Goal: Information Seeking & Learning: Learn about a topic

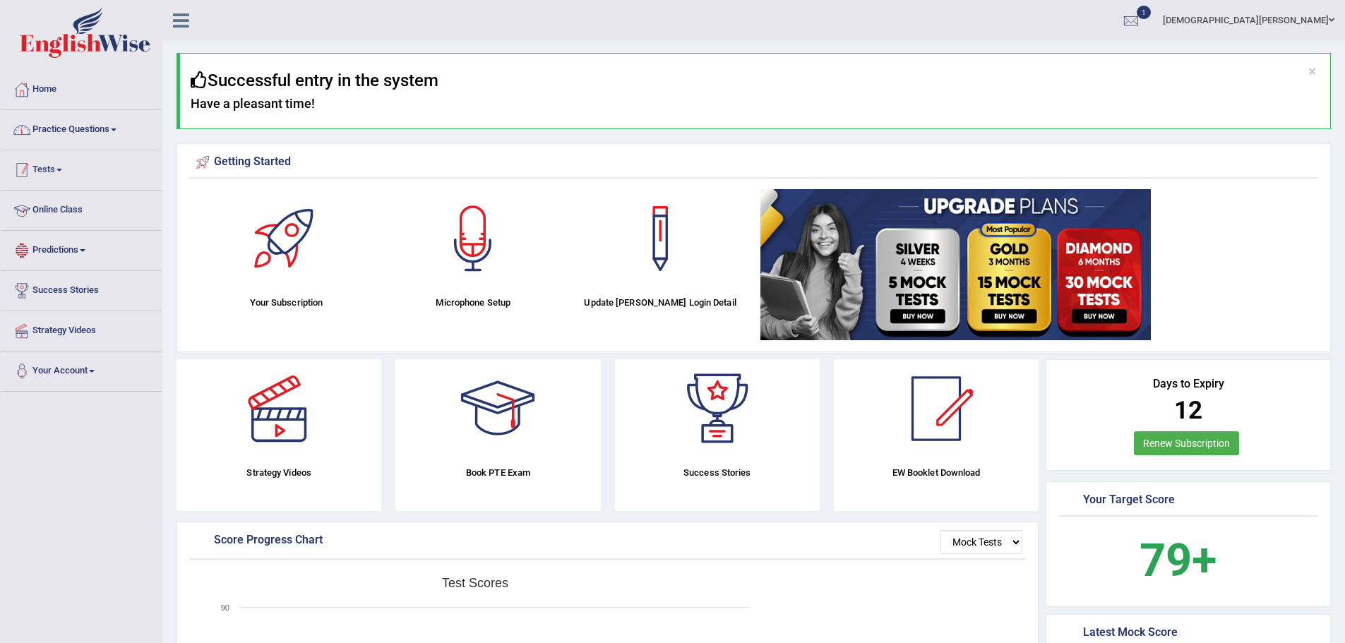
click at [88, 121] on link "Practice Questions" at bounding box center [81, 127] width 161 height 35
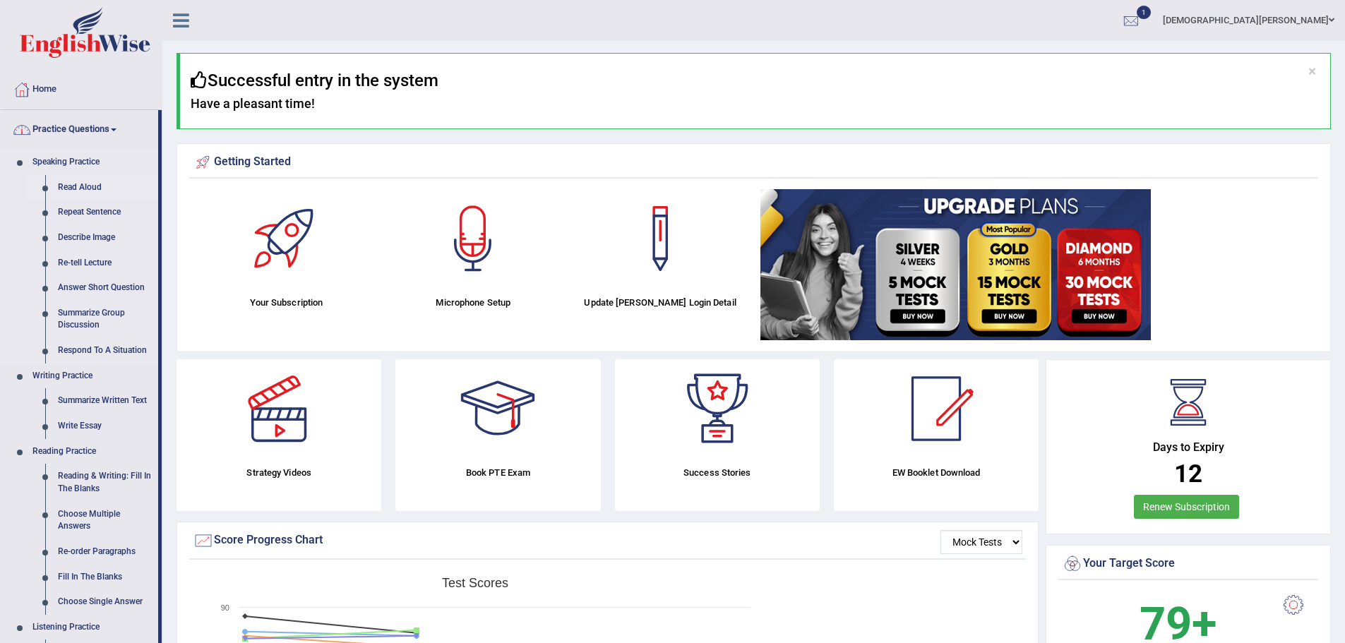
click at [83, 191] on link "Read Aloud" at bounding box center [105, 187] width 107 height 25
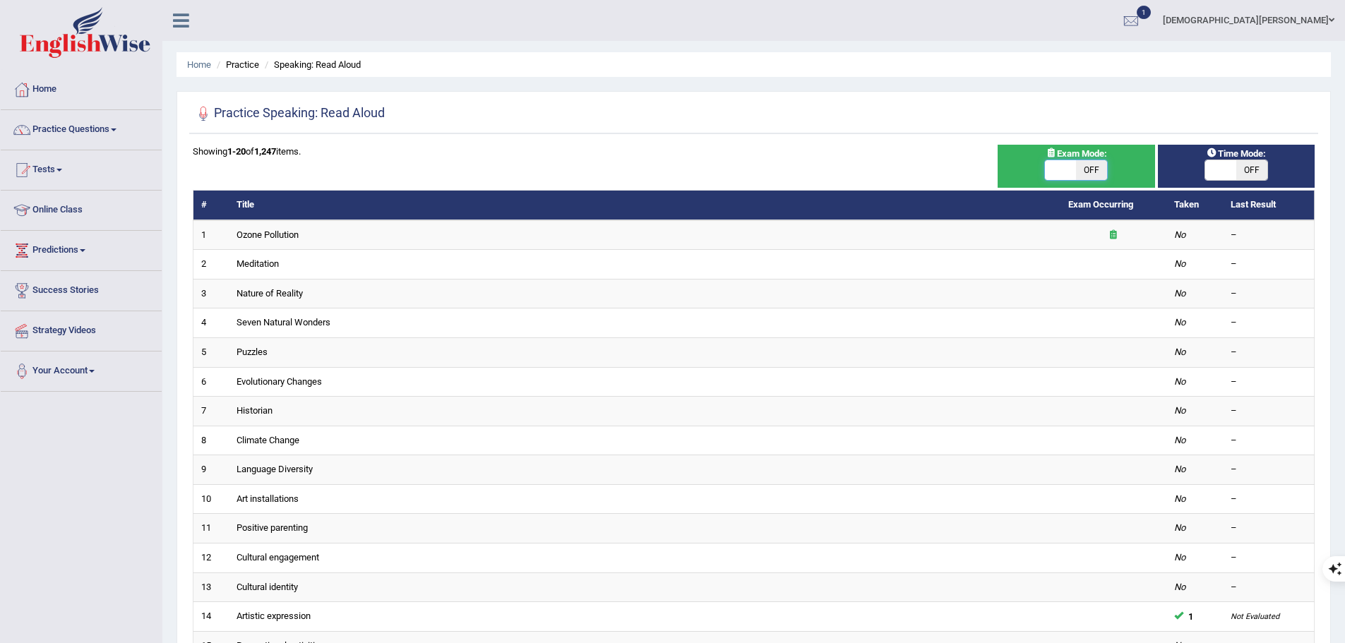
click at [1067, 169] on span at bounding box center [1060, 170] width 31 height 20
checkbox input "true"
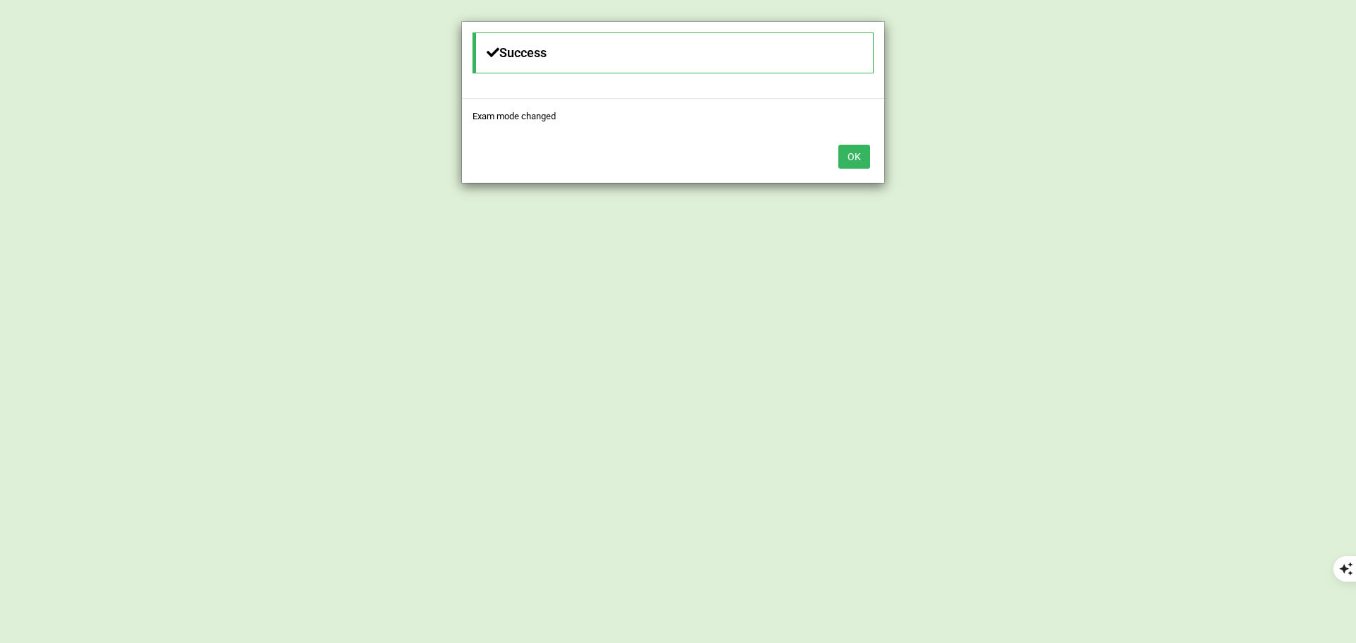
click at [1236, 169] on div "Success Exam mode changed OK" at bounding box center [678, 321] width 1356 height 643
click at [853, 158] on button "OK" at bounding box center [854, 157] width 32 height 24
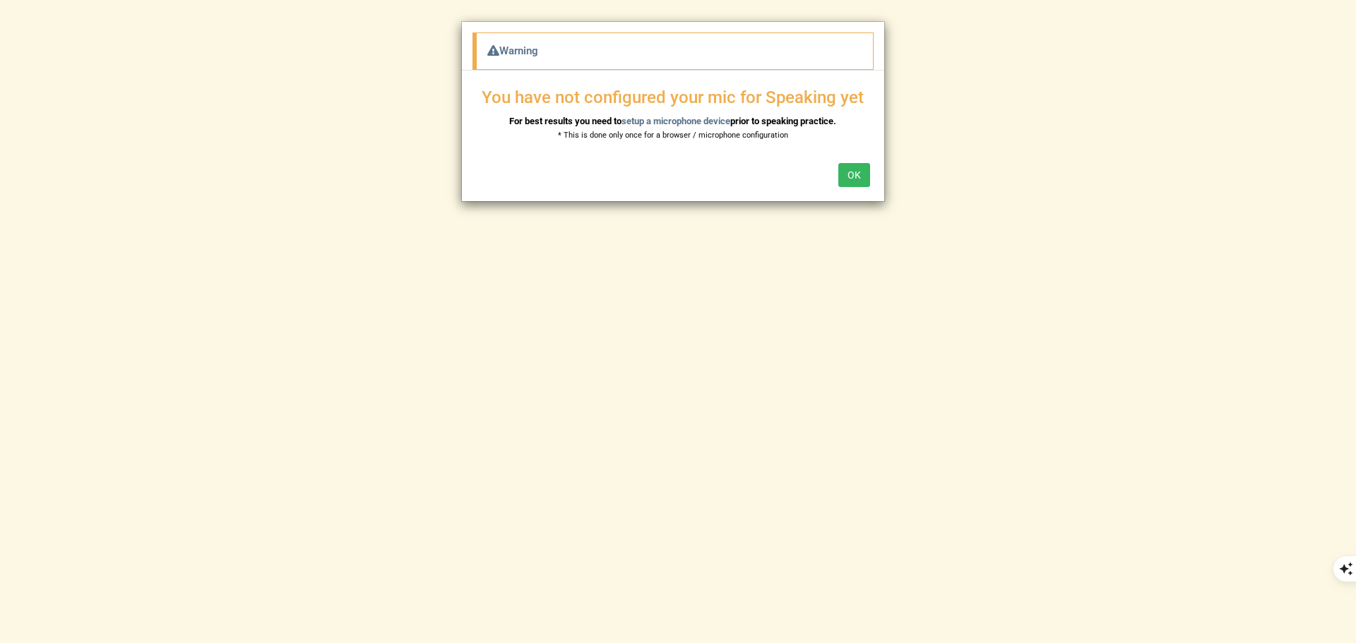
click at [856, 179] on button "OK" at bounding box center [854, 175] width 32 height 24
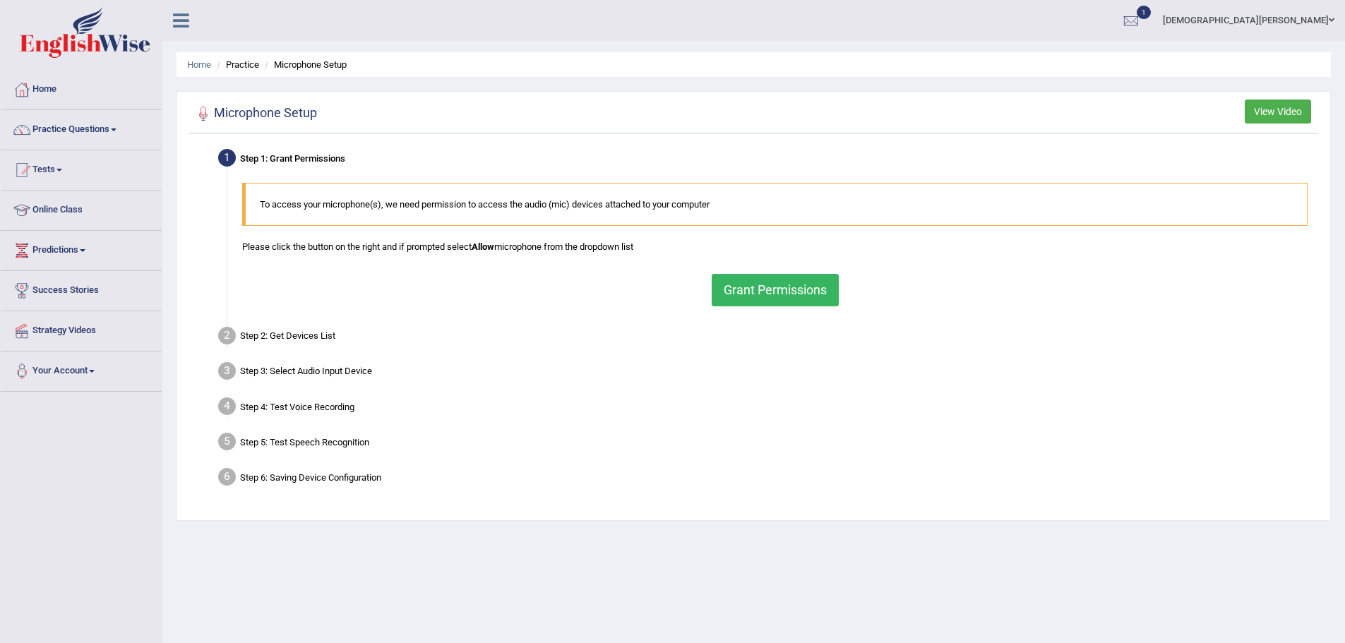
click at [802, 301] on button "Grant Permissions" at bounding box center [775, 290] width 127 height 32
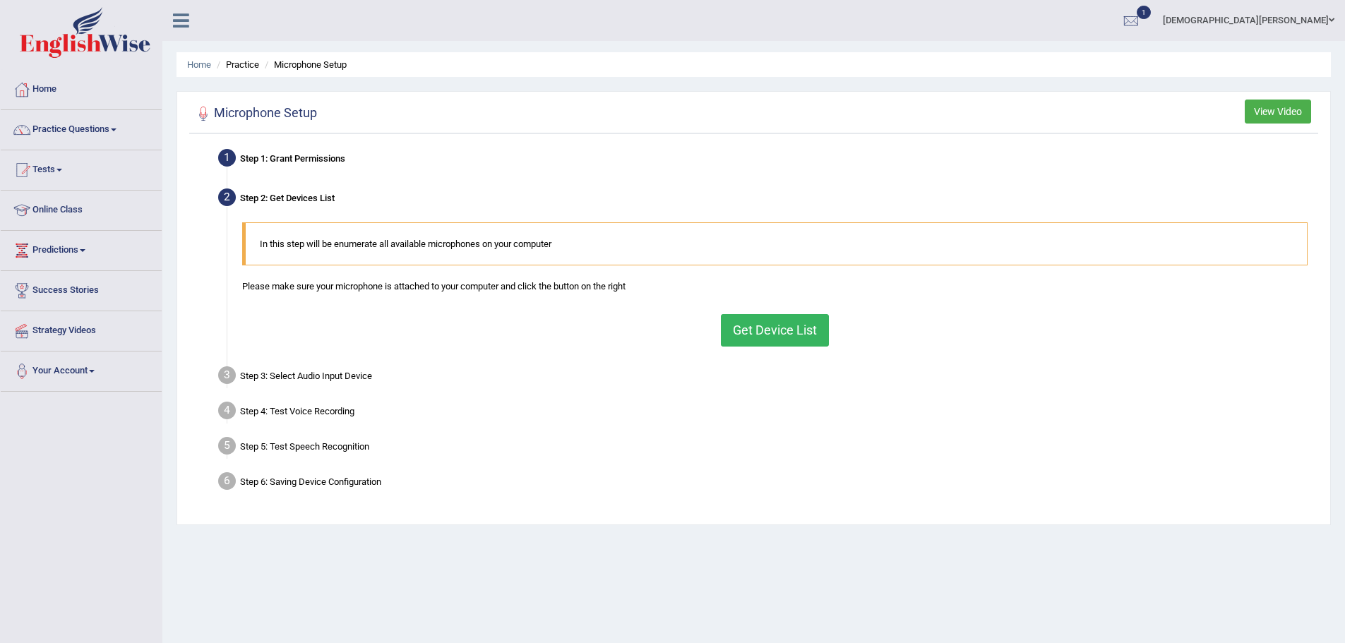
click at [741, 333] on button "Get Device List" at bounding box center [775, 330] width 108 height 32
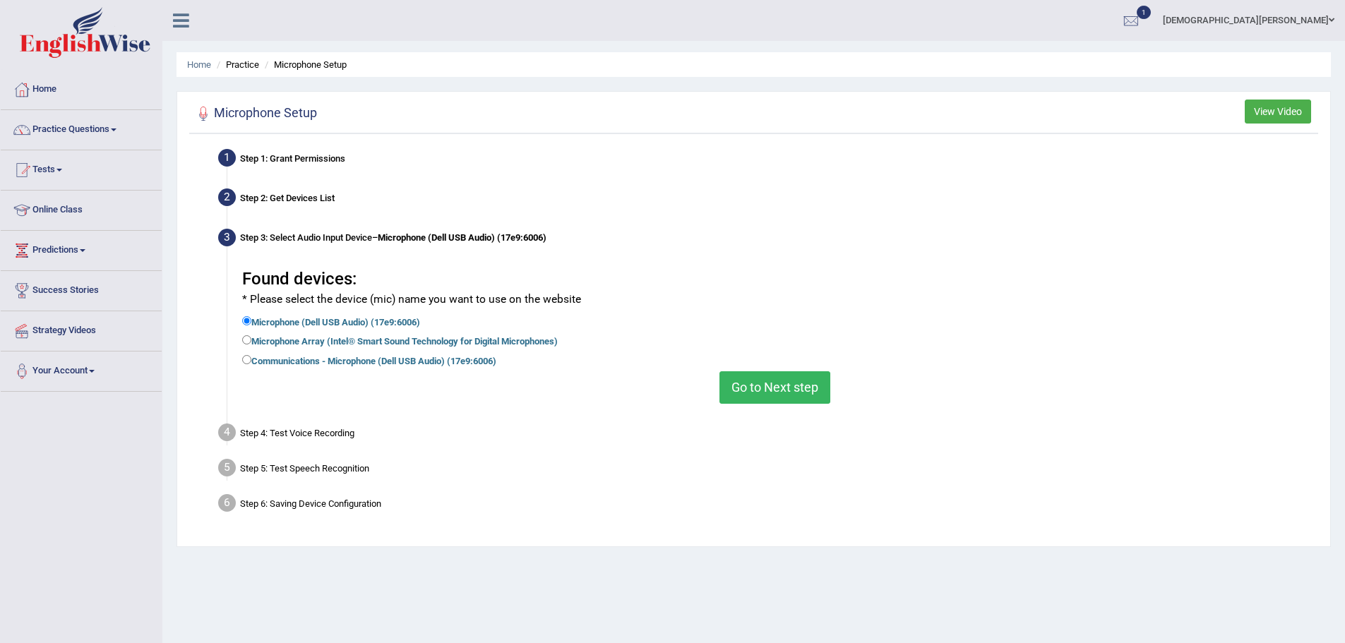
click at [815, 383] on button "Go to Next step" at bounding box center [774, 387] width 111 height 32
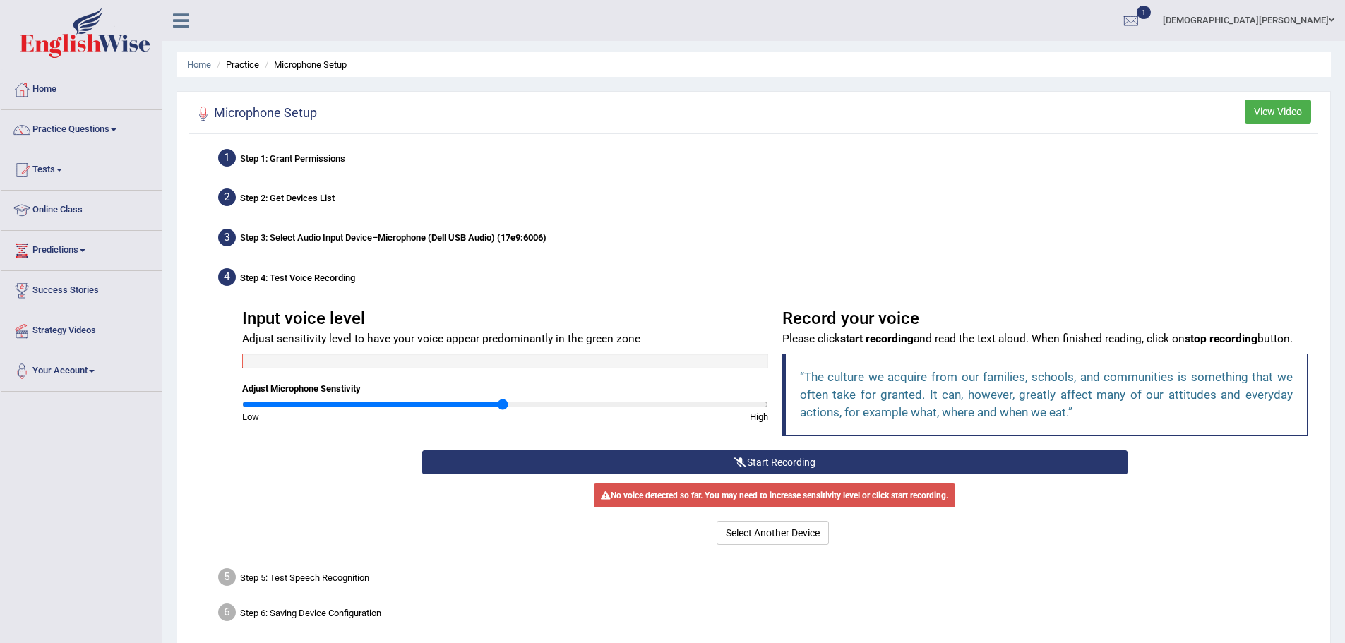
click at [765, 455] on button "Start Recording" at bounding box center [774, 462] width 705 height 24
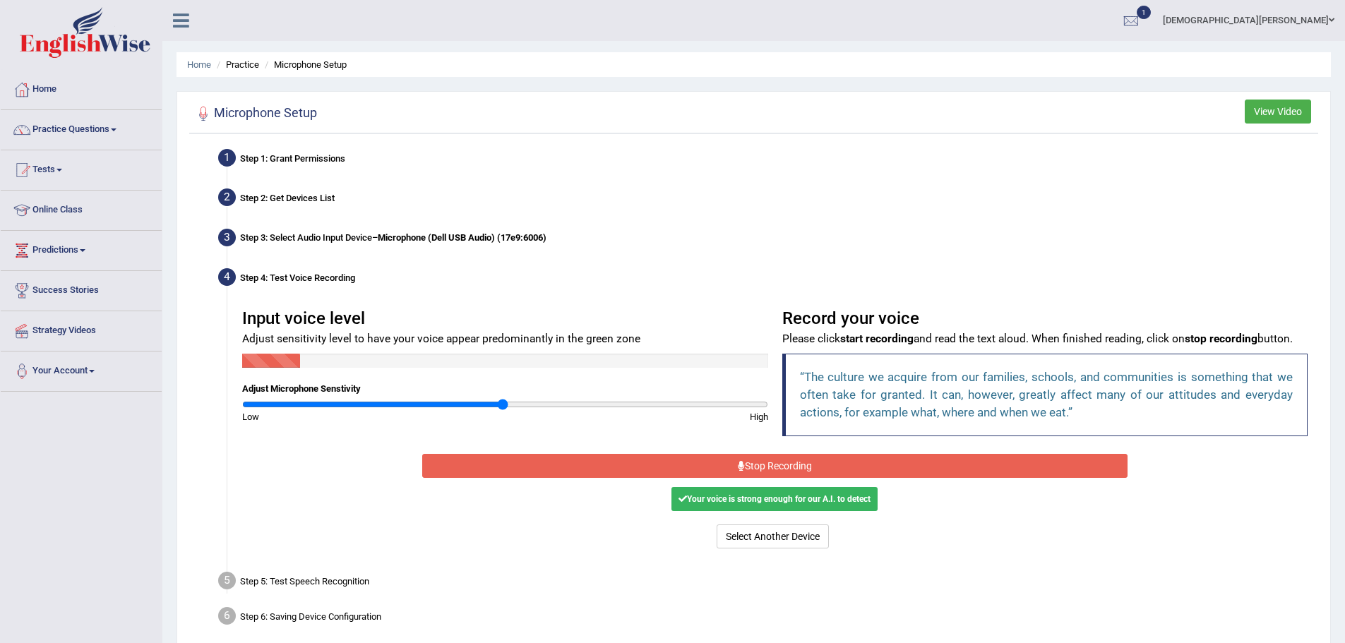
click at [787, 473] on button "Stop Recording" at bounding box center [774, 466] width 705 height 24
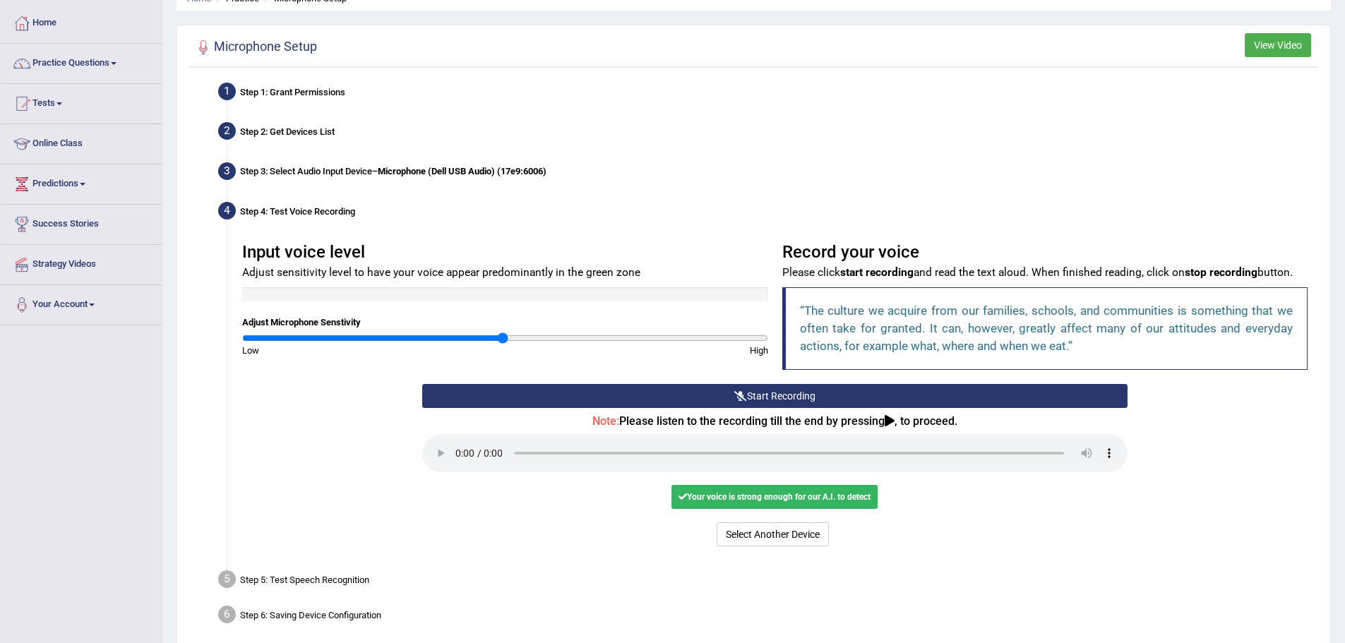
scroll to position [128, 0]
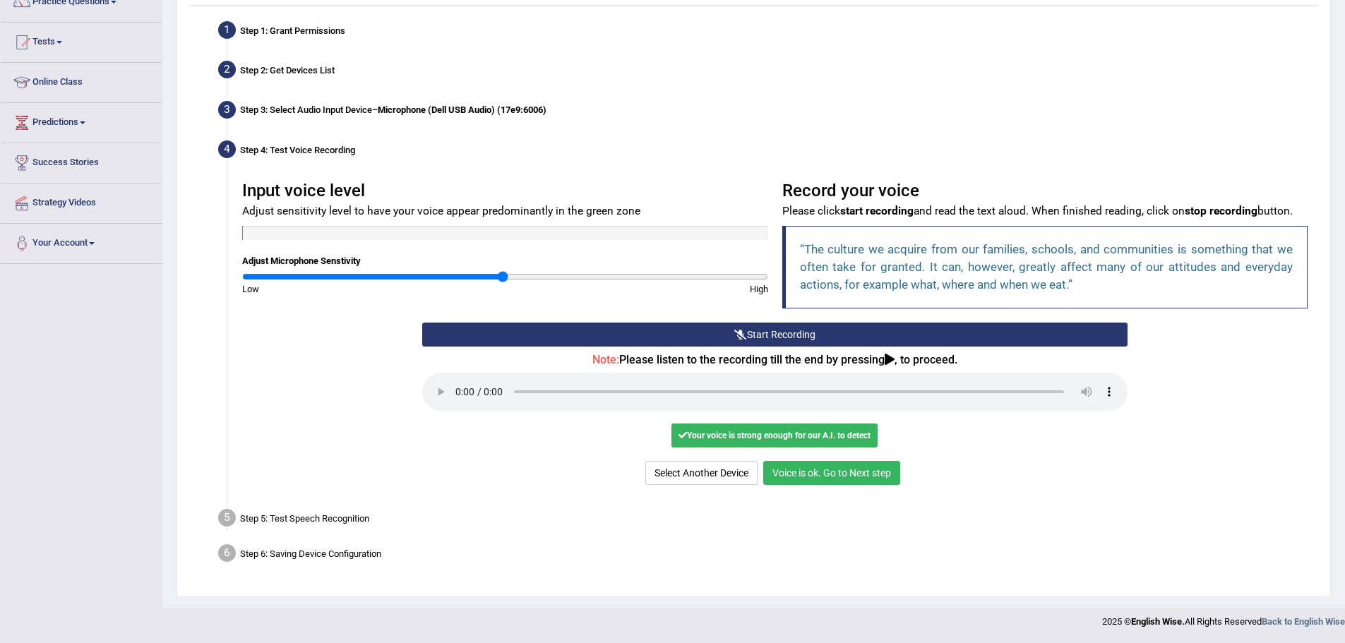
click at [874, 469] on button "Voice is ok. Go to Next step" at bounding box center [831, 473] width 137 height 24
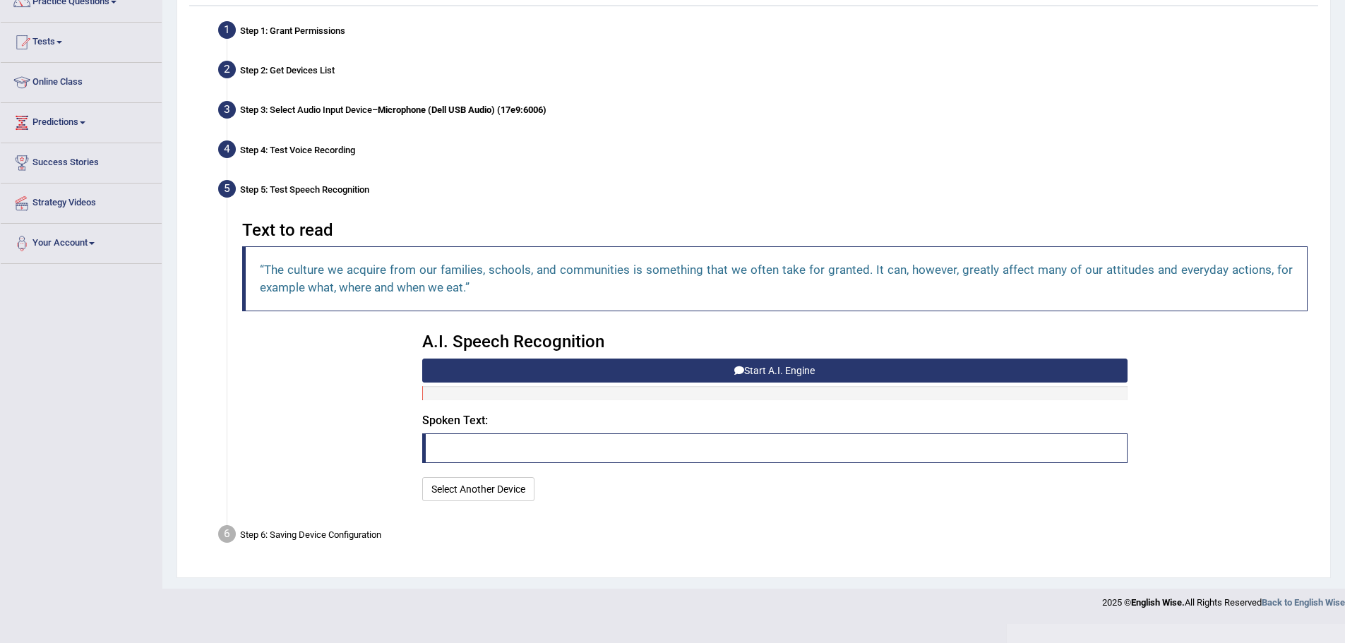
scroll to position [109, 0]
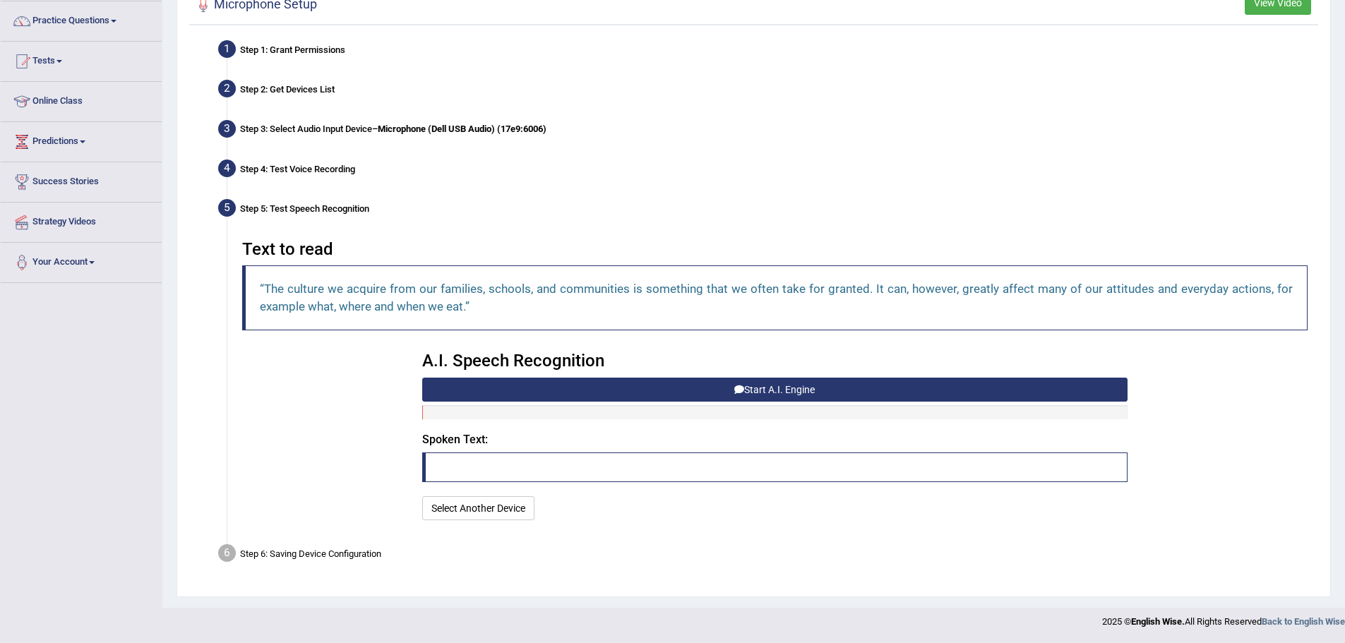
click at [708, 390] on button "Start A.I. Engine" at bounding box center [774, 390] width 705 height 24
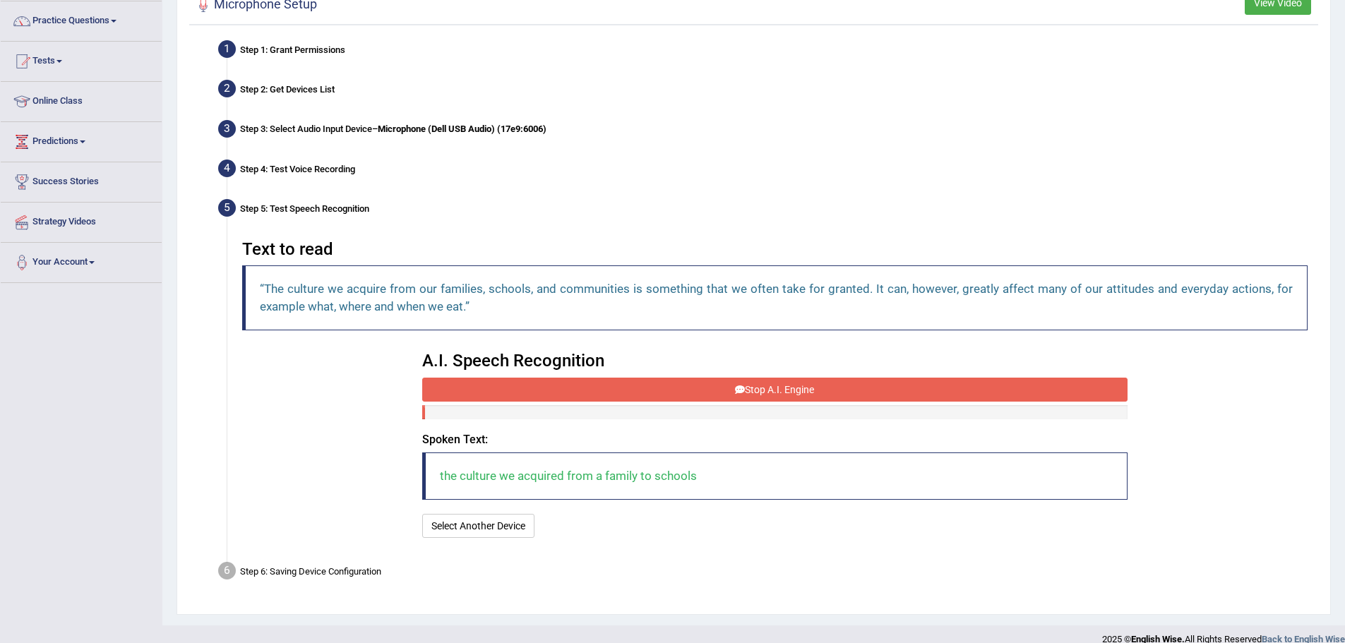
click at [767, 383] on button "Stop A.I. Engine" at bounding box center [774, 390] width 705 height 24
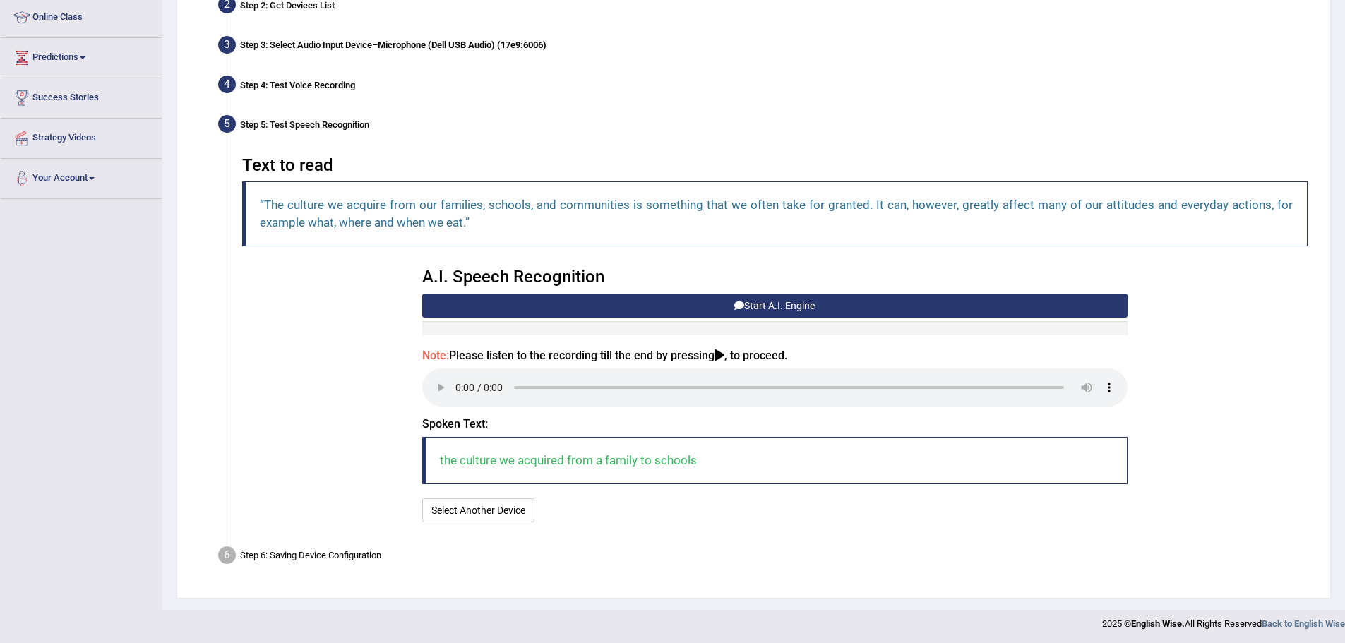
scroll to position [195, 0]
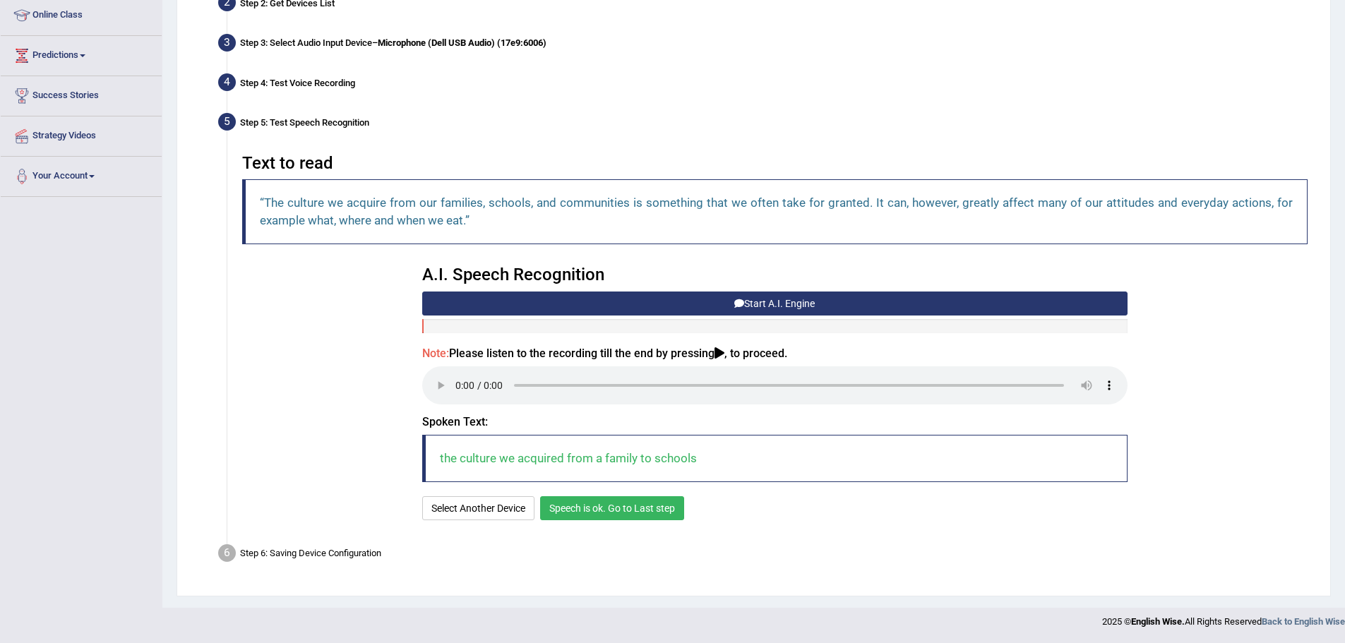
click at [604, 508] on button "Speech is ok. Go to Last step" at bounding box center [612, 508] width 144 height 24
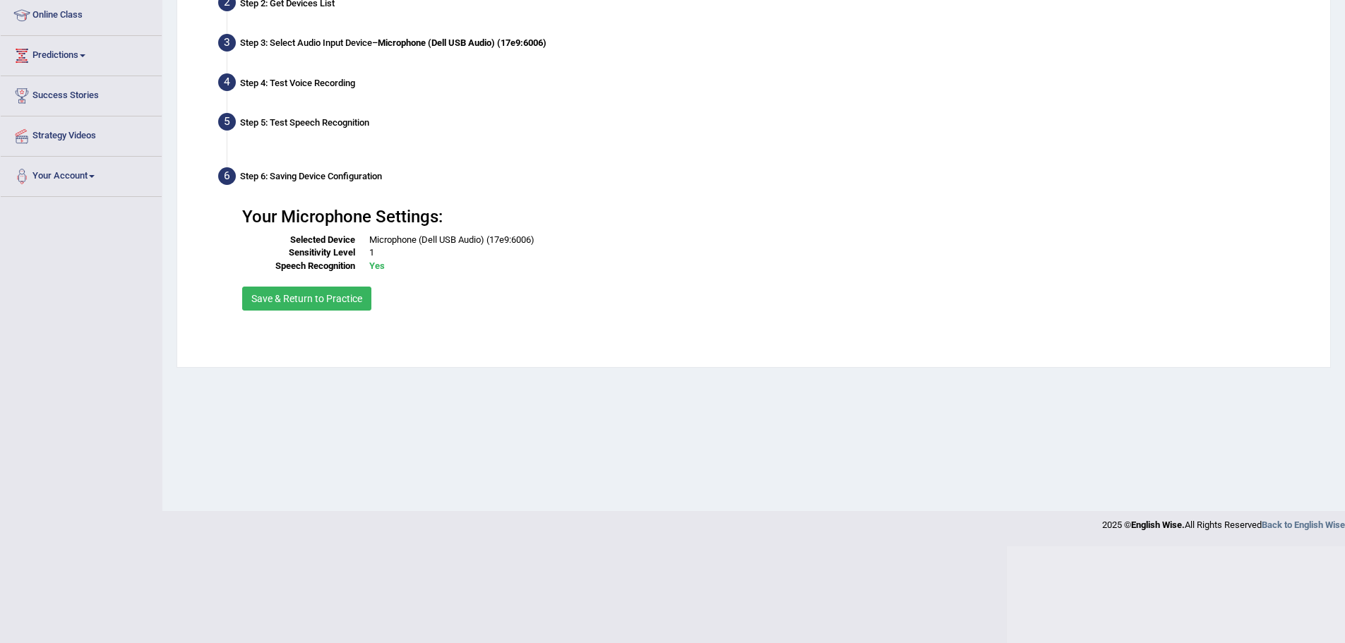
scroll to position [98, 0]
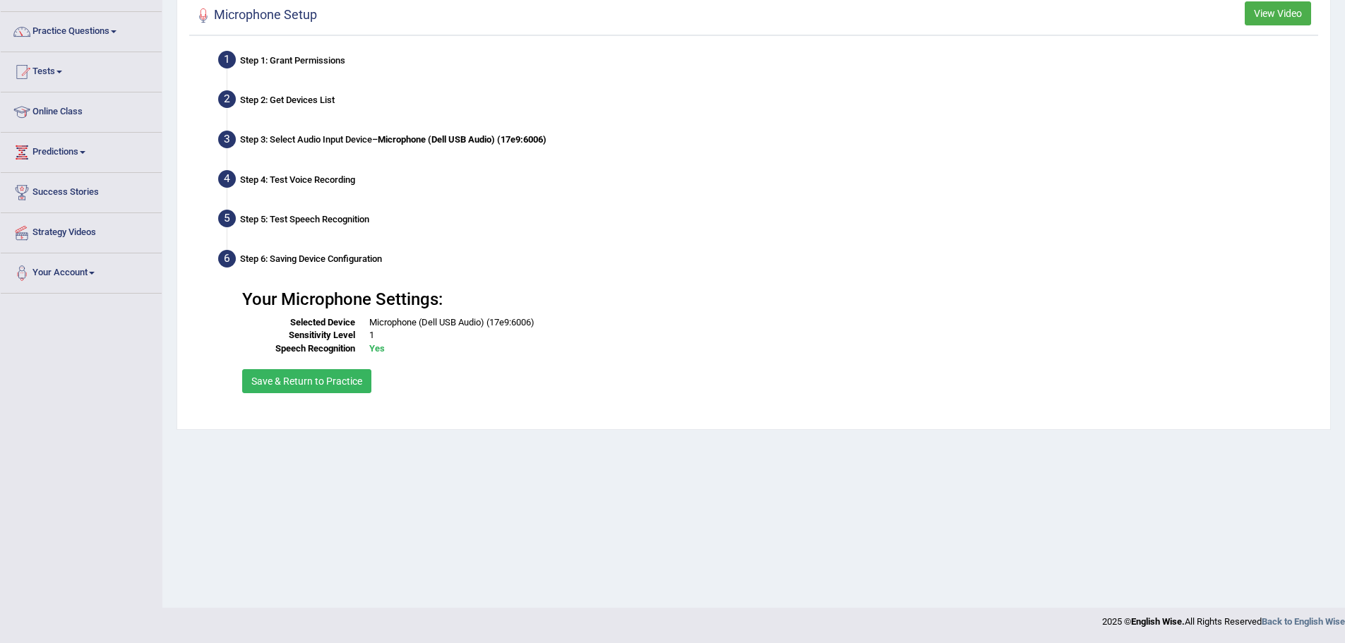
click at [322, 378] on button "Save & Return to Practice" at bounding box center [306, 381] width 129 height 24
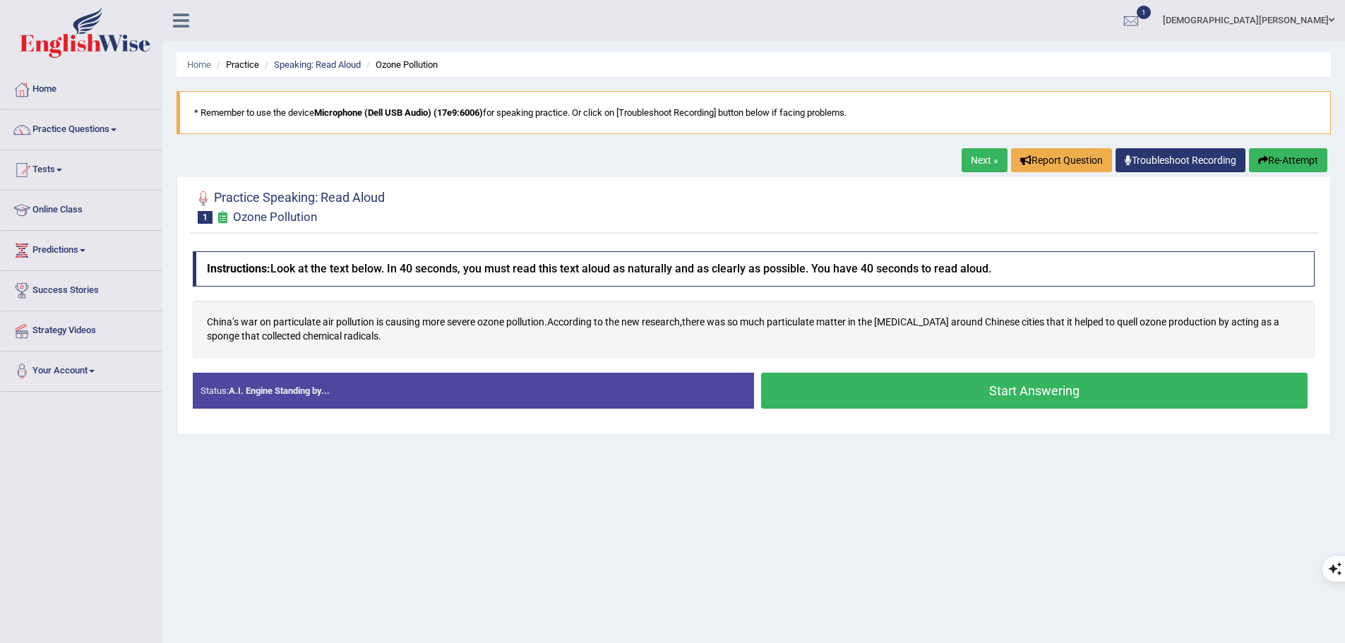
click at [983, 393] on button "Start Answering" at bounding box center [1034, 391] width 547 height 36
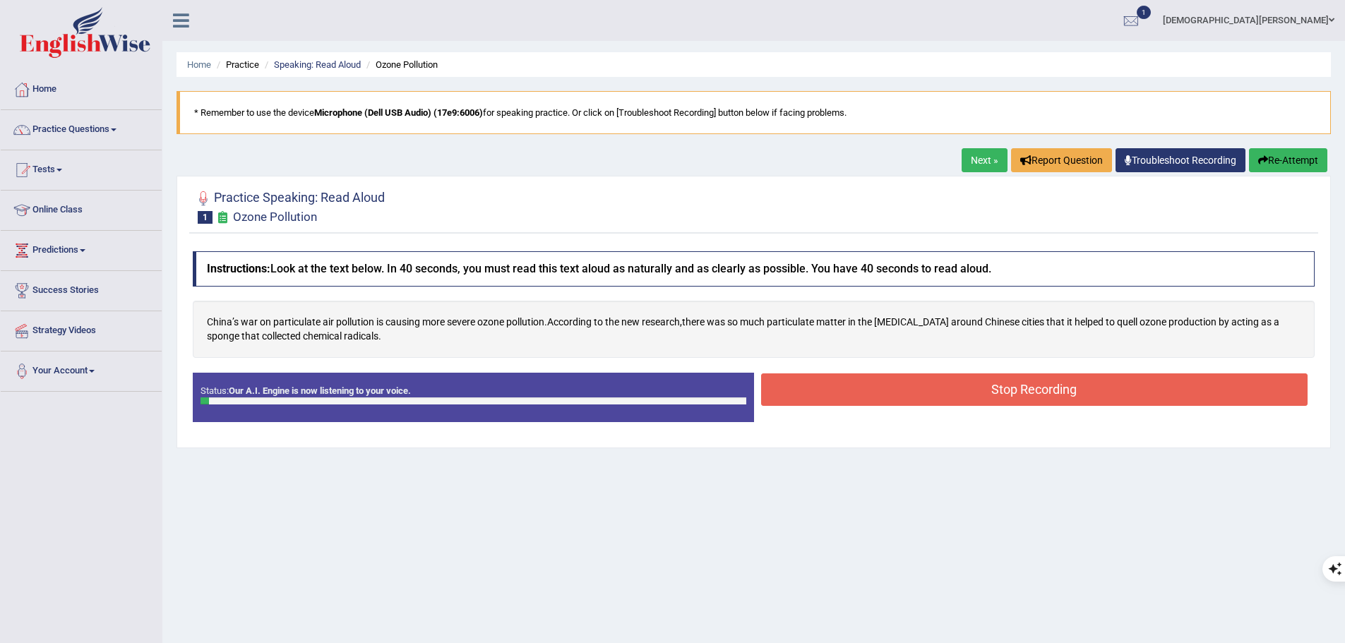
click at [907, 392] on button "Stop Recording" at bounding box center [1034, 389] width 547 height 32
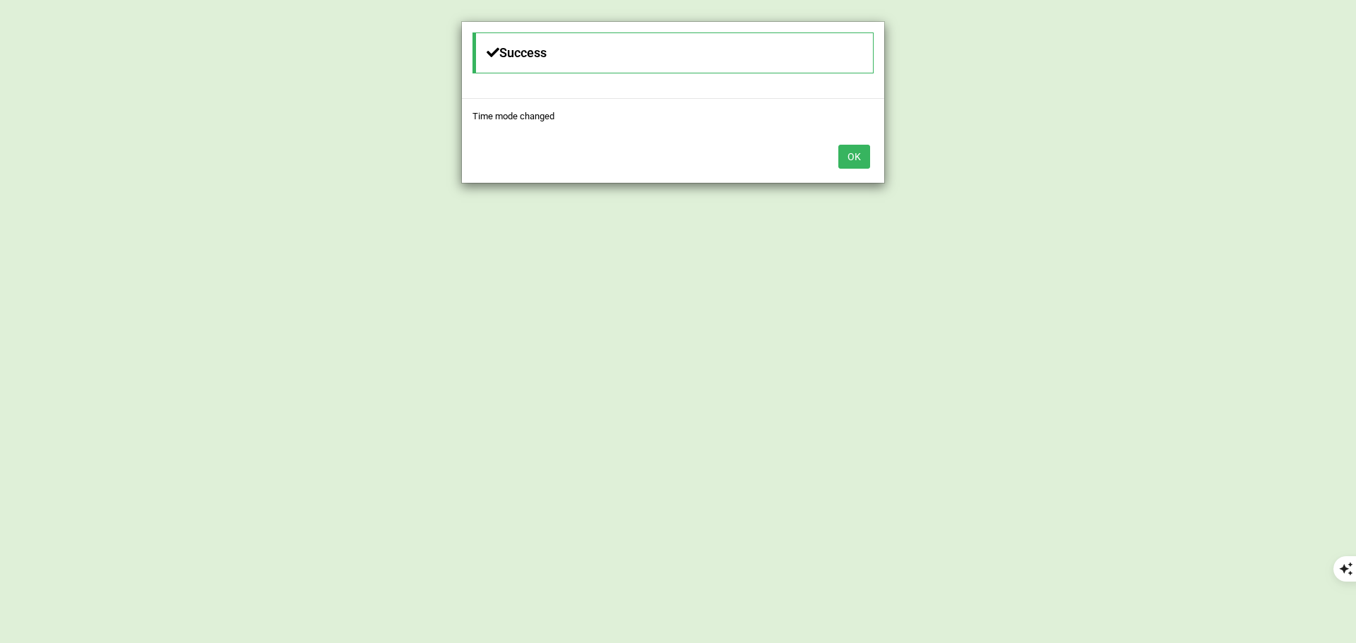
click at [854, 156] on button "OK" at bounding box center [854, 157] width 32 height 24
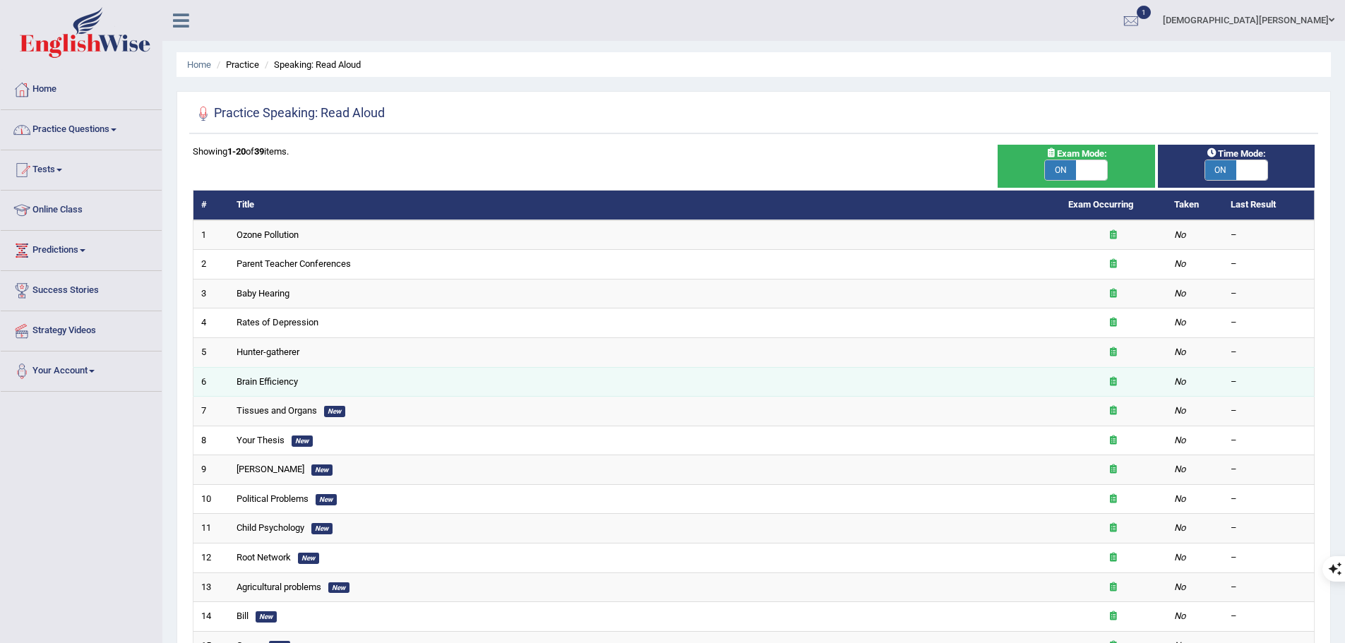
scroll to position [260, 0]
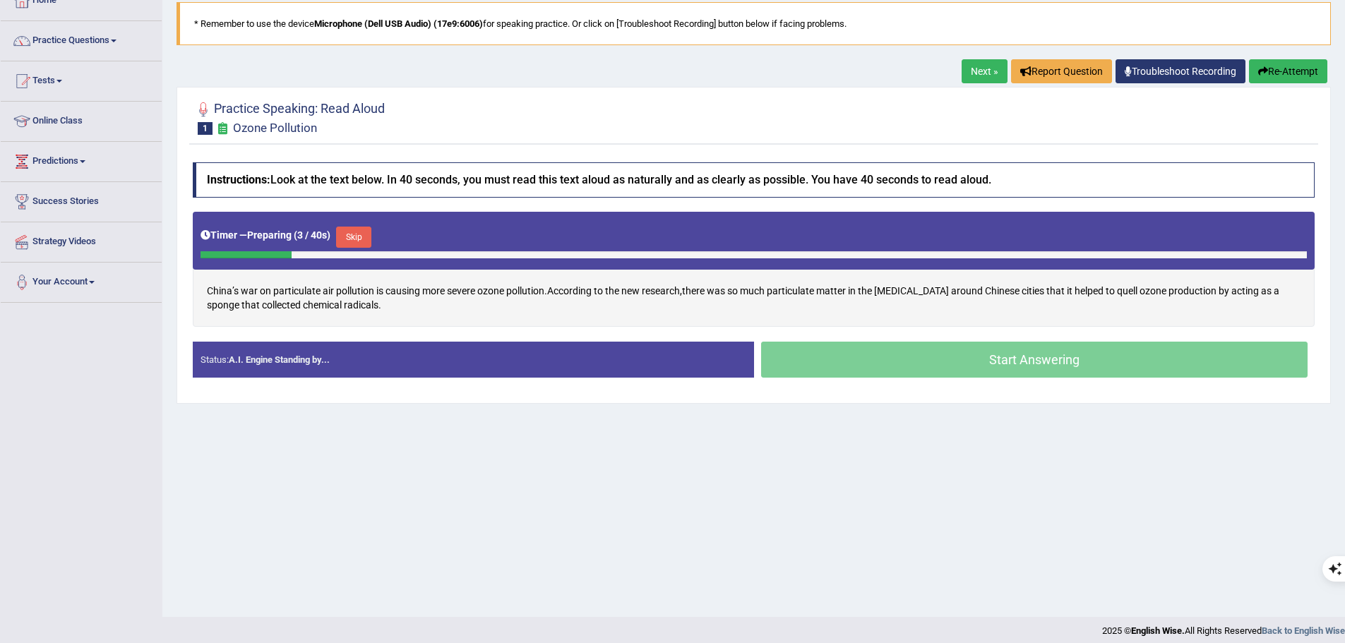
scroll to position [98, 0]
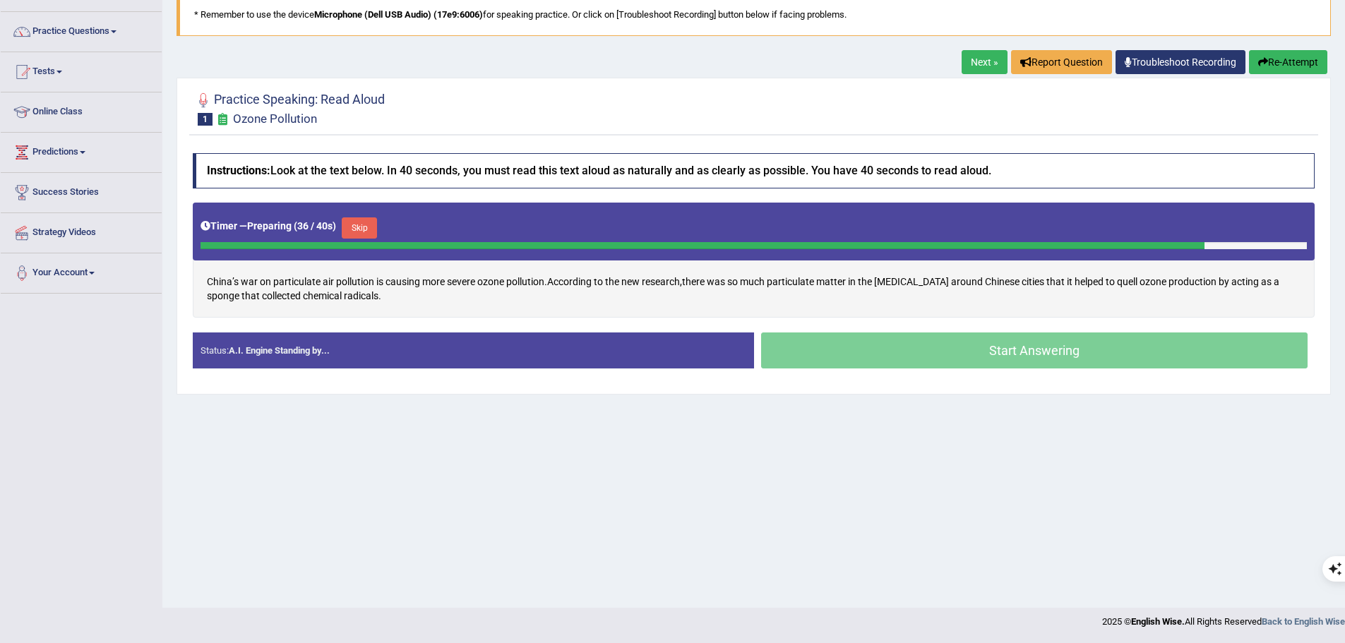
click at [929, 354] on div "Start Answering" at bounding box center [1034, 353] width 561 height 40
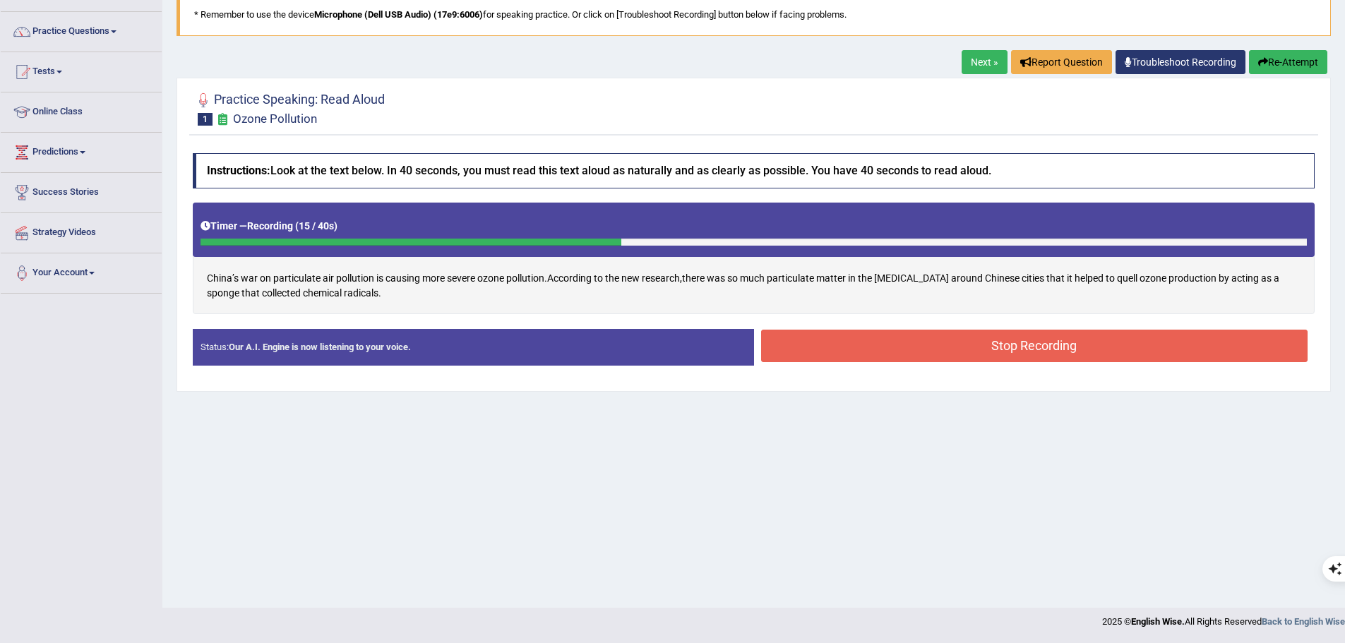
click at [905, 350] on button "Stop Recording" at bounding box center [1034, 346] width 547 height 32
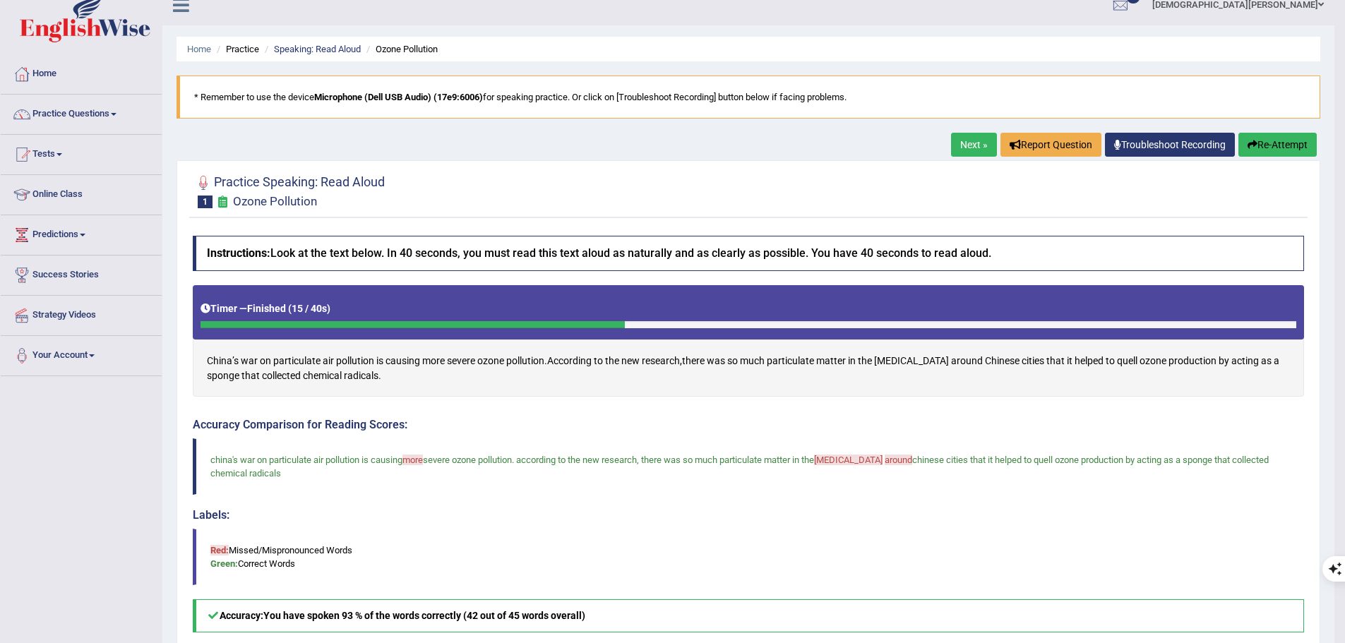
scroll to position [0, 0]
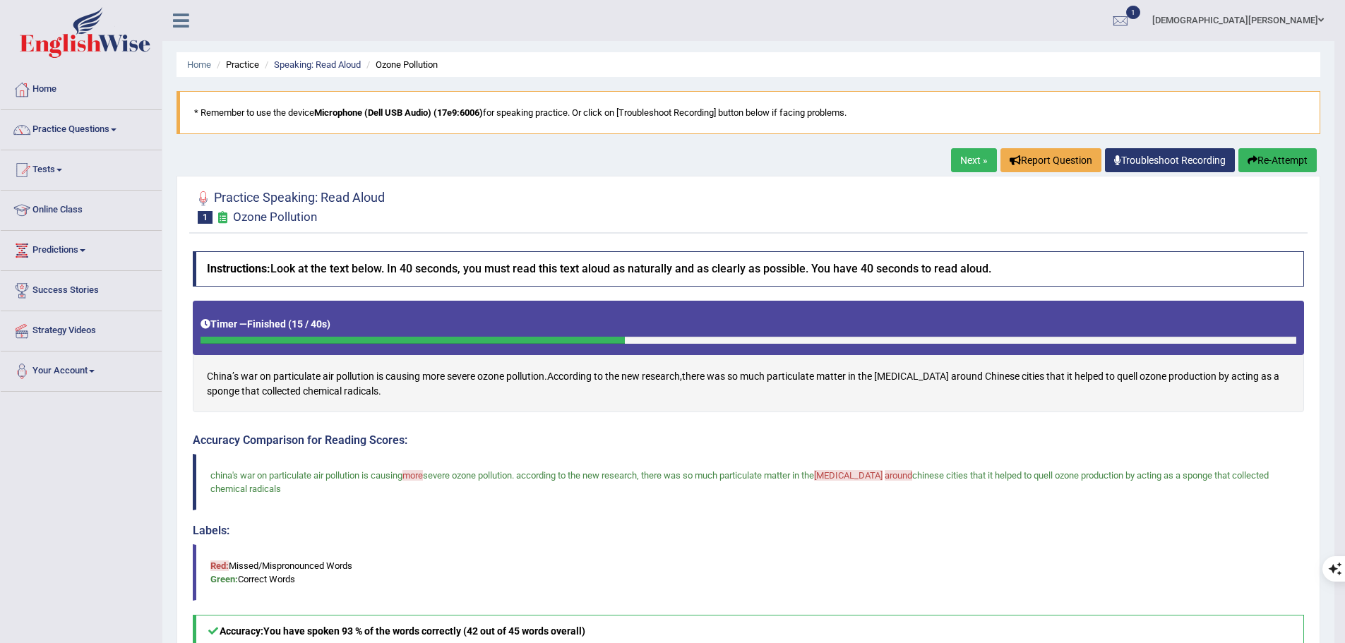
click at [1291, 167] on button "Re-Attempt" at bounding box center [1277, 160] width 78 height 24
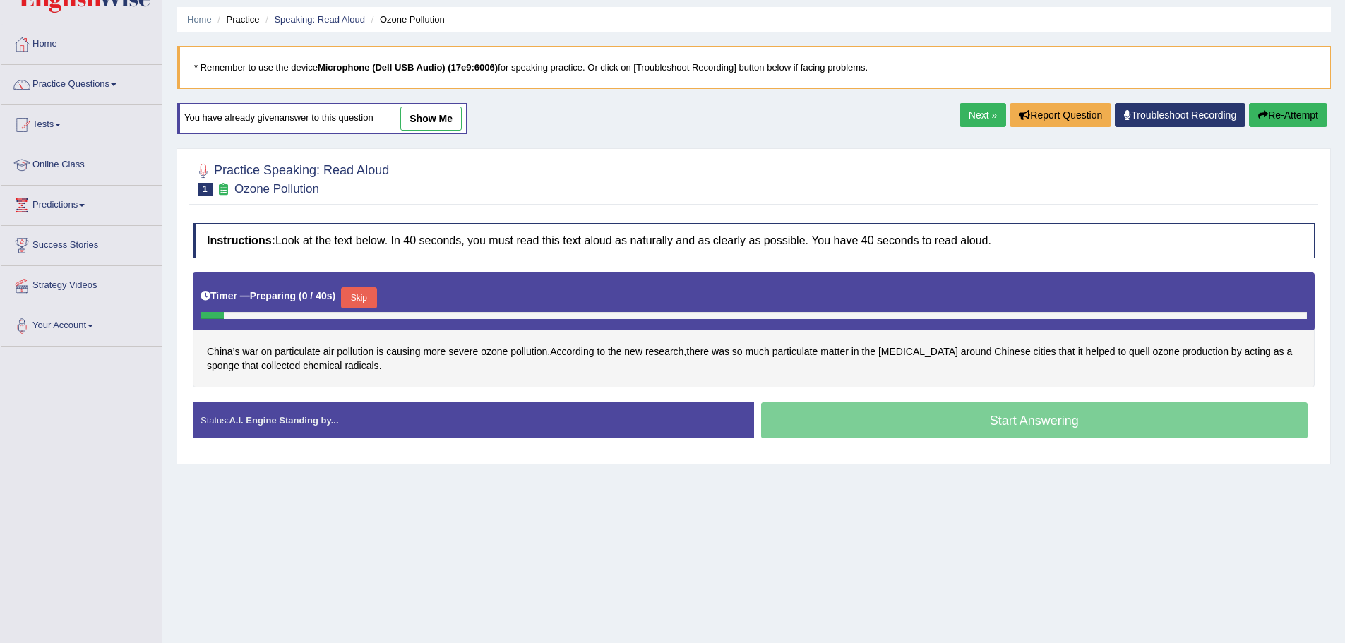
scroll to position [71, 0]
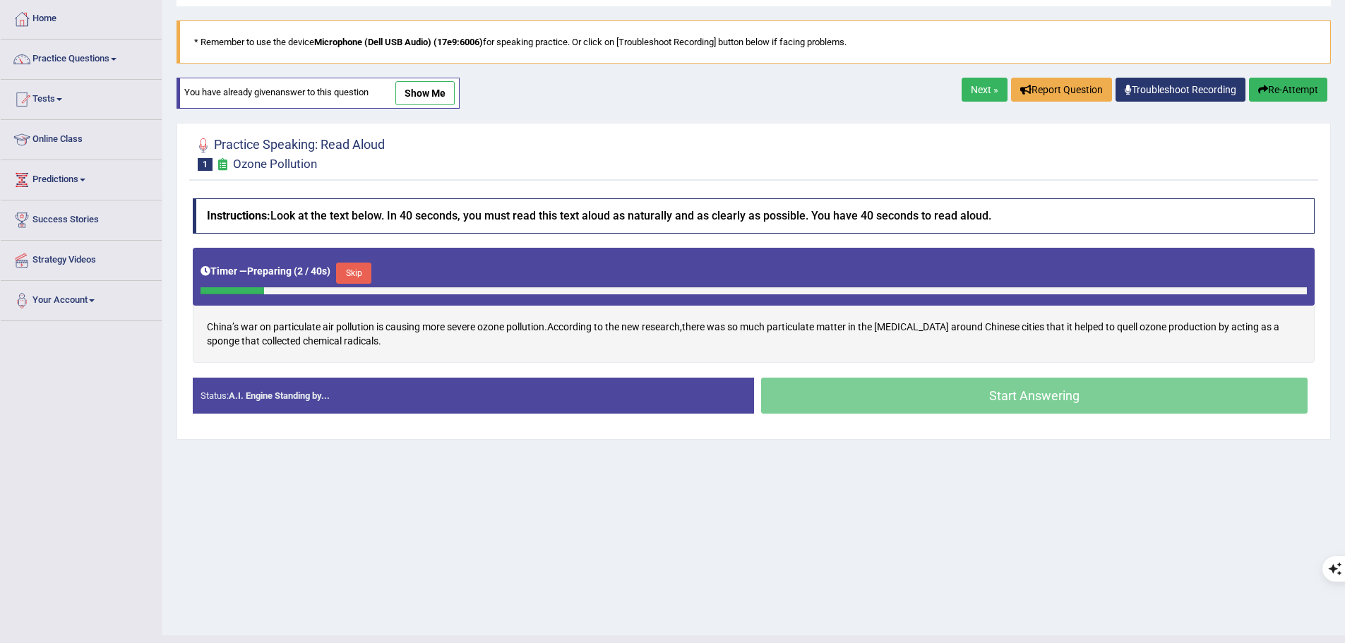
click at [364, 270] on button "Skip" at bounding box center [353, 273] width 35 height 21
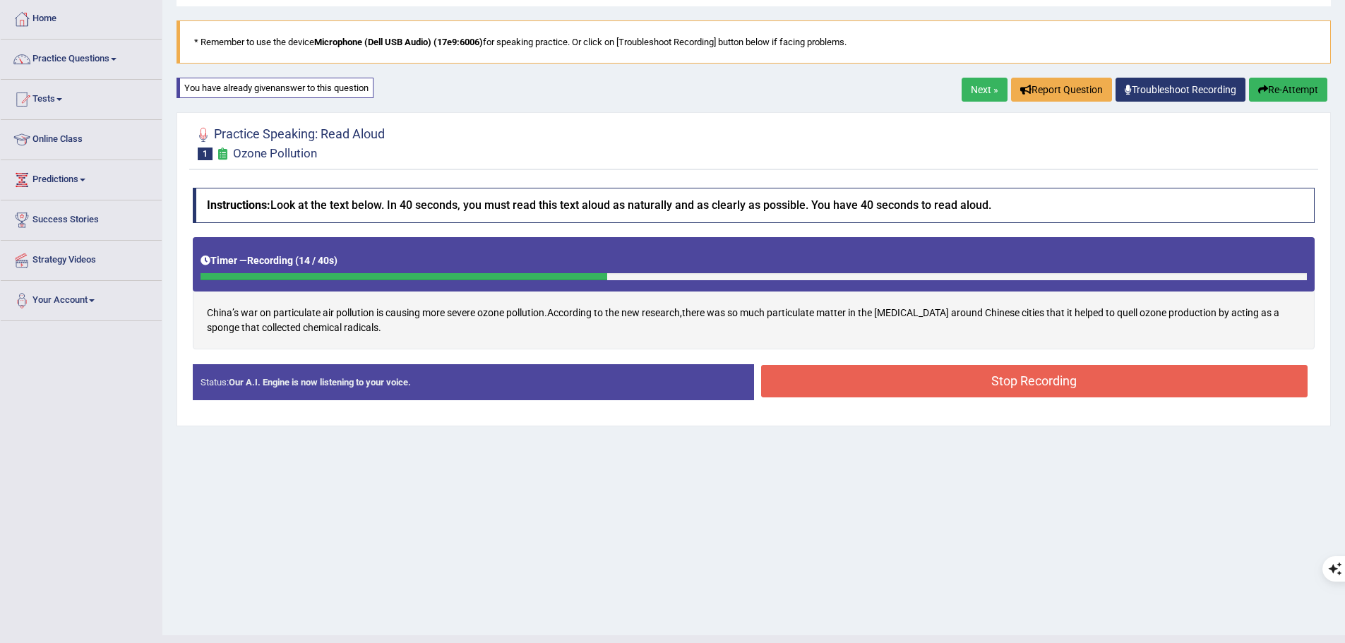
click at [927, 386] on button "Stop Recording" at bounding box center [1034, 381] width 547 height 32
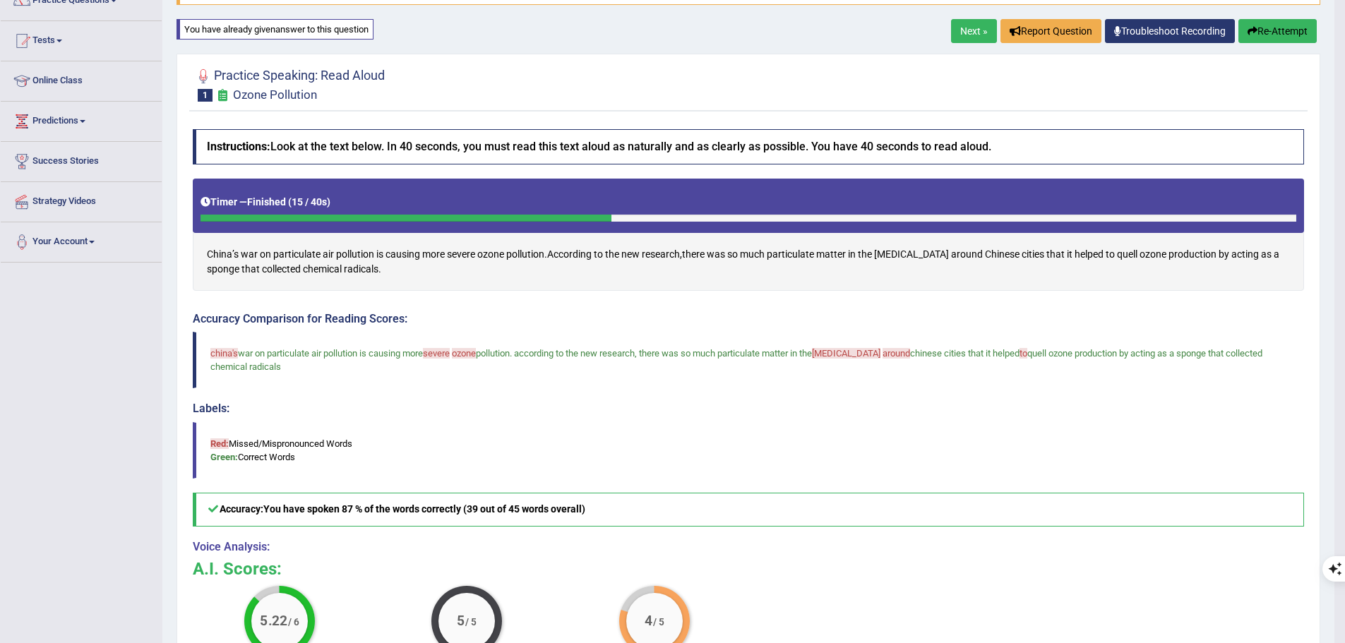
scroll to position [47, 0]
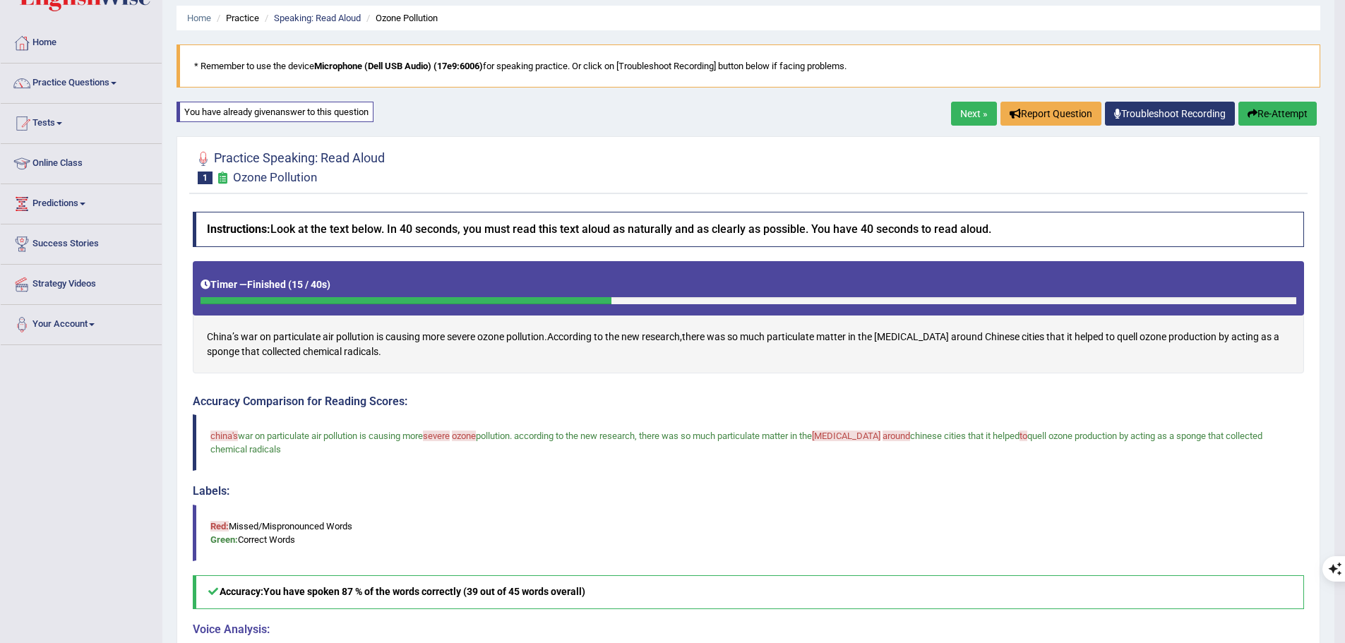
click at [1279, 112] on button "Re-Attempt" at bounding box center [1277, 114] width 78 height 24
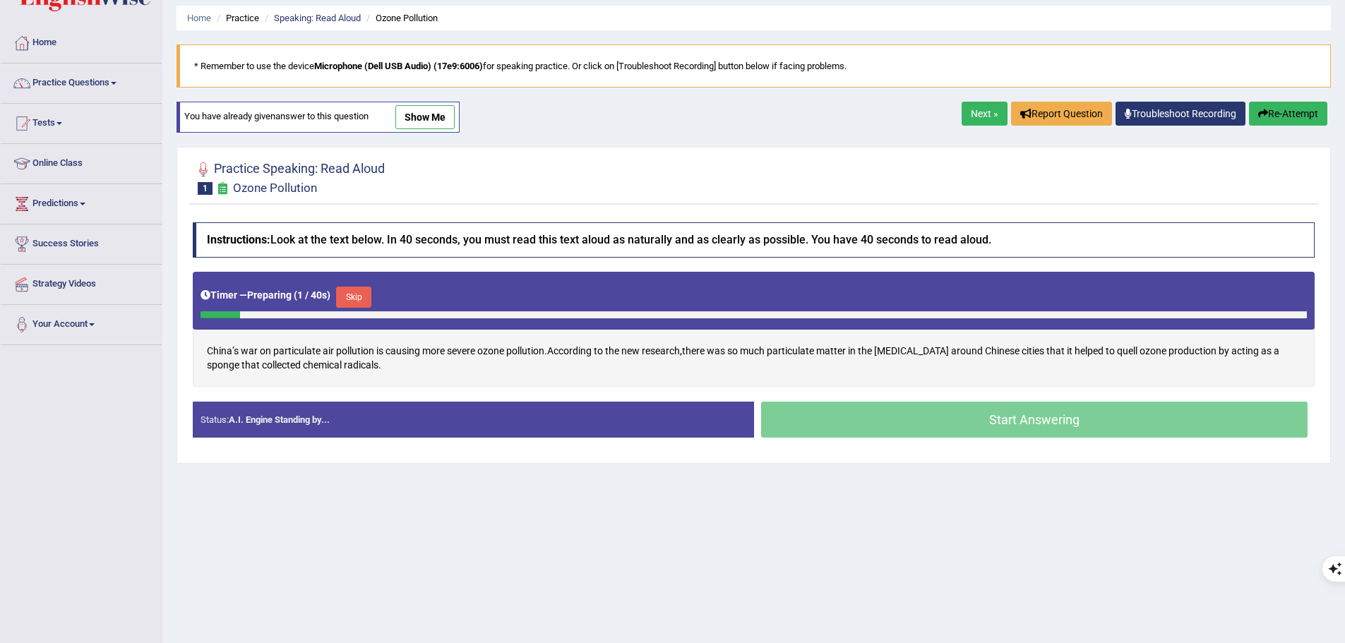
click at [355, 301] on button "Skip" at bounding box center [353, 297] width 35 height 21
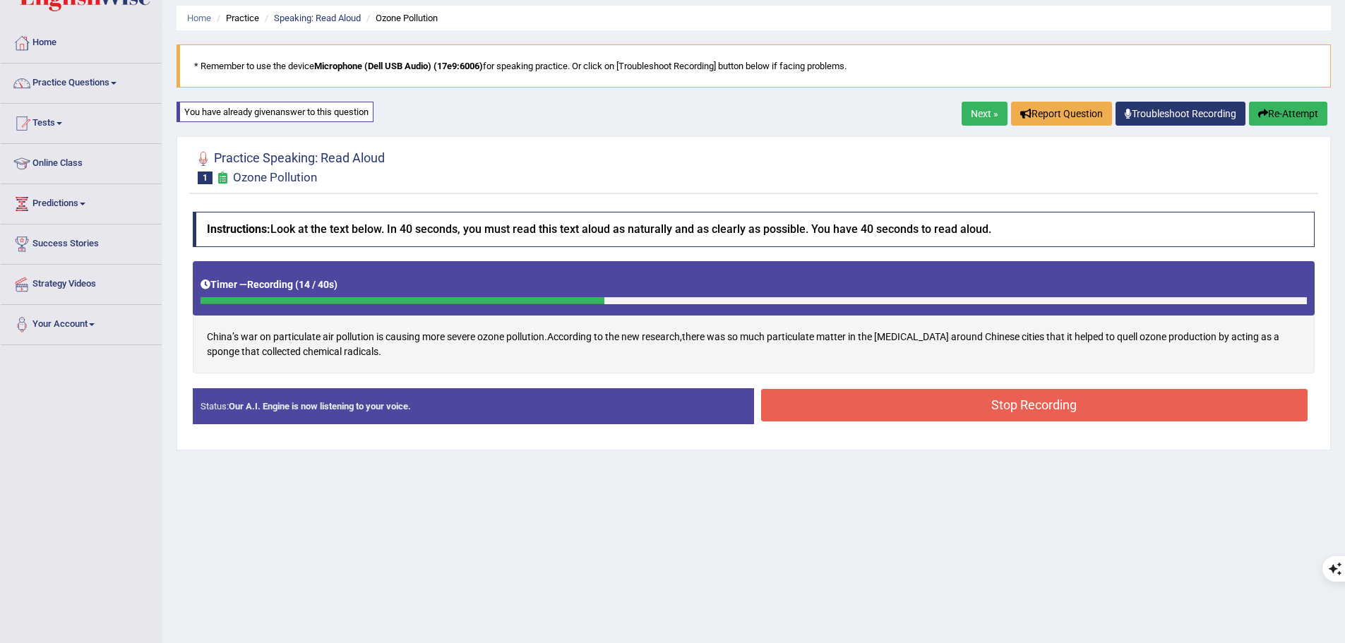
click at [843, 410] on button "Stop Recording" at bounding box center [1034, 405] width 547 height 32
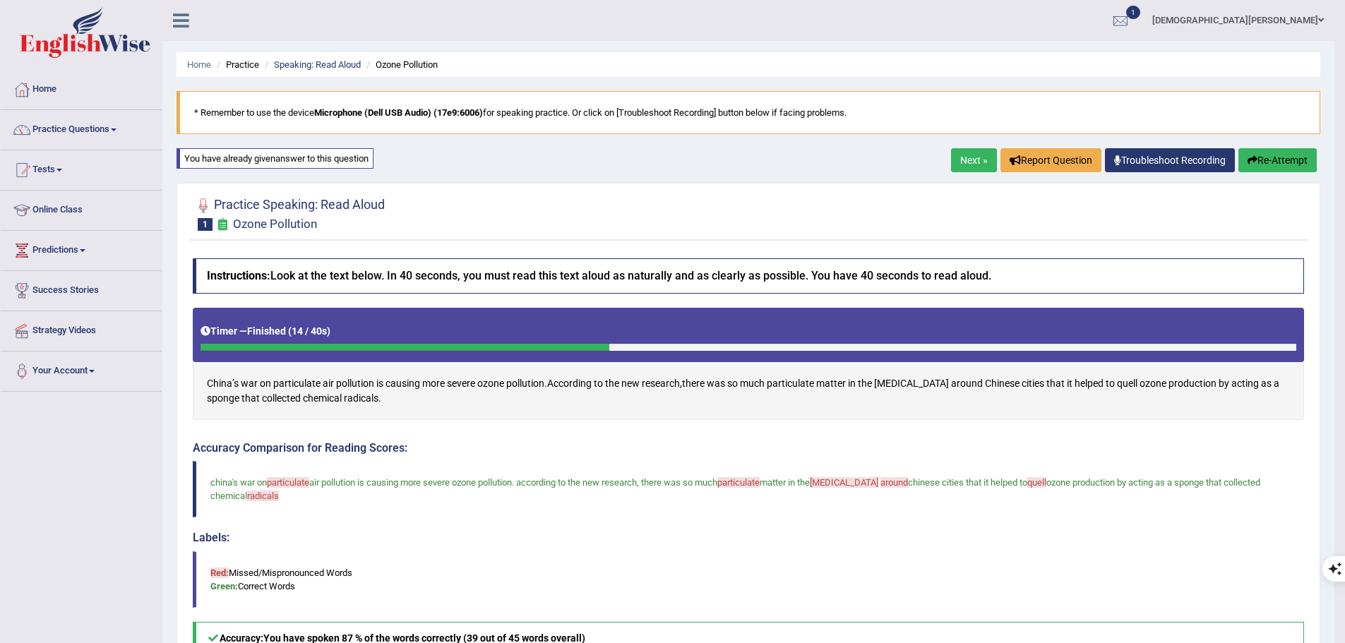
click at [963, 160] on link "Next »" at bounding box center [974, 160] width 46 height 24
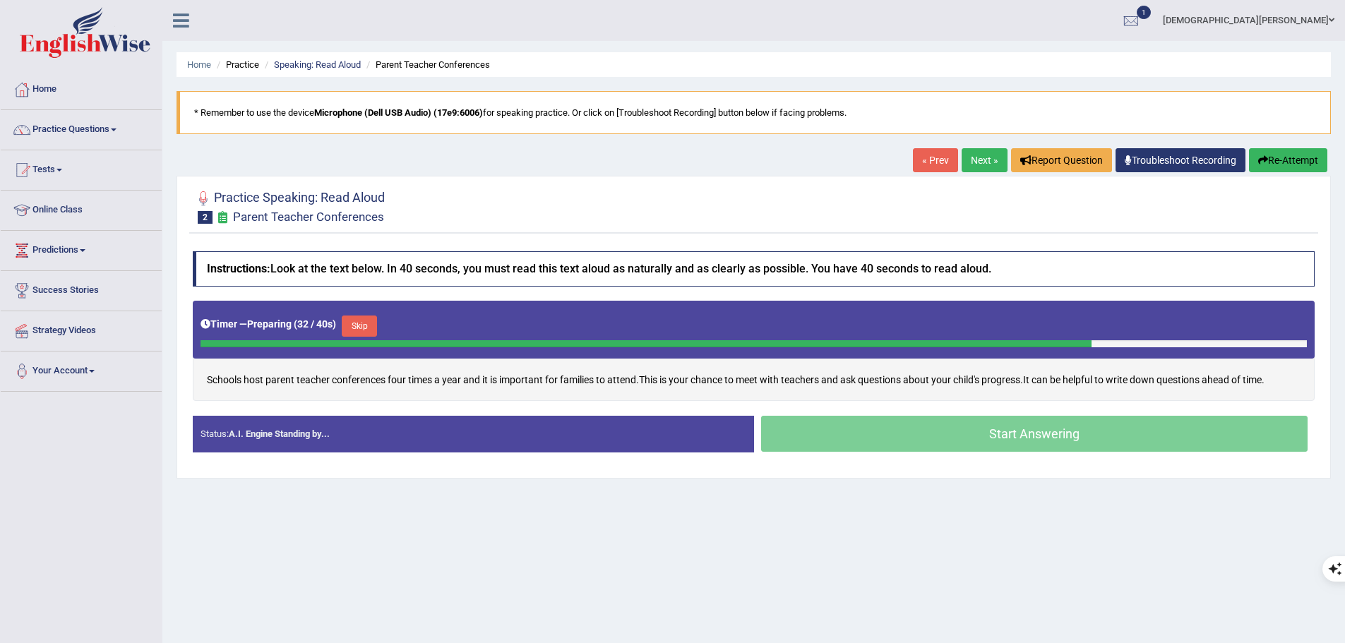
click at [373, 322] on button "Skip" at bounding box center [359, 326] width 35 height 21
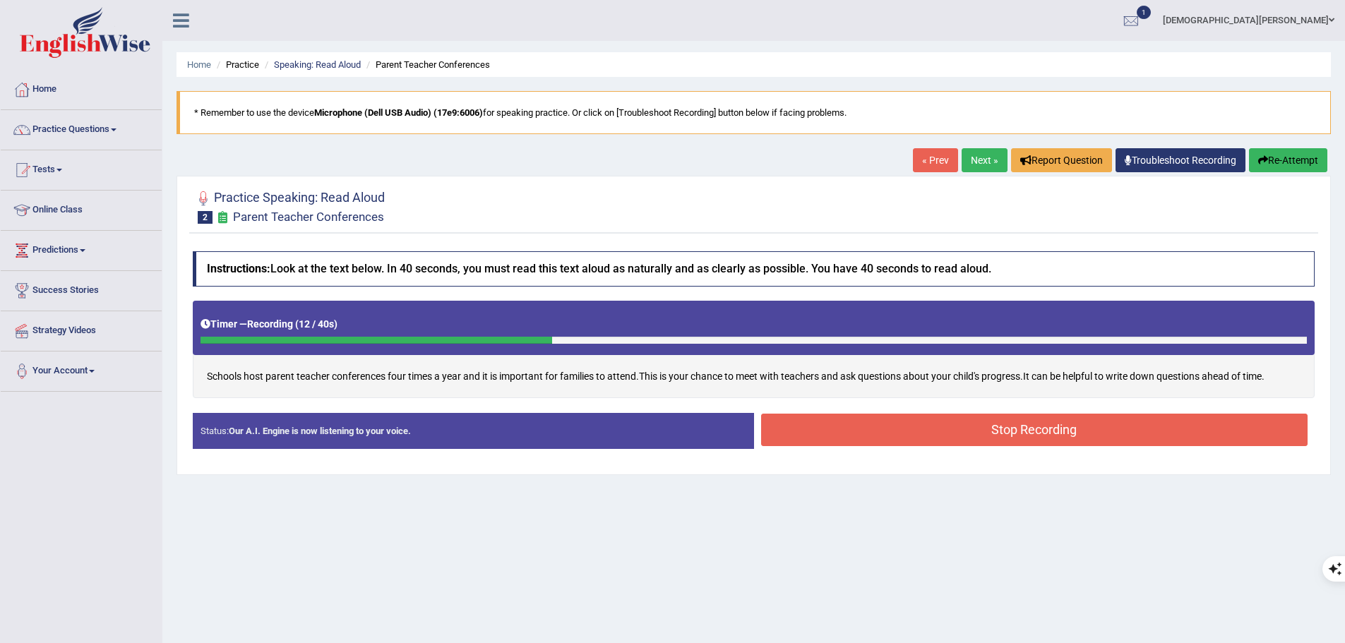
click at [996, 435] on button "Stop Recording" at bounding box center [1034, 430] width 547 height 32
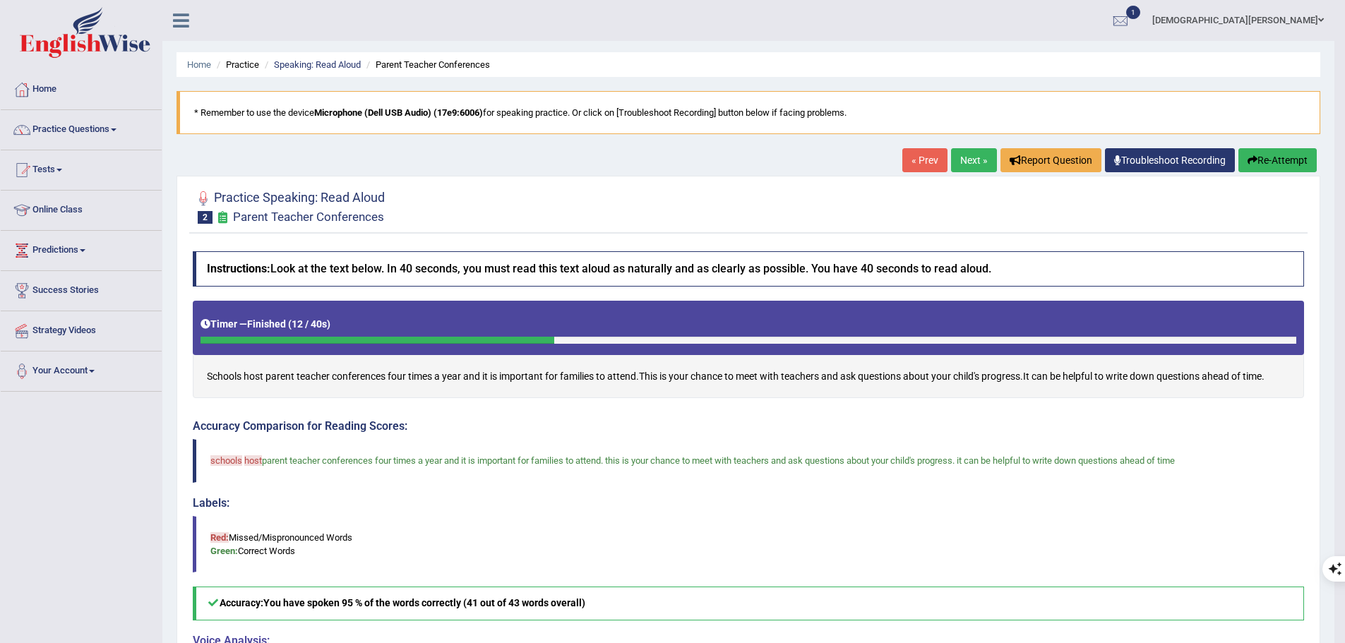
click at [964, 162] on link "Next »" at bounding box center [974, 160] width 46 height 24
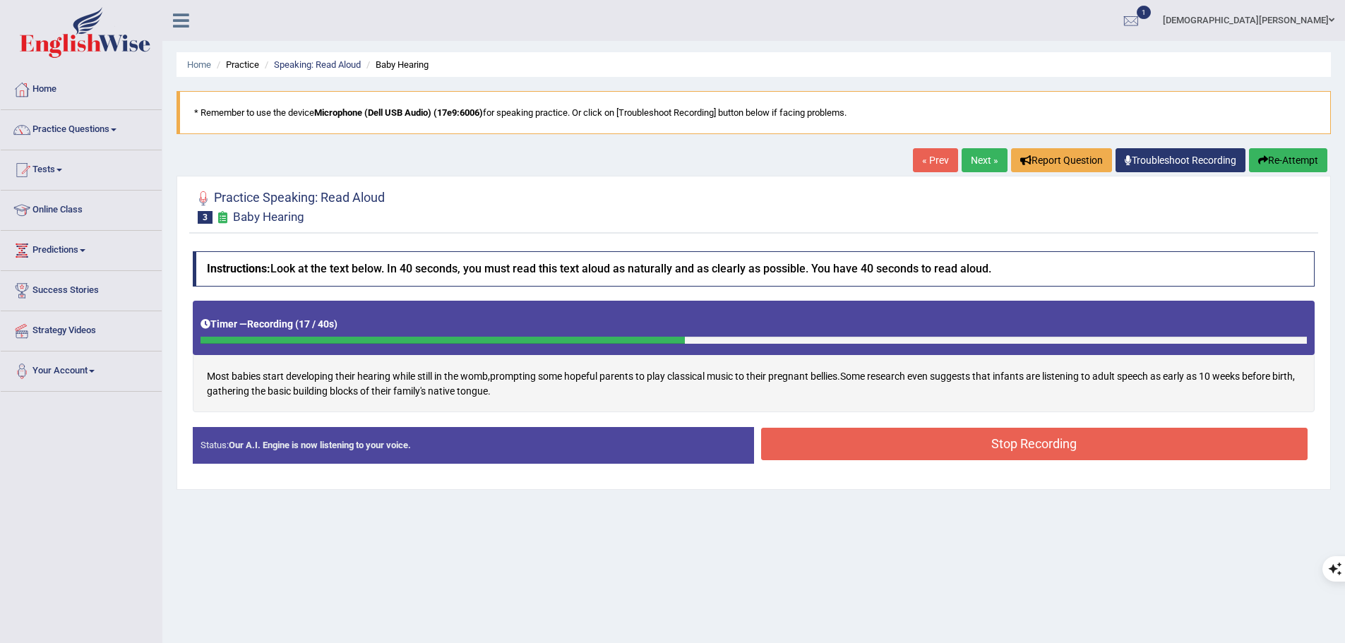
click at [863, 446] on button "Stop Recording" at bounding box center [1034, 444] width 547 height 32
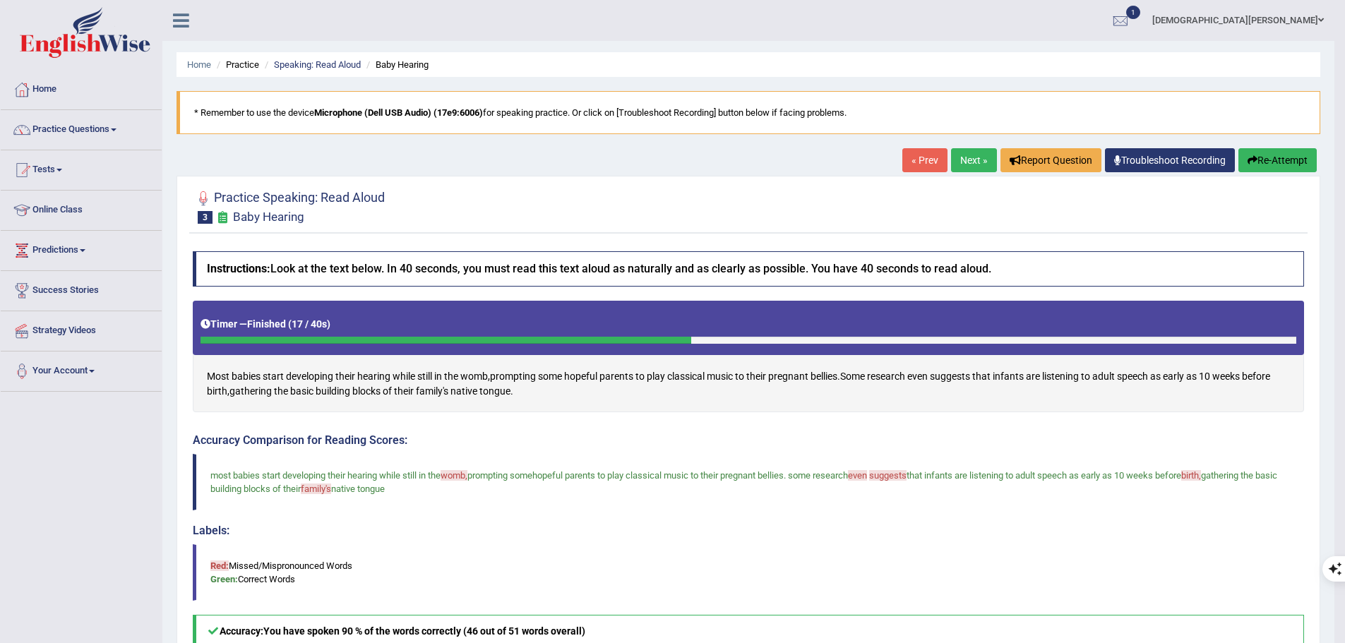
click at [976, 167] on link "Next »" at bounding box center [974, 160] width 46 height 24
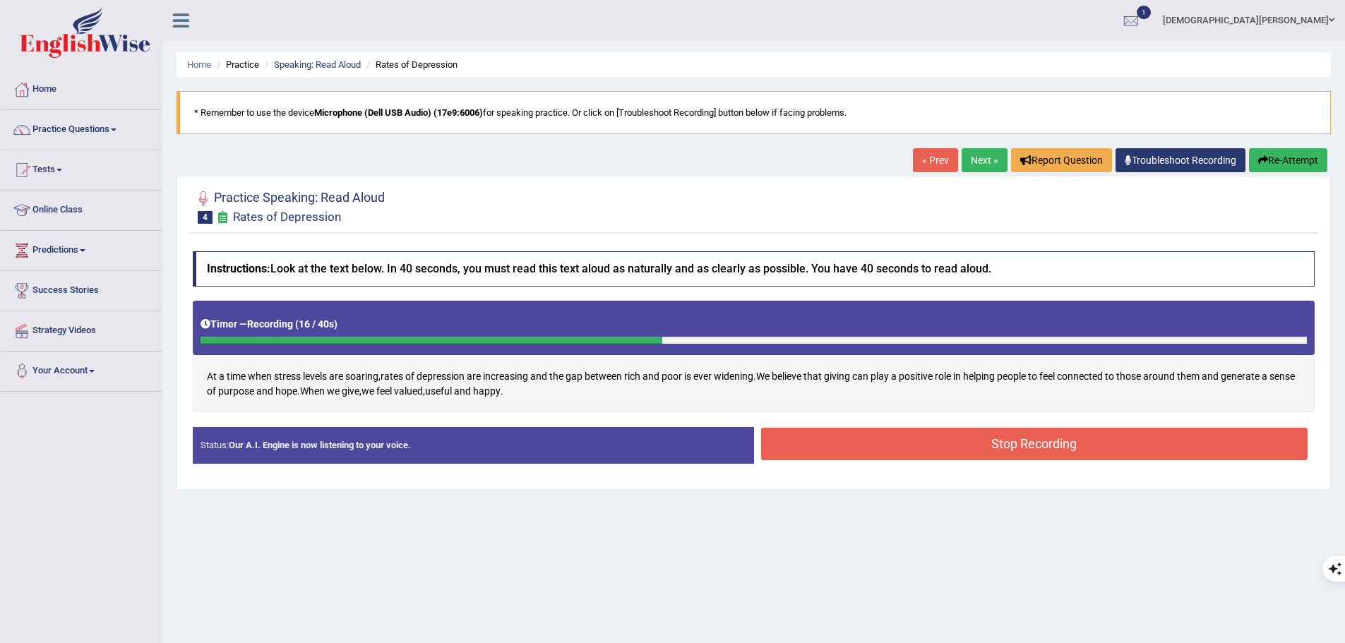
click at [931, 448] on button "Stop Recording" at bounding box center [1034, 444] width 547 height 32
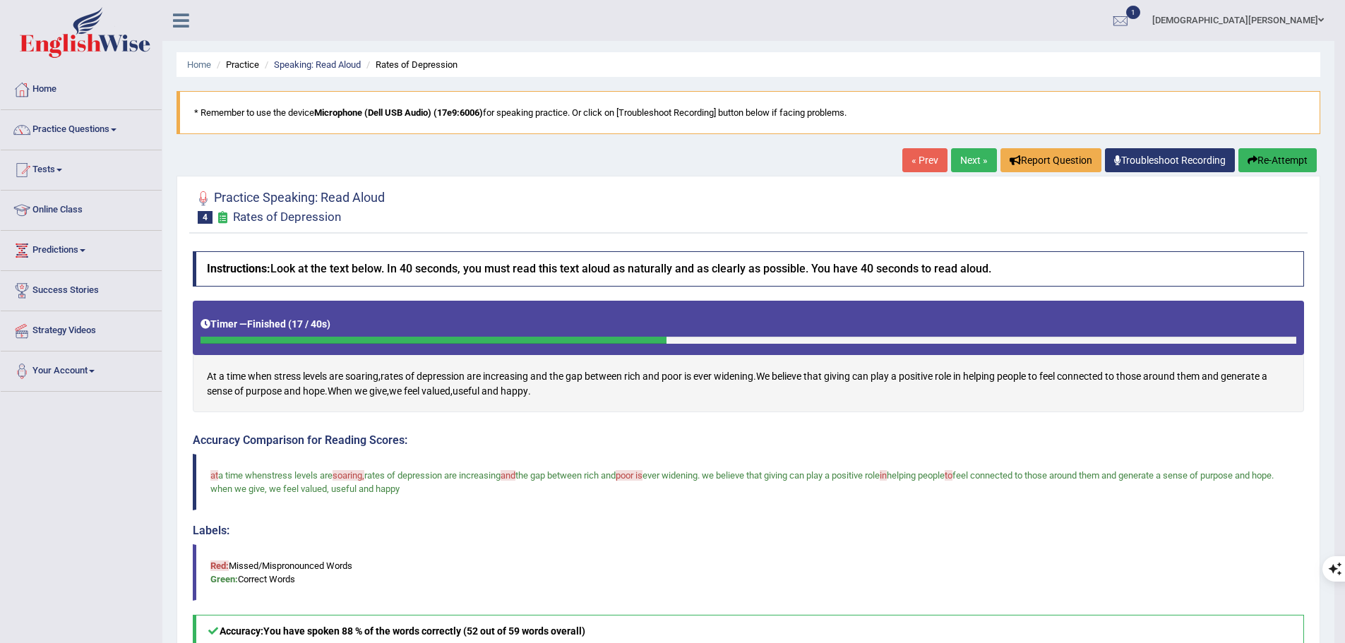
click at [972, 165] on link "Next »" at bounding box center [974, 160] width 46 height 24
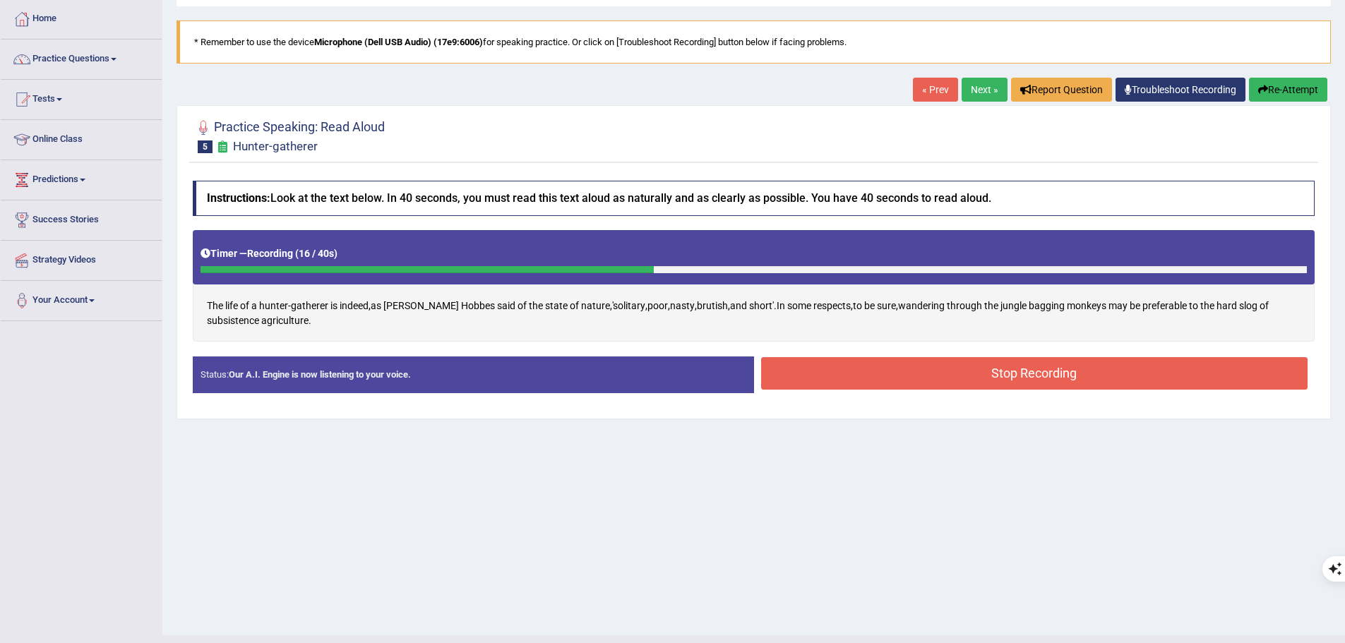
click at [1016, 373] on button "Stop Recording" at bounding box center [1034, 373] width 547 height 32
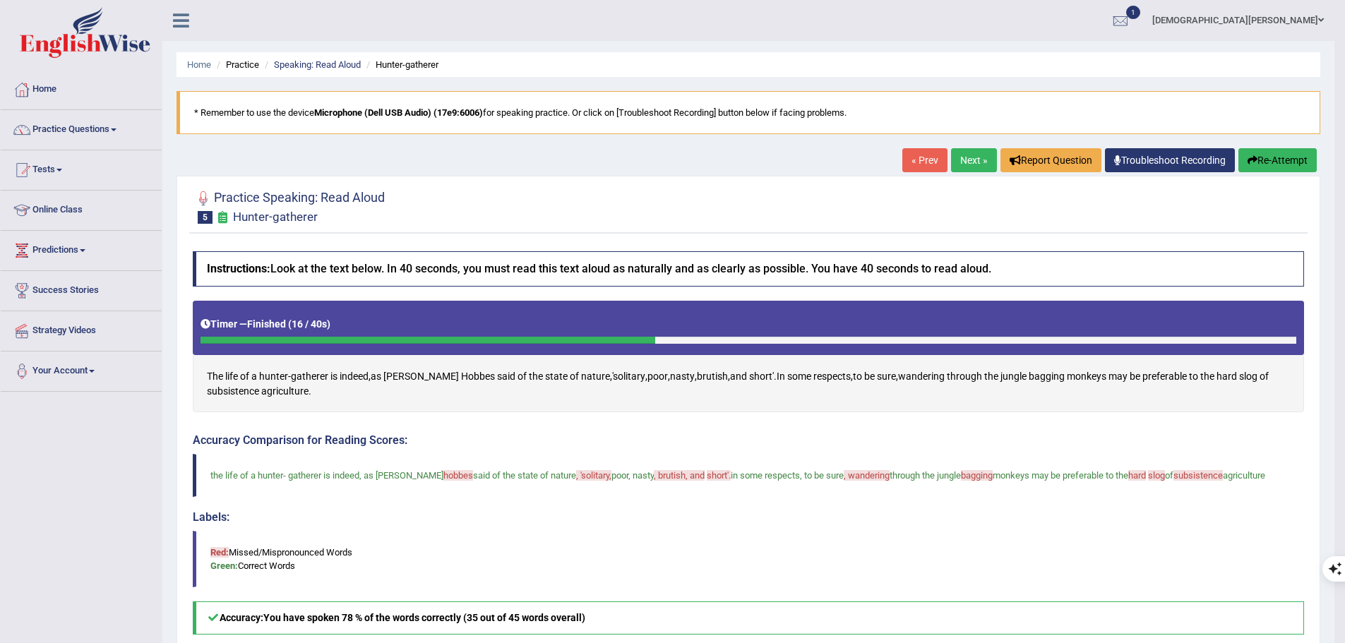
drag, startPoint x: 1285, startPoint y: 158, endPoint x: 1274, endPoint y: 158, distance: 11.3
click at [1284, 158] on button "Re-Attempt" at bounding box center [1277, 160] width 78 height 24
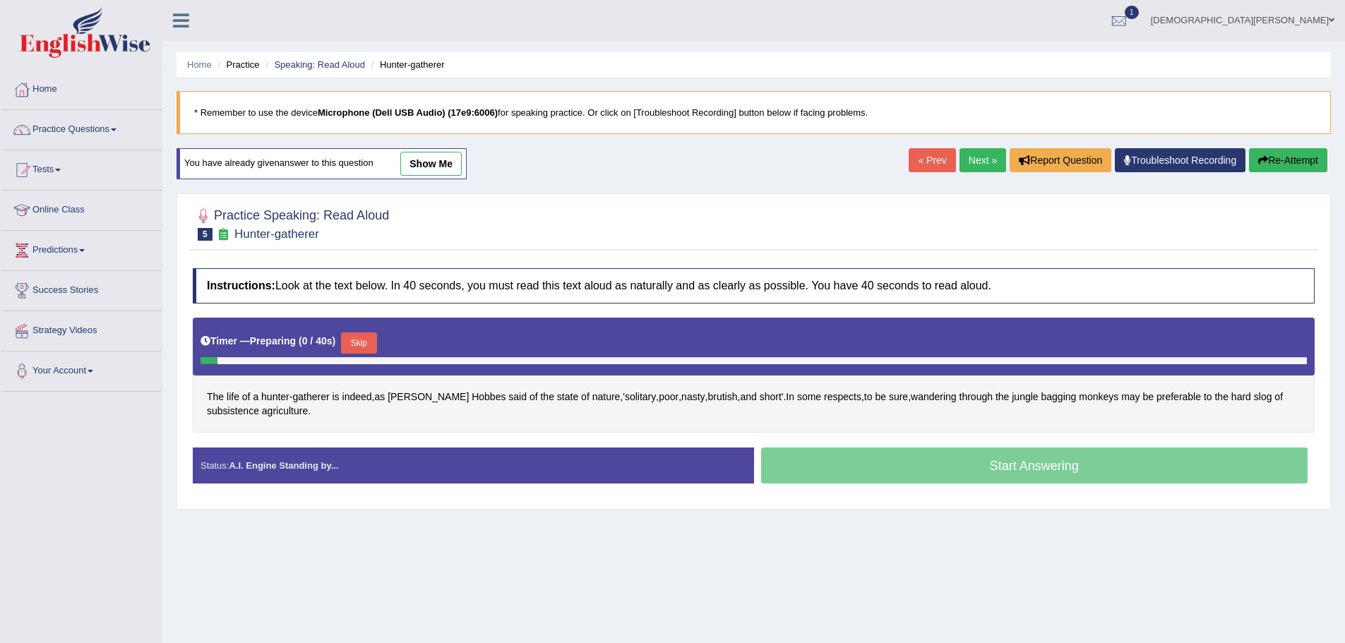
click at [364, 346] on button "Skip" at bounding box center [358, 343] width 35 height 21
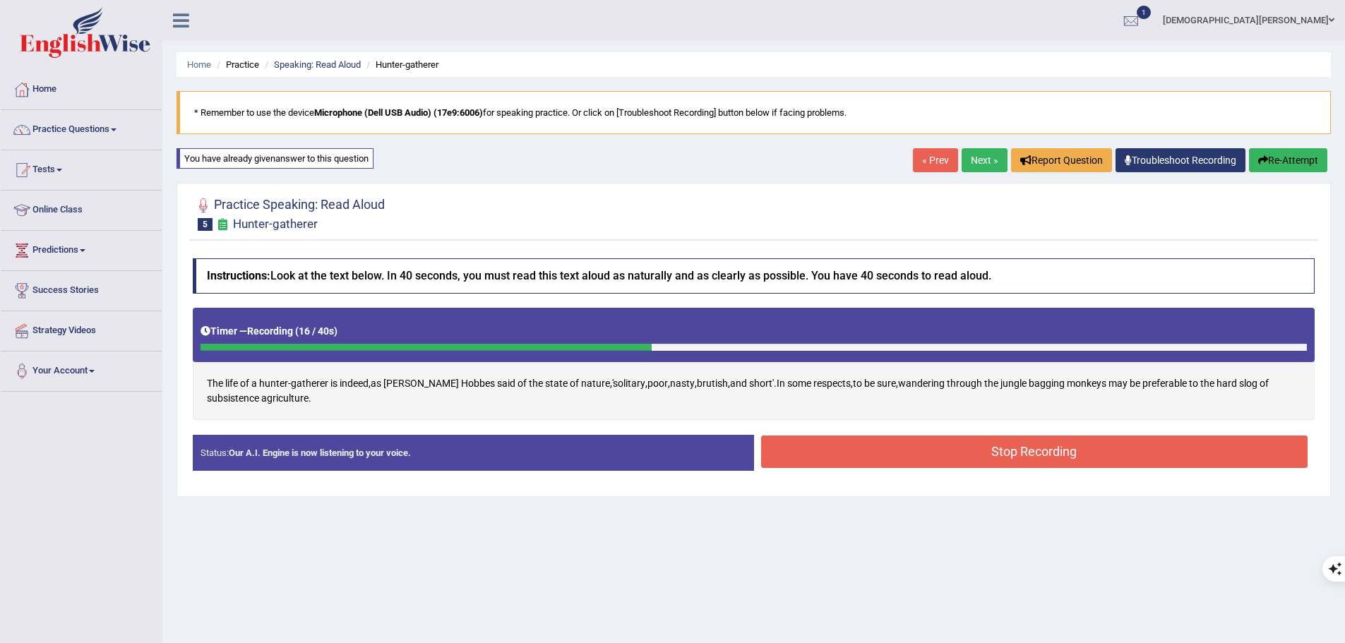
click at [1060, 452] on button "Stop Recording" at bounding box center [1034, 452] width 547 height 32
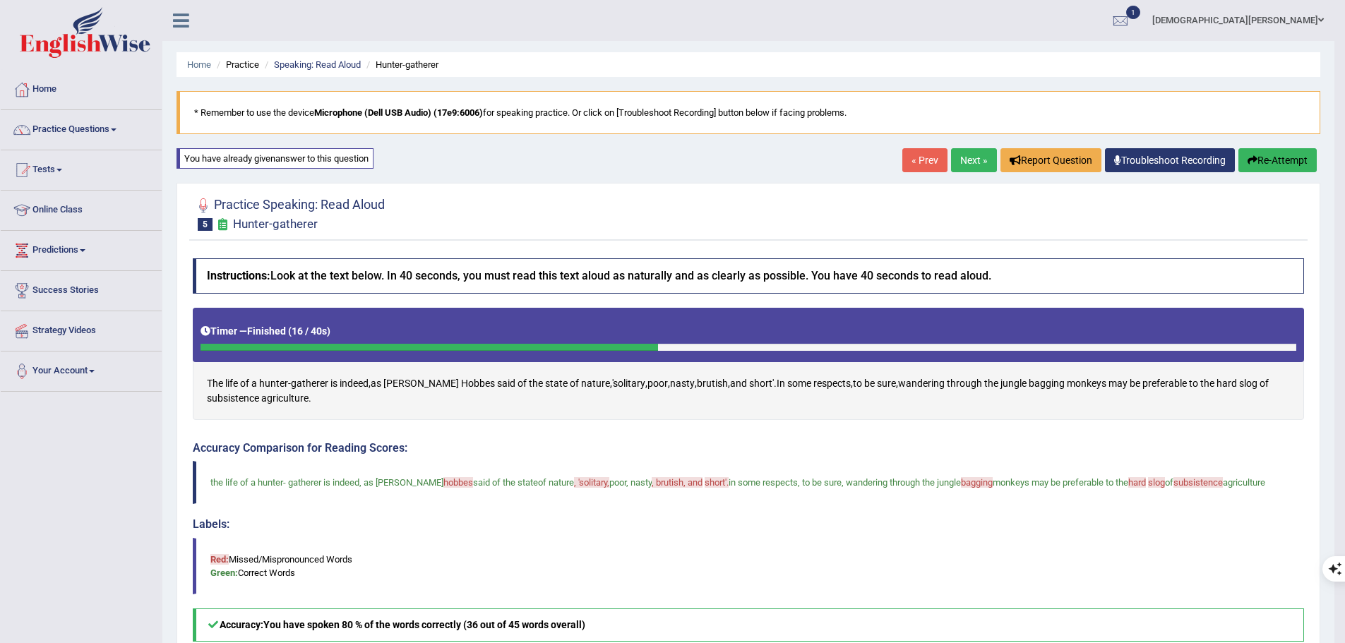
click at [1269, 162] on button "Re-Attempt" at bounding box center [1277, 160] width 78 height 24
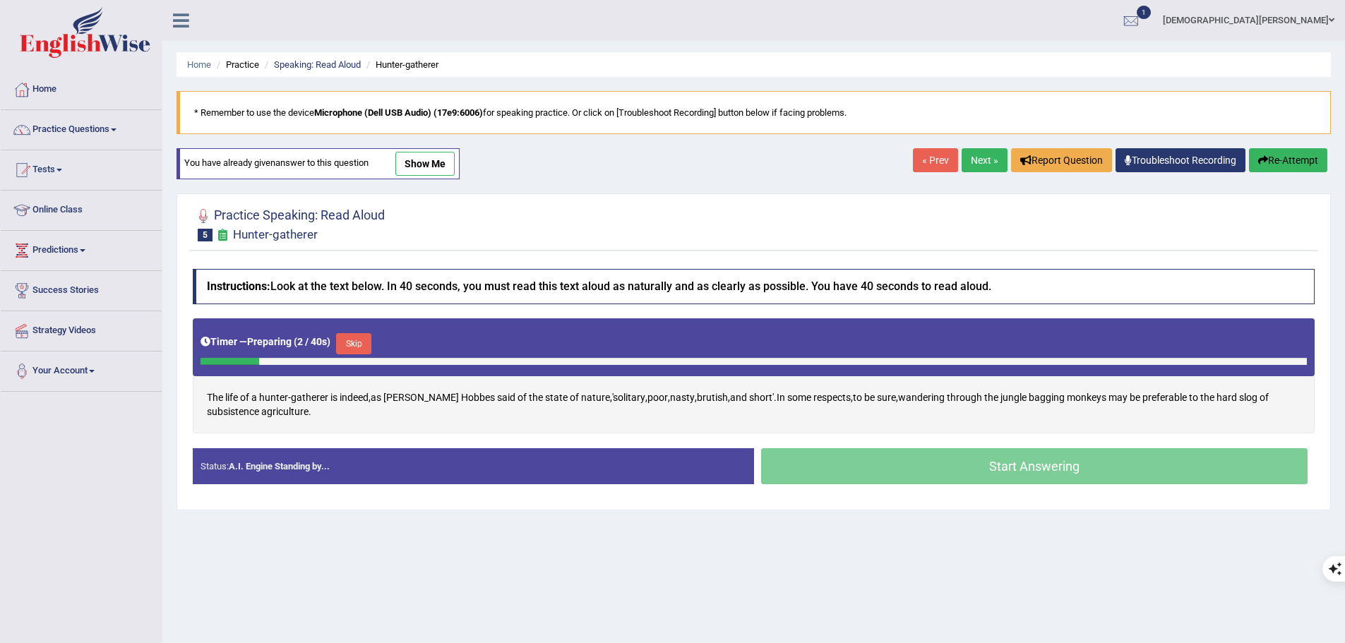
click at [349, 340] on button "Skip" at bounding box center [353, 343] width 35 height 21
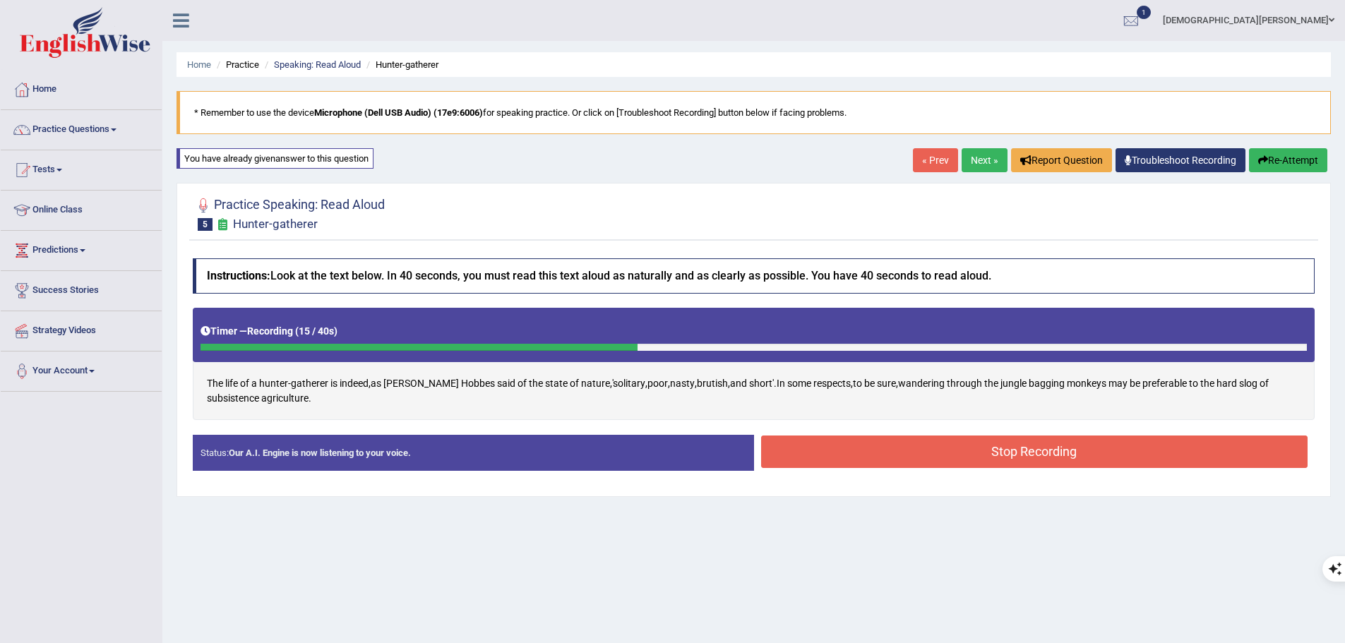
click at [993, 450] on button "Stop Recording" at bounding box center [1034, 452] width 547 height 32
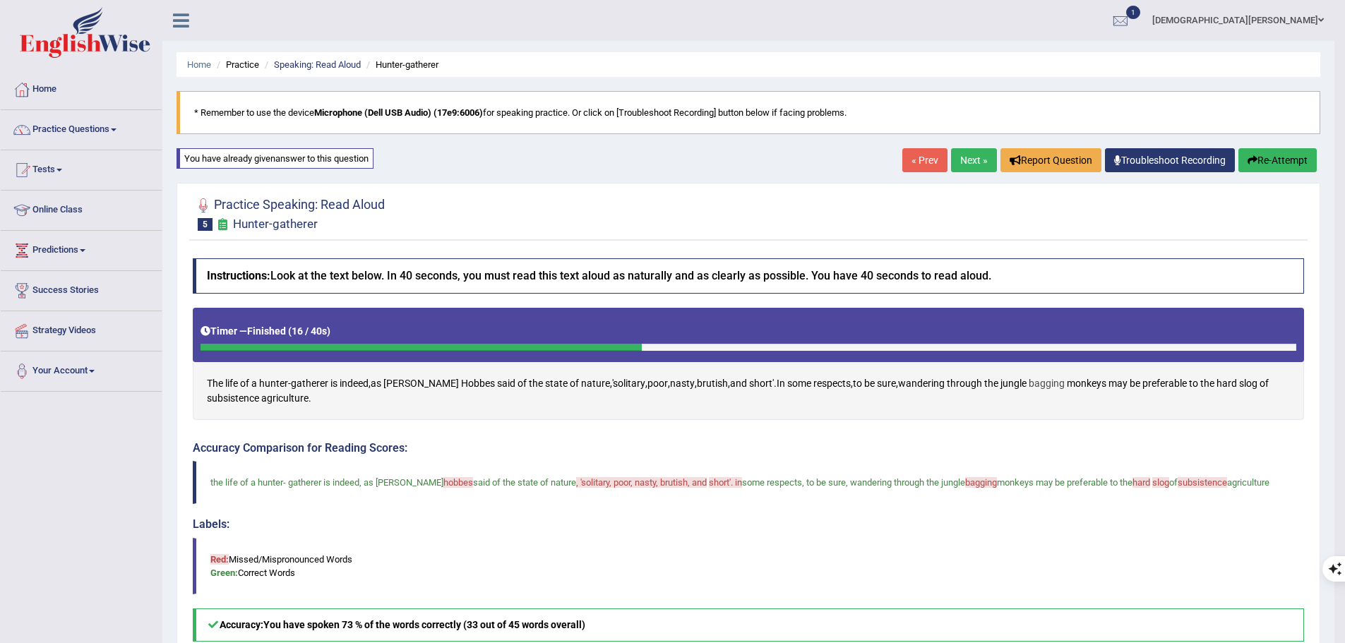
click at [1029, 381] on span "bagging" at bounding box center [1047, 383] width 36 height 15
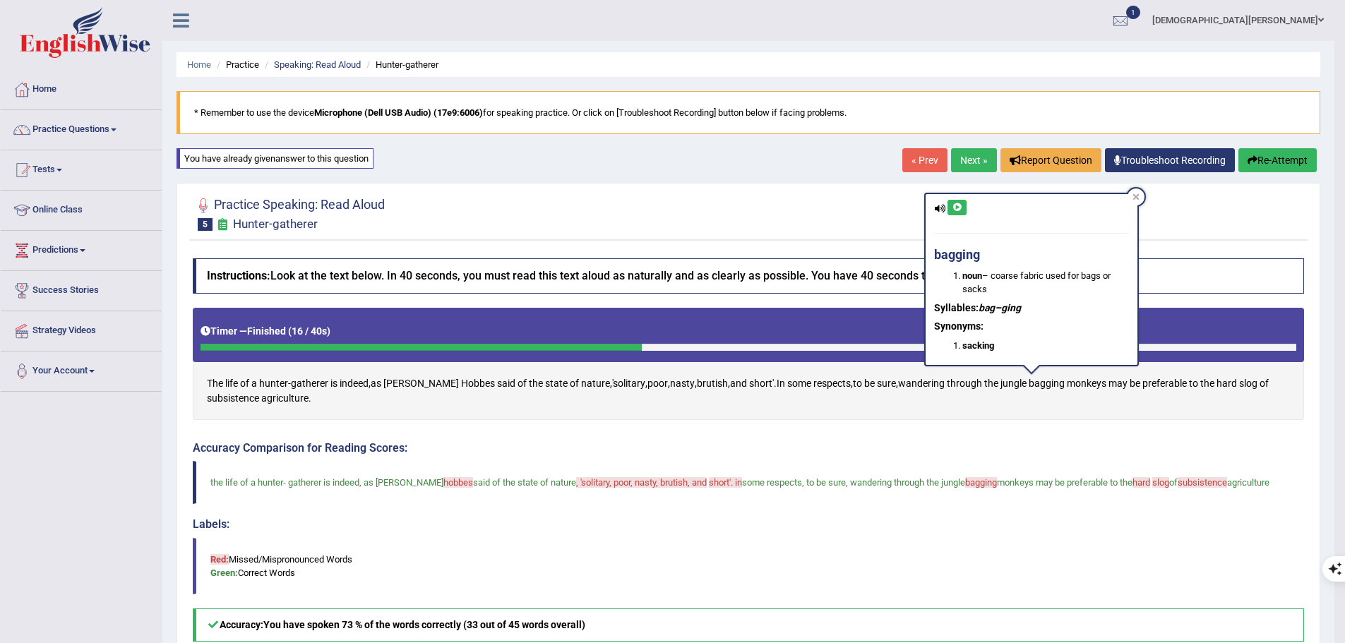
click at [962, 209] on icon at bounding box center [957, 207] width 11 height 8
click at [962, 206] on icon at bounding box center [957, 207] width 11 height 8
click at [1180, 398] on div "The life of a hunter - gatherer is indeed , as Thomas Hobbes said of the state …" at bounding box center [748, 364] width 1111 height 112
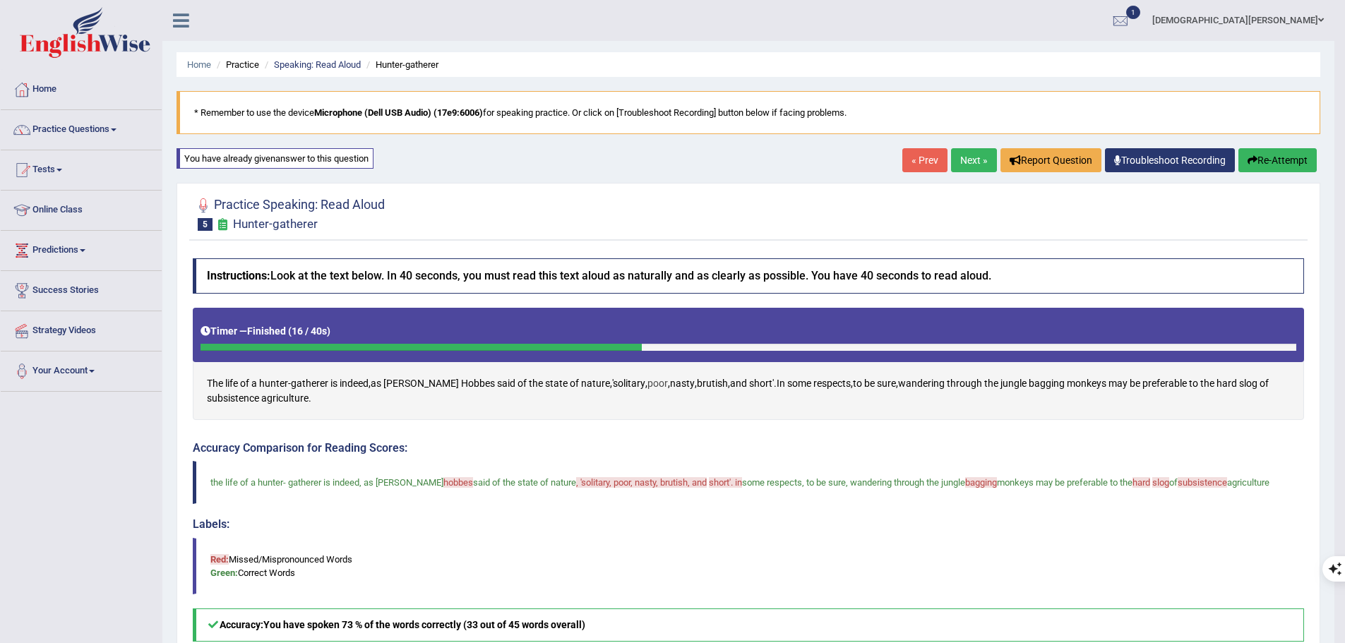
click at [647, 381] on span "poor" at bounding box center [657, 383] width 20 height 15
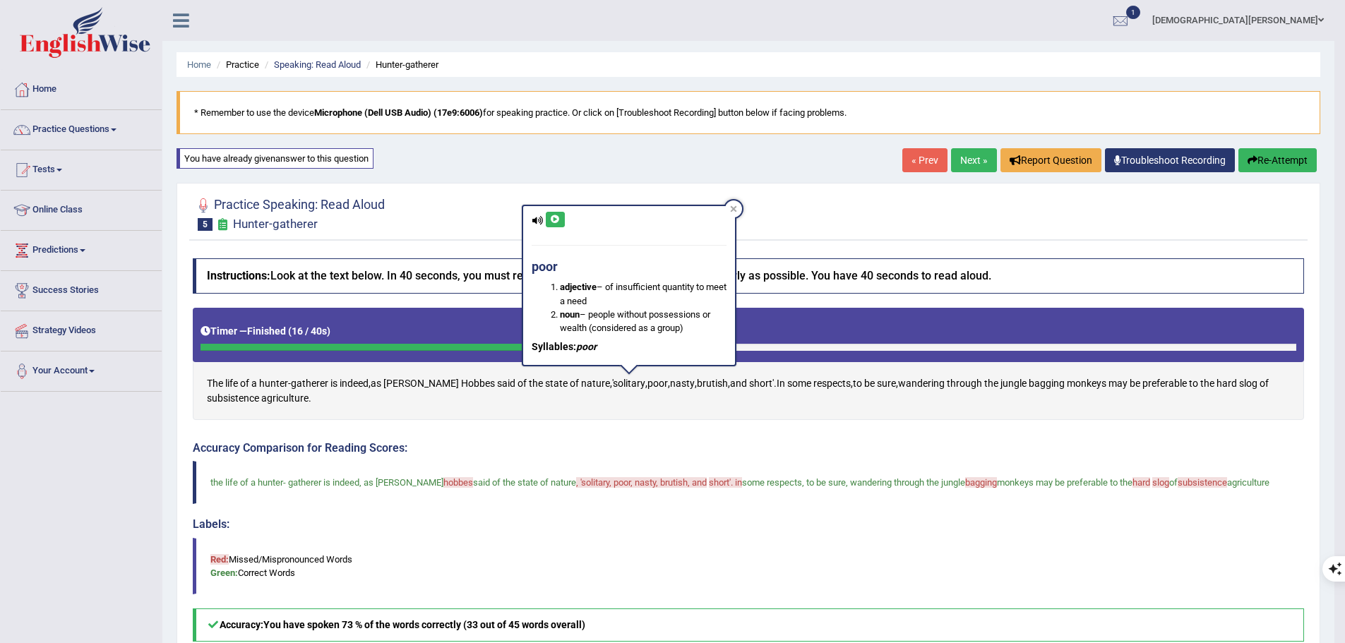
click at [559, 225] on button at bounding box center [555, 220] width 19 height 16
click at [612, 383] on span "'solitary" at bounding box center [628, 383] width 33 height 15
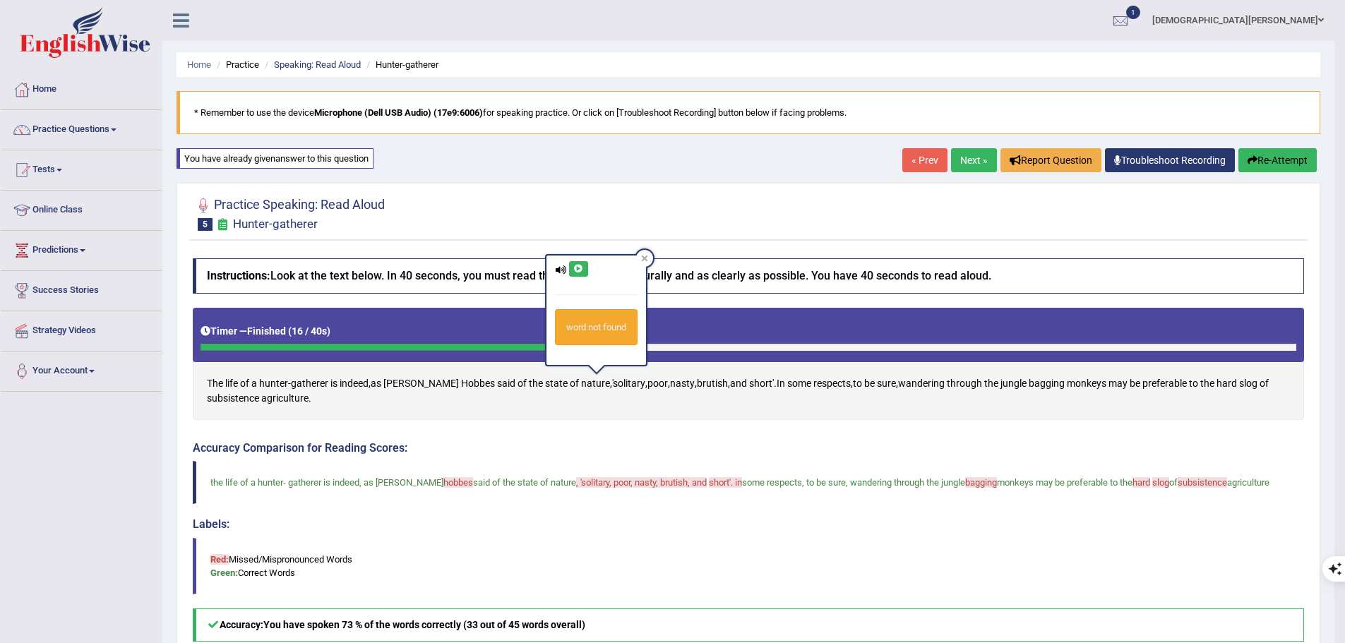
click at [571, 269] on button at bounding box center [578, 269] width 19 height 16
click at [577, 268] on icon at bounding box center [578, 269] width 11 height 8
click at [670, 381] on span "nasty" at bounding box center [682, 383] width 25 height 15
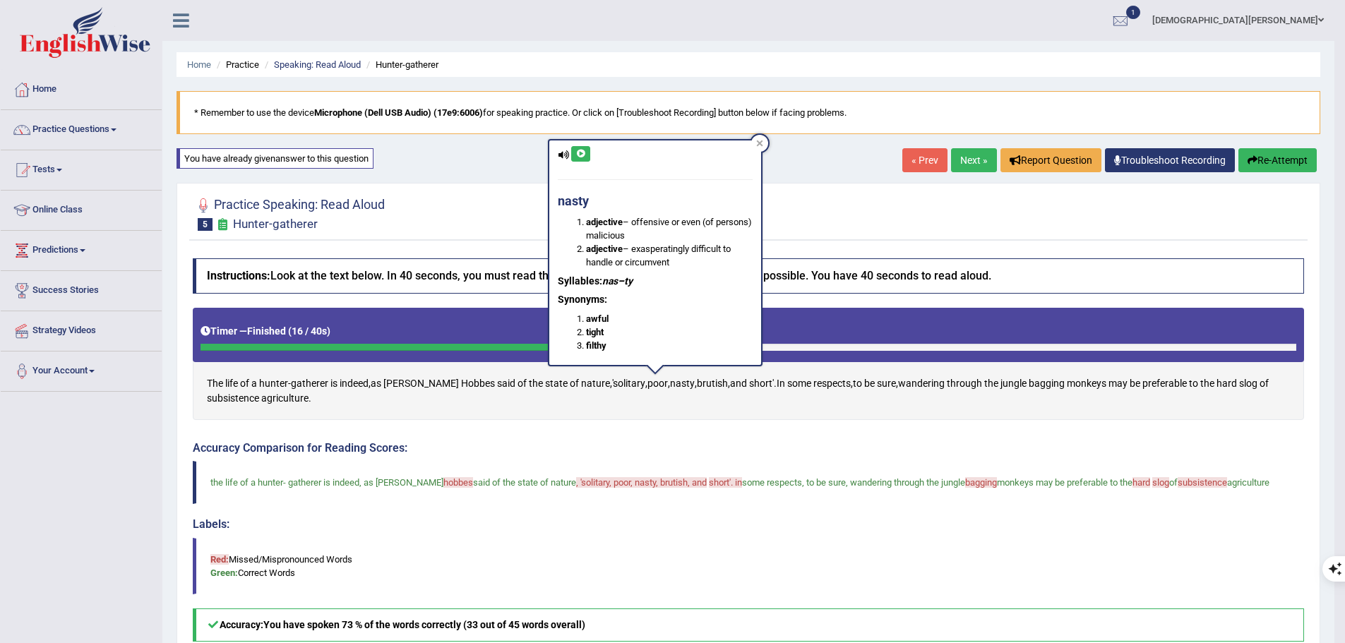
click at [575, 157] on button at bounding box center [580, 154] width 19 height 16
click at [697, 386] on span "brutish" at bounding box center [712, 383] width 31 height 15
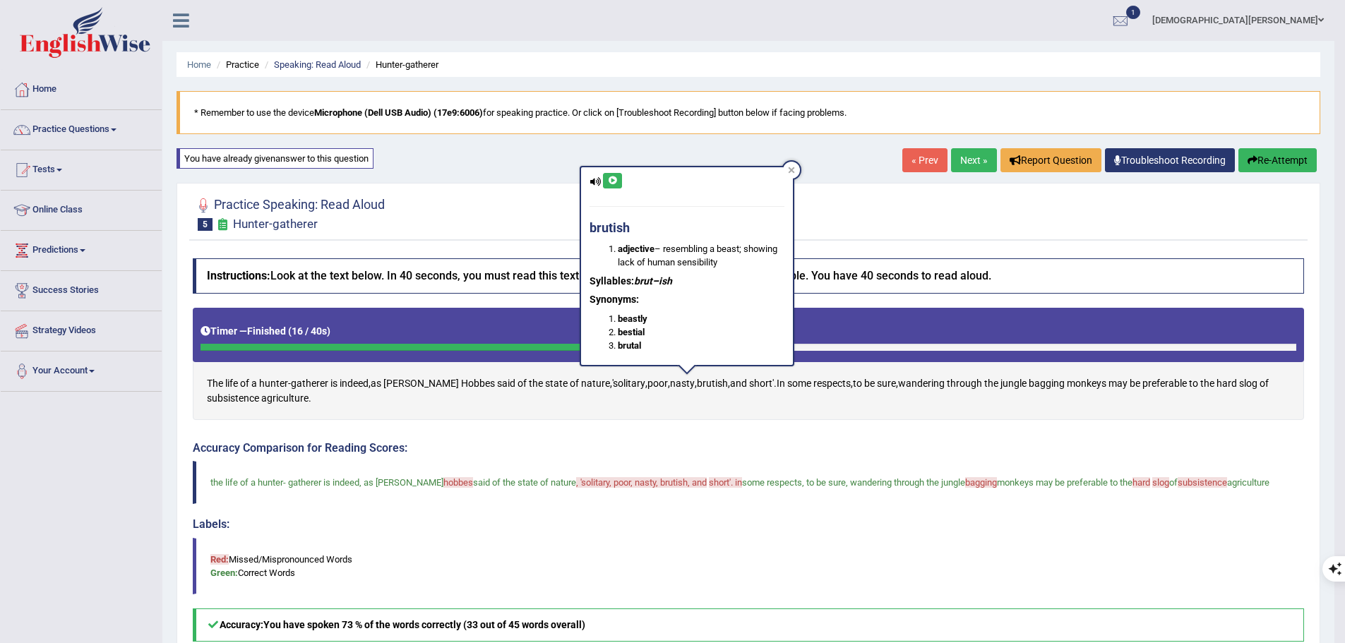
click at [611, 181] on icon at bounding box center [612, 181] width 11 height 8
click at [749, 385] on span "short'" at bounding box center [761, 383] width 25 height 15
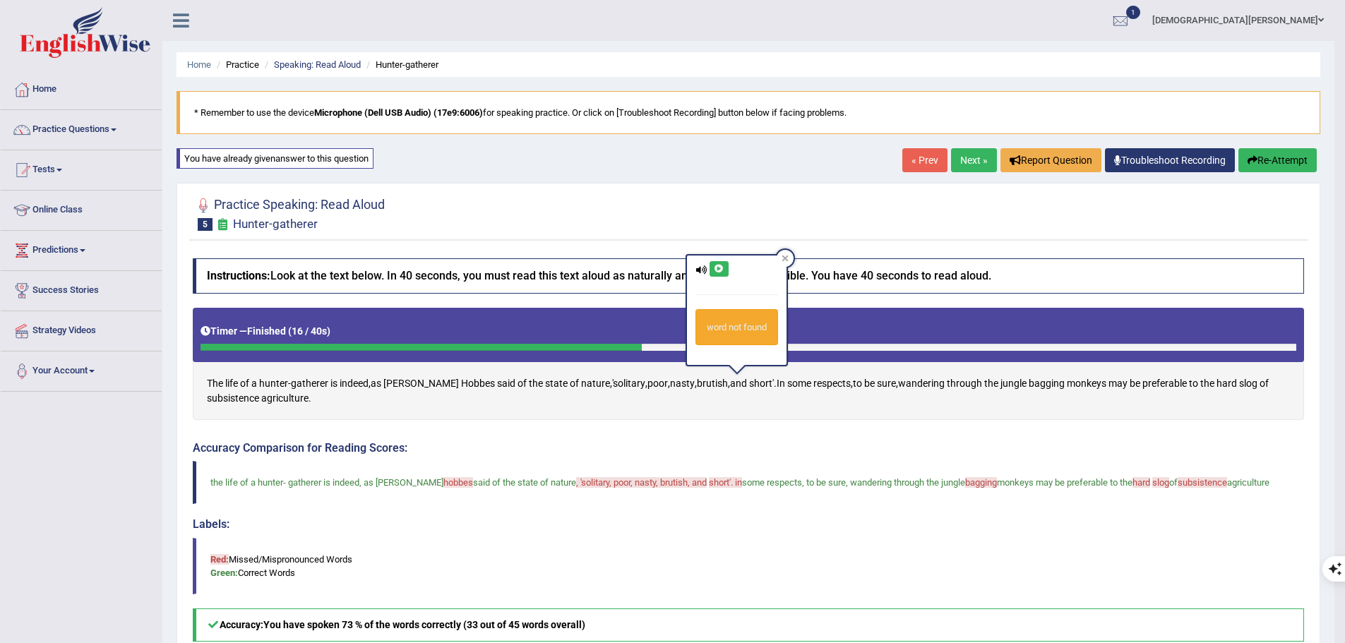
click at [720, 269] on icon at bounding box center [719, 269] width 11 height 8
click at [461, 385] on span "Hobbes" at bounding box center [478, 383] width 34 height 15
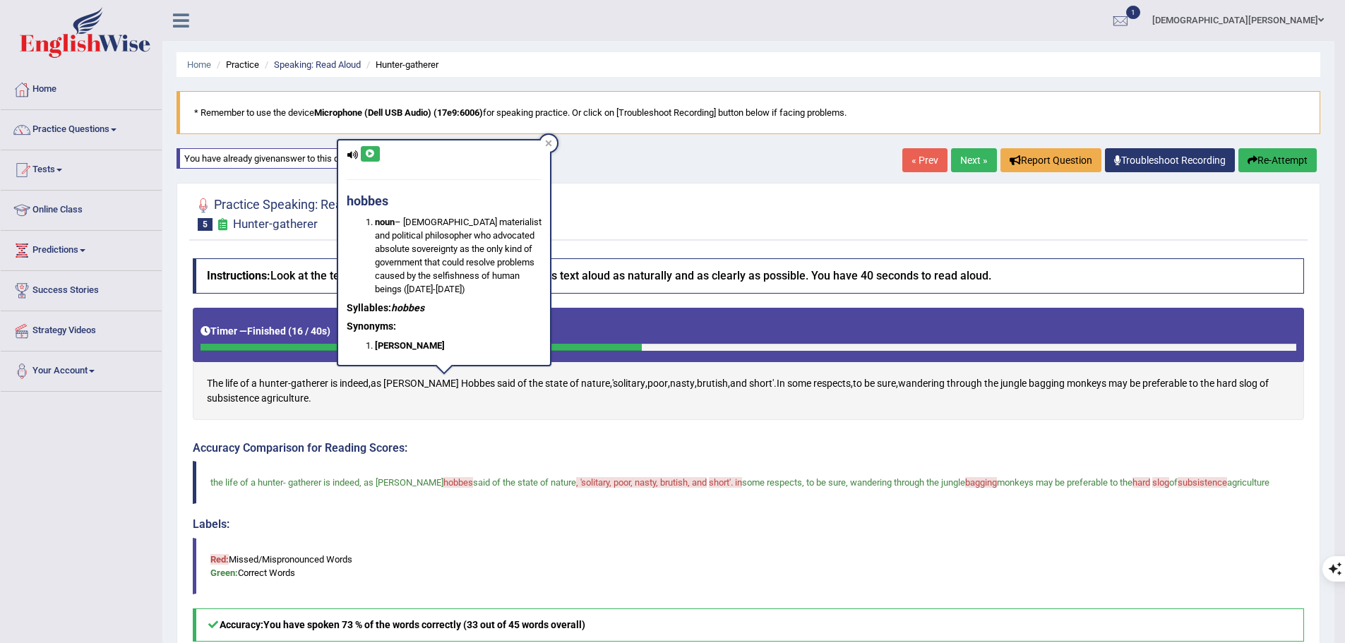
click at [373, 155] on icon at bounding box center [370, 154] width 11 height 8
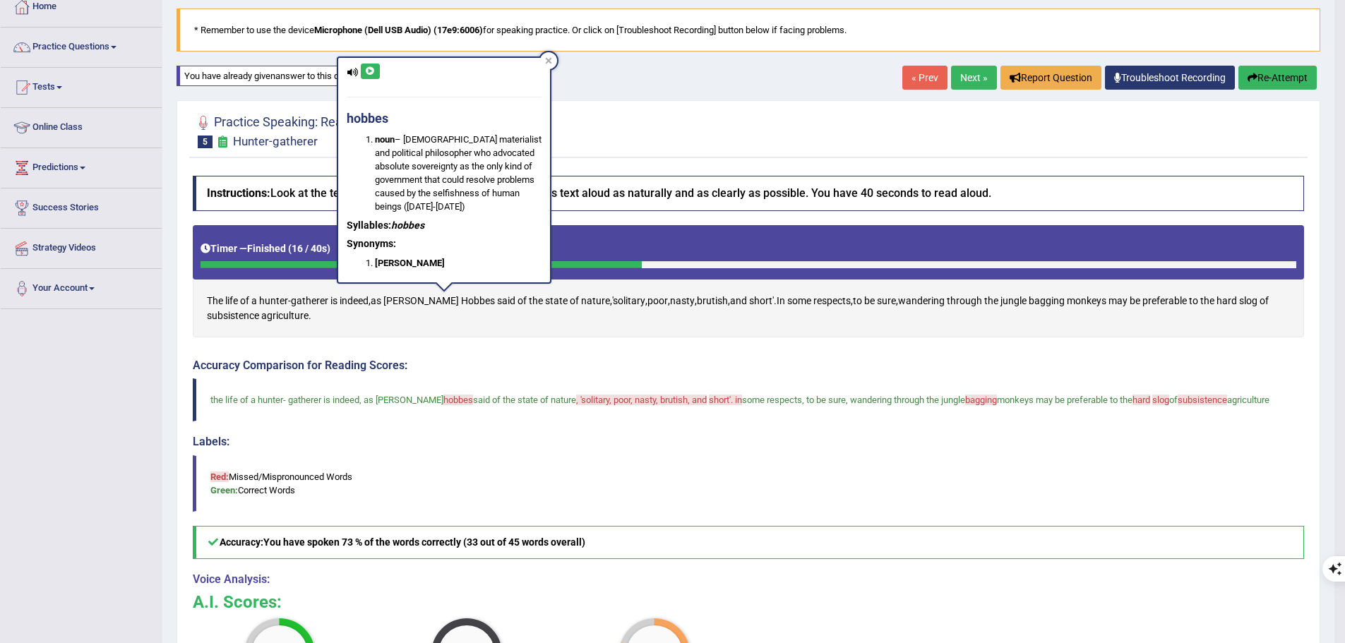
scroll to position [282, 0]
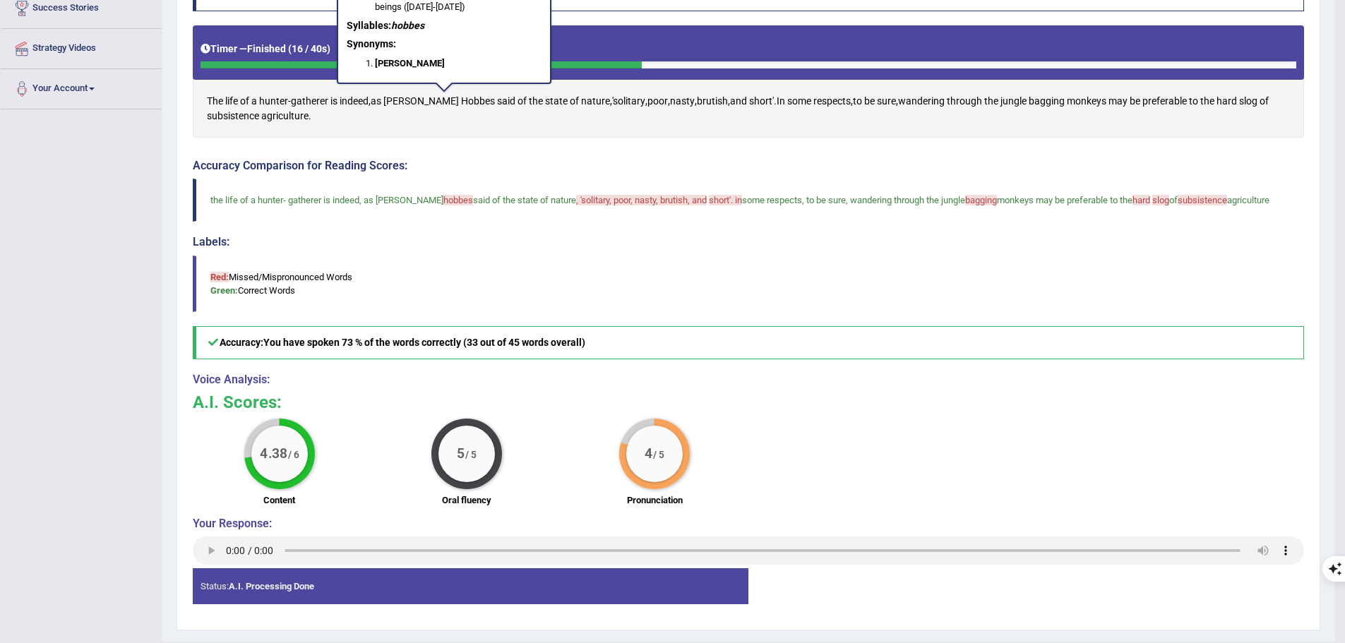
click at [186, 548] on div "Practice Speaking: Read Aloud 5 Hunter-gatherer Instructions: Look at the text …" at bounding box center [749, 265] width 1144 height 730
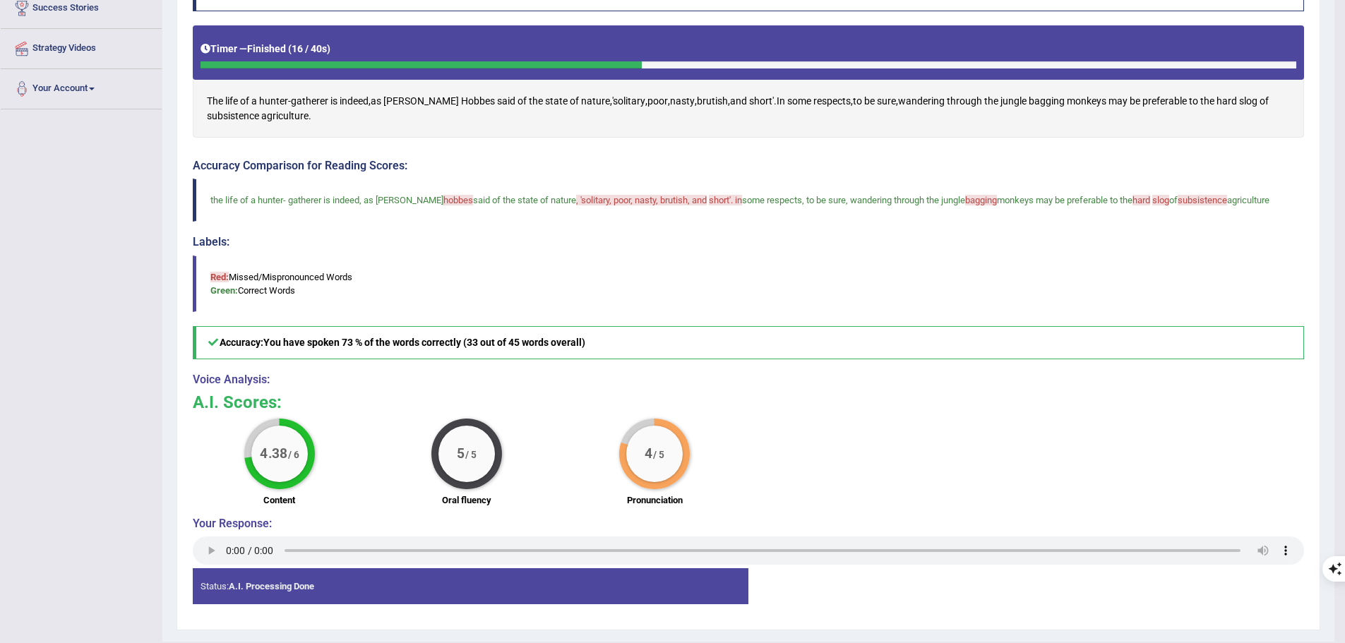
click at [1211, 200] on span "subsistence" at bounding box center [1202, 200] width 49 height 11
click at [1208, 189] on blockquote "the life of a hunter - gatherer is indeed , as thomas hobbes hobb said of the s…" at bounding box center [748, 200] width 1111 height 43
click at [1071, 198] on span "monkeys may be preferable to the" at bounding box center [1065, 200] width 136 height 11
click at [238, 115] on span "subsistence" at bounding box center [233, 116] width 52 height 15
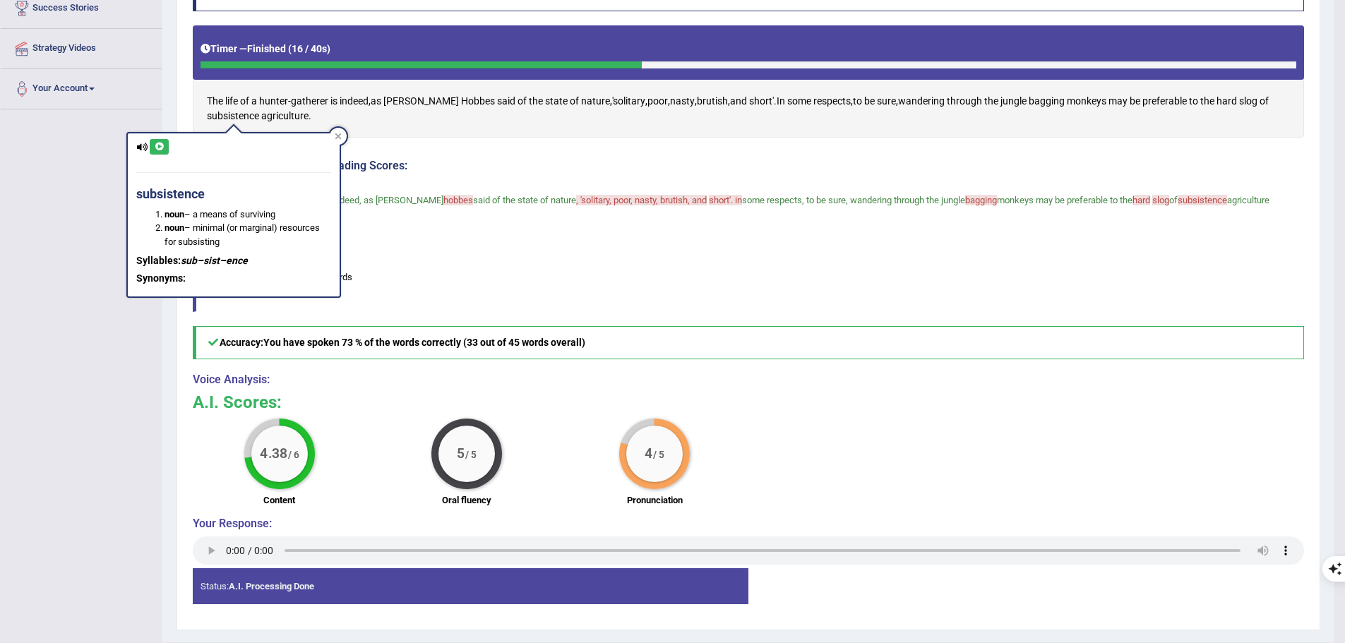
click at [155, 145] on icon at bounding box center [159, 147] width 11 height 8
click at [337, 137] on icon at bounding box center [338, 136] width 6 height 6
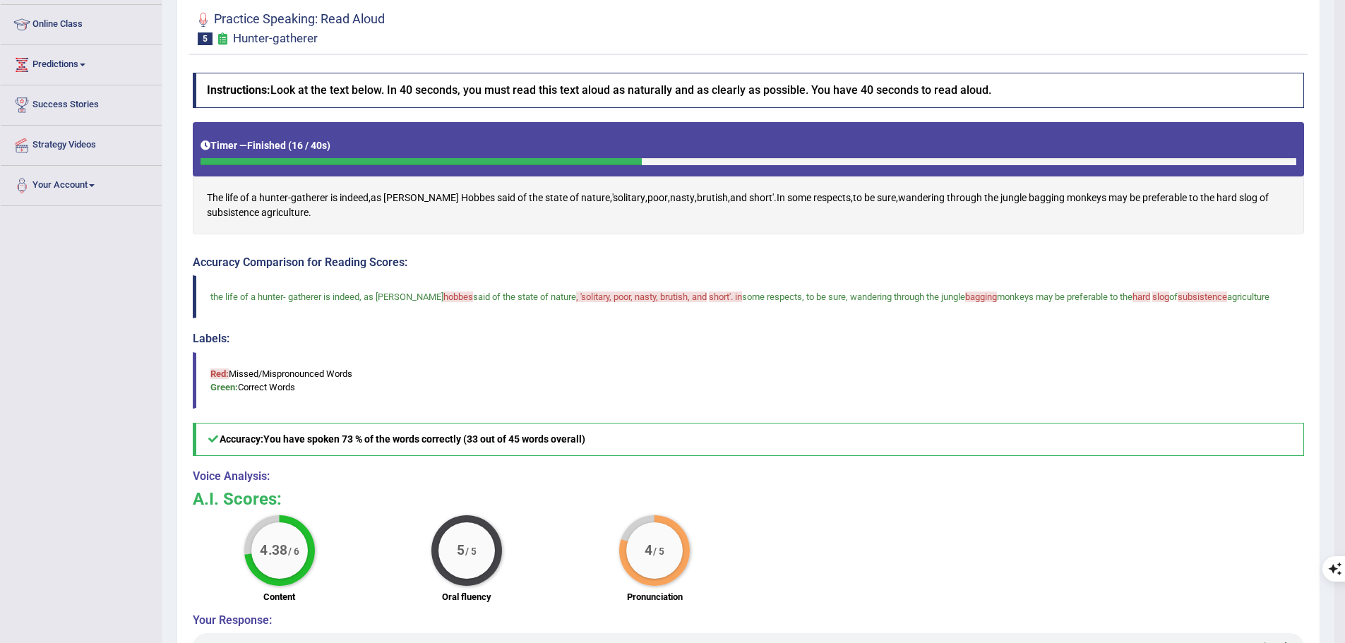
scroll to position [0, 0]
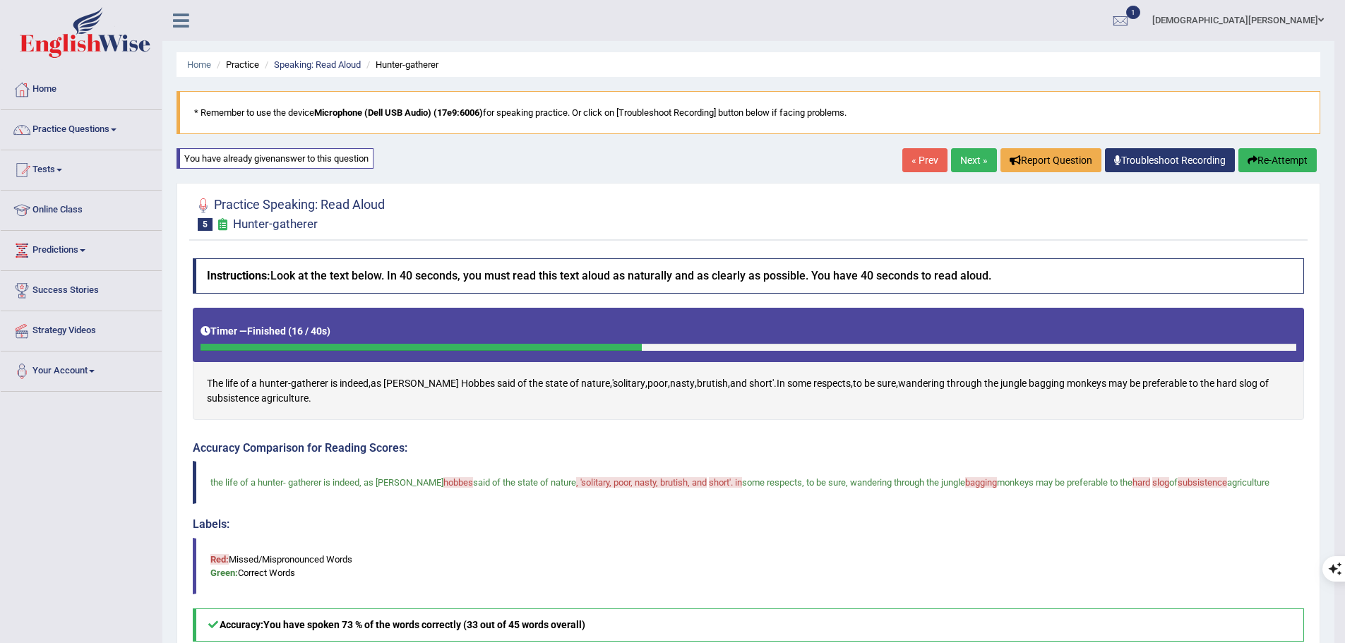
click at [1303, 162] on button "Re-Attempt" at bounding box center [1277, 160] width 78 height 24
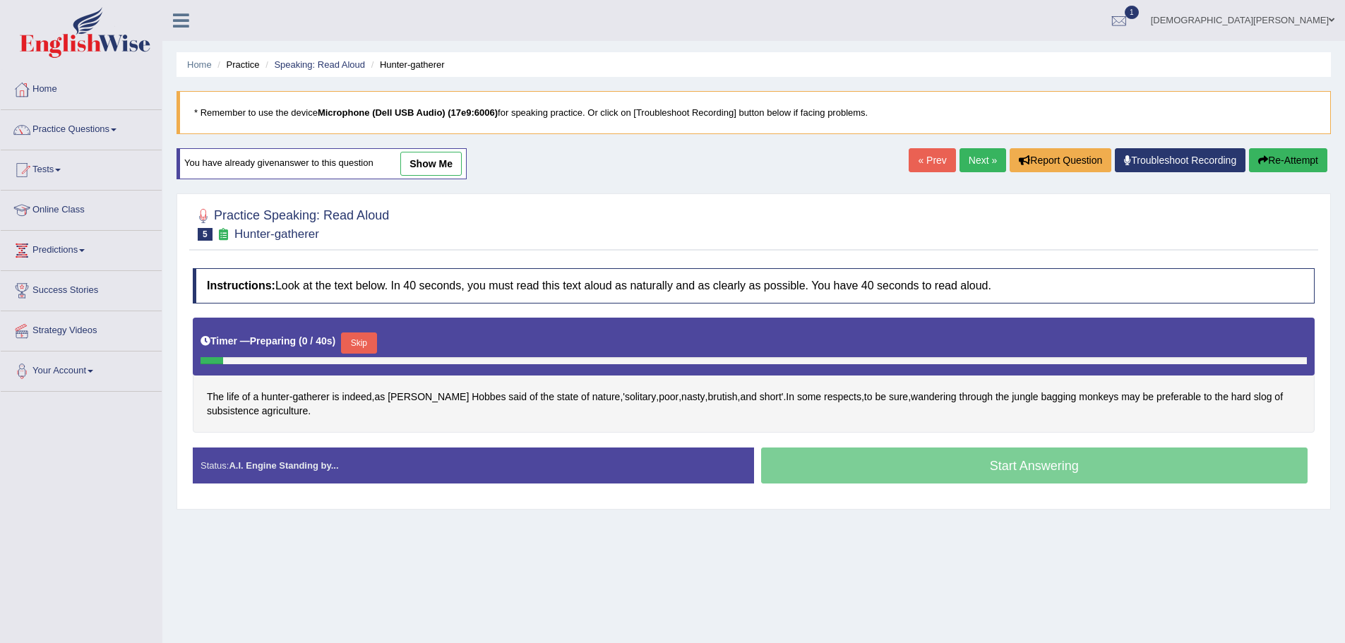
click at [376, 343] on button "Skip" at bounding box center [358, 343] width 35 height 21
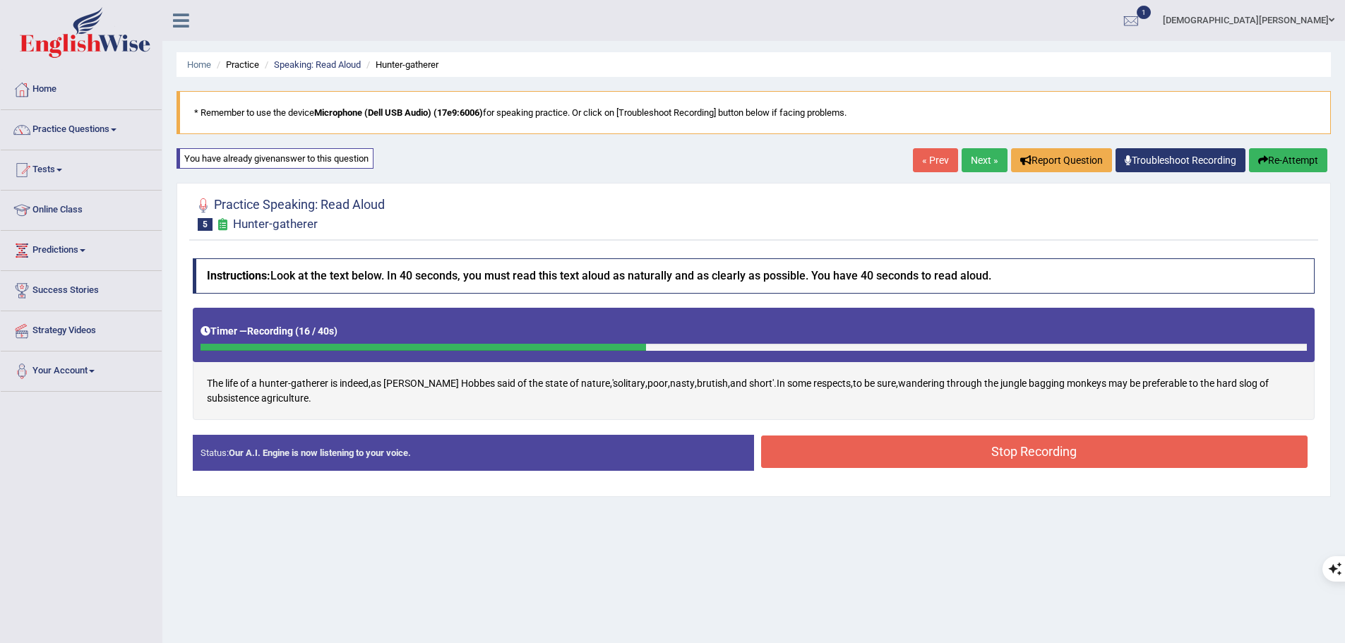
click at [954, 453] on button "Stop Recording" at bounding box center [1034, 452] width 547 height 32
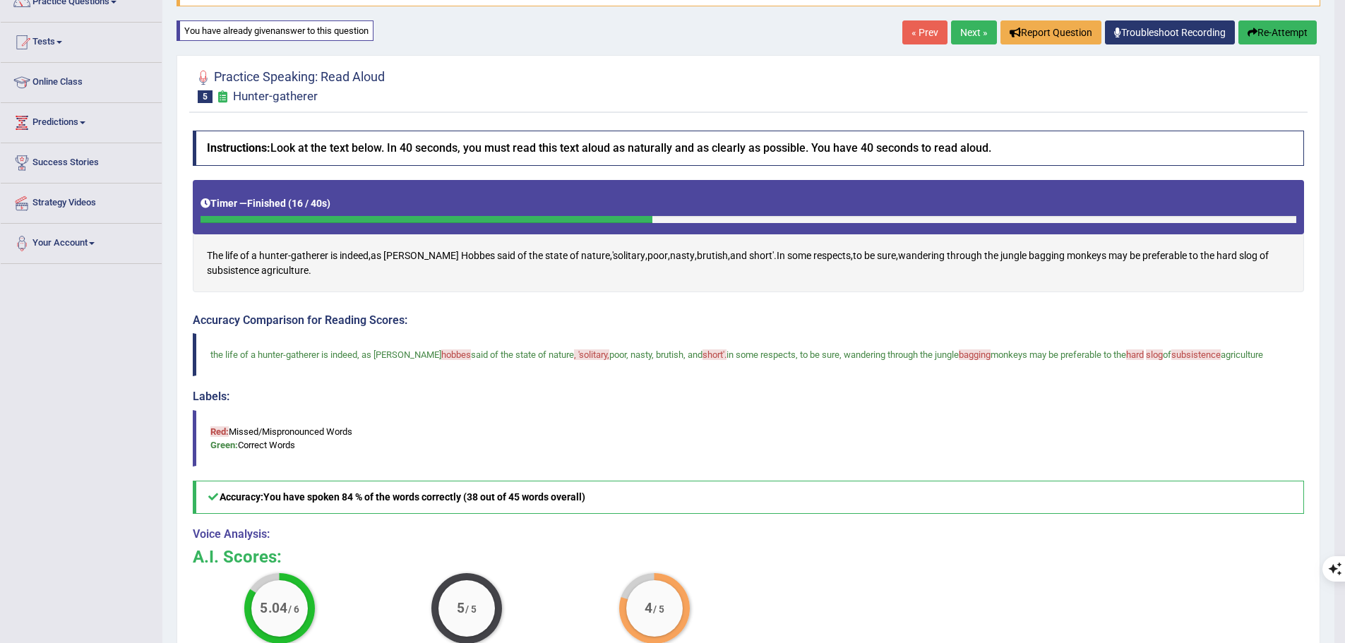
scroll to position [104, 0]
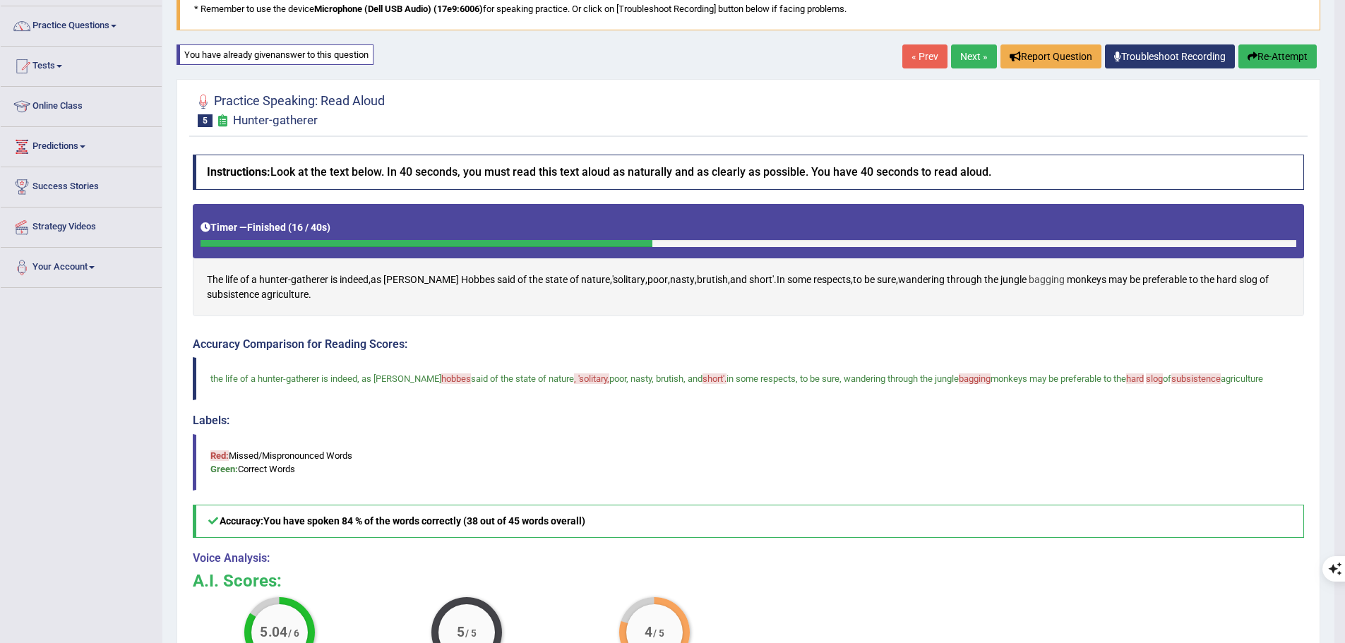
click at [1042, 274] on span "bagging" at bounding box center [1047, 280] width 36 height 15
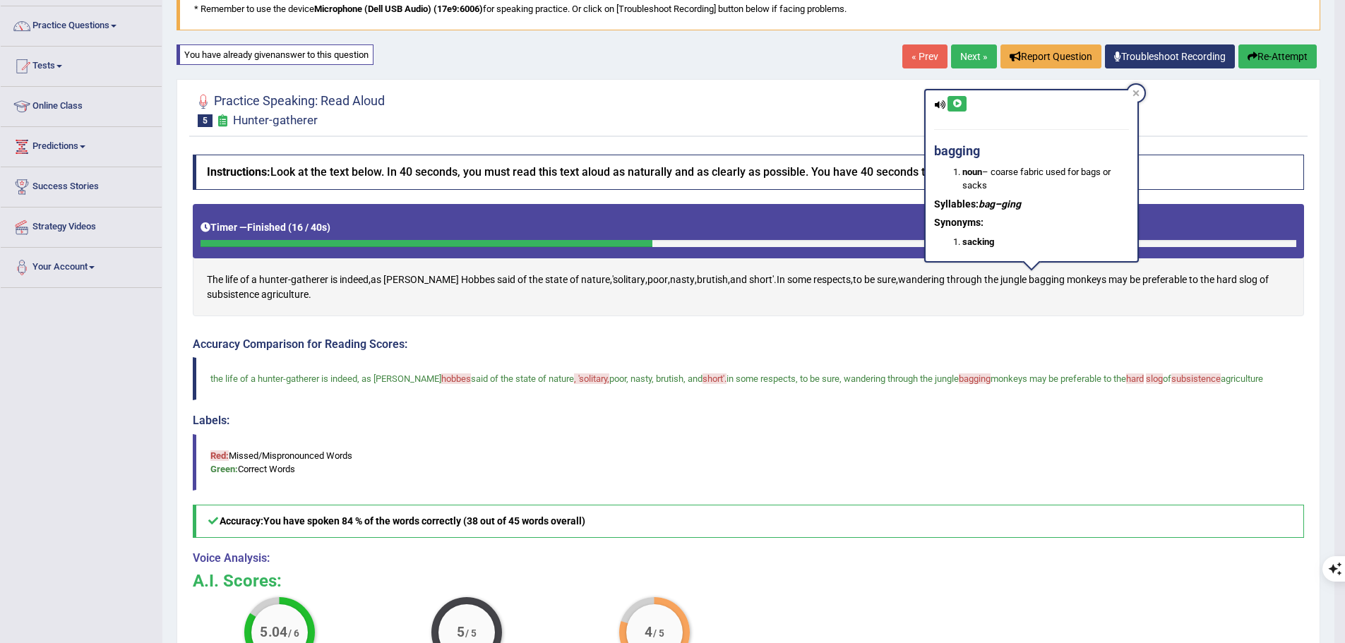
click at [961, 104] on icon at bounding box center [957, 104] width 11 height 8
click at [1137, 89] on div at bounding box center [1136, 93] width 17 height 17
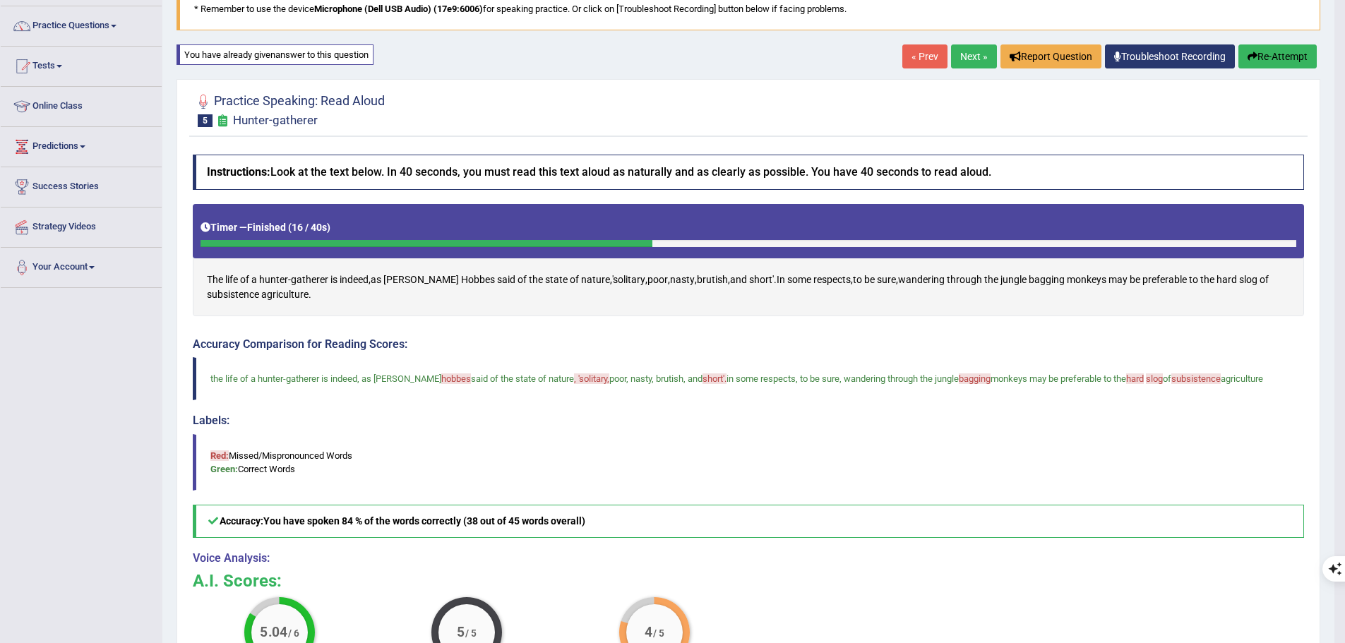
click at [574, 376] on span ", 'solitary," at bounding box center [591, 378] width 35 height 11
click at [612, 279] on span "'solitary" at bounding box center [628, 280] width 33 height 15
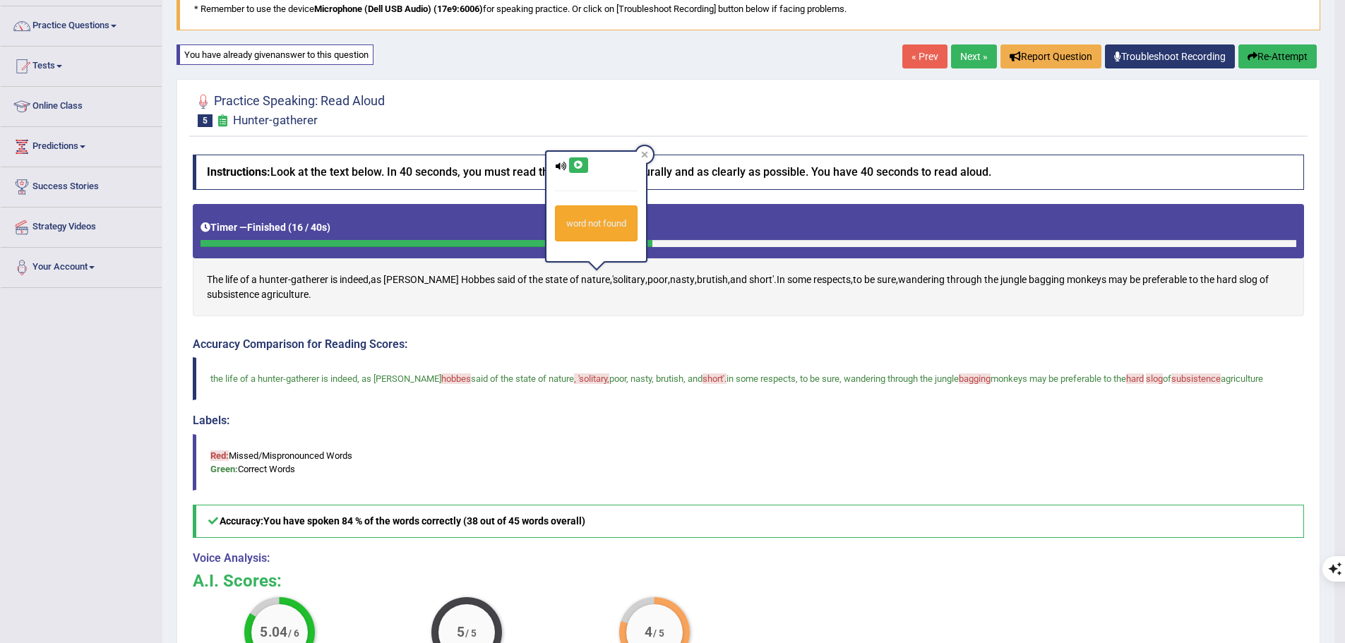
click at [579, 166] on icon at bounding box center [578, 165] width 11 height 8
click at [648, 155] on icon at bounding box center [644, 154] width 7 height 7
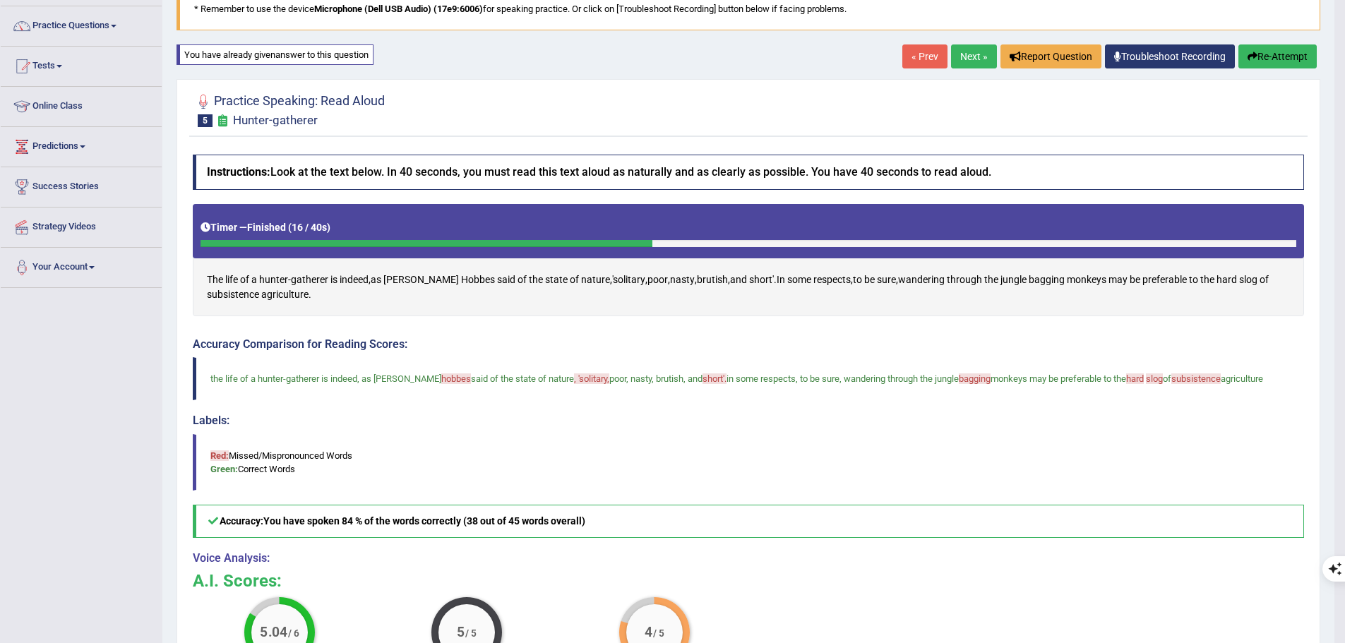
click at [1271, 44] on button "Re-Attempt" at bounding box center [1277, 56] width 78 height 24
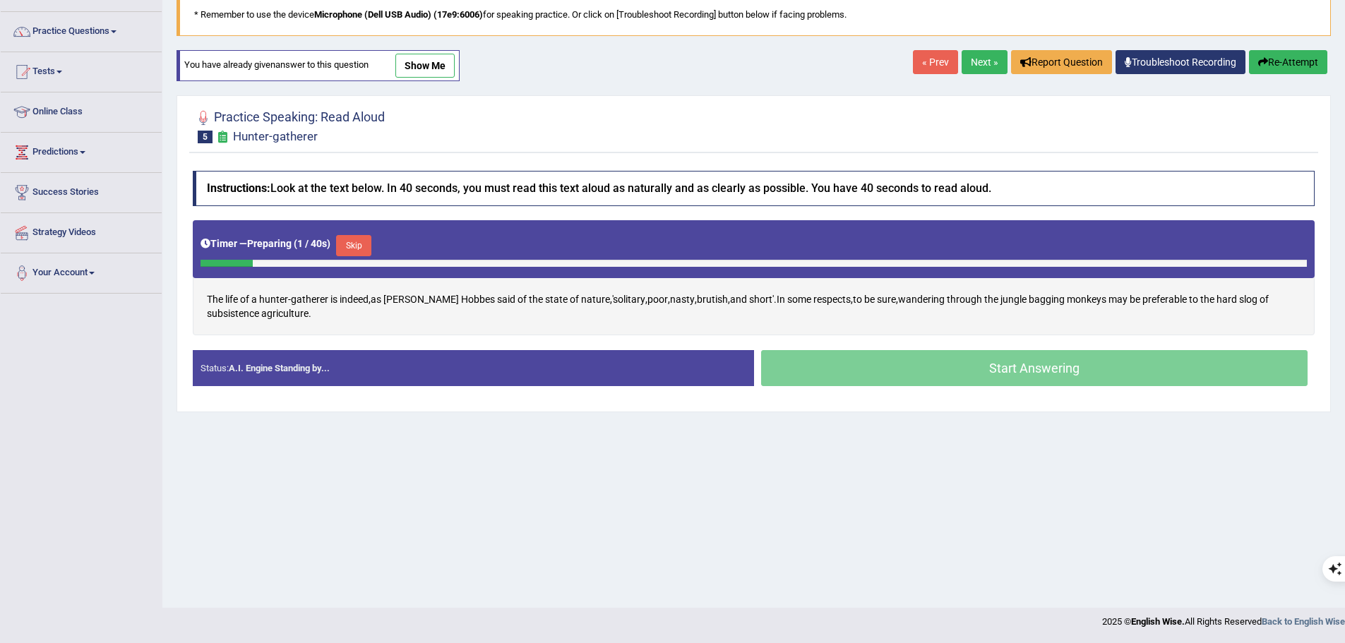
click at [370, 242] on button "Skip" at bounding box center [353, 245] width 35 height 21
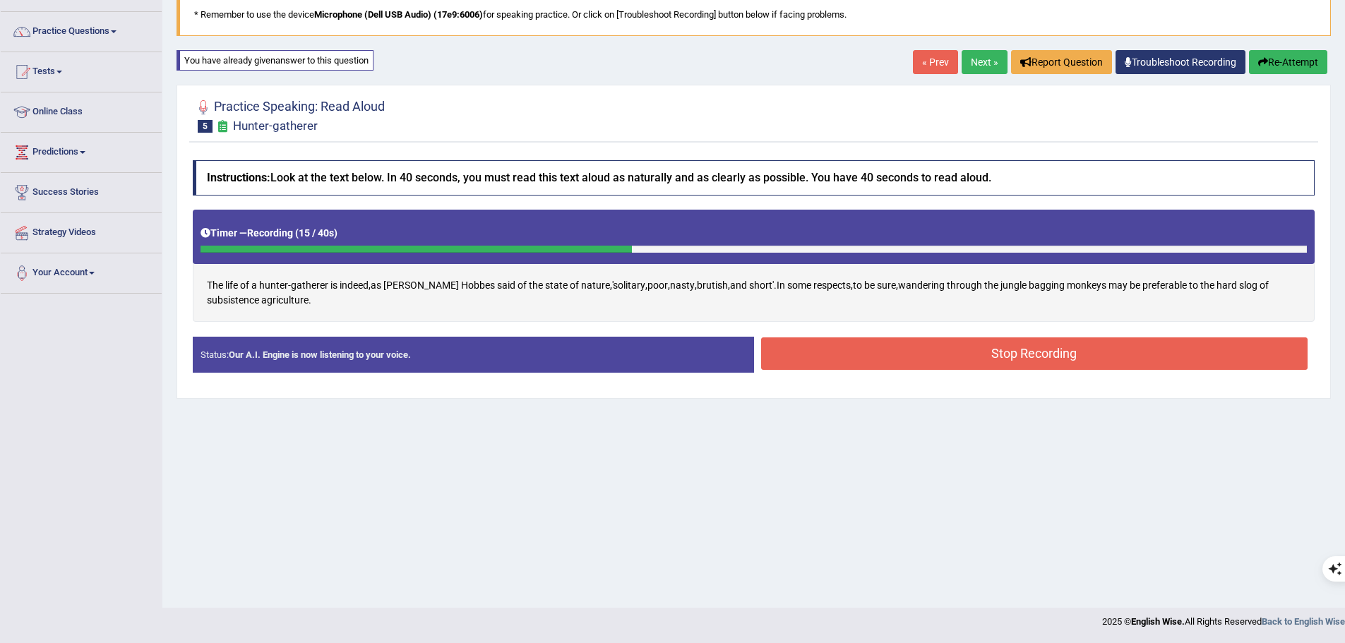
click at [1054, 356] on button "Stop Recording" at bounding box center [1034, 353] width 547 height 32
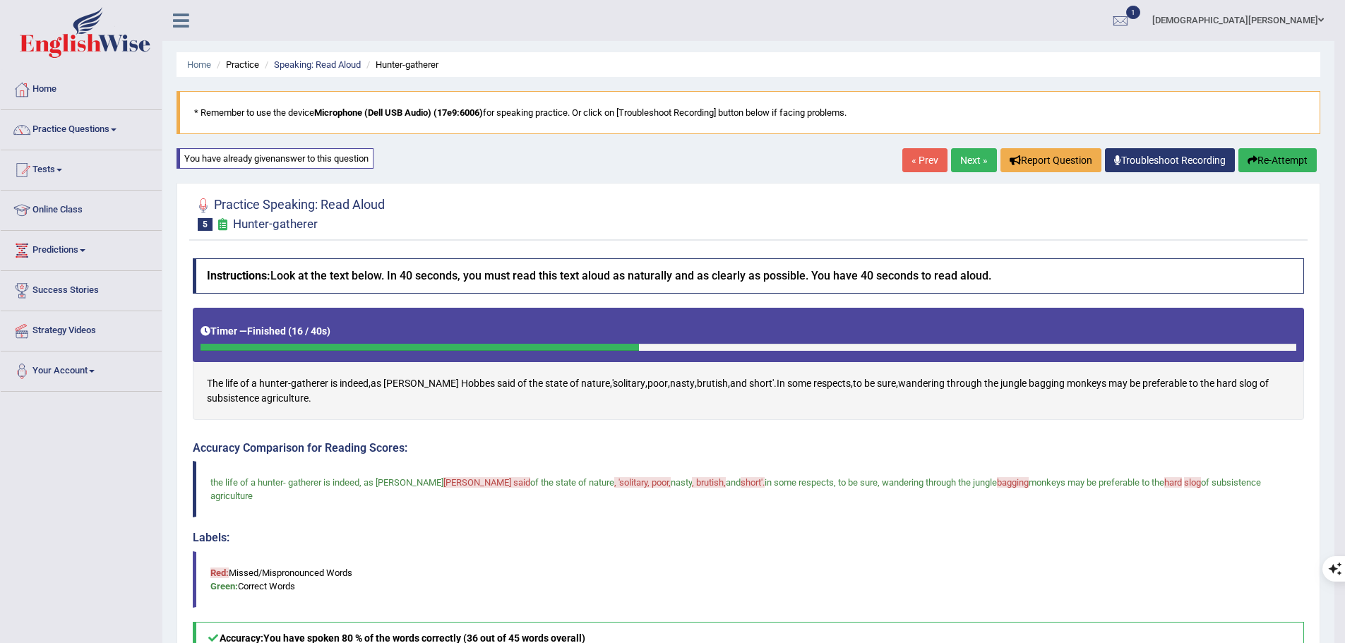
click at [978, 161] on link "Next »" at bounding box center [974, 160] width 46 height 24
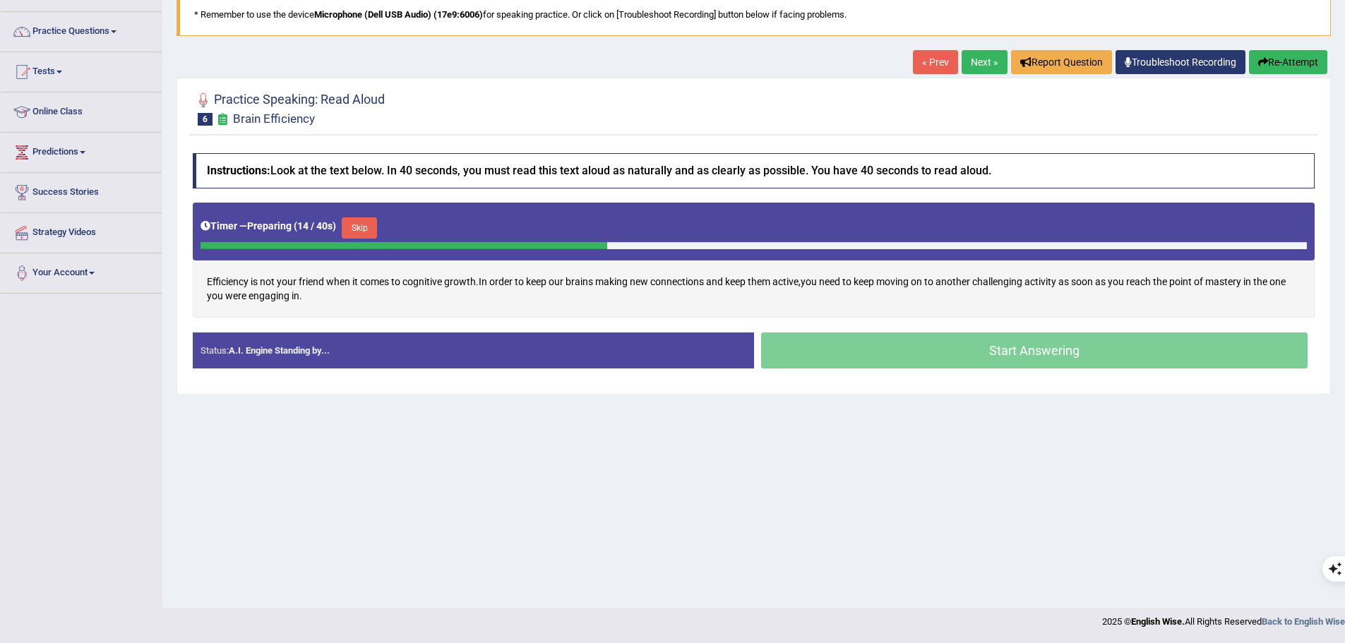
click at [373, 224] on button "Skip" at bounding box center [359, 227] width 35 height 21
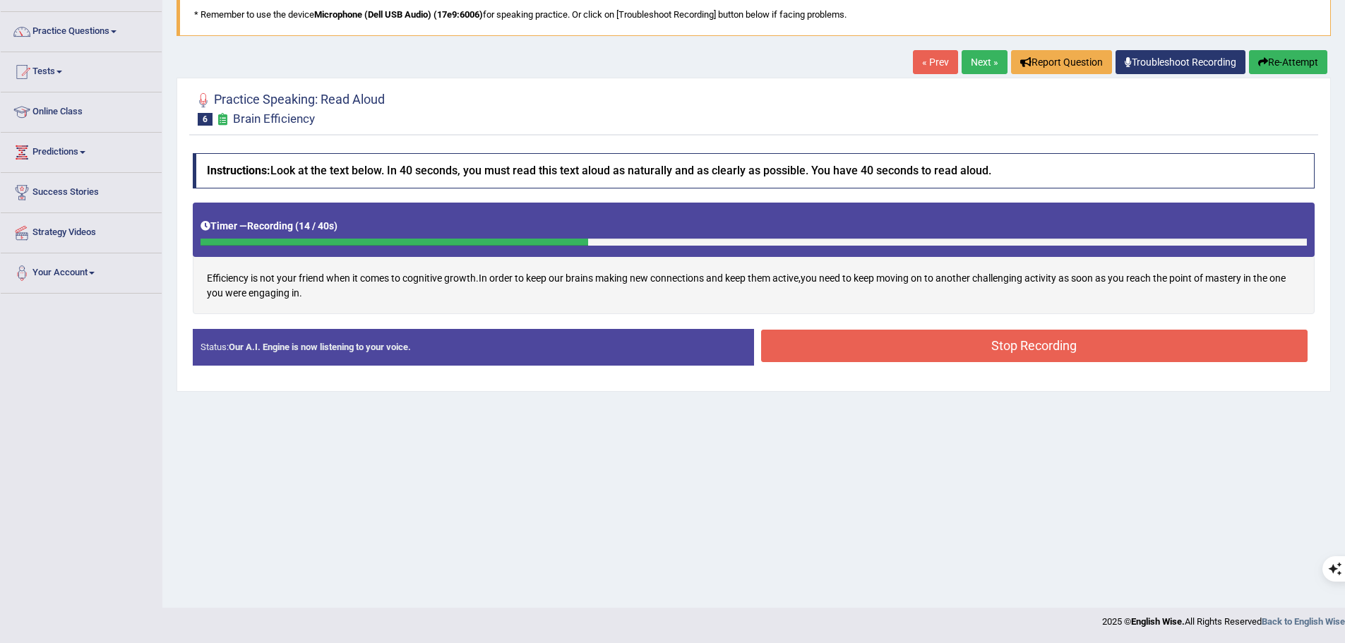
click at [991, 349] on button "Stop Recording" at bounding box center [1034, 346] width 547 height 32
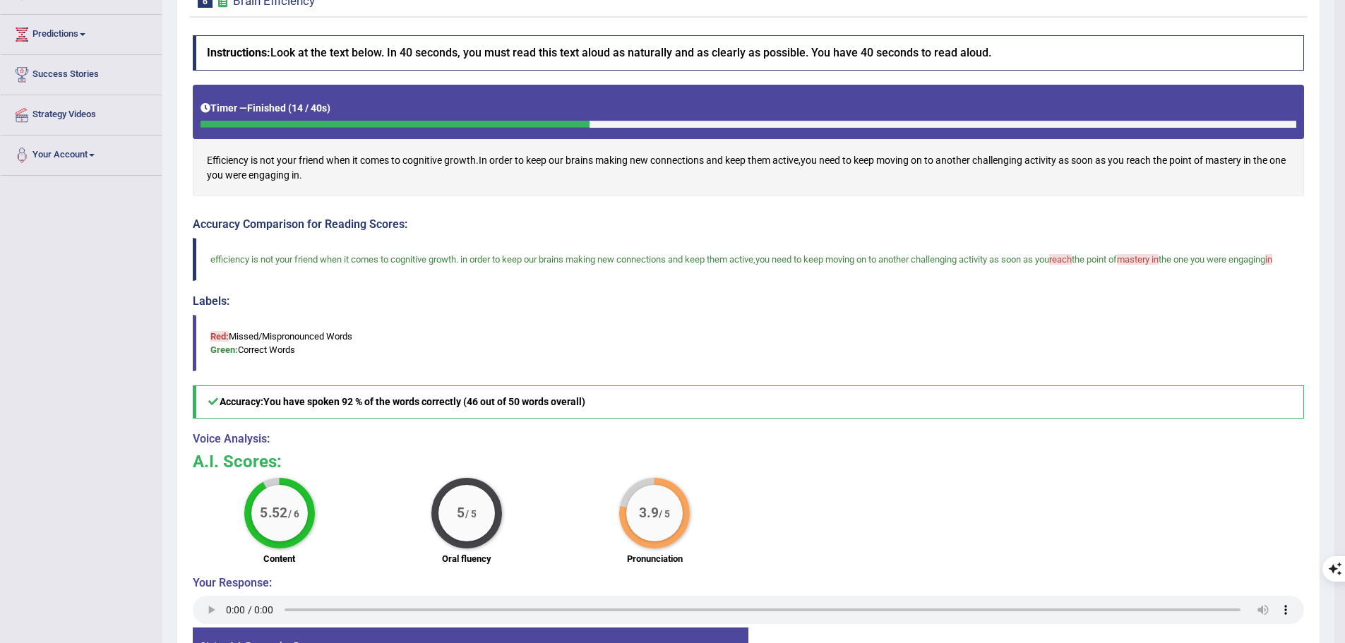
scroll to position [98, 0]
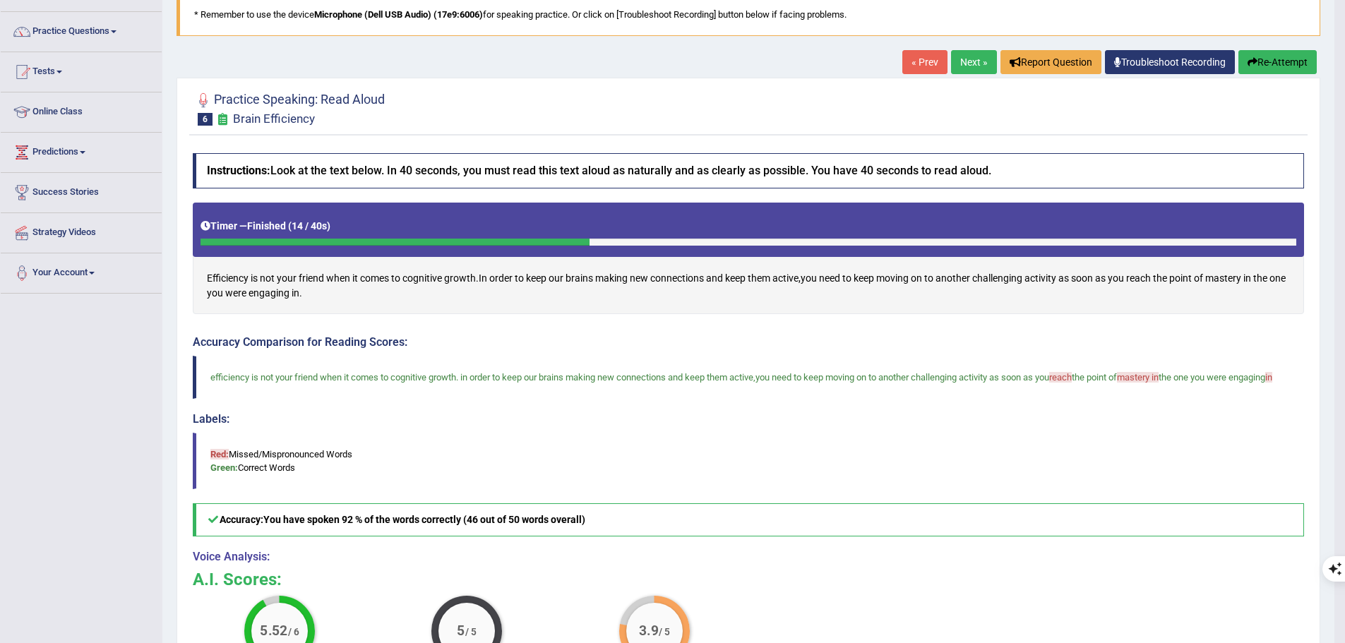
click at [1276, 56] on button "Re-Attempt" at bounding box center [1277, 62] width 78 height 24
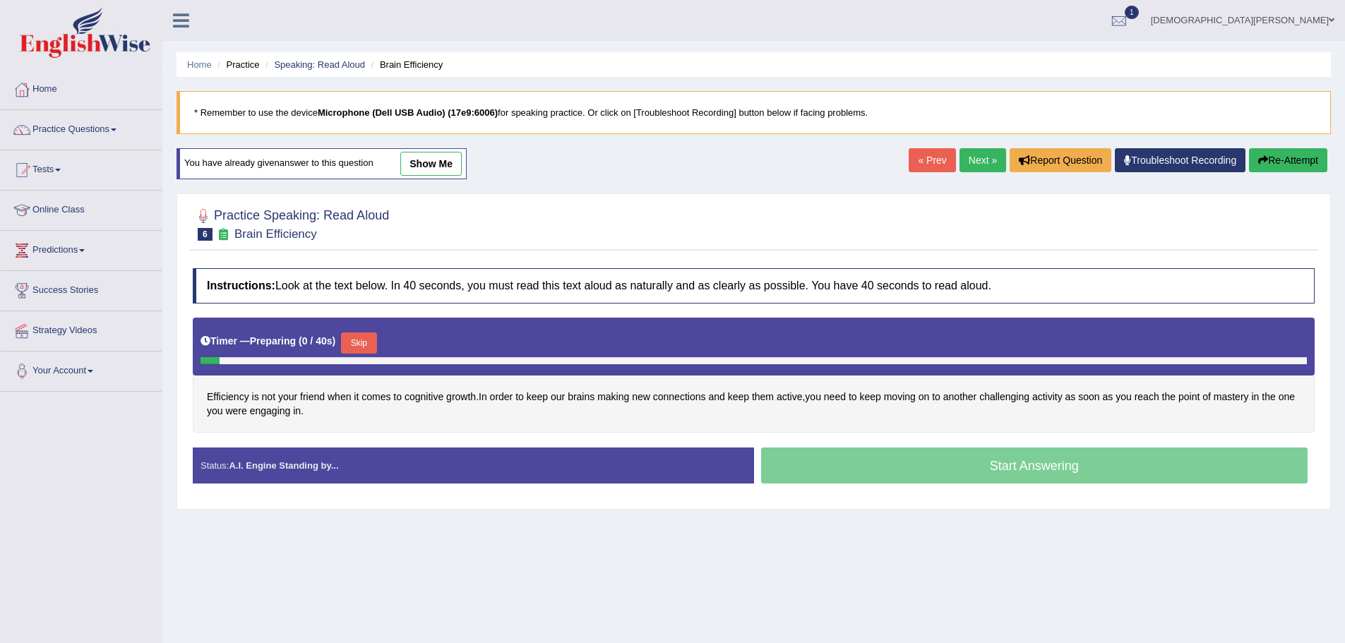
click at [373, 340] on button "Skip" at bounding box center [358, 343] width 35 height 21
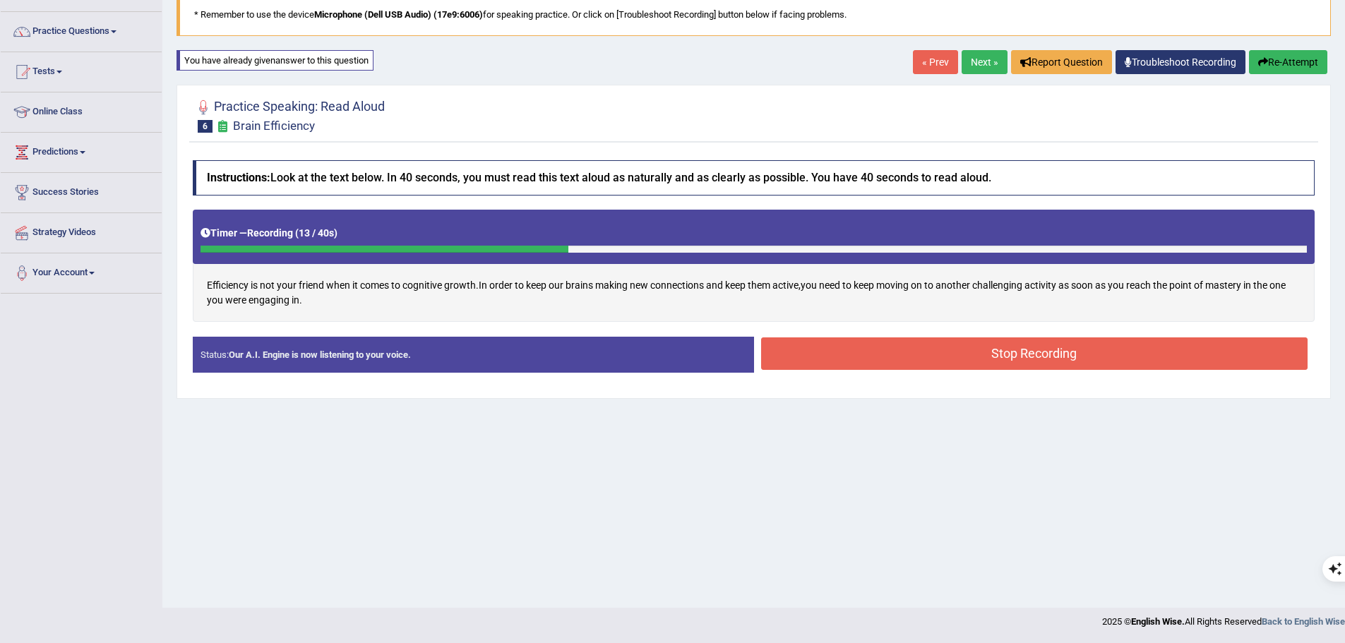
click at [940, 354] on button "Stop Recording" at bounding box center [1034, 353] width 547 height 32
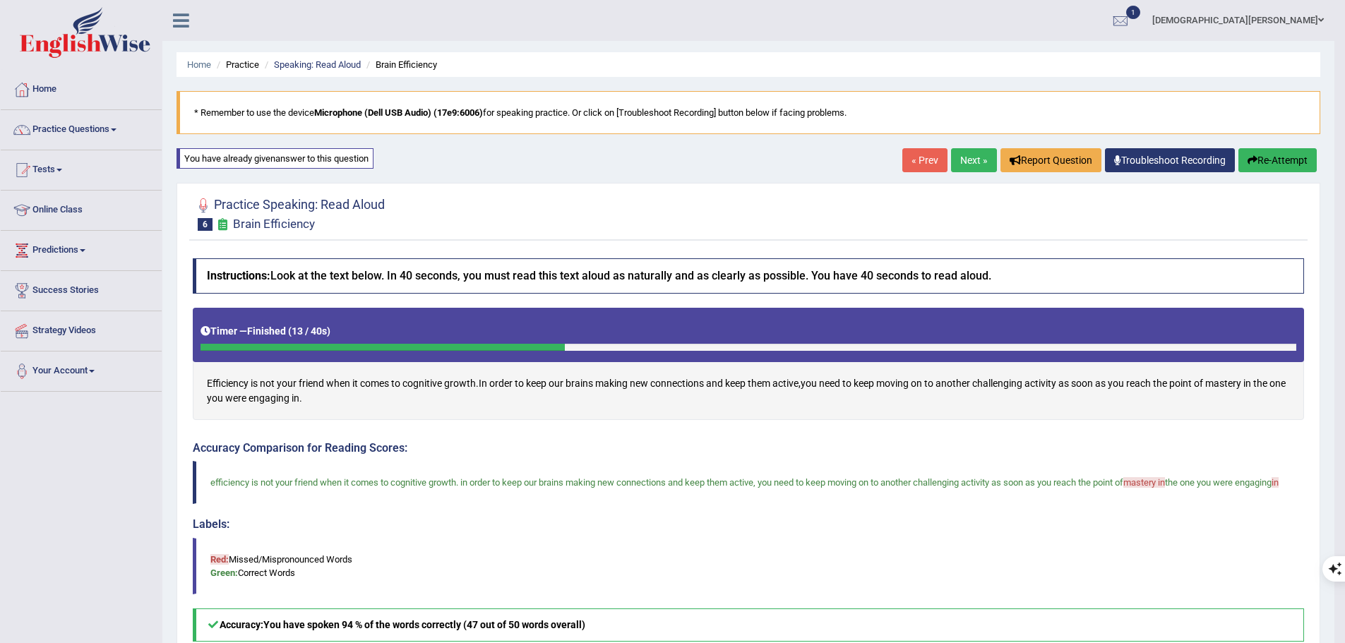
click at [969, 163] on link "Next »" at bounding box center [974, 160] width 46 height 24
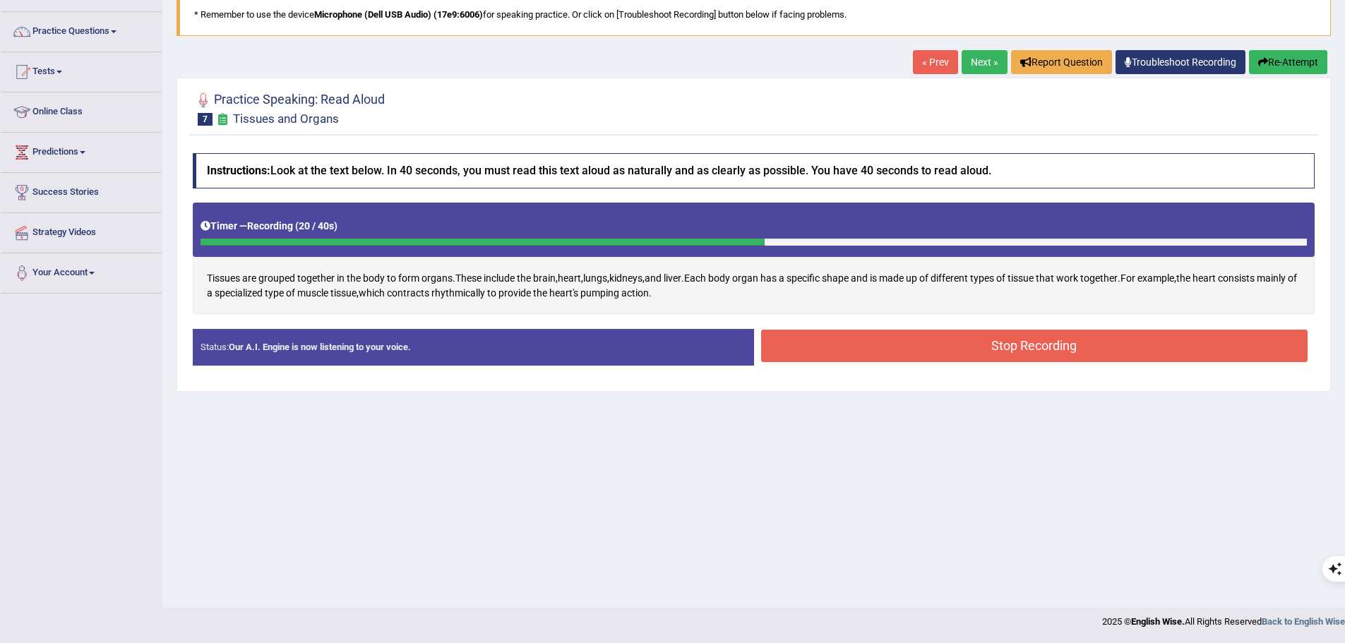
click at [1066, 351] on button "Stop Recording" at bounding box center [1034, 346] width 547 height 32
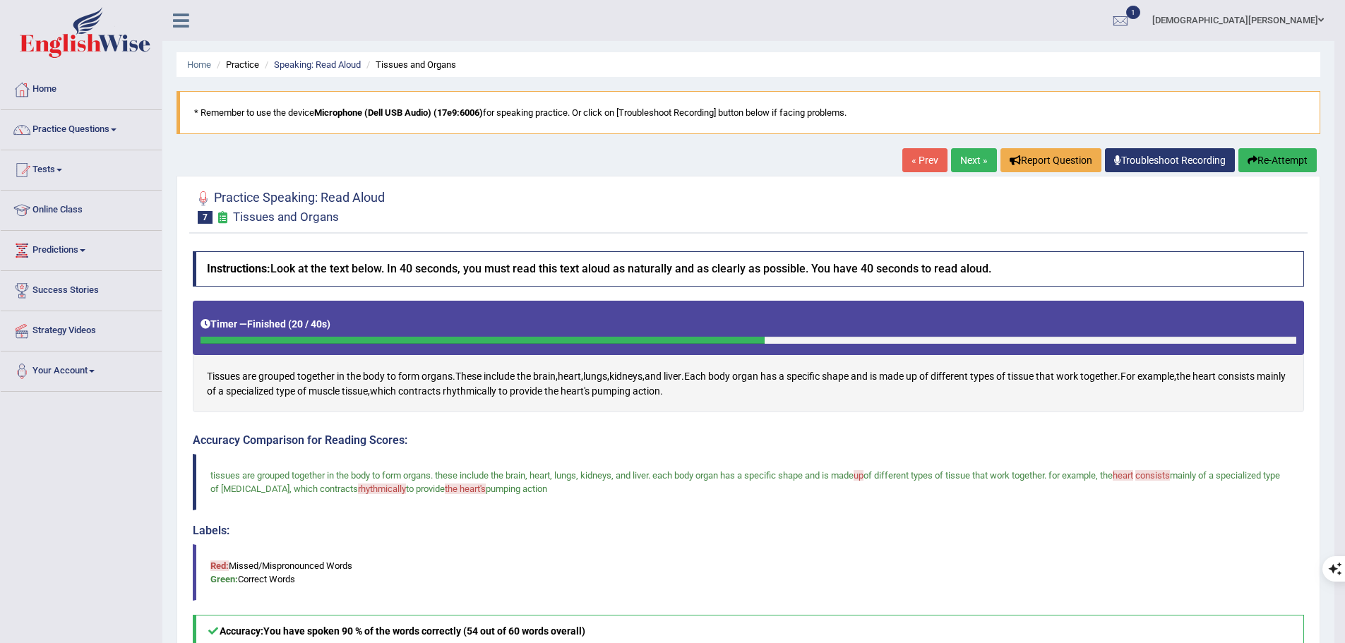
click at [1279, 162] on button "Re-Attempt" at bounding box center [1277, 160] width 78 height 24
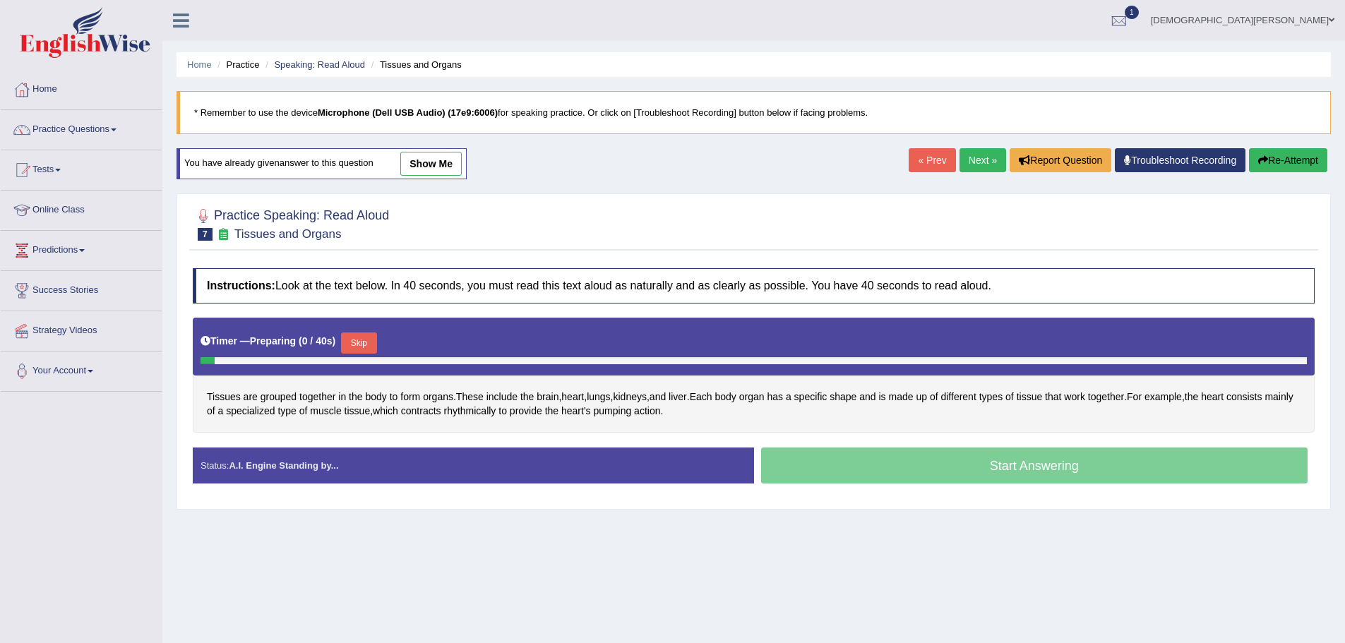
click at [376, 340] on button "Skip" at bounding box center [358, 343] width 35 height 21
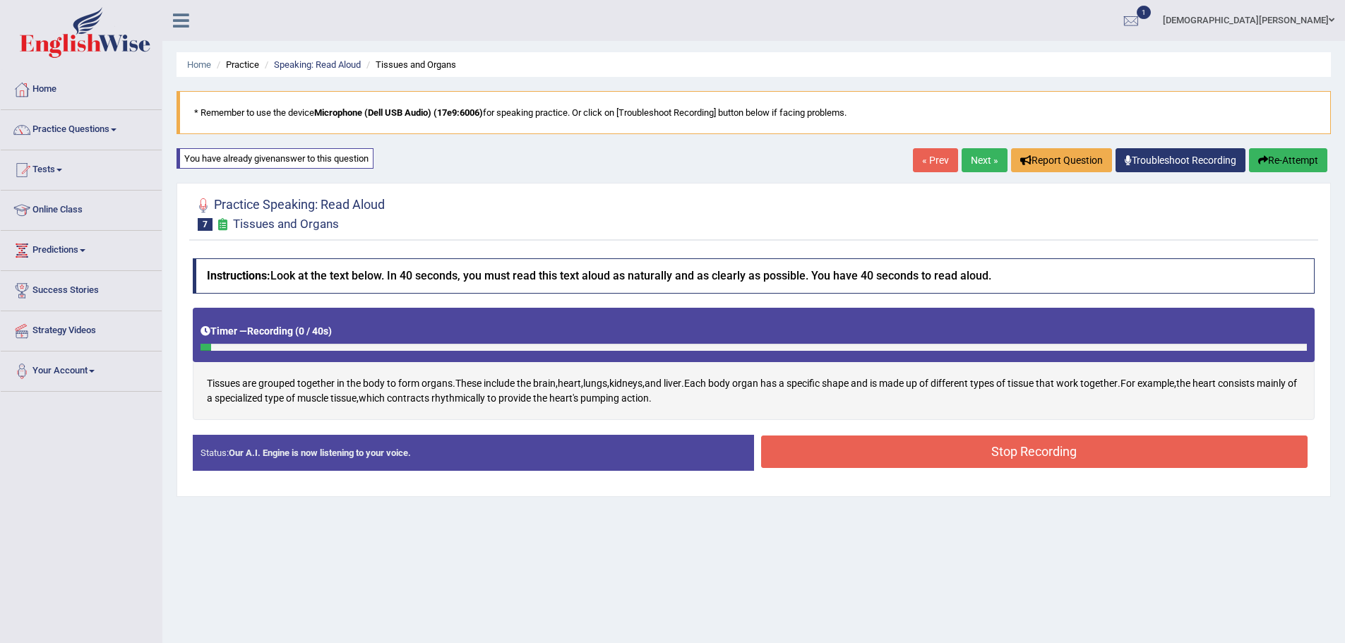
scroll to position [71, 0]
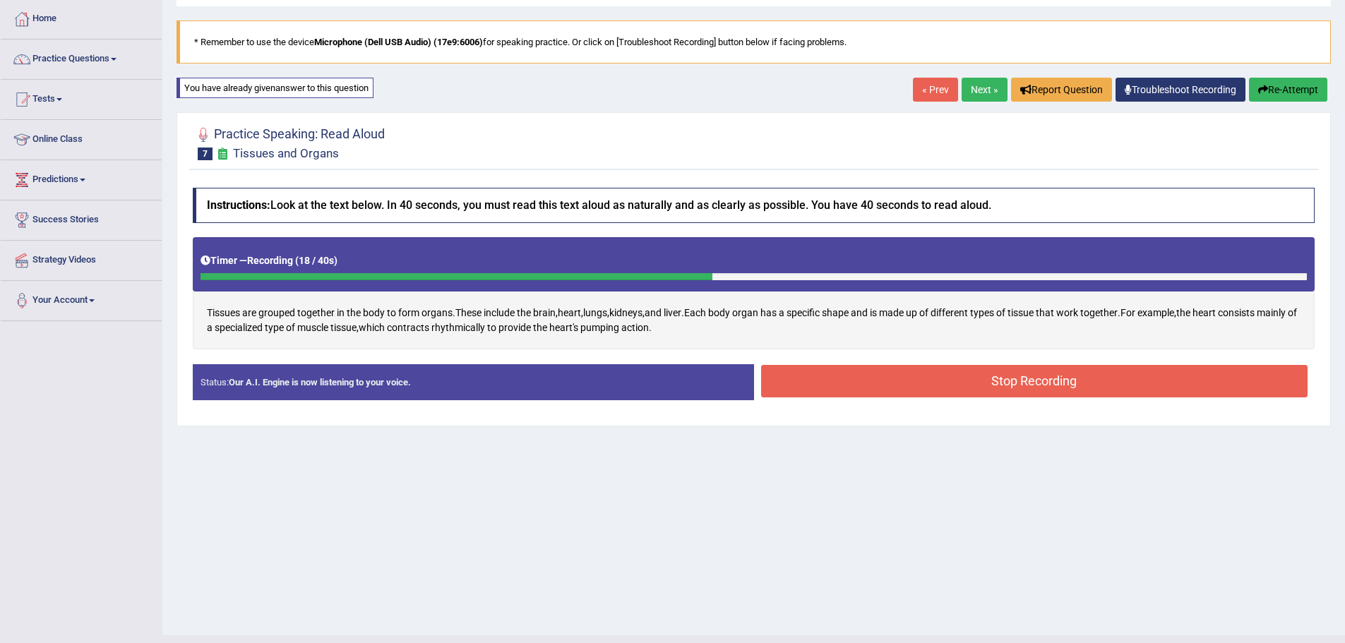
click at [1081, 384] on button "Stop Recording" at bounding box center [1034, 381] width 547 height 32
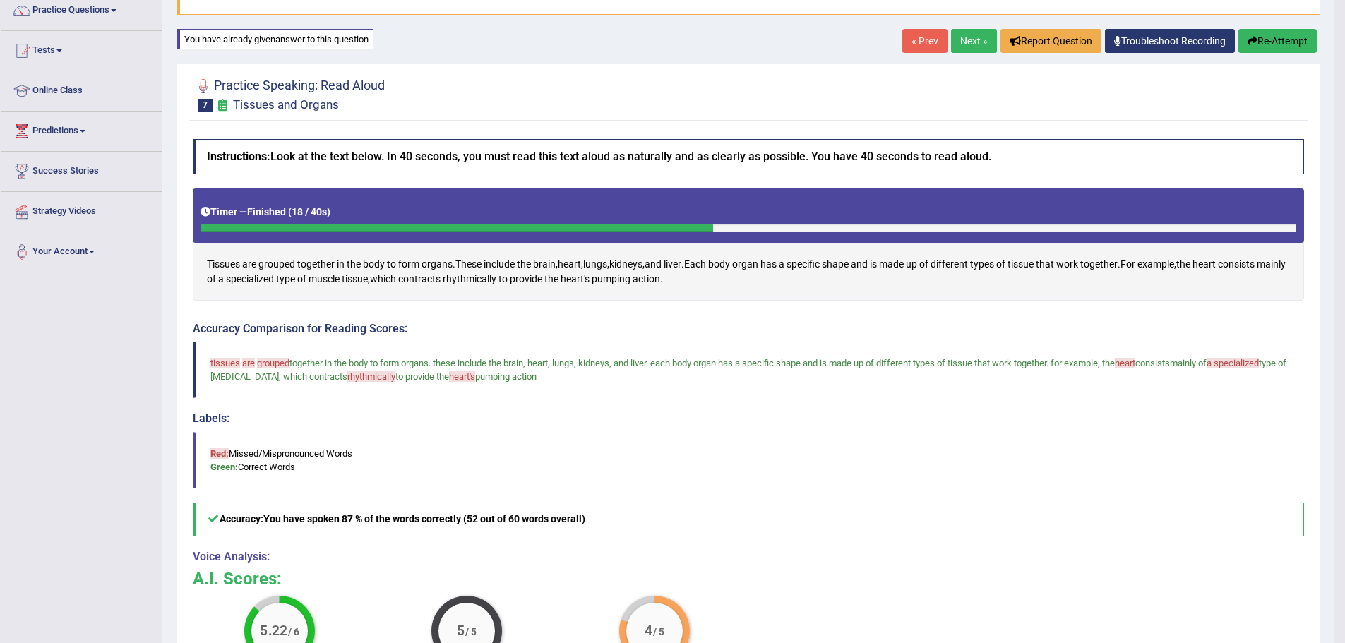
scroll to position [0, 0]
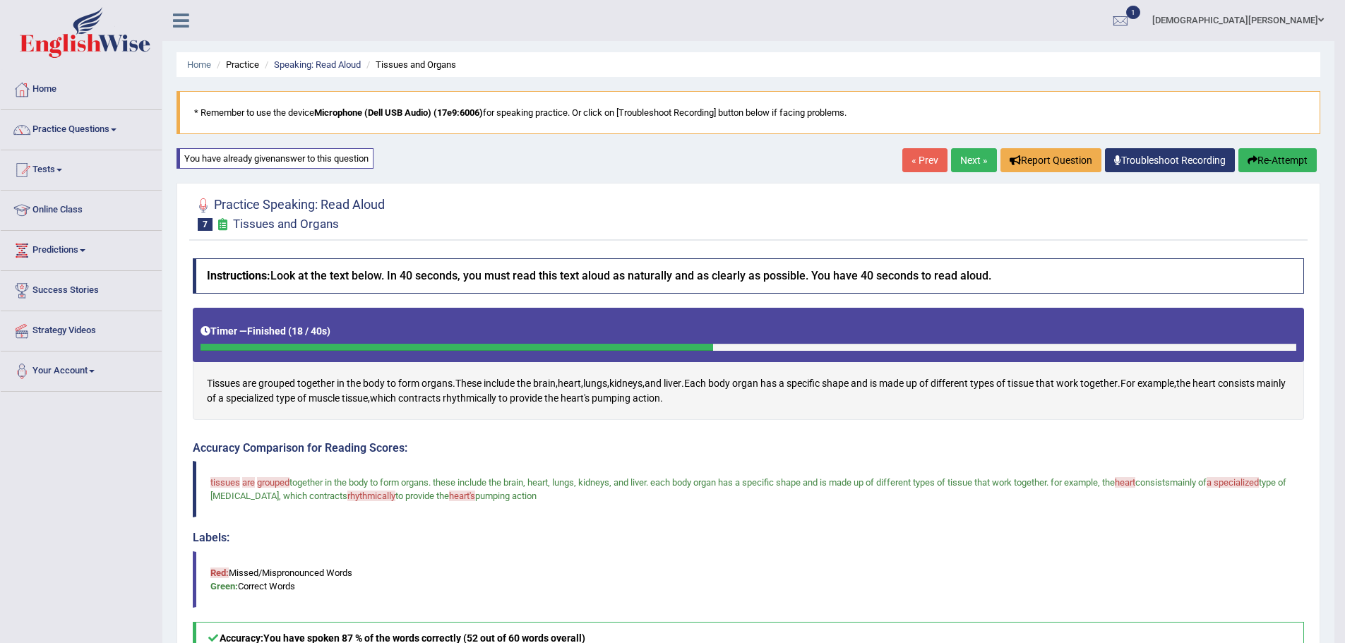
click at [1264, 158] on button "Re-Attempt" at bounding box center [1277, 160] width 78 height 24
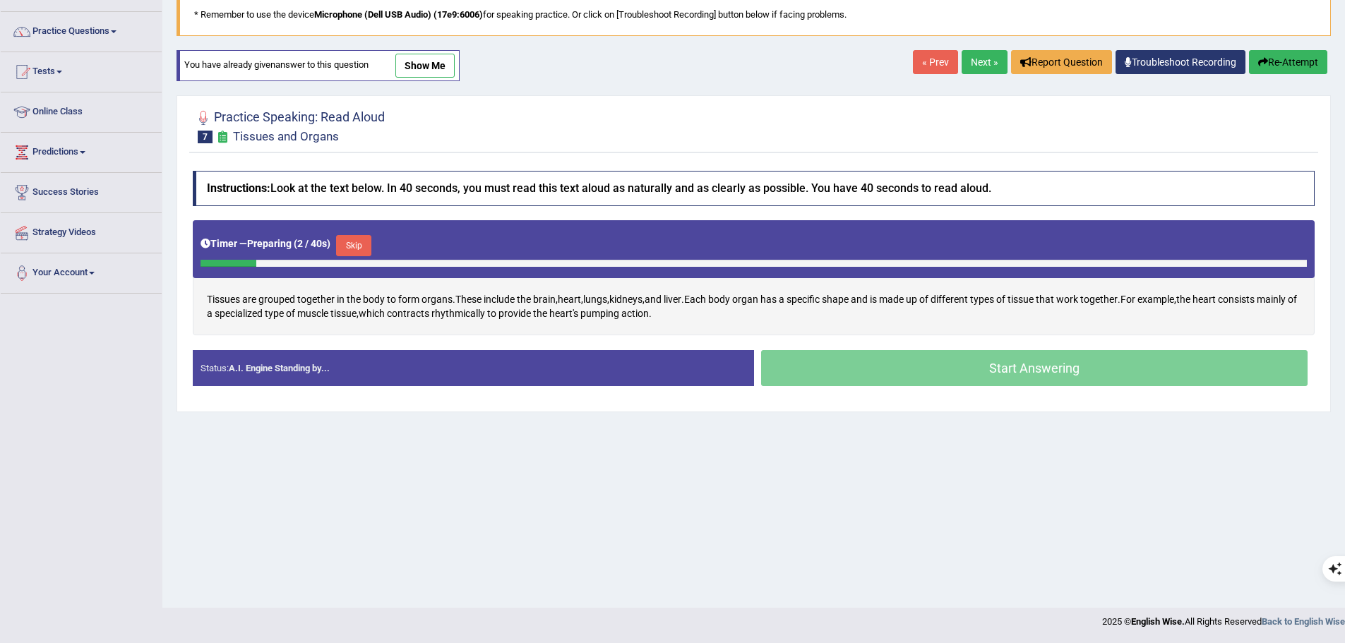
click at [354, 246] on button "Skip" at bounding box center [353, 245] width 35 height 21
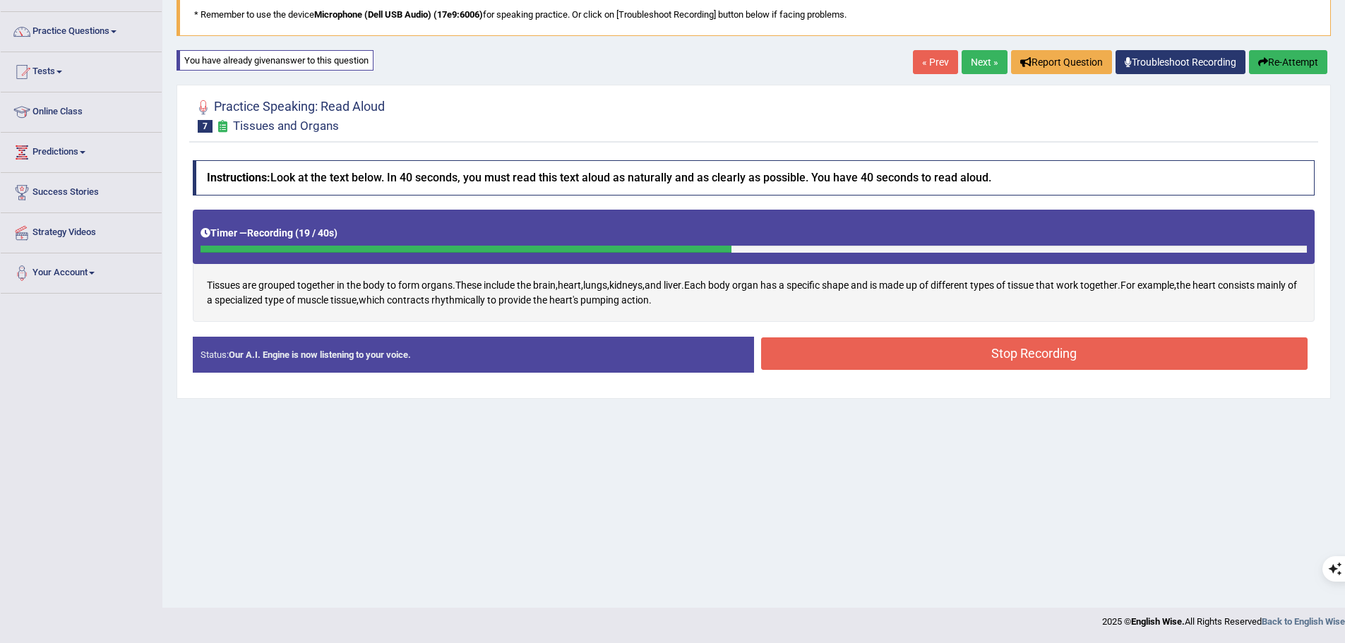
click at [999, 354] on button "Stop Recording" at bounding box center [1034, 353] width 547 height 32
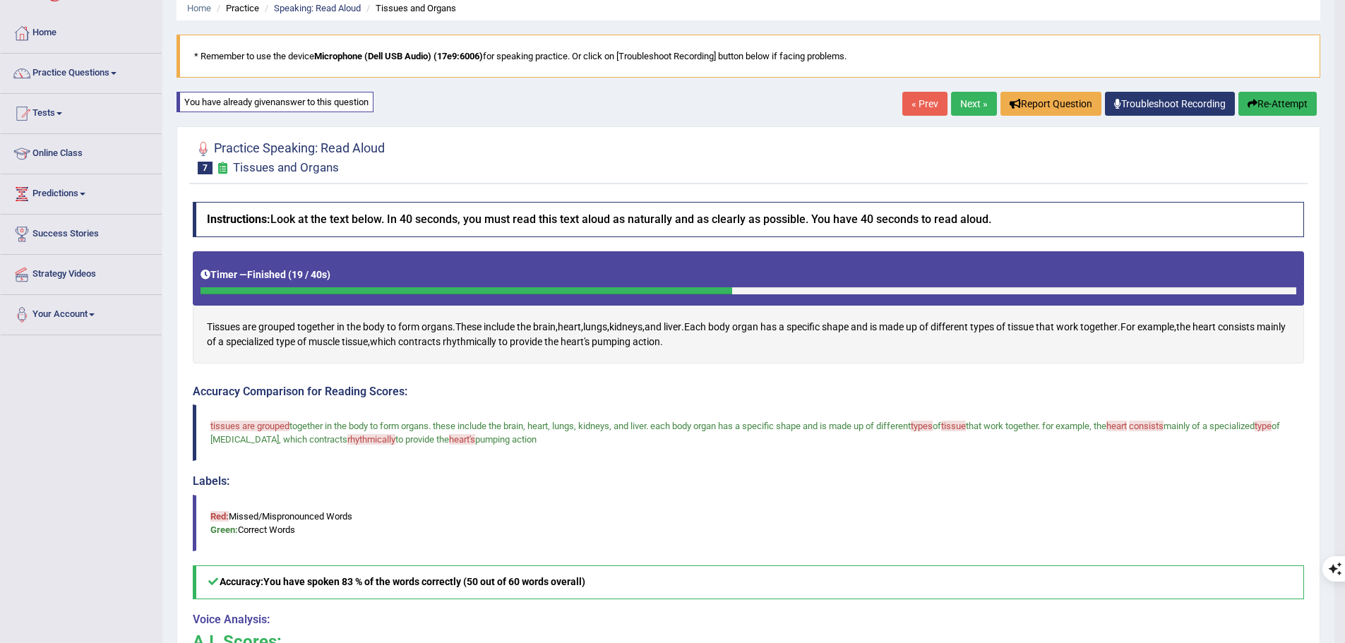
scroll to position [47, 0]
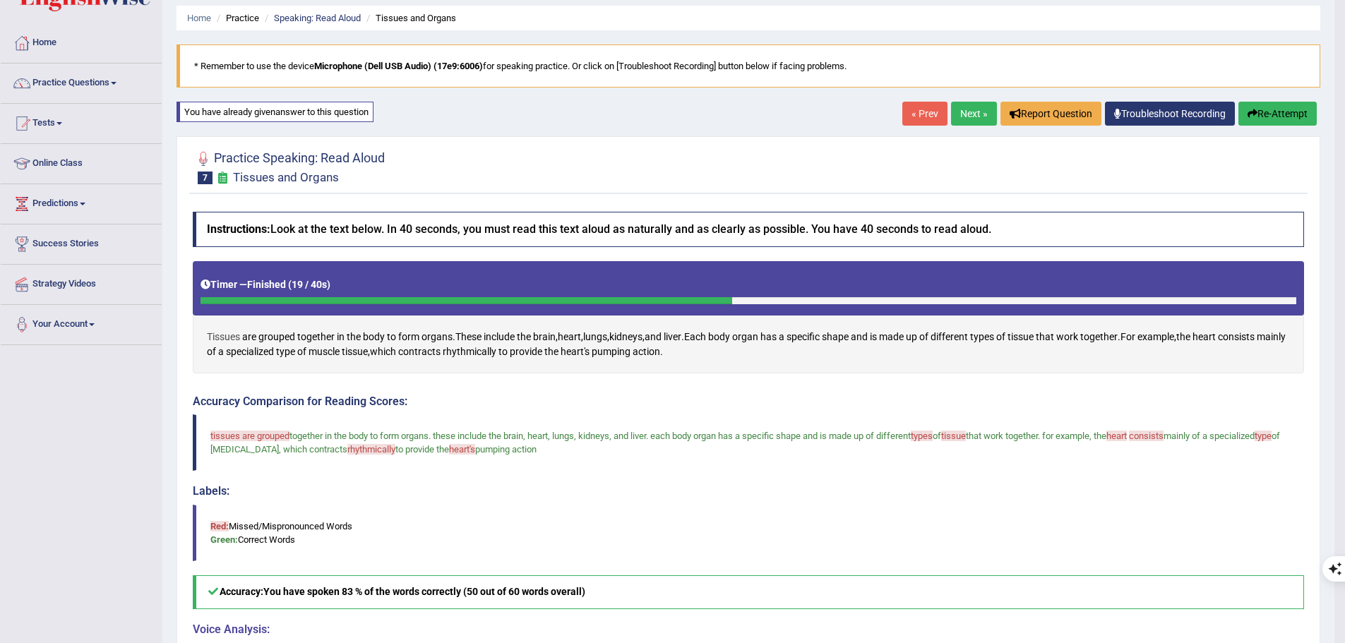
click at [217, 336] on span "Tissues" at bounding box center [223, 337] width 33 height 15
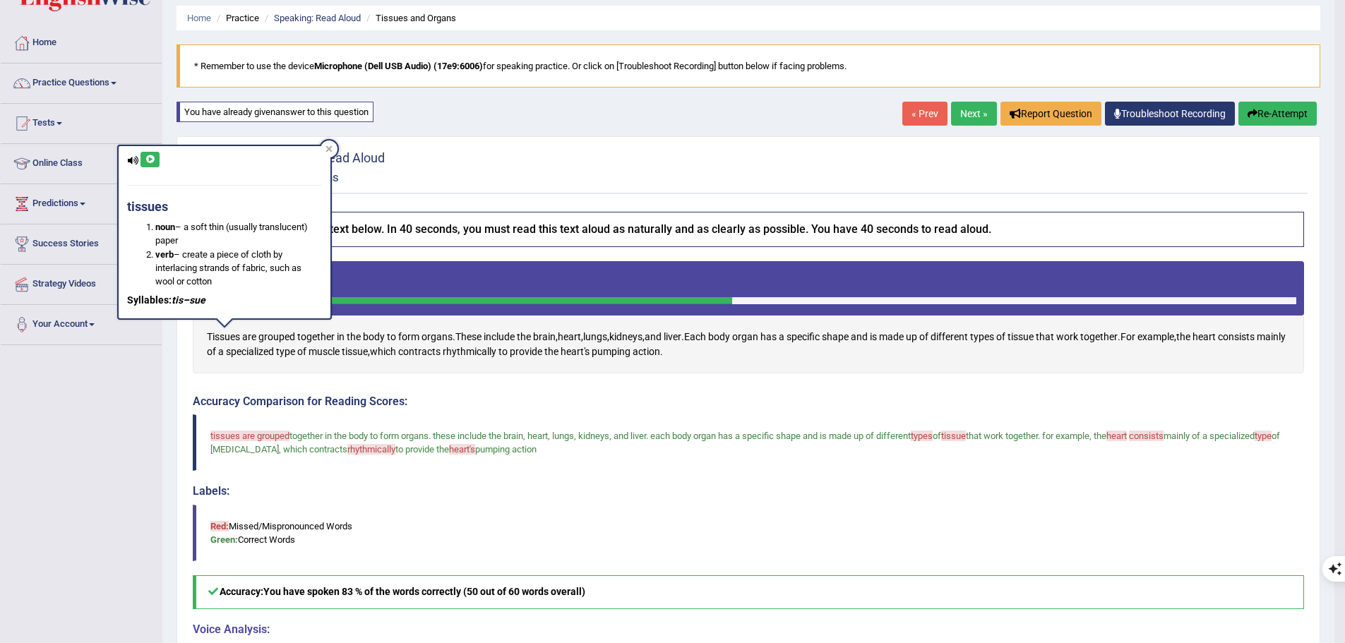
click at [150, 163] on icon at bounding box center [150, 159] width 11 height 8
click at [321, 147] on div at bounding box center [329, 148] width 17 height 17
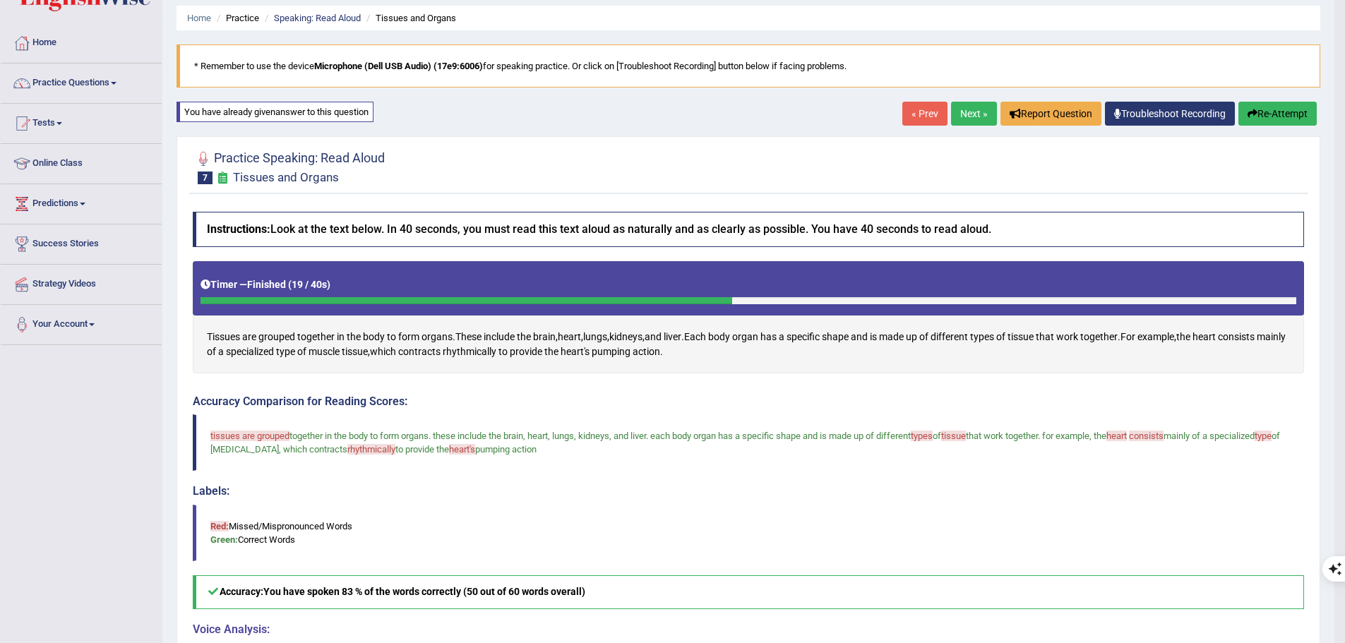
click at [264, 432] on span "tissues are grouped" at bounding box center [249, 436] width 79 height 11
click at [272, 436] on span "tissues are grouped" at bounding box center [249, 436] width 79 height 11
click at [279, 334] on span "grouped" at bounding box center [276, 337] width 37 height 15
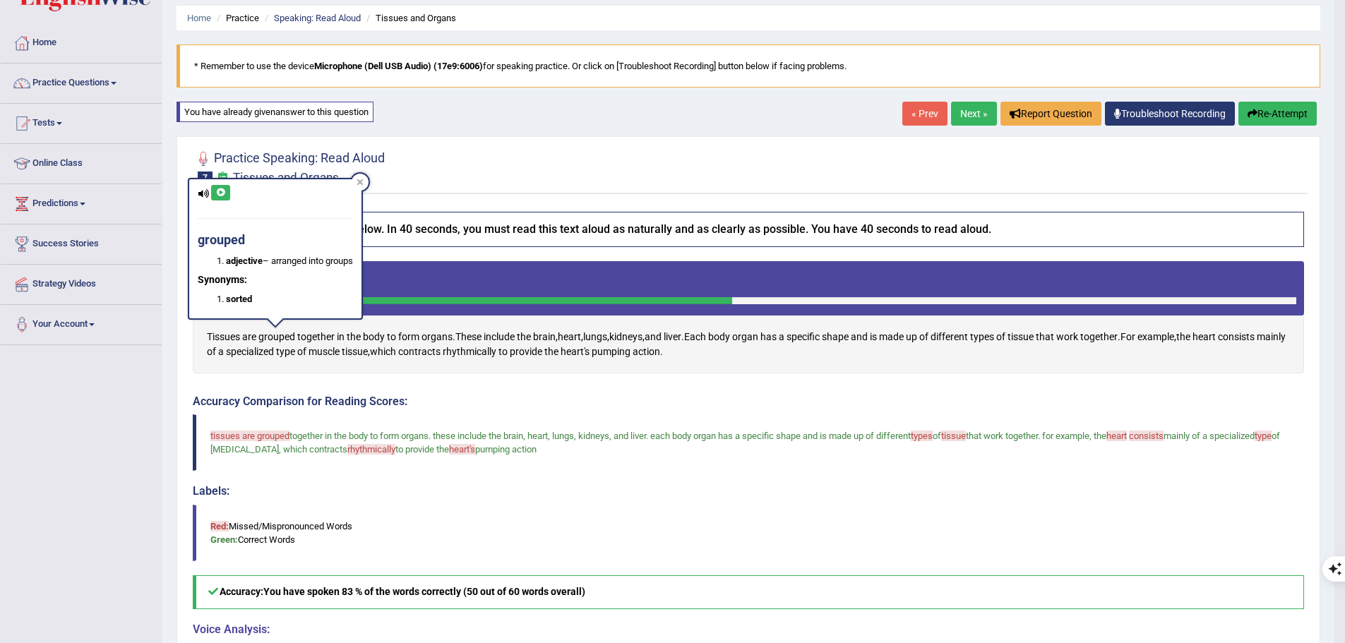
click at [222, 196] on icon at bounding box center [220, 193] width 11 height 8
click at [364, 183] on icon at bounding box center [360, 182] width 6 height 6
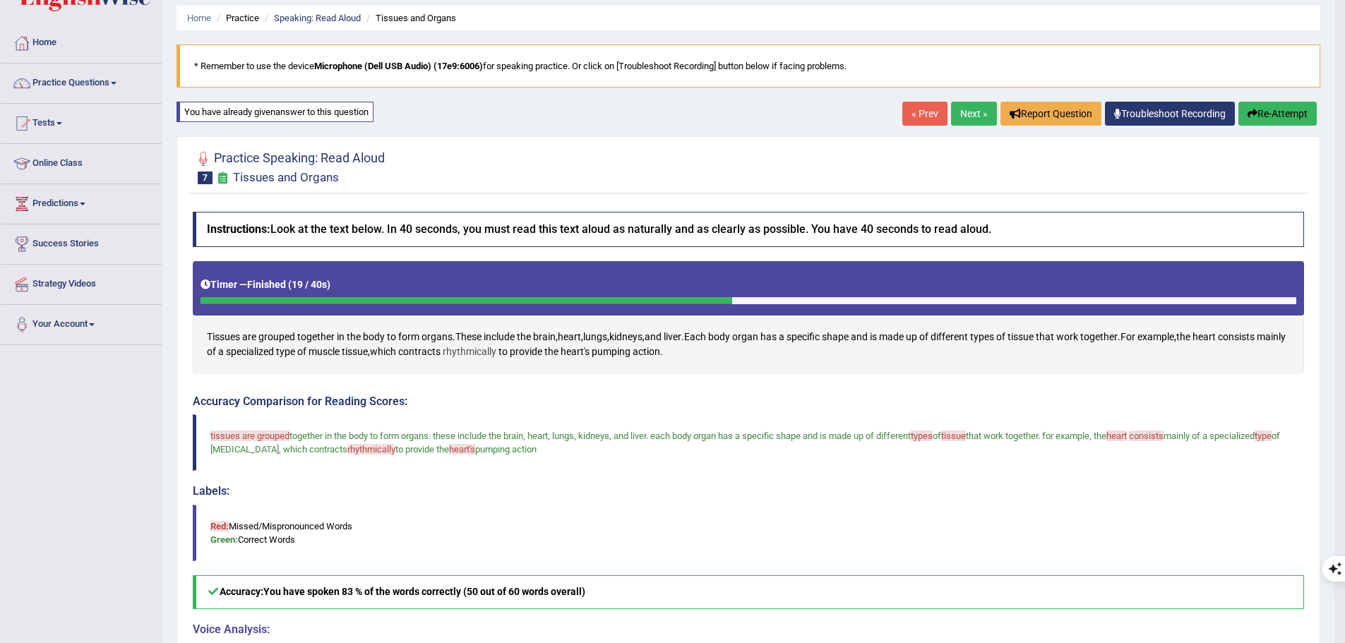
click at [496, 354] on span "rhythmically" at bounding box center [470, 352] width 54 height 15
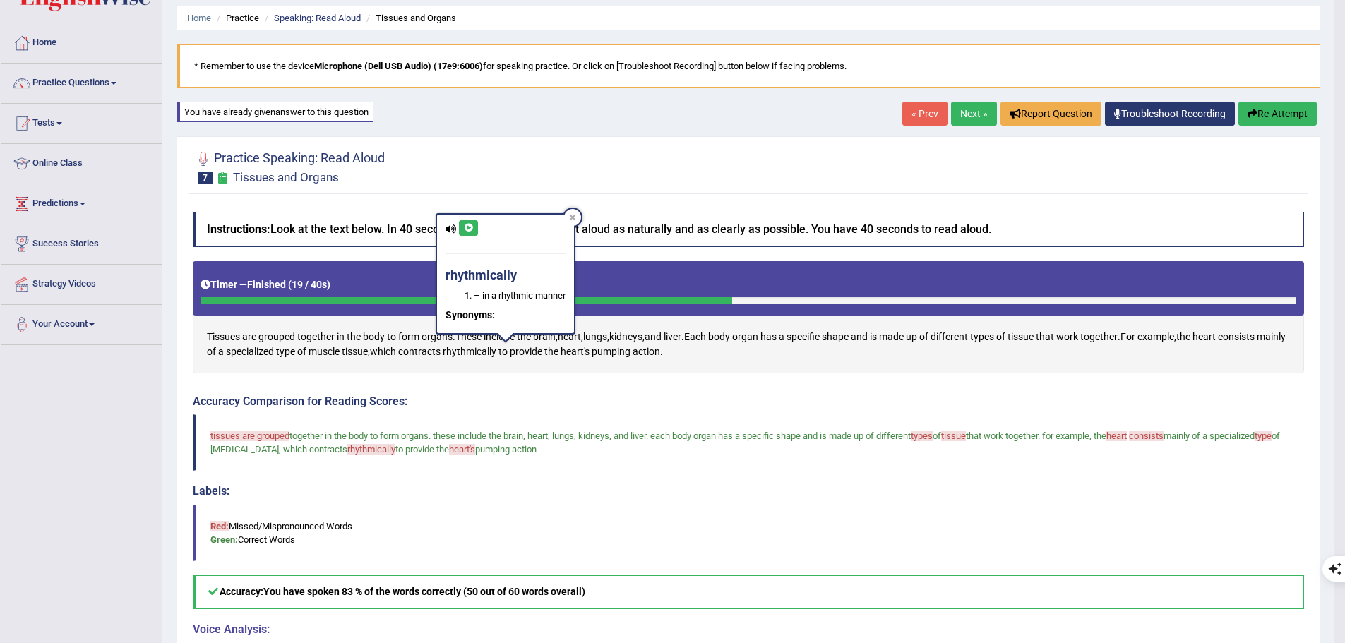
click at [469, 229] on icon at bounding box center [468, 228] width 11 height 8
click at [578, 221] on div at bounding box center [572, 217] width 17 height 17
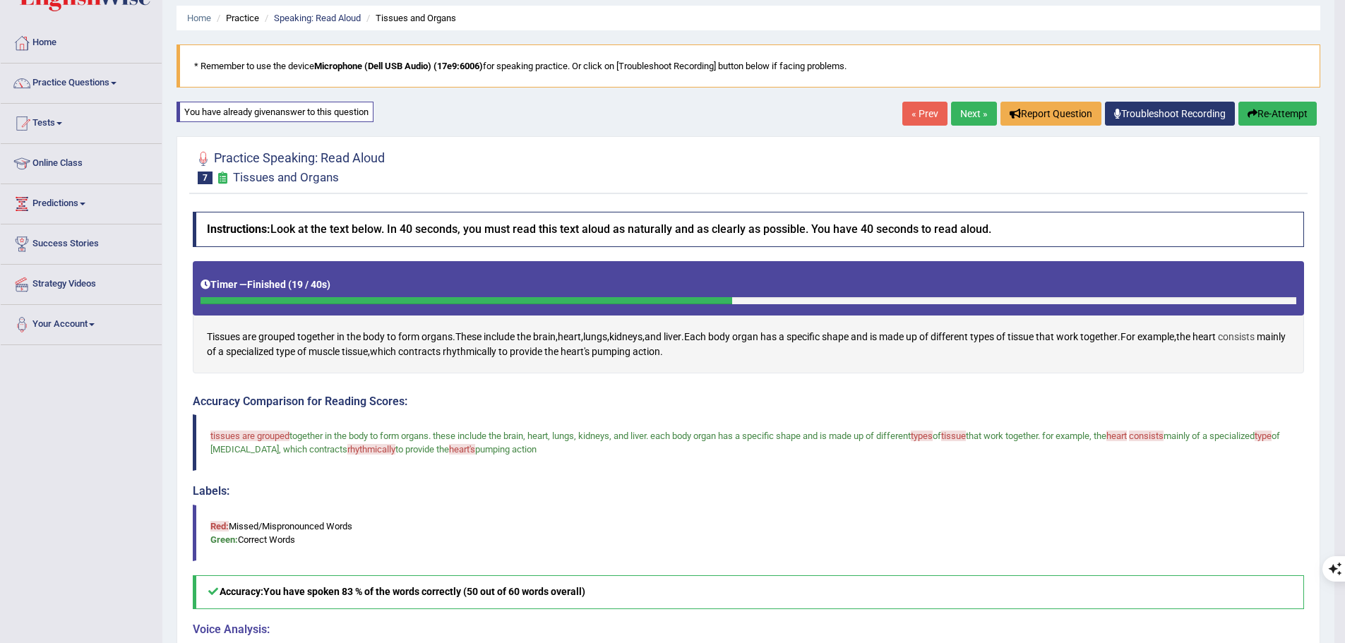
click at [1251, 338] on span "consists" at bounding box center [1236, 337] width 37 height 15
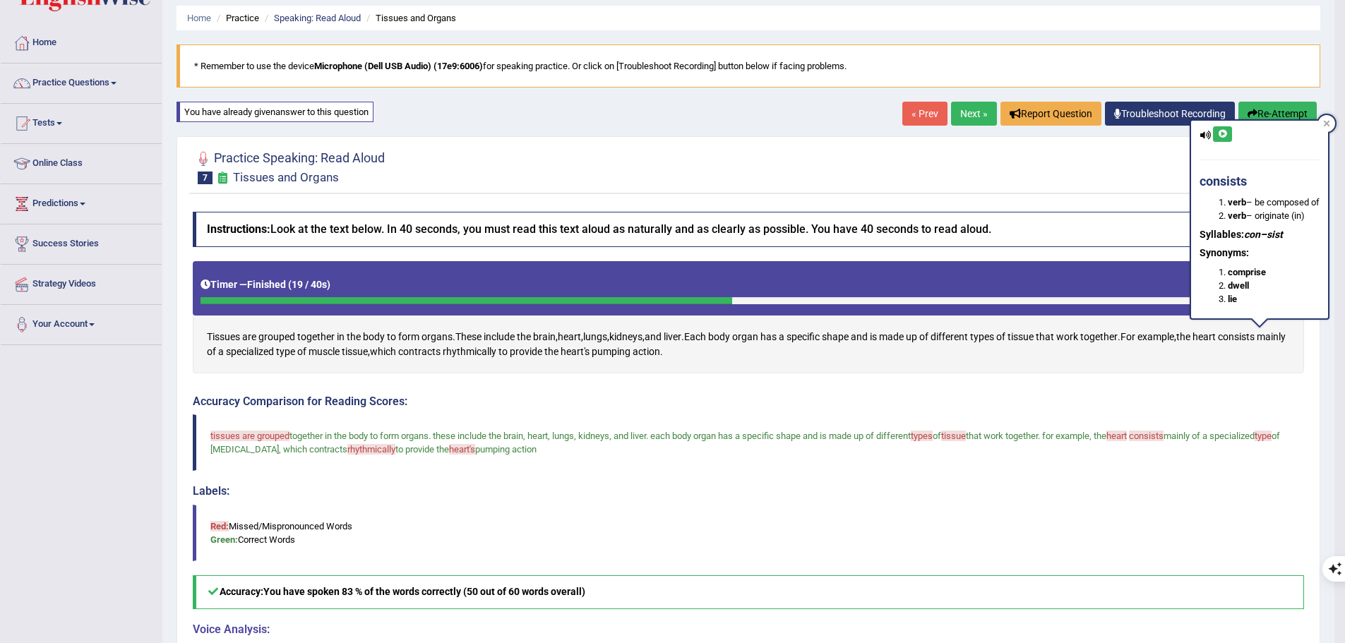
click at [1226, 137] on icon at bounding box center [1222, 134] width 11 height 8
click at [1334, 126] on div at bounding box center [1326, 123] width 17 height 17
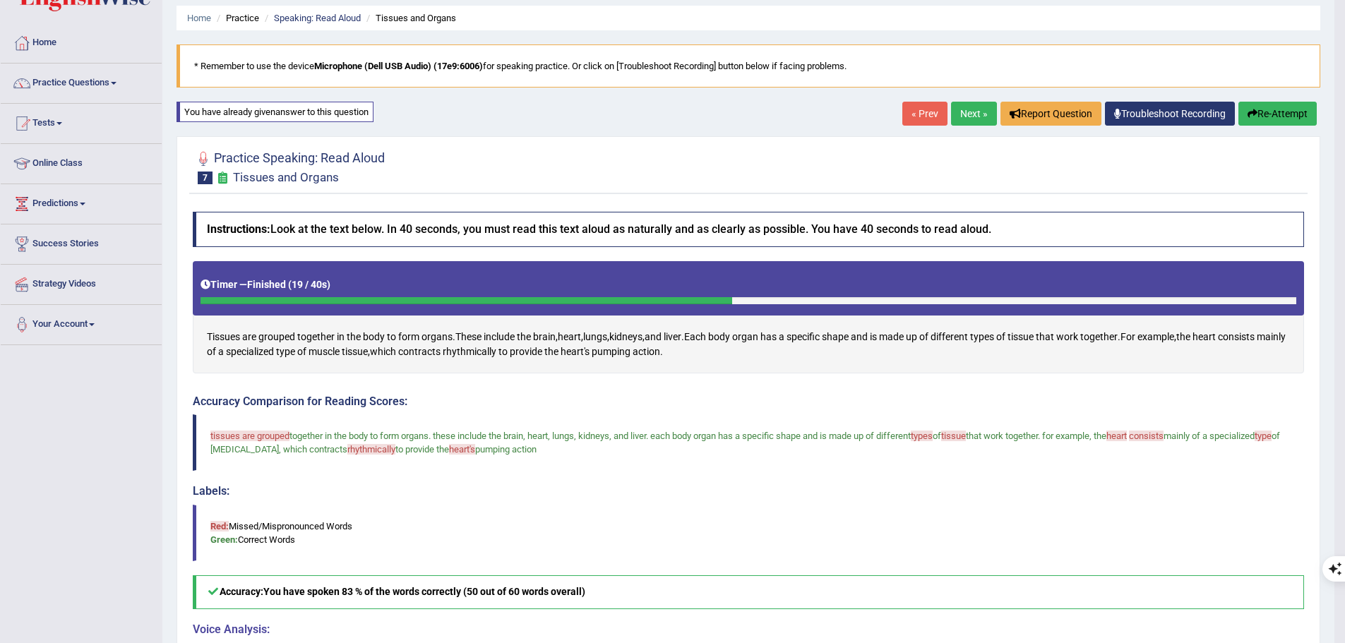
click at [1289, 108] on button "Re-Attempt" at bounding box center [1277, 114] width 78 height 24
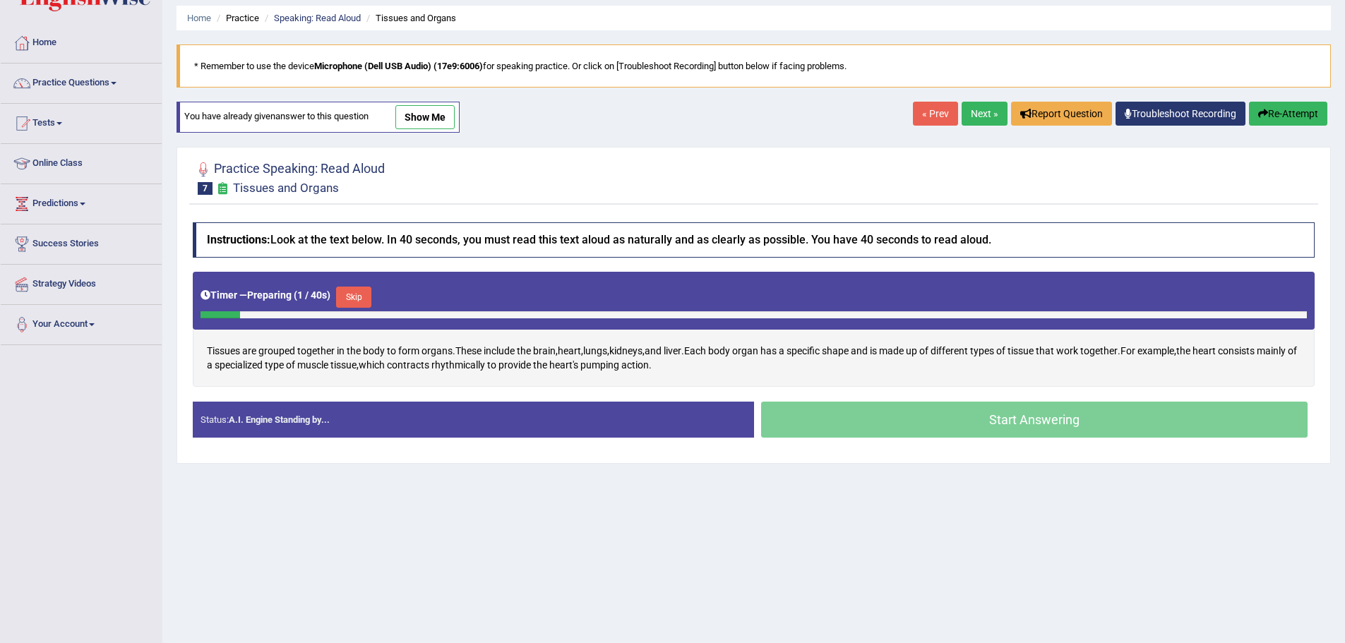
click at [364, 292] on button "Skip" at bounding box center [353, 297] width 35 height 21
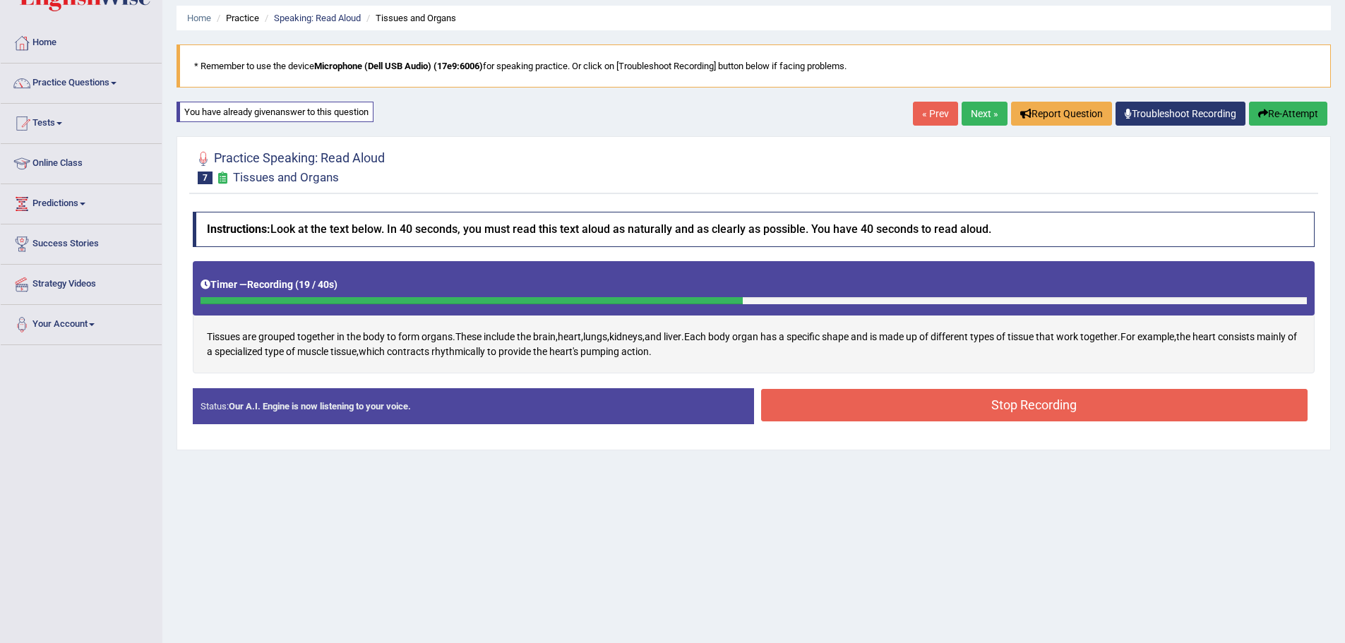
click at [1017, 412] on button "Stop Recording" at bounding box center [1034, 405] width 547 height 32
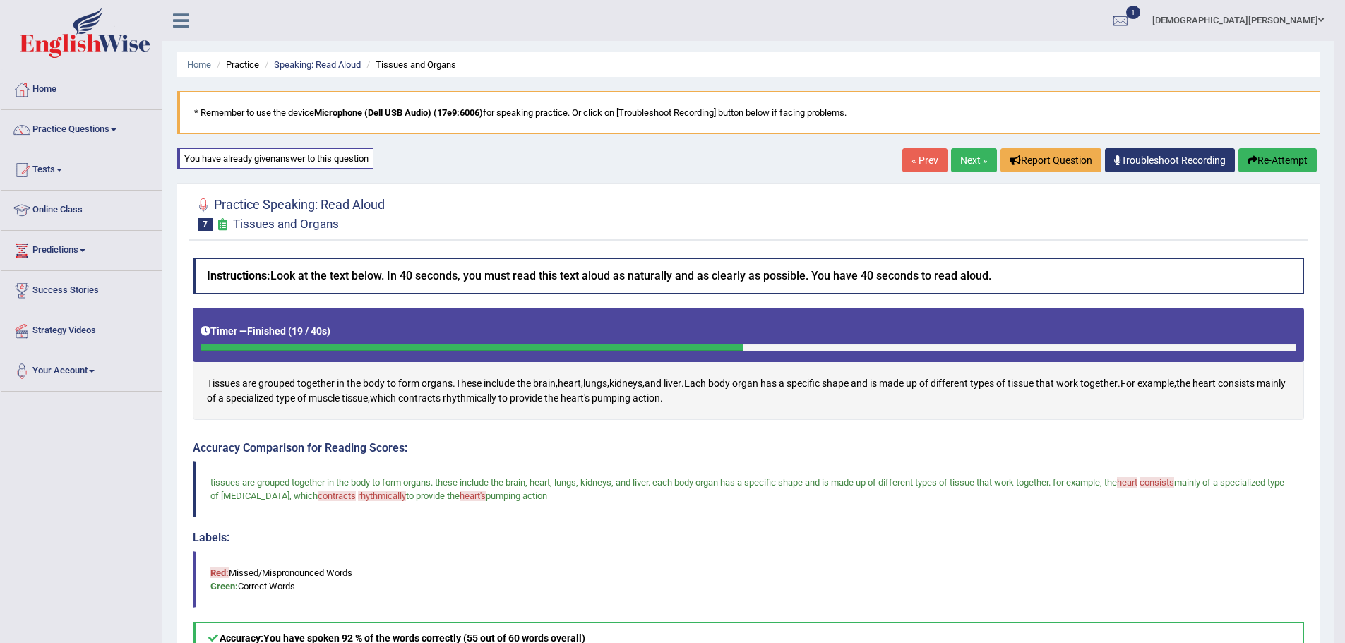
click at [972, 160] on link "Next »" at bounding box center [974, 160] width 46 height 24
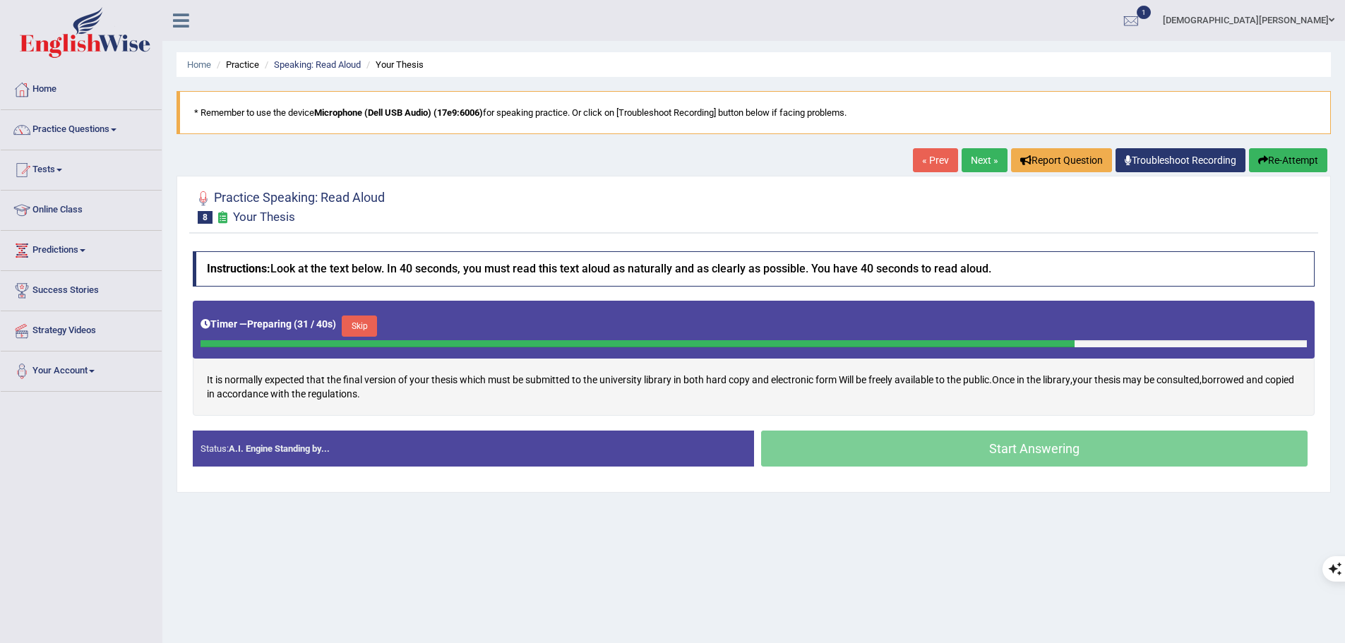
click at [366, 327] on button "Skip" at bounding box center [359, 326] width 35 height 21
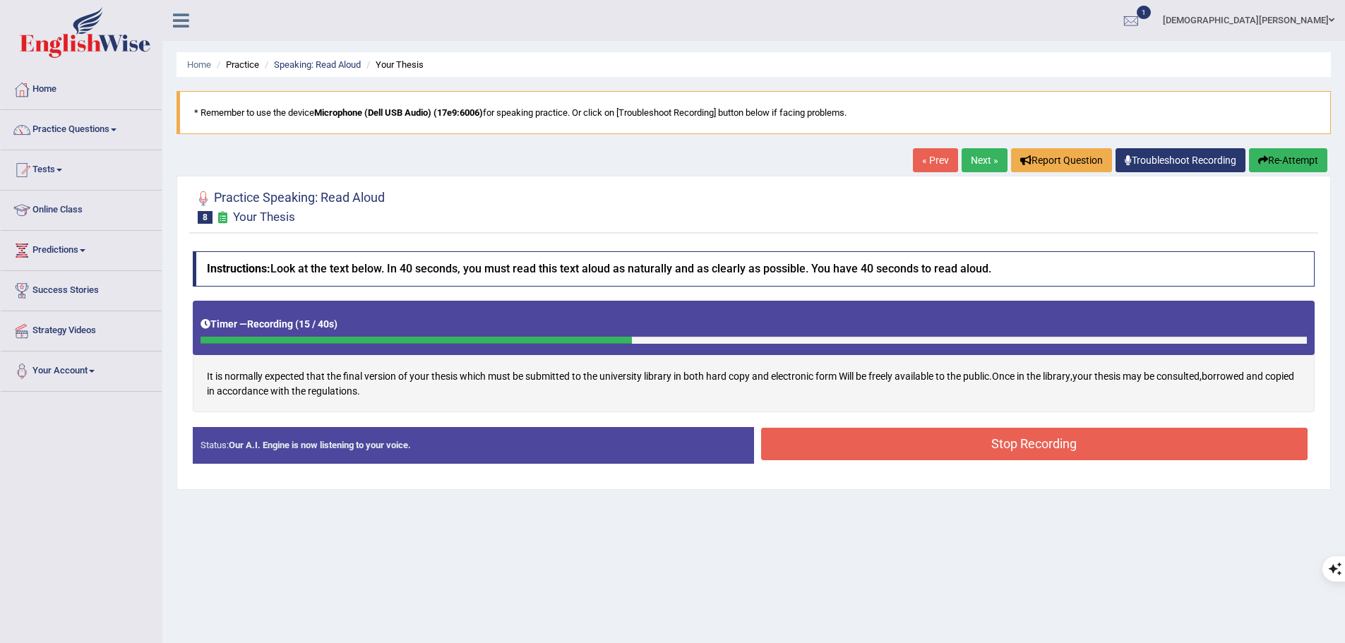
click at [1046, 451] on button "Stop Recording" at bounding box center [1034, 444] width 547 height 32
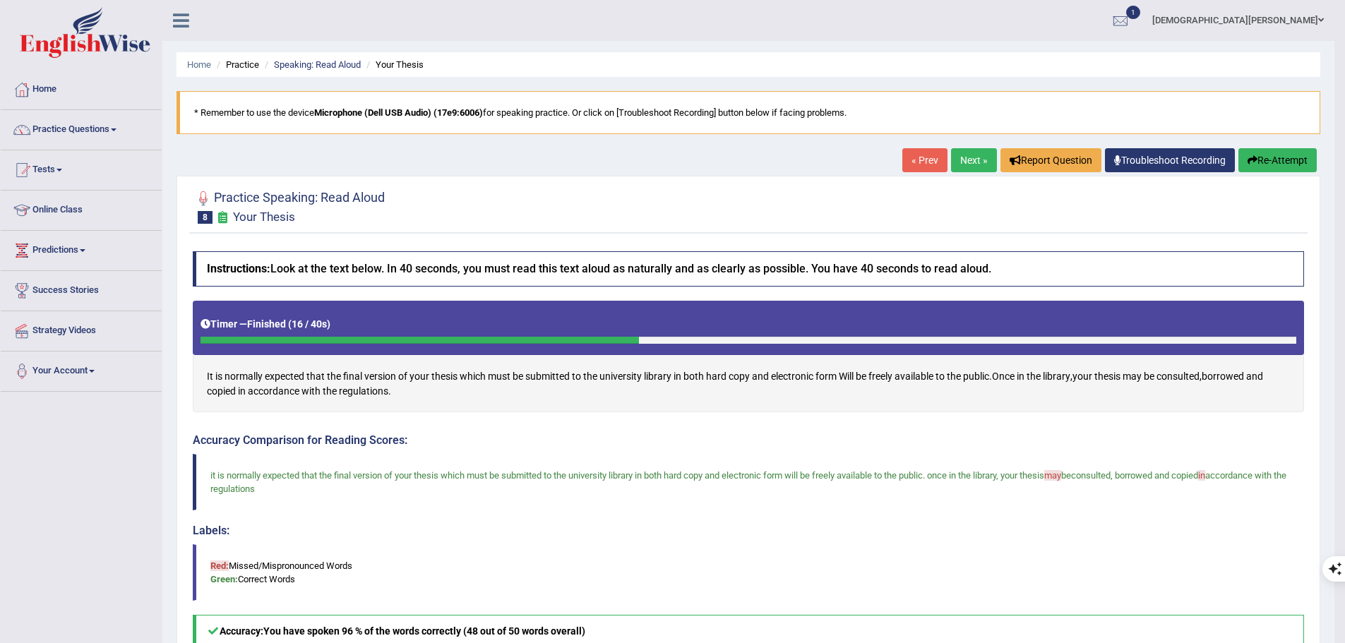
click at [968, 171] on link "Next »" at bounding box center [974, 160] width 46 height 24
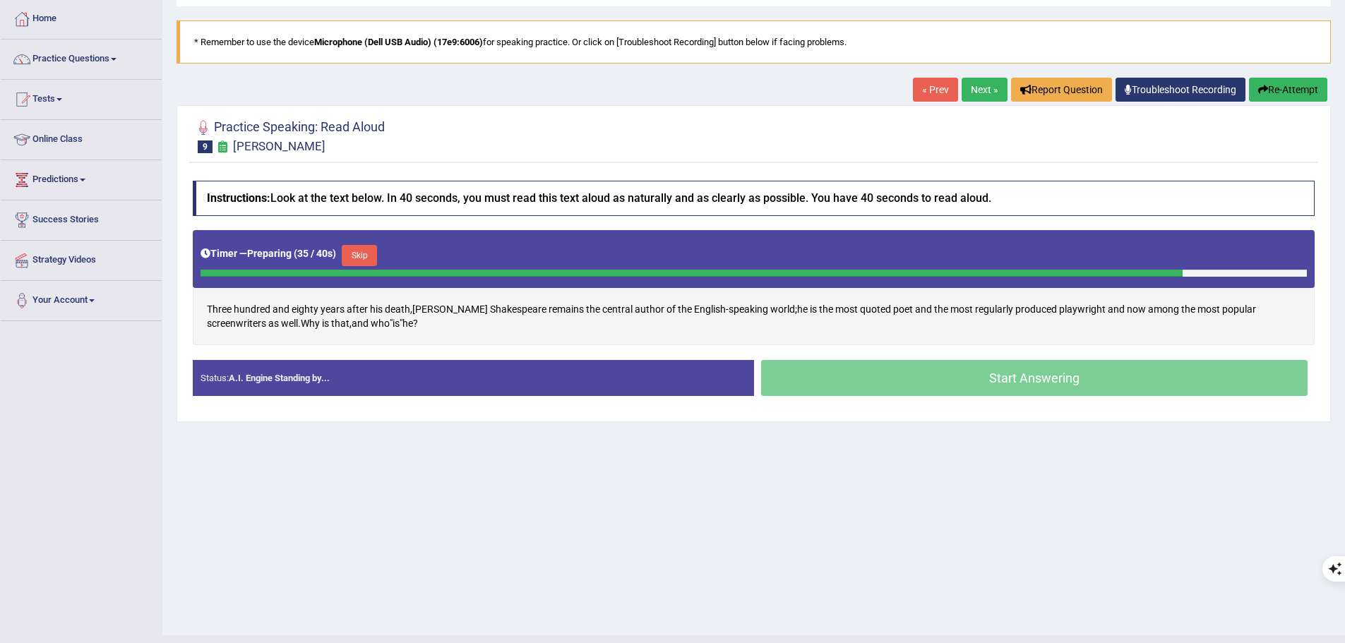
click at [364, 252] on button "Skip" at bounding box center [359, 255] width 35 height 21
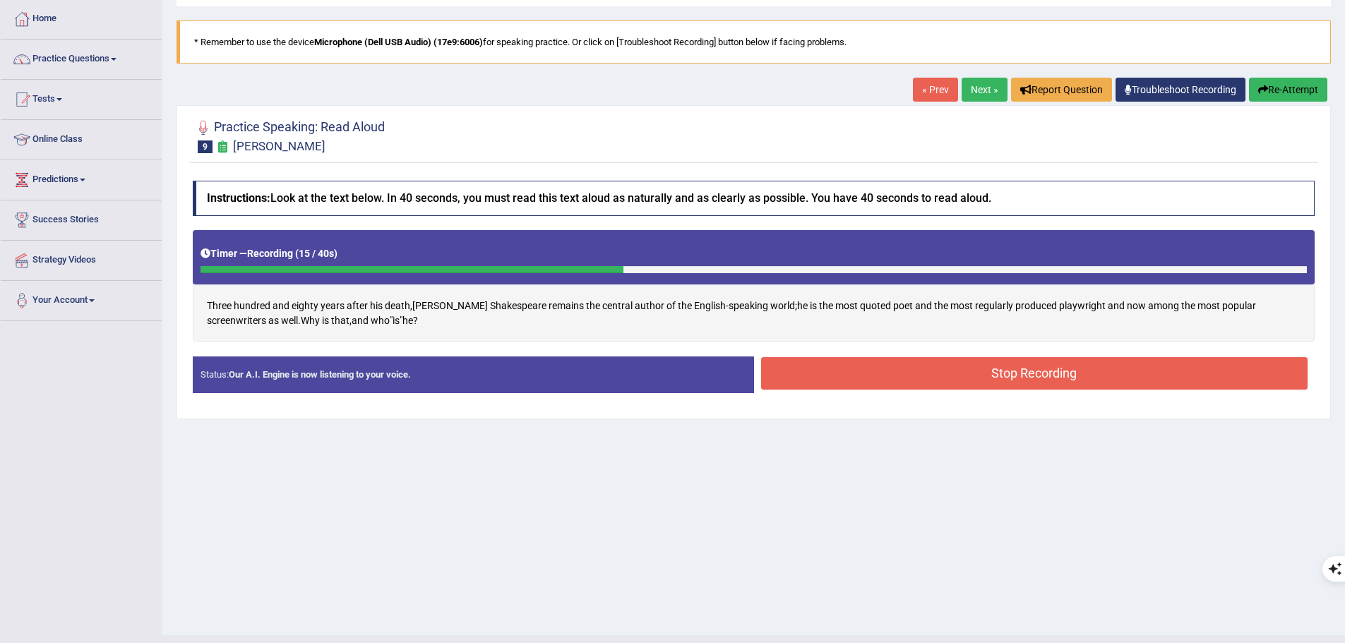
click at [1060, 376] on button "Stop Recording" at bounding box center [1034, 373] width 547 height 32
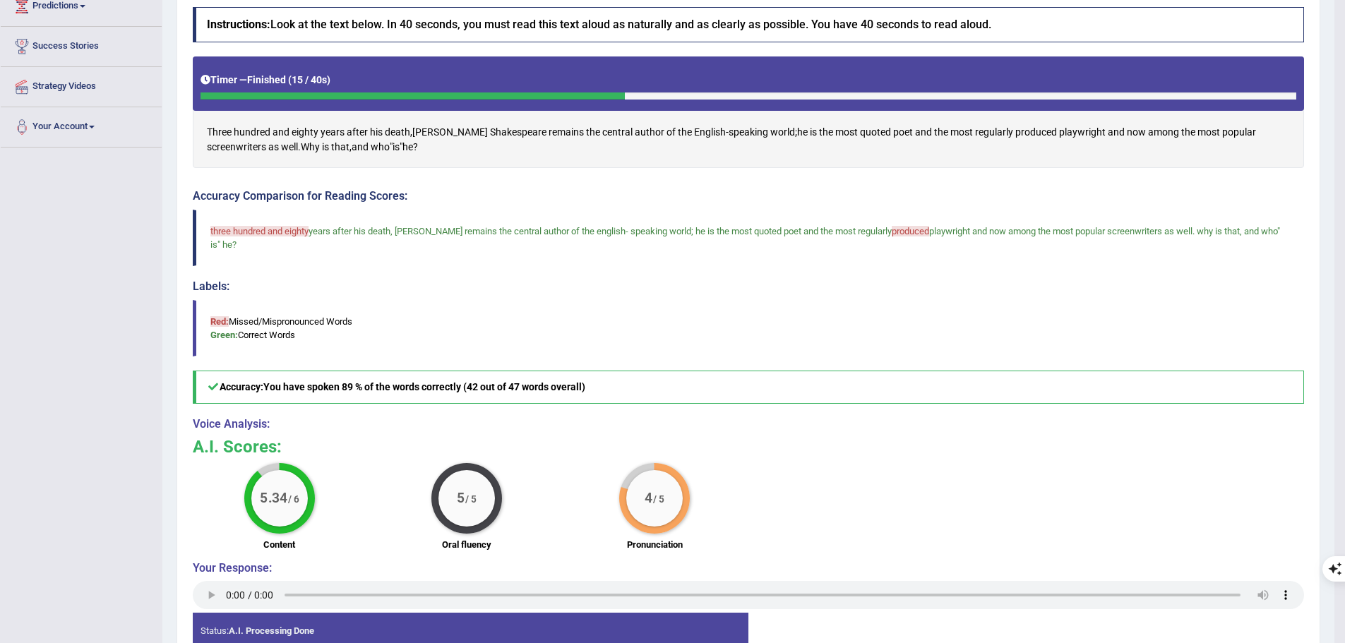
scroll to position [110, 0]
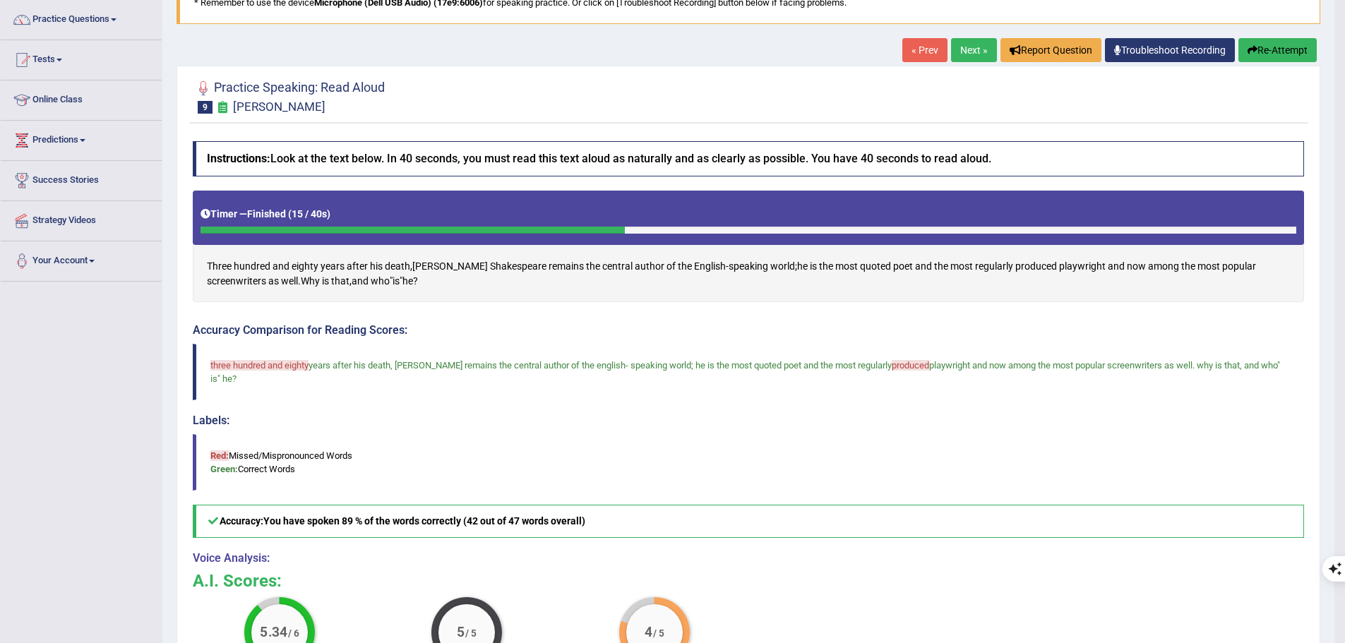
click at [1259, 49] on button "Re-Attempt" at bounding box center [1277, 50] width 78 height 24
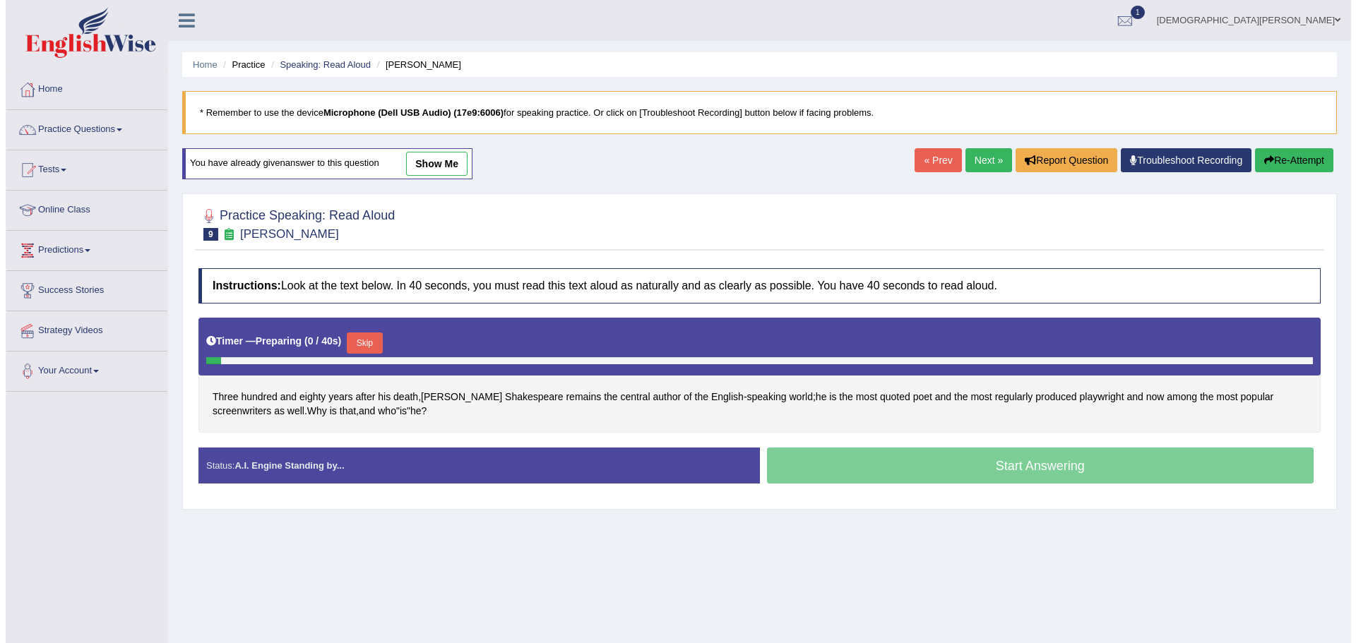
scroll to position [98, 0]
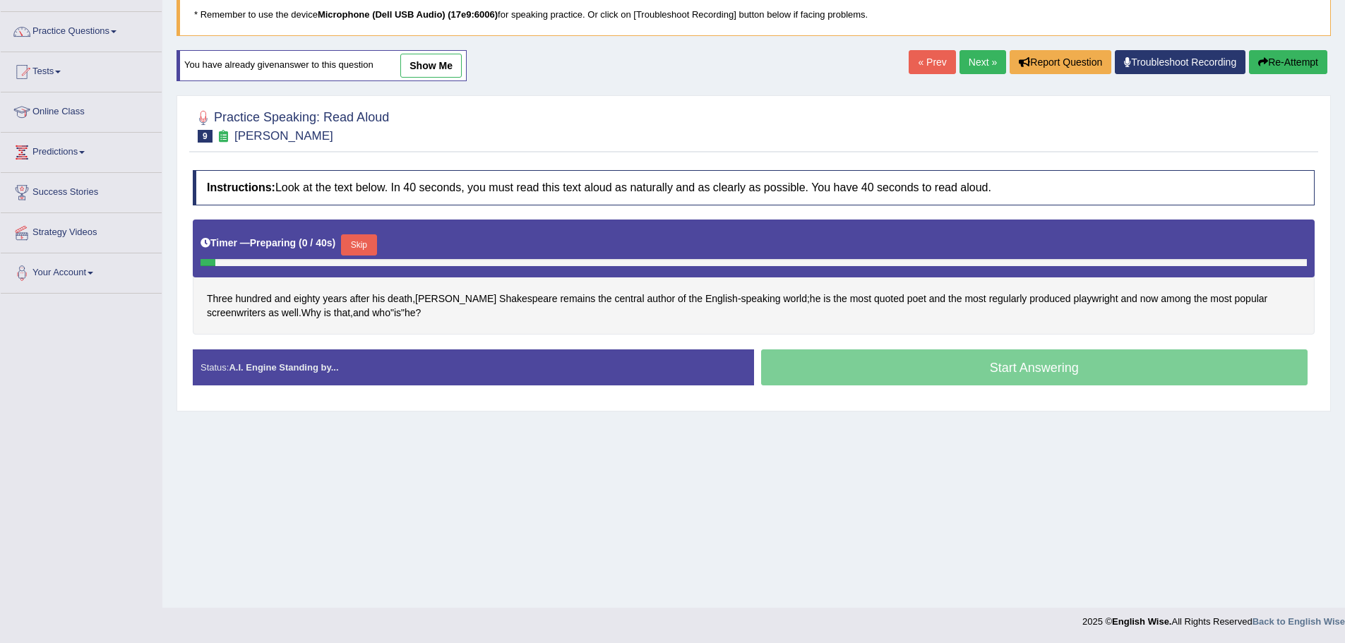
click at [367, 343] on div "Instructions: Look at the text below. In 40 seconds, you must read this text al…" at bounding box center [753, 283] width 1129 height 241
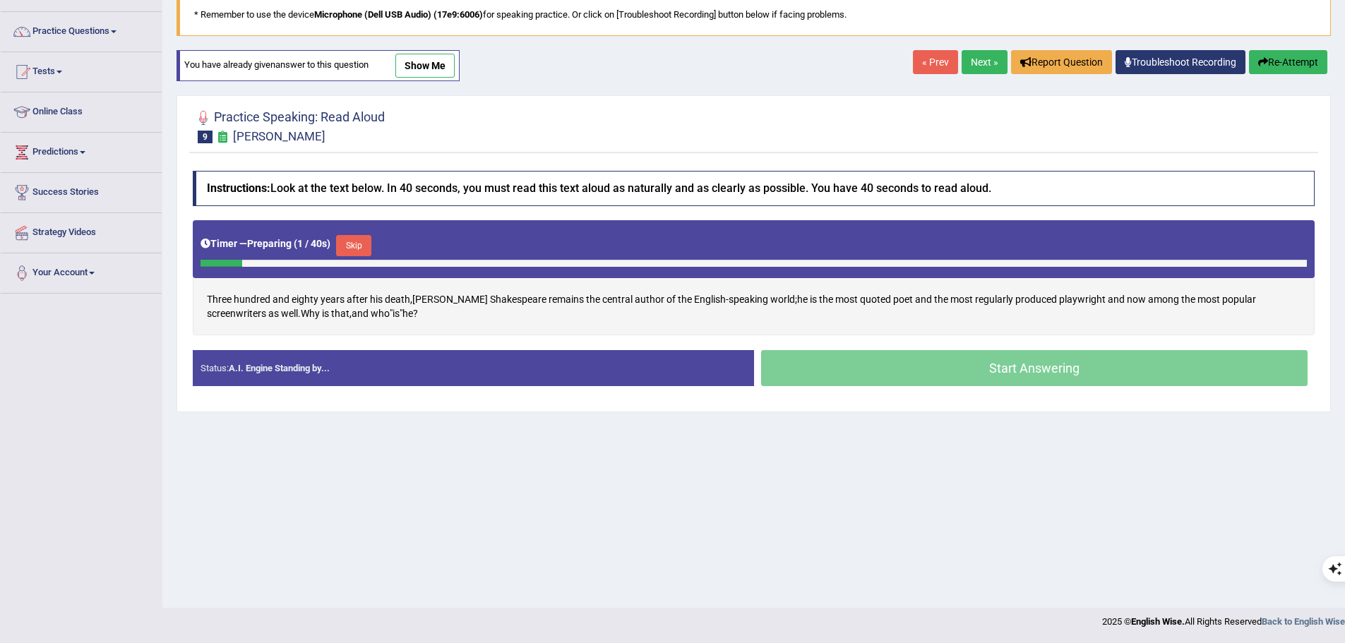
click at [362, 252] on button "Skip" at bounding box center [353, 245] width 35 height 21
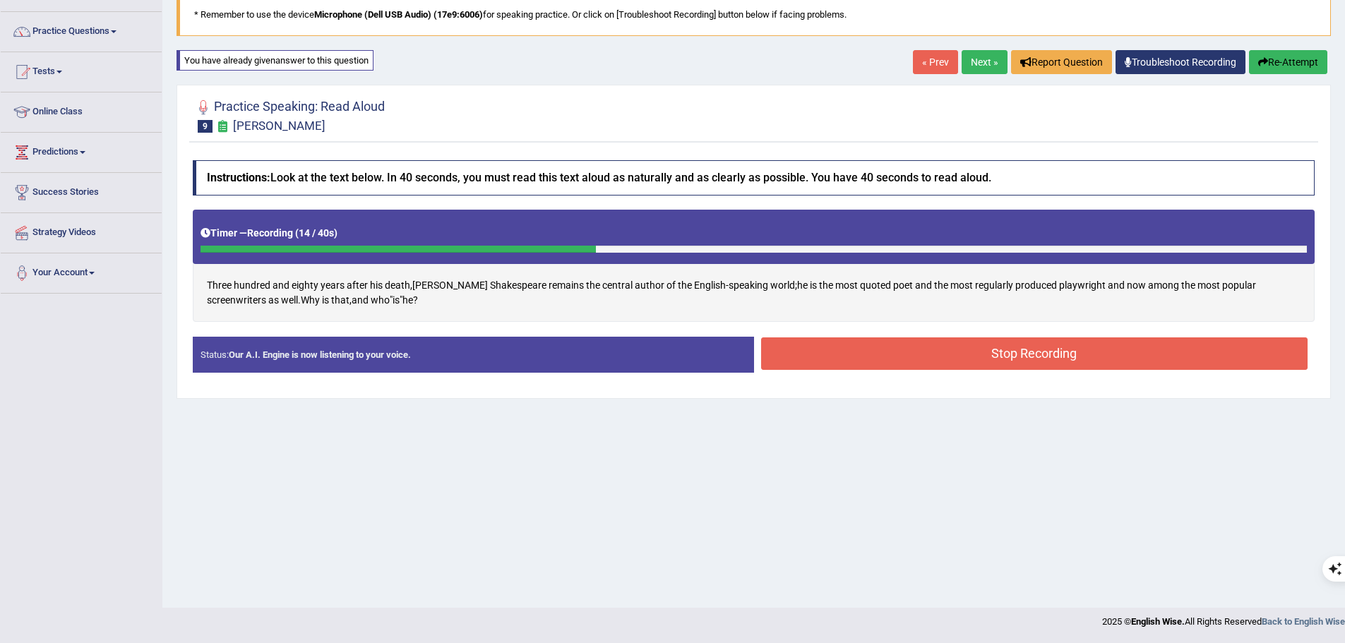
click at [954, 337] on button "Stop Recording" at bounding box center [1034, 353] width 547 height 32
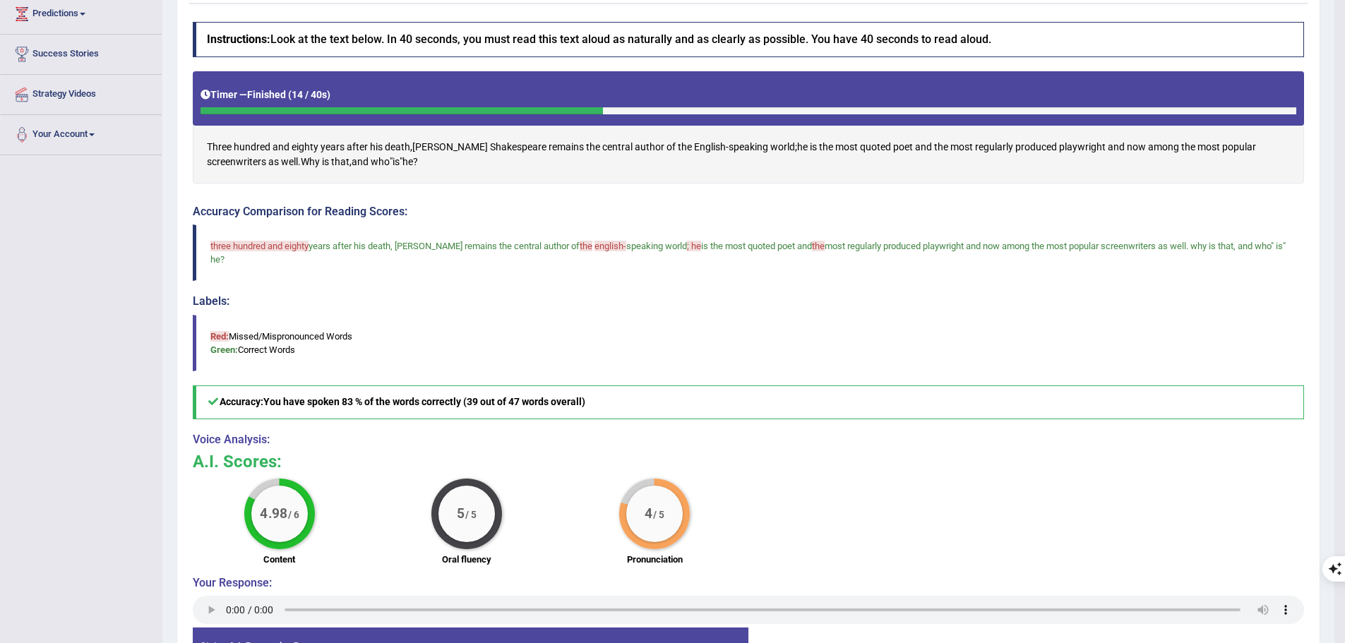
scroll to position [188, 0]
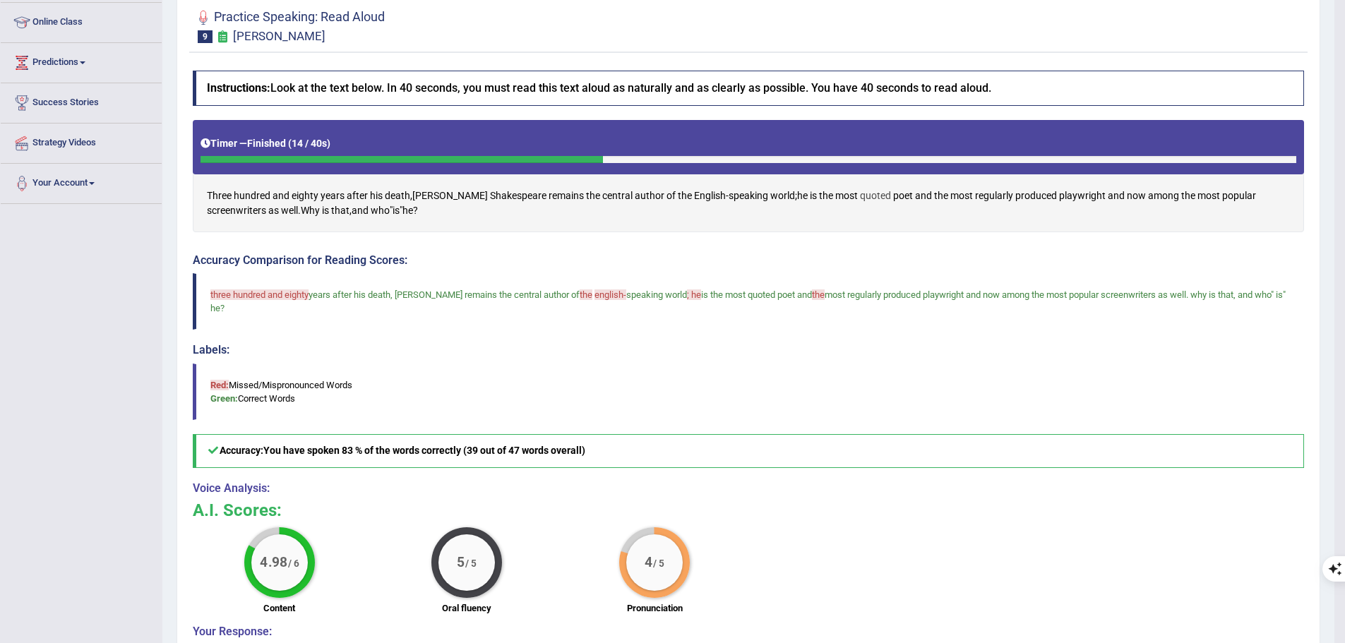
click at [860, 190] on span "quoted" at bounding box center [875, 196] width 31 height 15
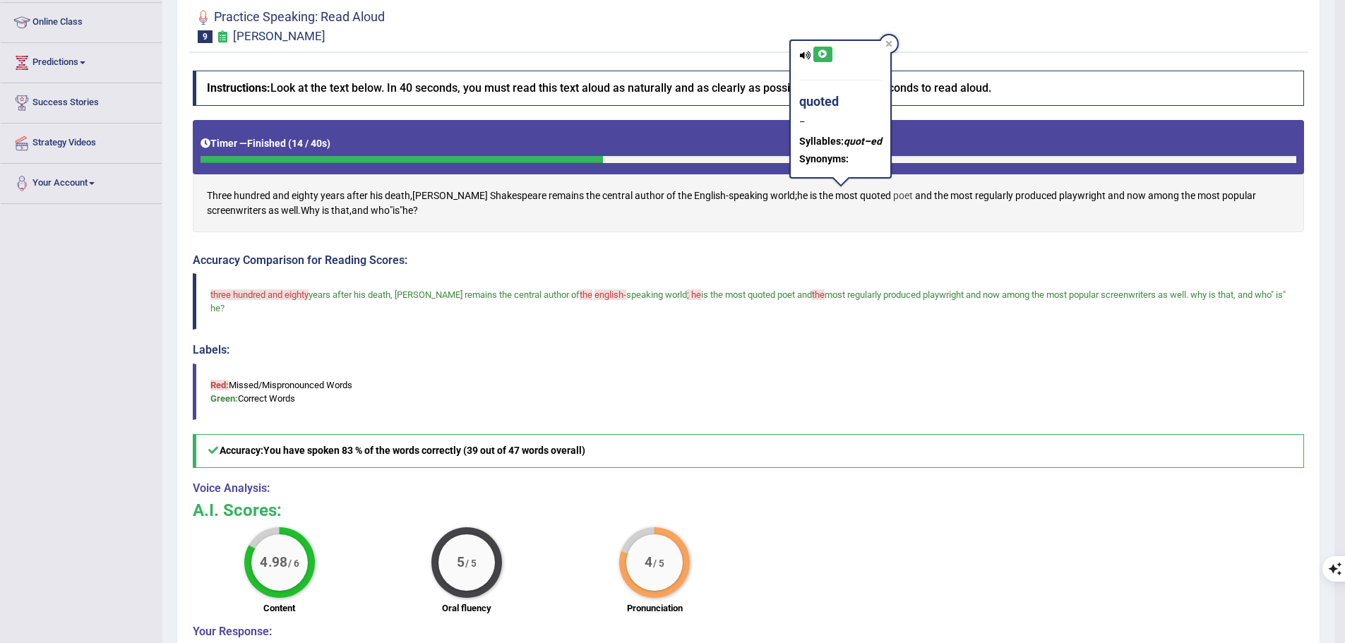
click at [893, 195] on span "poet" at bounding box center [903, 196] width 20 height 15
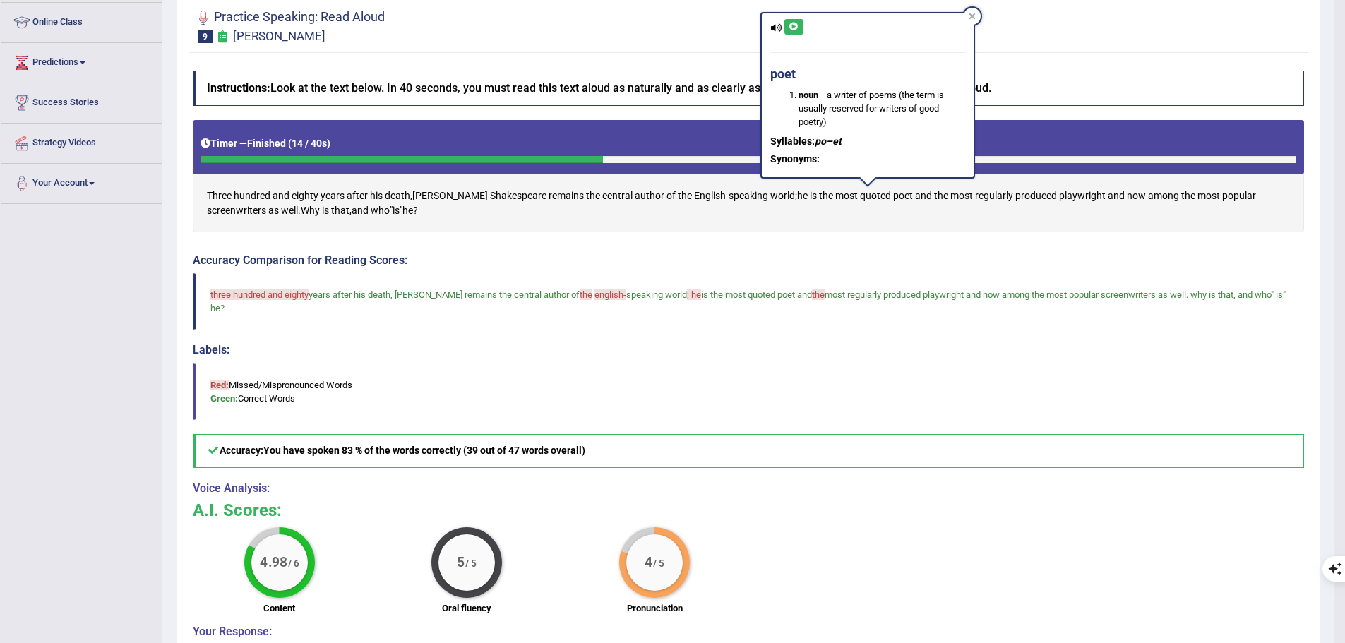
click at [787, 29] on button at bounding box center [793, 27] width 19 height 16
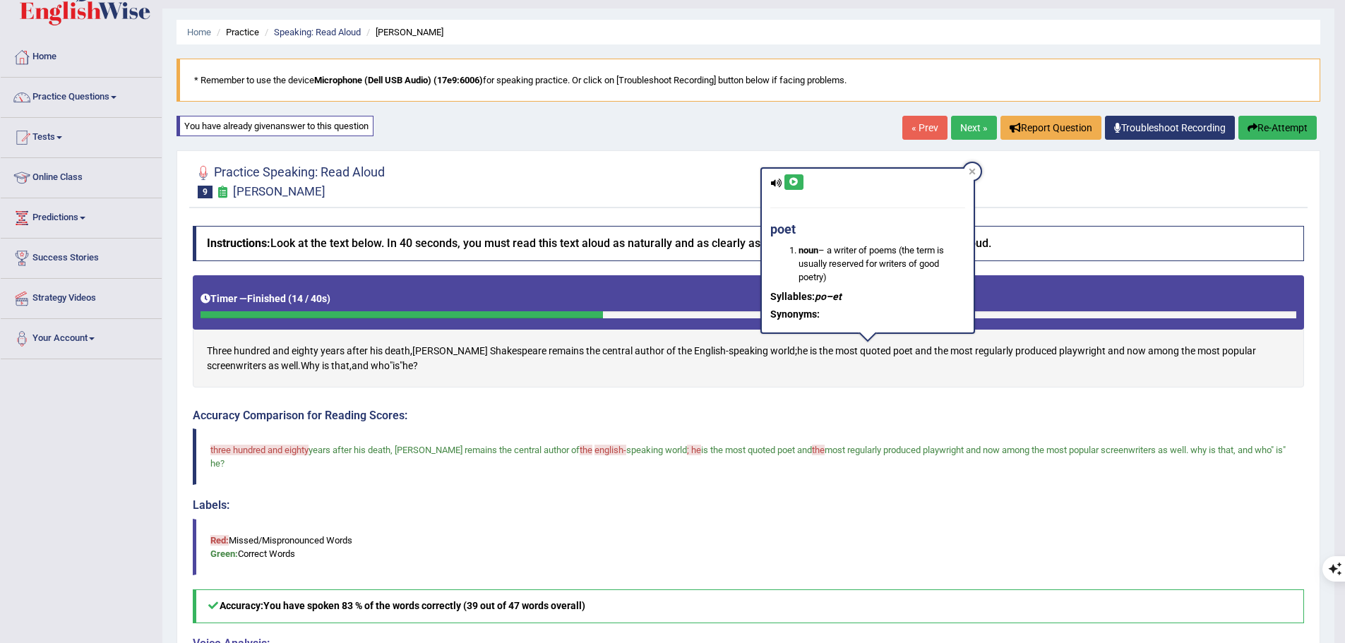
scroll to position [0, 0]
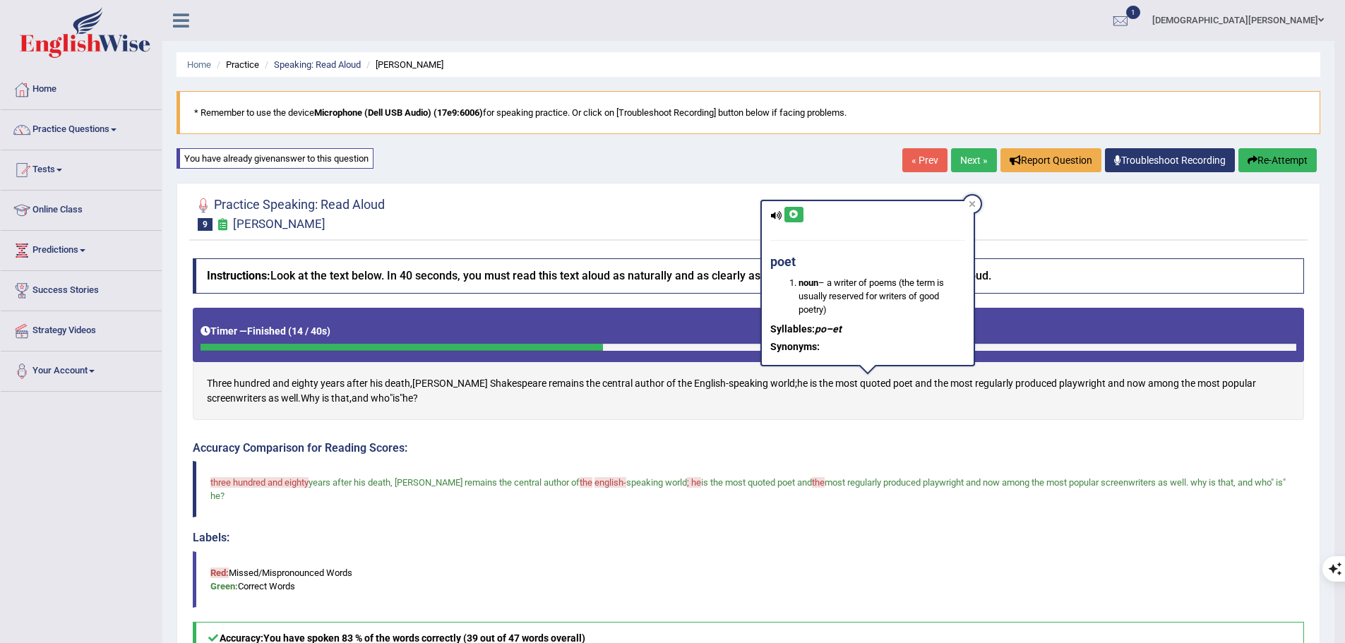
click at [965, 153] on link "Next »" at bounding box center [974, 160] width 46 height 24
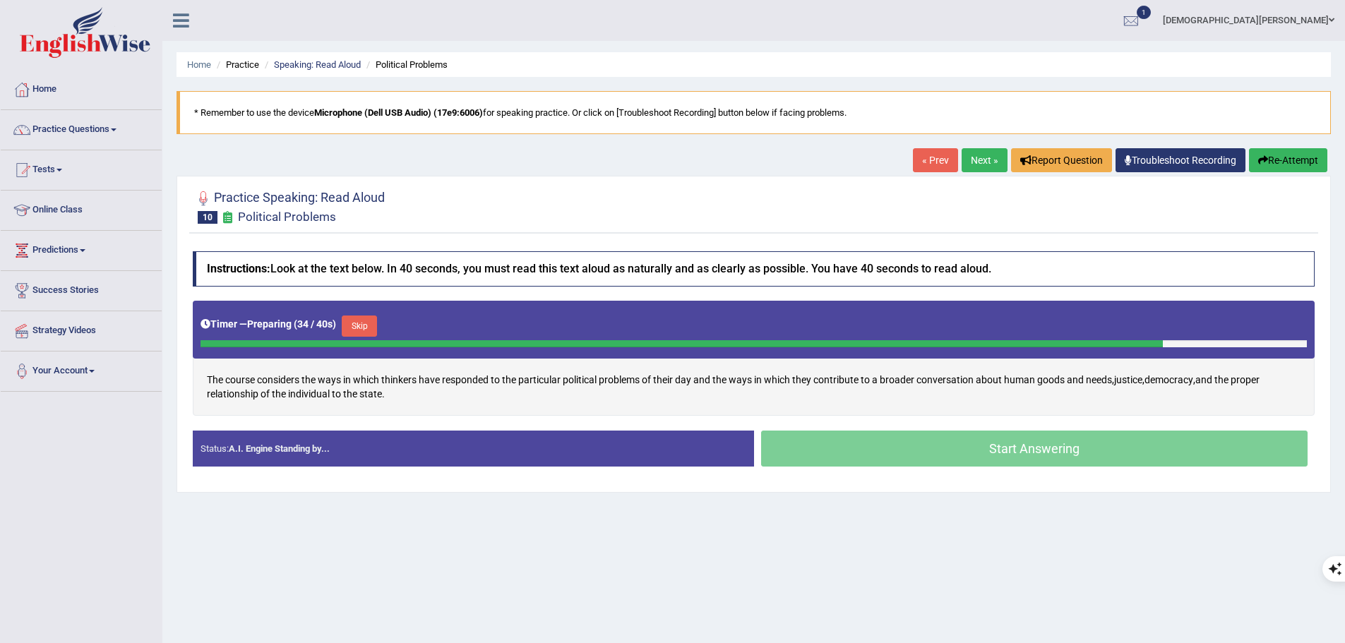
click at [362, 327] on button "Skip" at bounding box center [359, 326] width 35 height 21
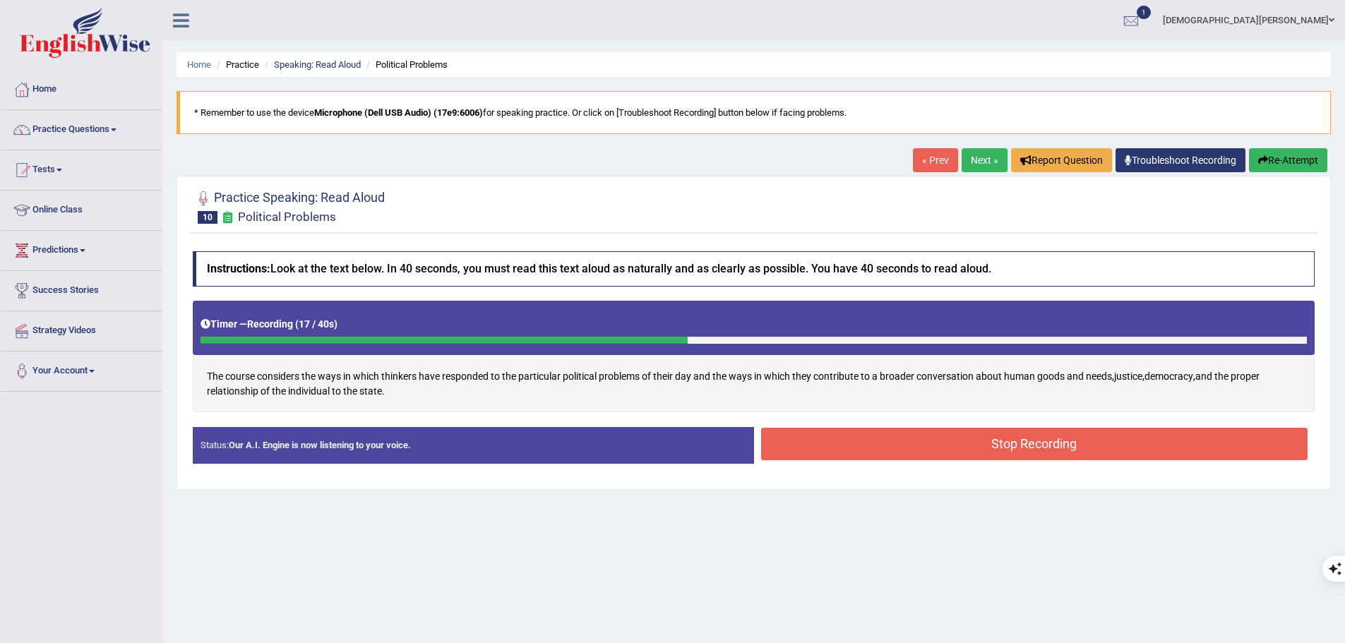
click at [932, 436] on button "Stop Recording" at bounding box center [1034, 444] width 547 height 32
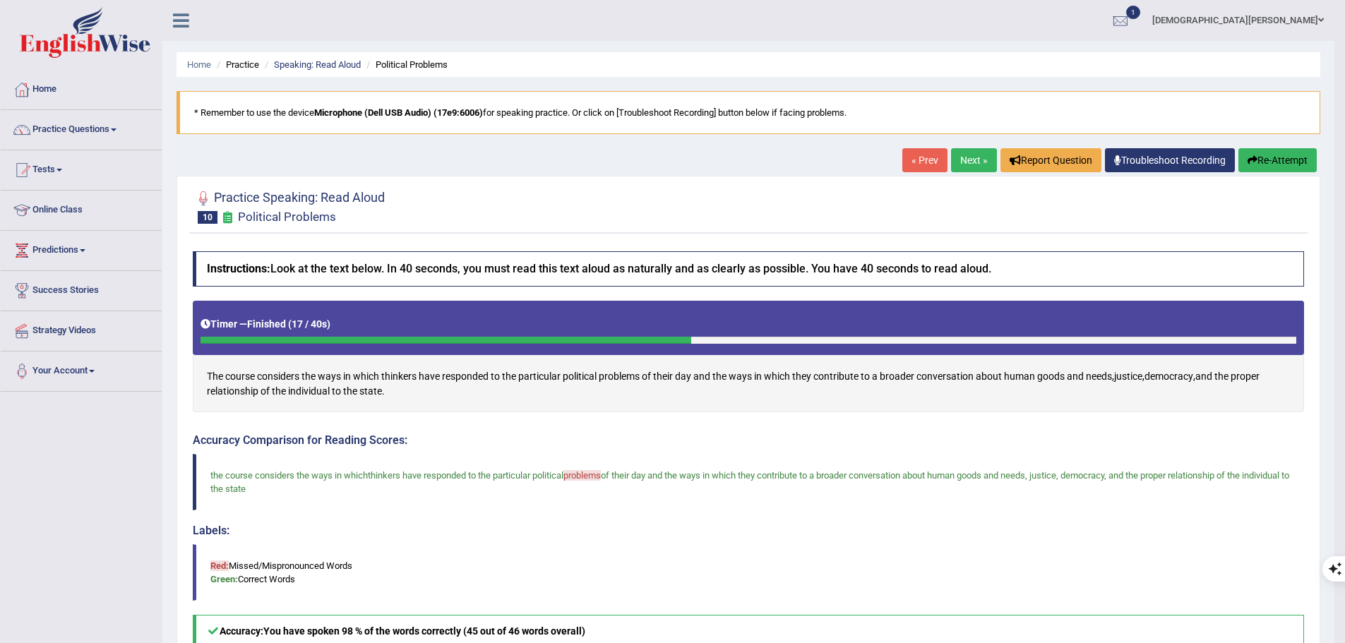
click at [967, 167] on link "Next »" at bounding box center [974, 160] width 46 height 24
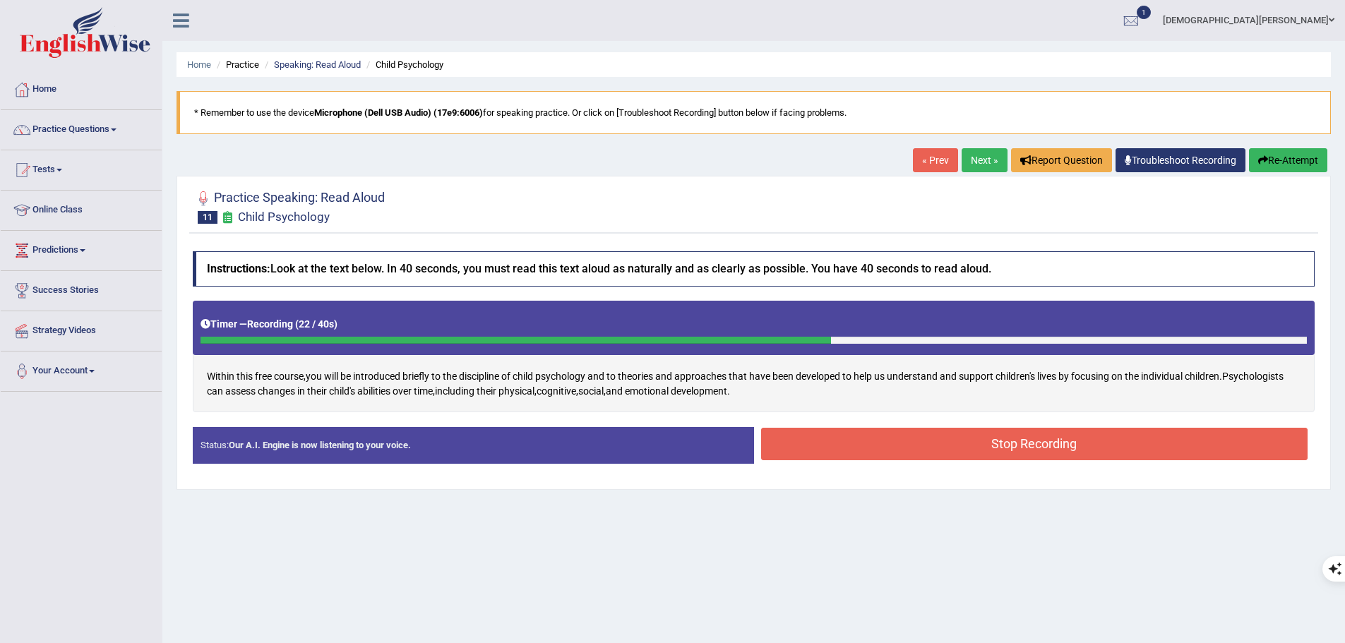
click at [1068, 450] on button "Stop Recording" at bounding box center [1034, 444] width 547 height 32
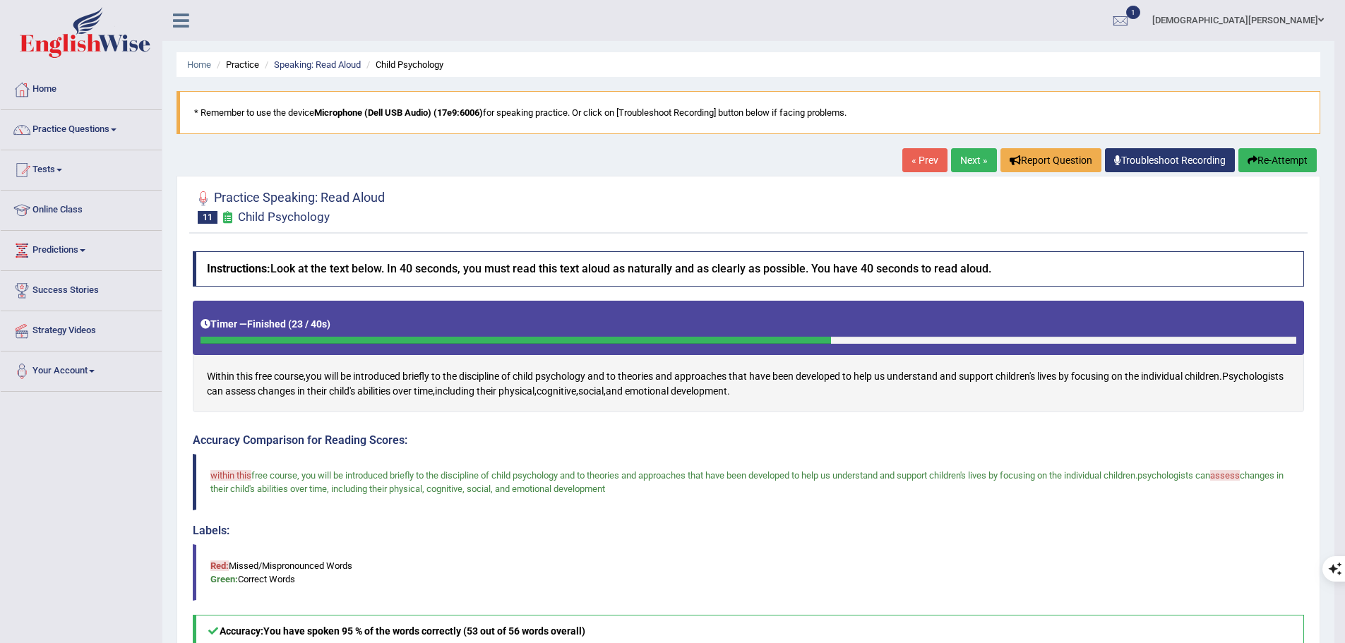
click at [1267, 161] on button "Re-Attempt" at bounding box center [1277, 160] width 78 height 24
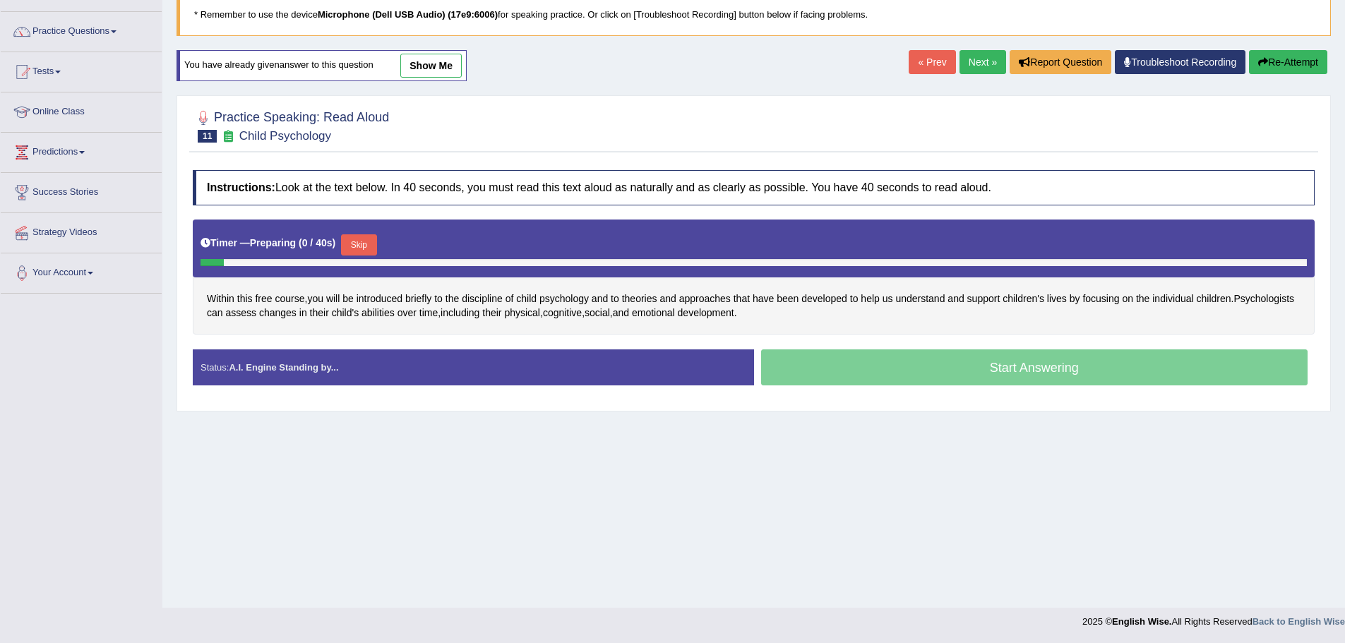
scroll to position [98, 0]
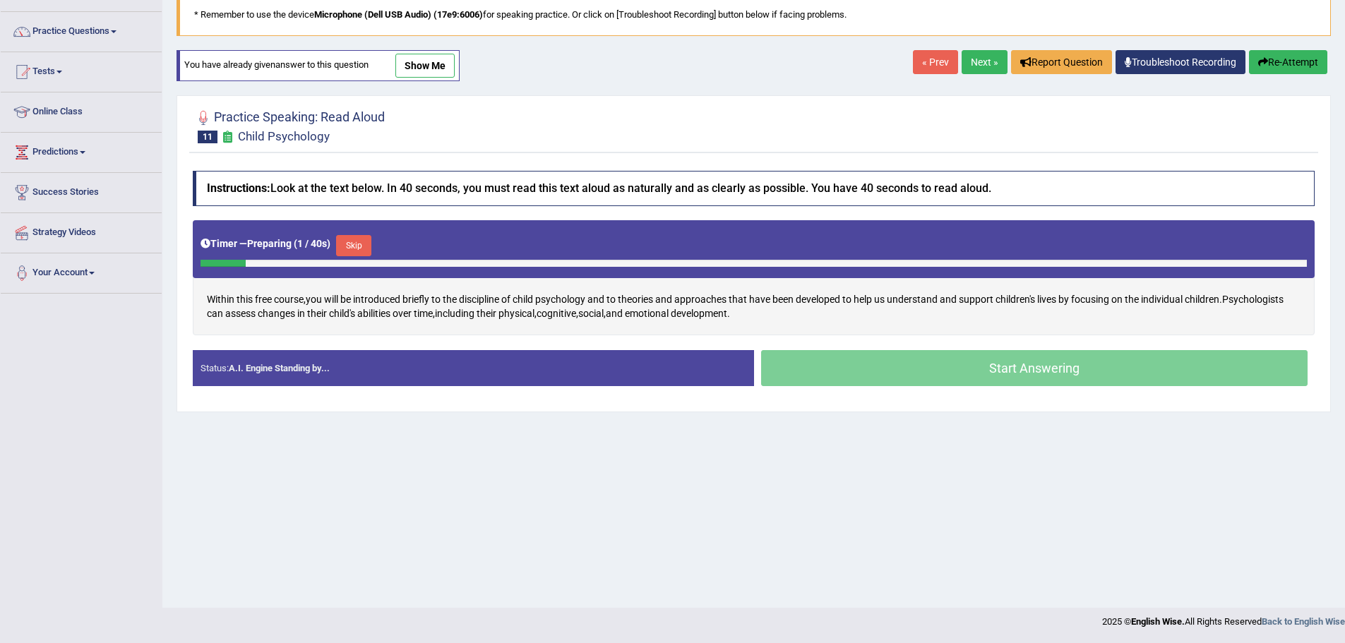
click at [357, 246] on button "Skip" at bounding box center [353, 245] width 35 height 21
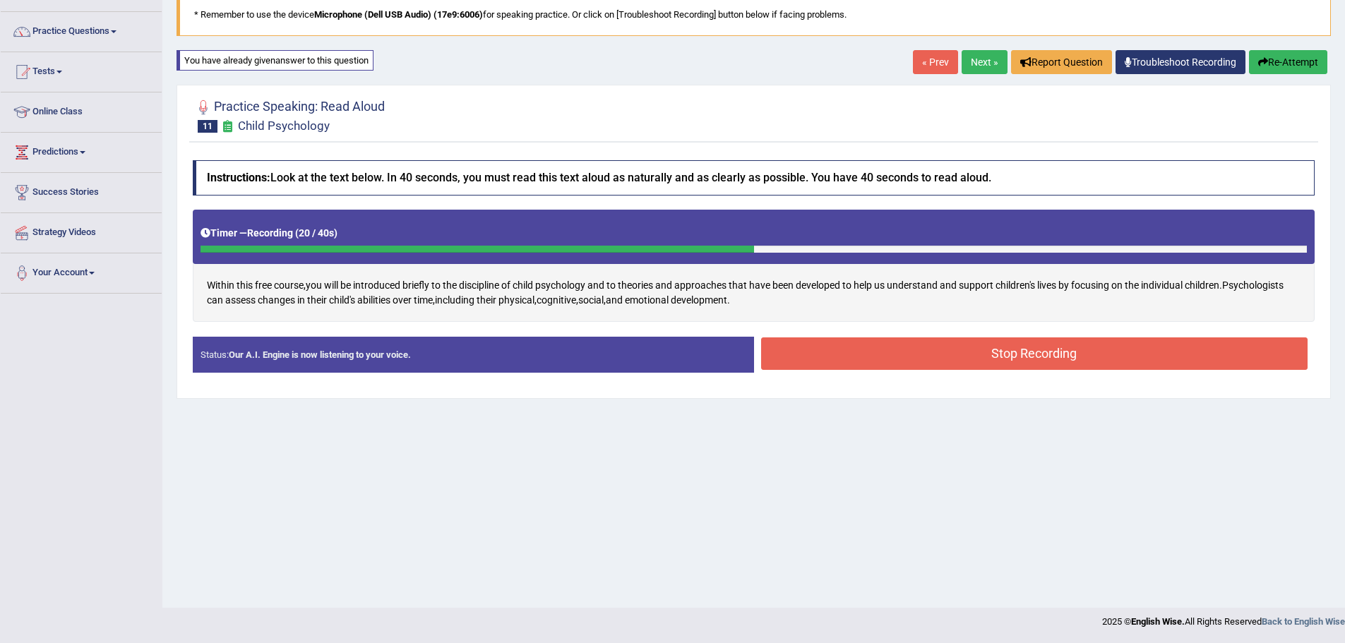
click at [985, 366] on button "Stop Recording" at bounding box center [1034, 353] width 547 height 32
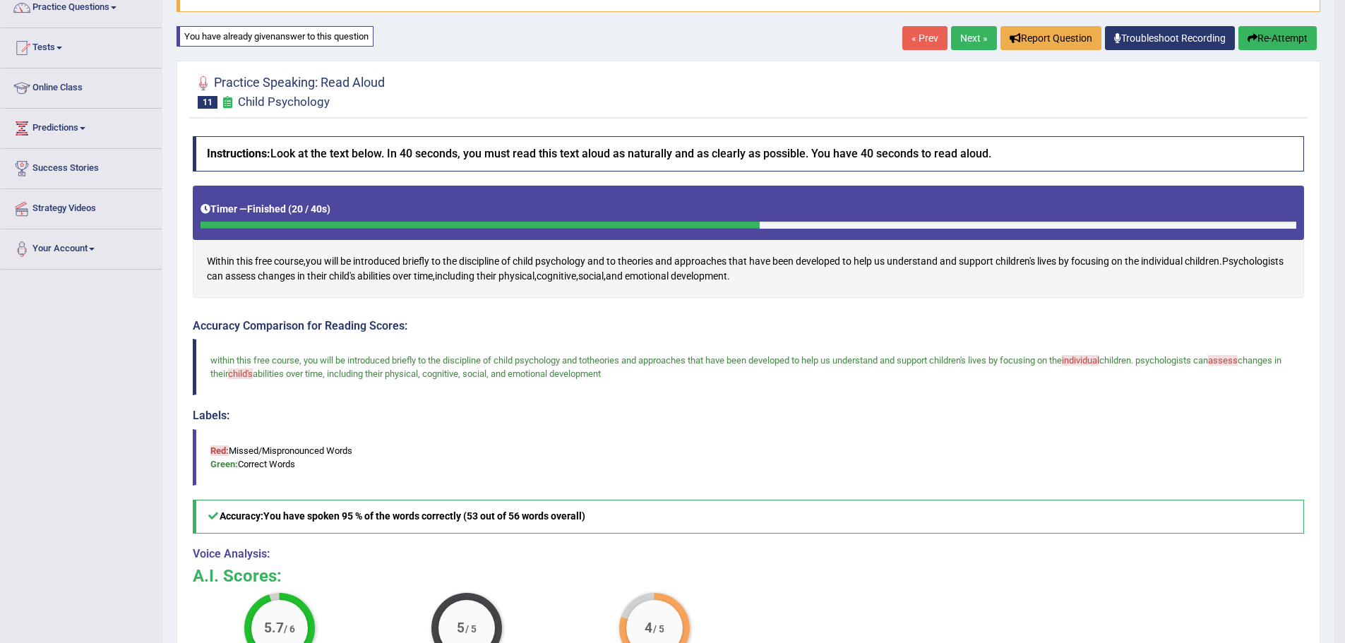
scroll to position [117, 0]
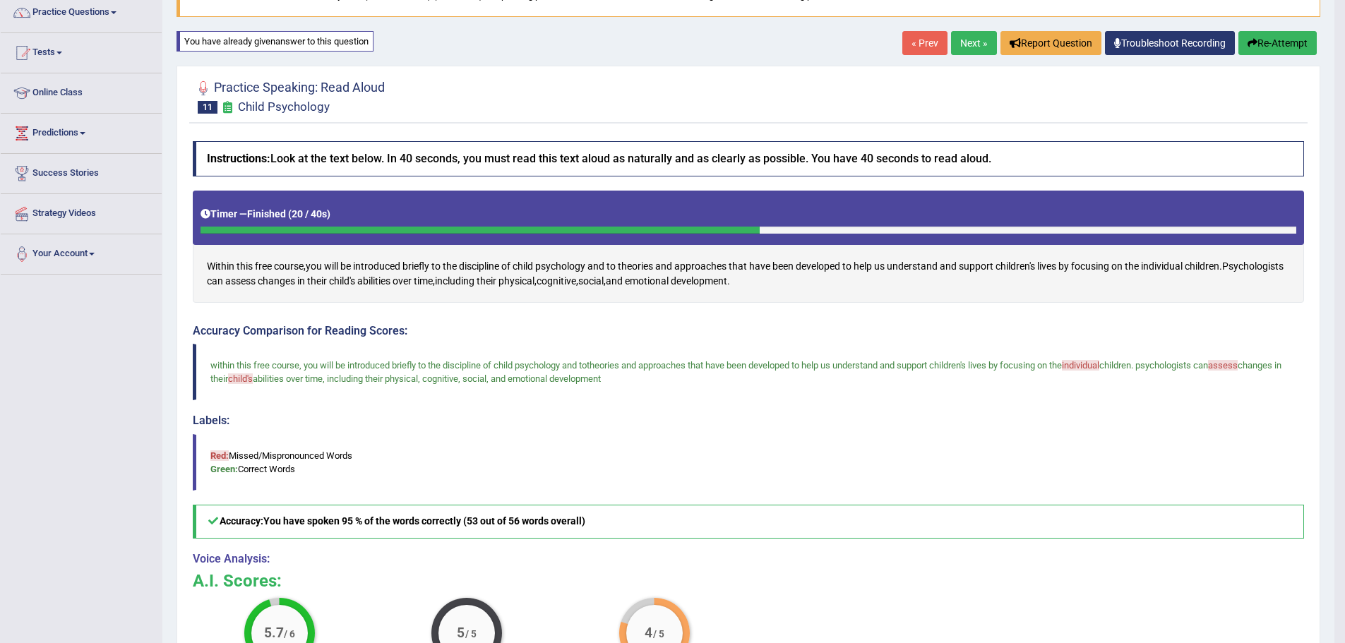
click at [971, 44] on link "Next »" at bounding box center [974, 43] width 46 height 24
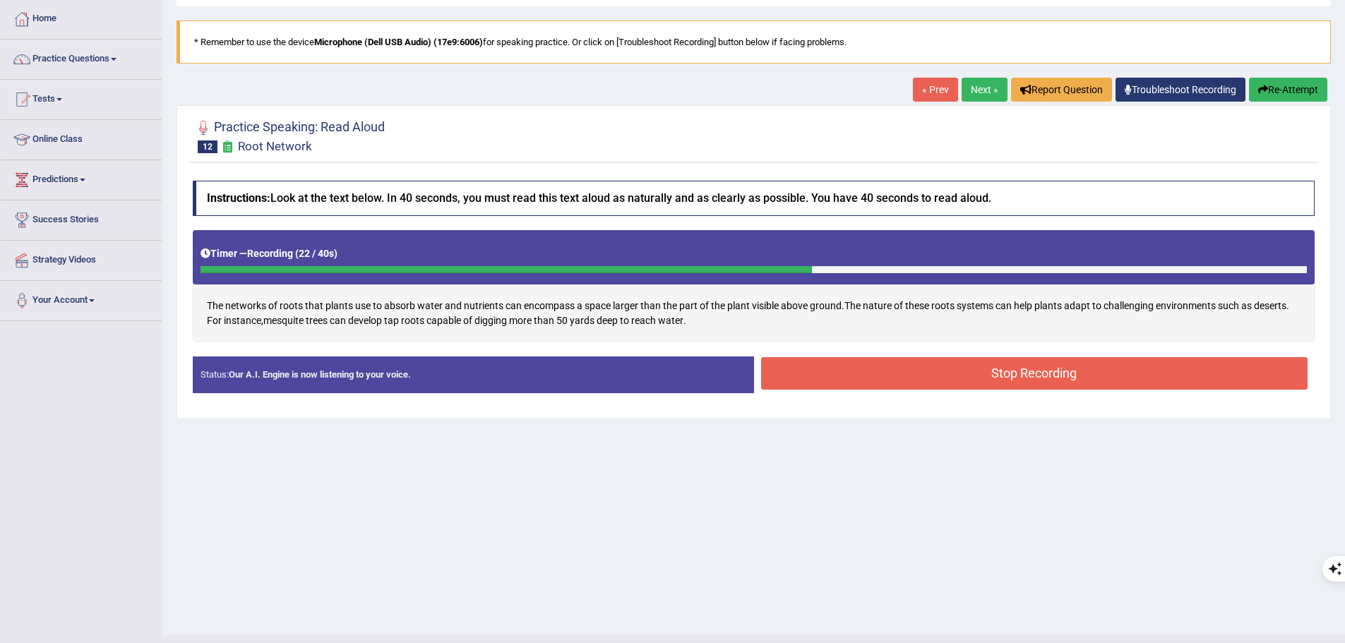
click at [1106, 380] on button "Stop Recording" at bounding box center [1034, 373] width 547 height 32
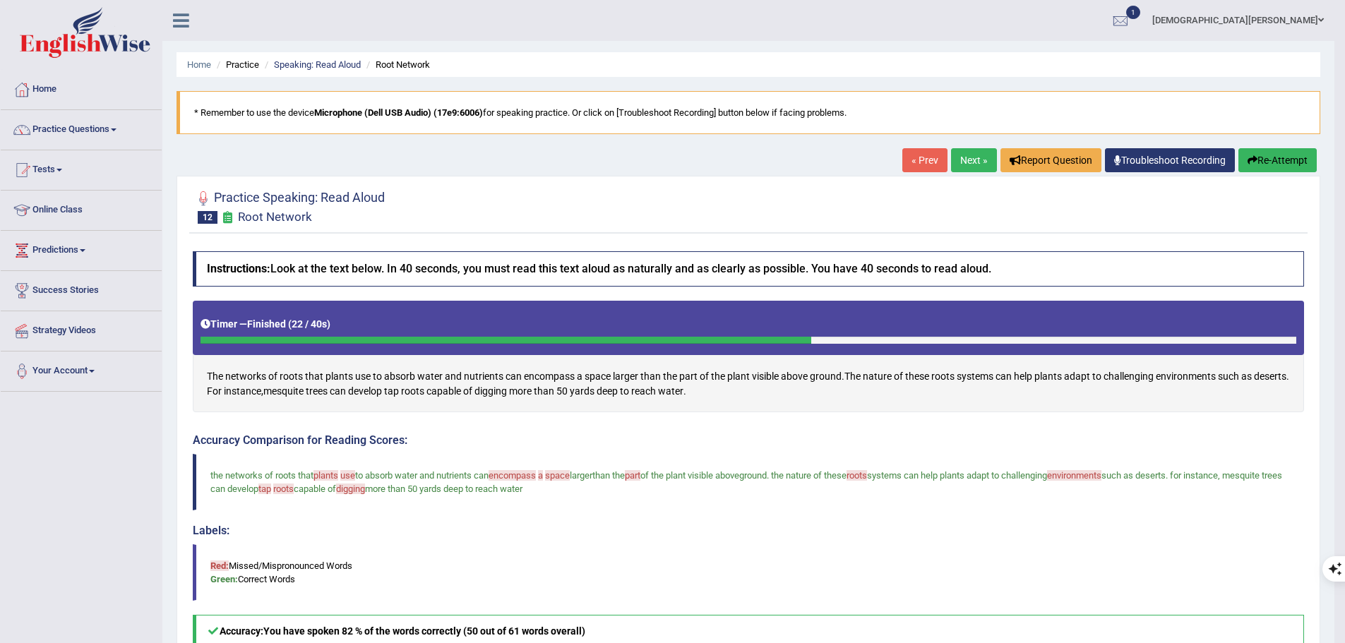
click at [1256, 159] on button "Re-Attempt" at bounding box center [1277, 160] width 78 height 24
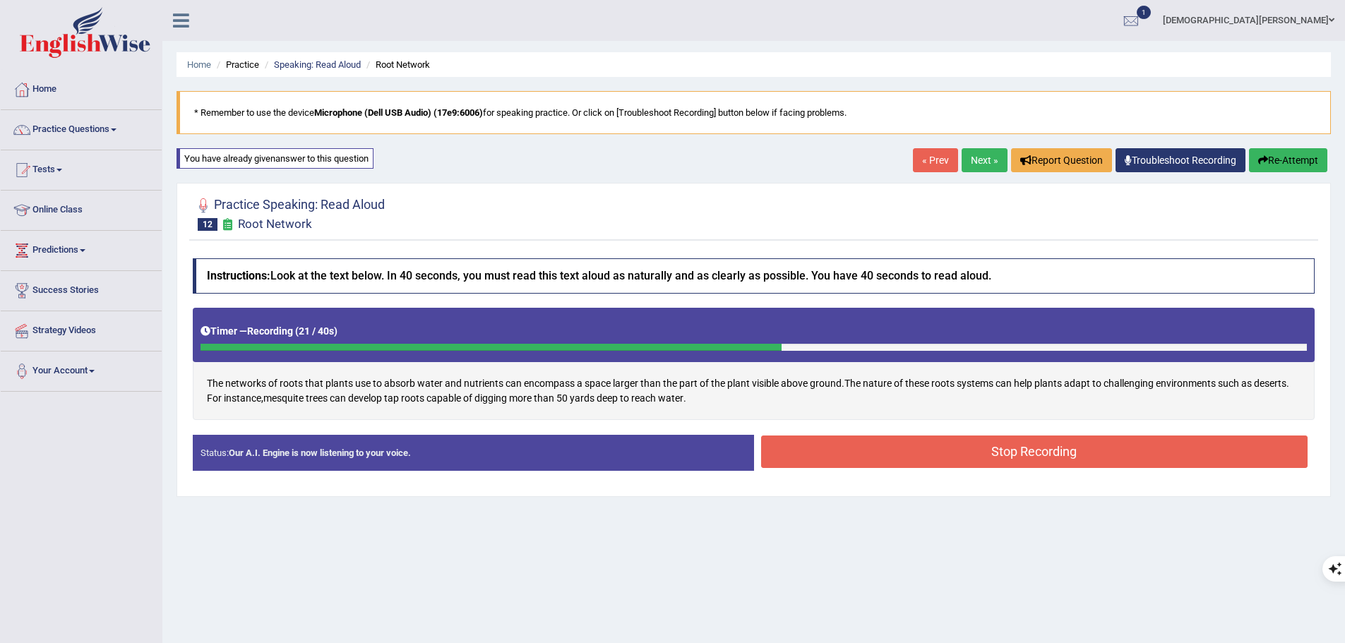
click at [1149, 450] on button "Stop Recording" at bounding box center [1034, 452] width 547 height 32
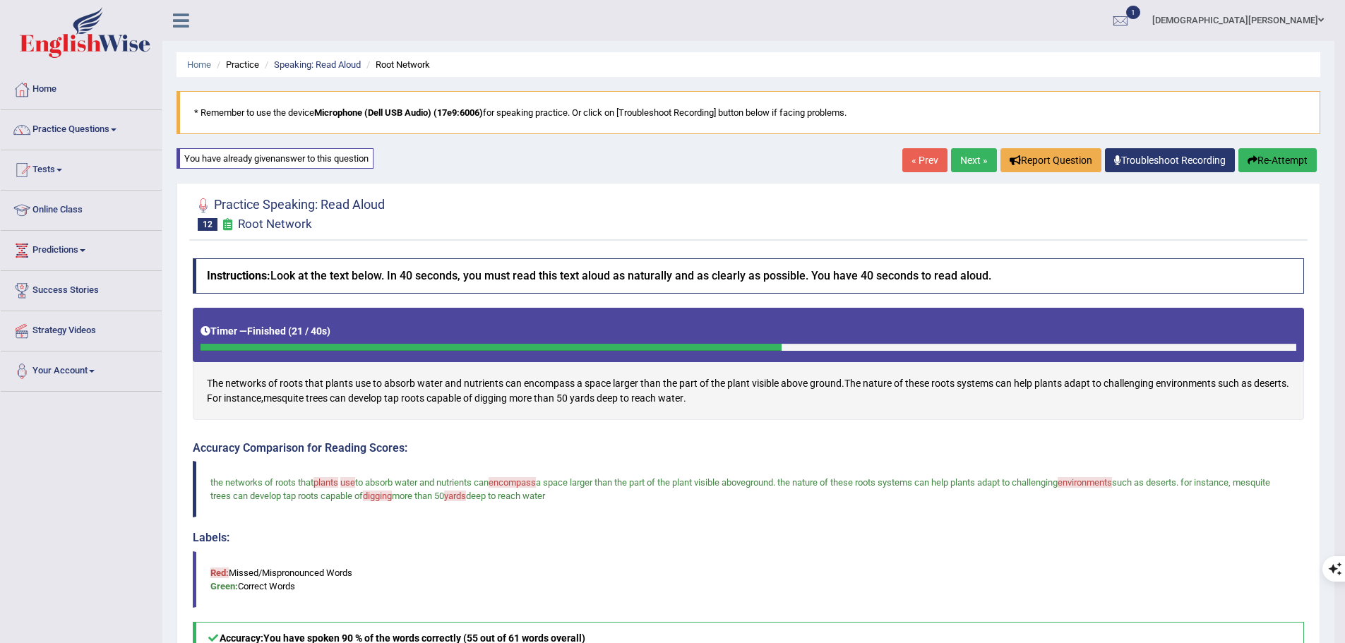
click at [1266, 162] on button "Re-Attempt" at bounding box center [1277, 160] width 78 height 24
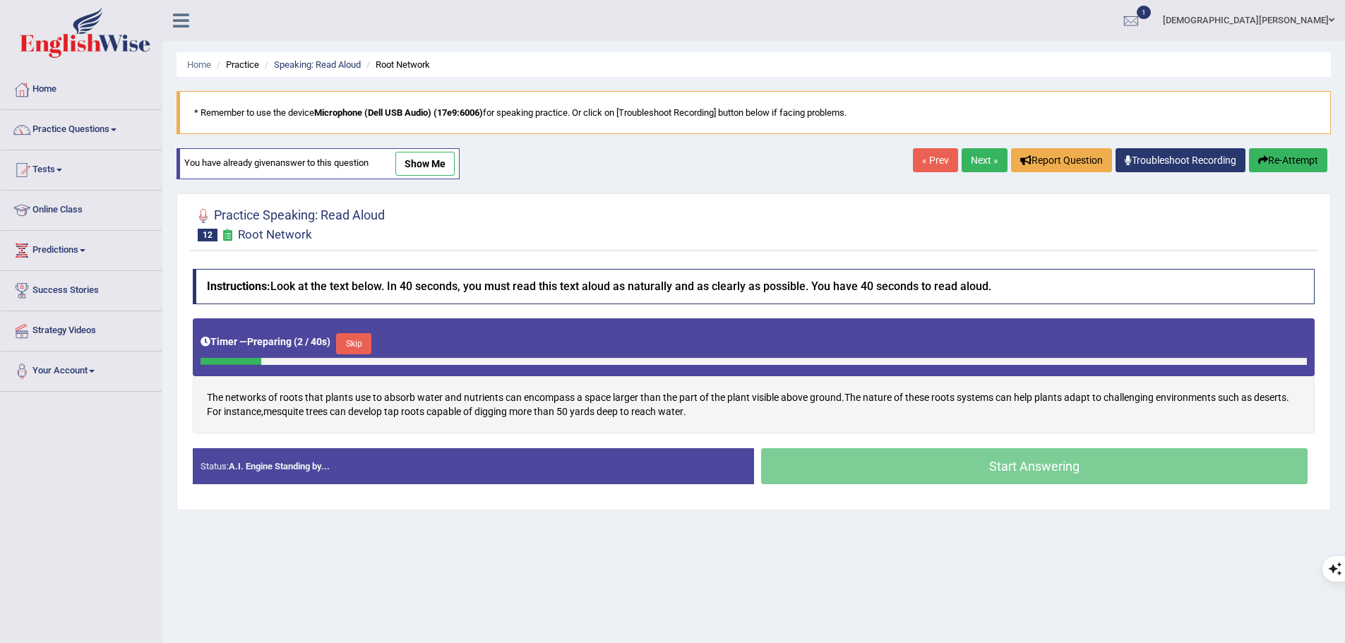
click at [352, 340] on button "Skip" at bounding box center [353, 343] width 35 height 21
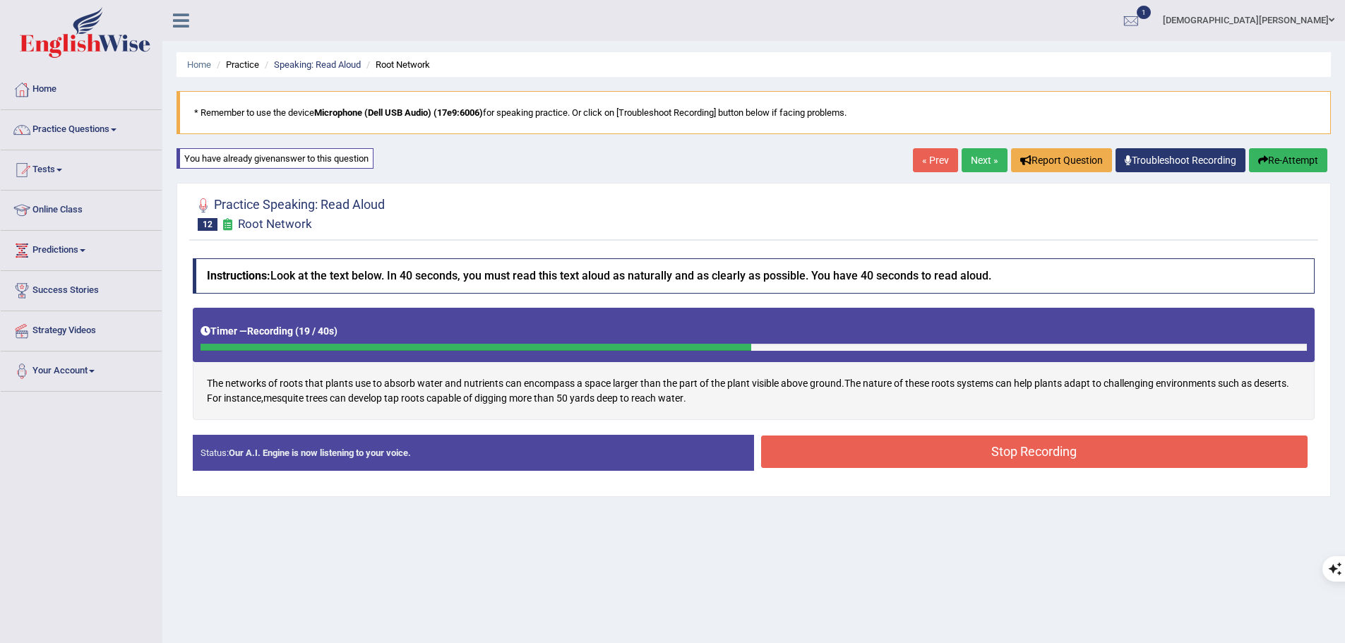
click at [1078, 460] on button "Stop Recording" at bounding box center [1034, 452] width 547 height 32
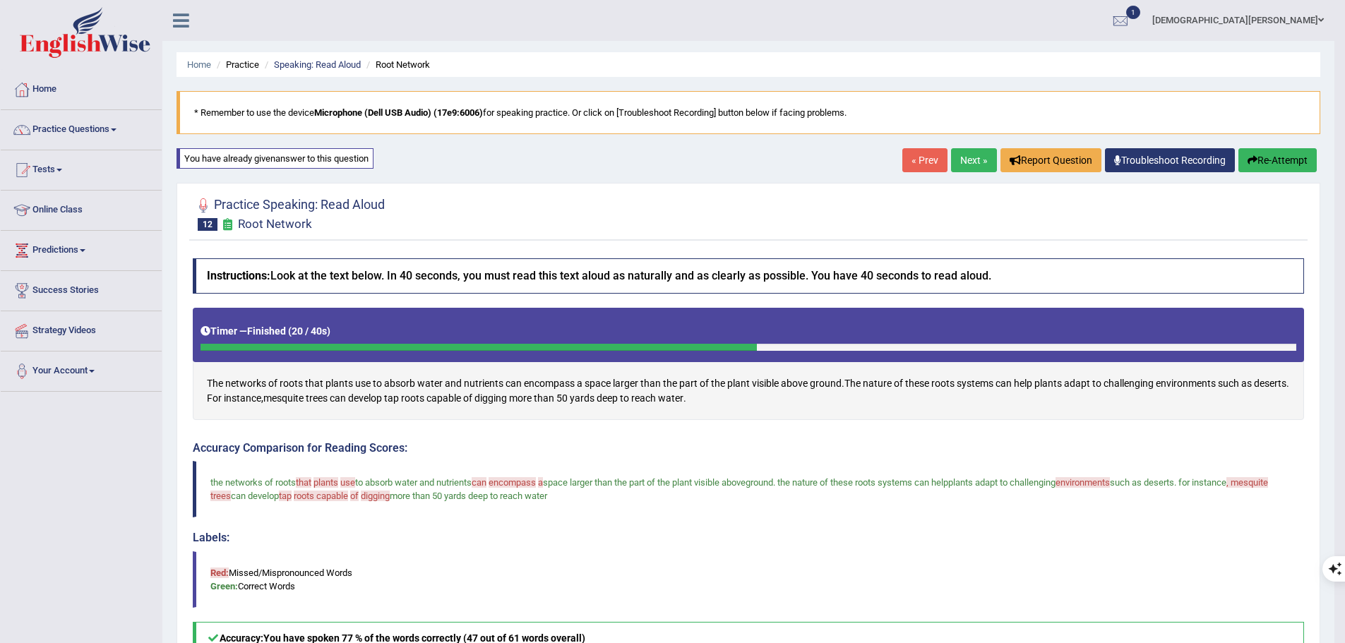
click at [1269, 155] on button "Re-Attempt" at bounding box center [1277, 160] width 78 height 24
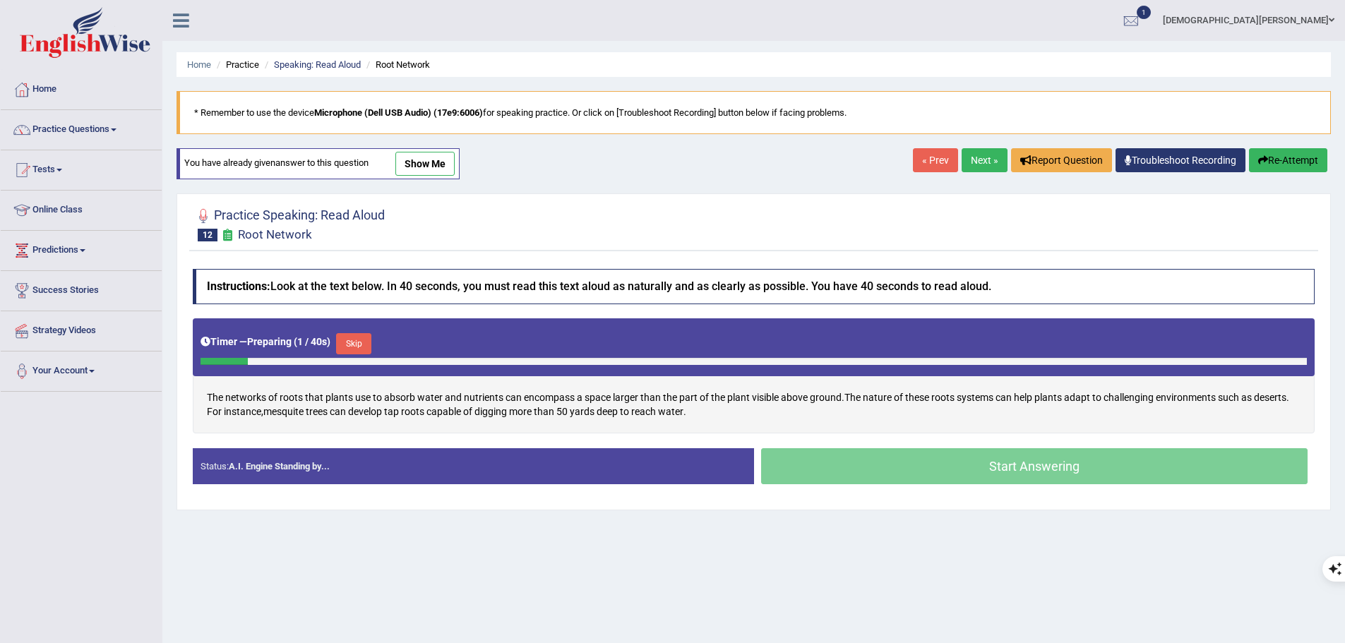
click at [357, 340] on button "Skip" at bounding box center [353, 343] width 35 height 21
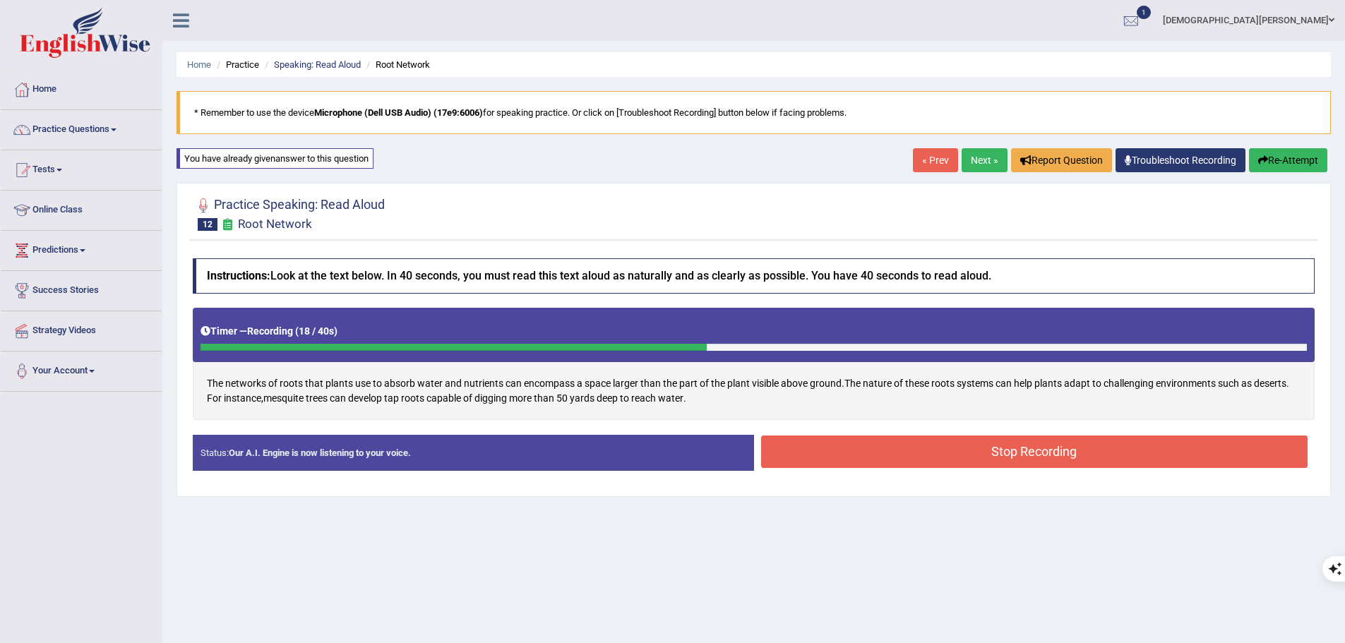
click at [1051, 447] on button "Stop Recording" at bounding box center [1034, 452] width 547 height 32
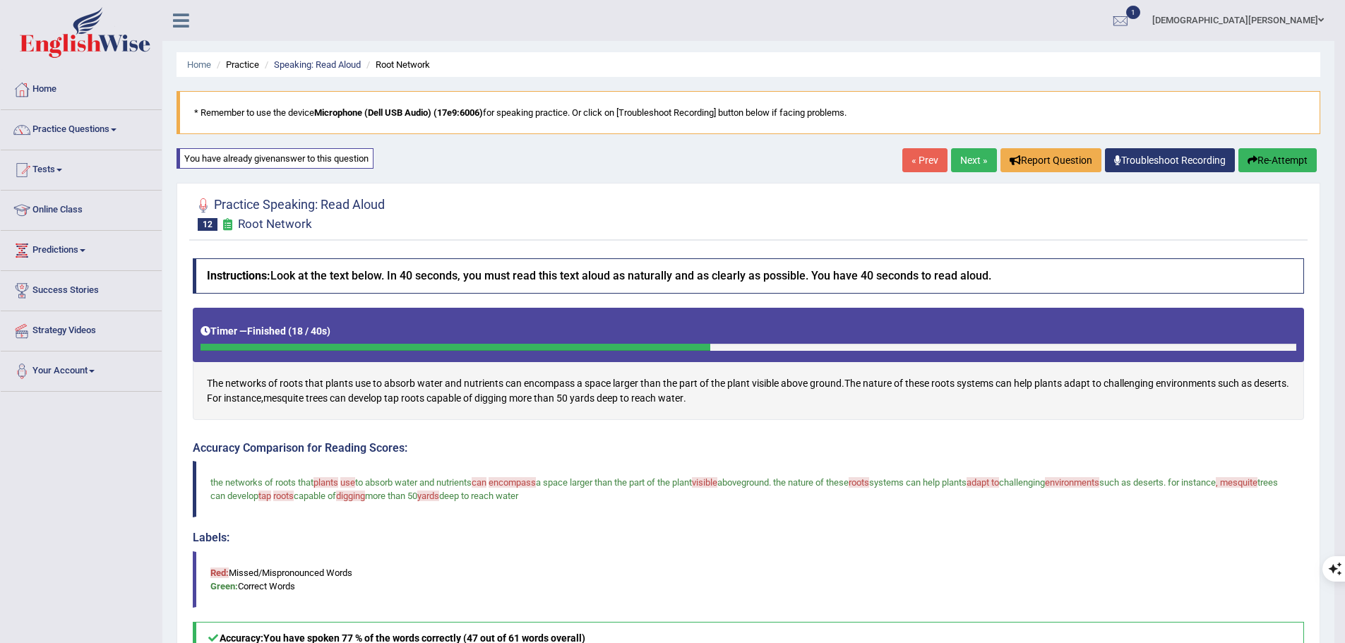
click at [914, 164] on link "« Prev" at bounding box center [924, 160] width 45 height 24
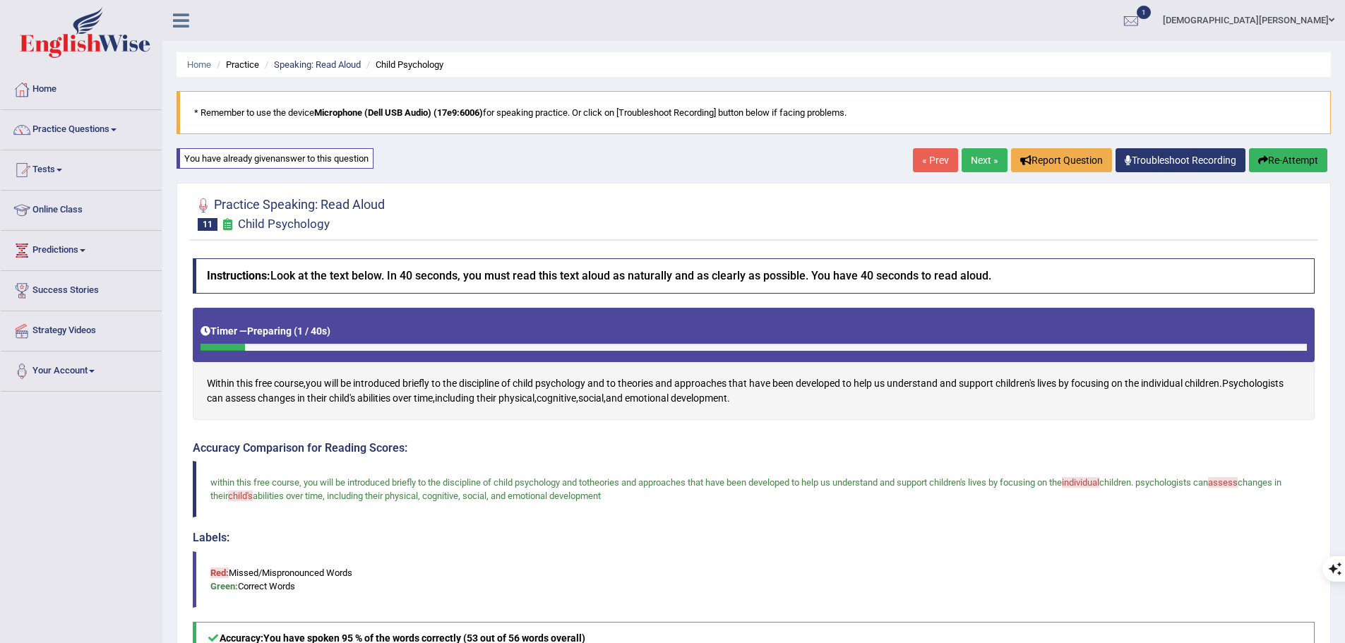
click at [935, 157] on link "« Prev" at bounding box center [935, 160] width 45 height 24
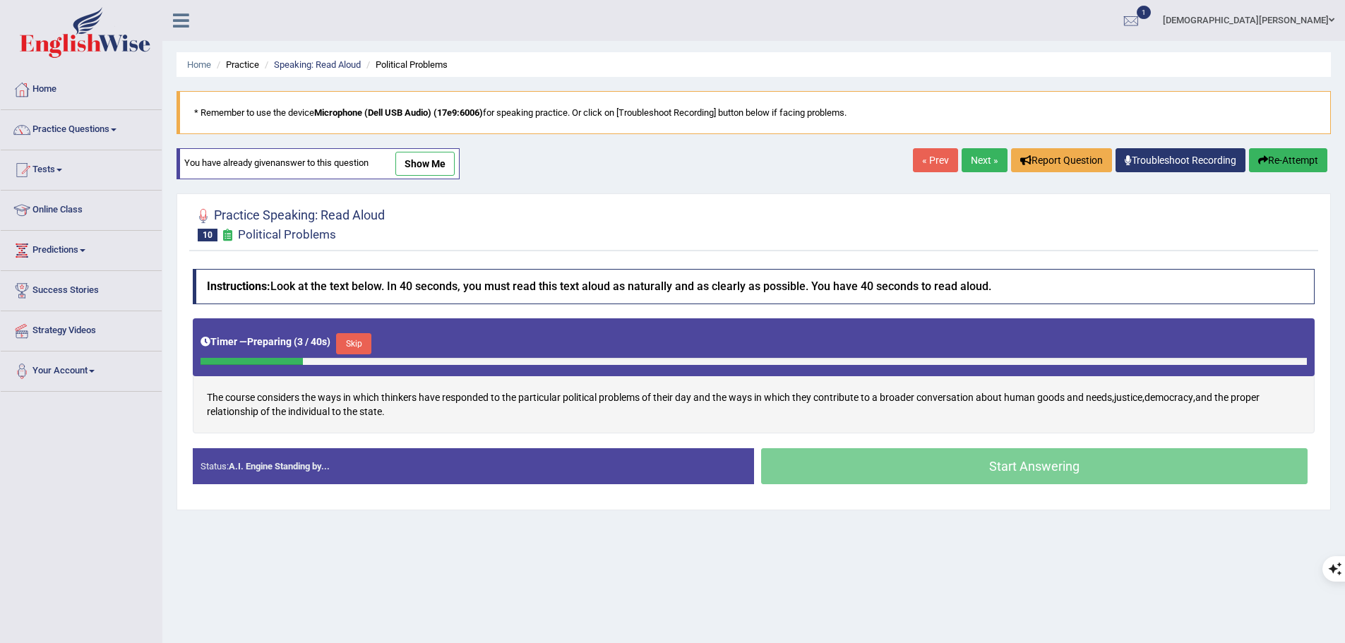
click at [432, 157] on link "show me" at bounding box center [424, 164] width 59 height 24
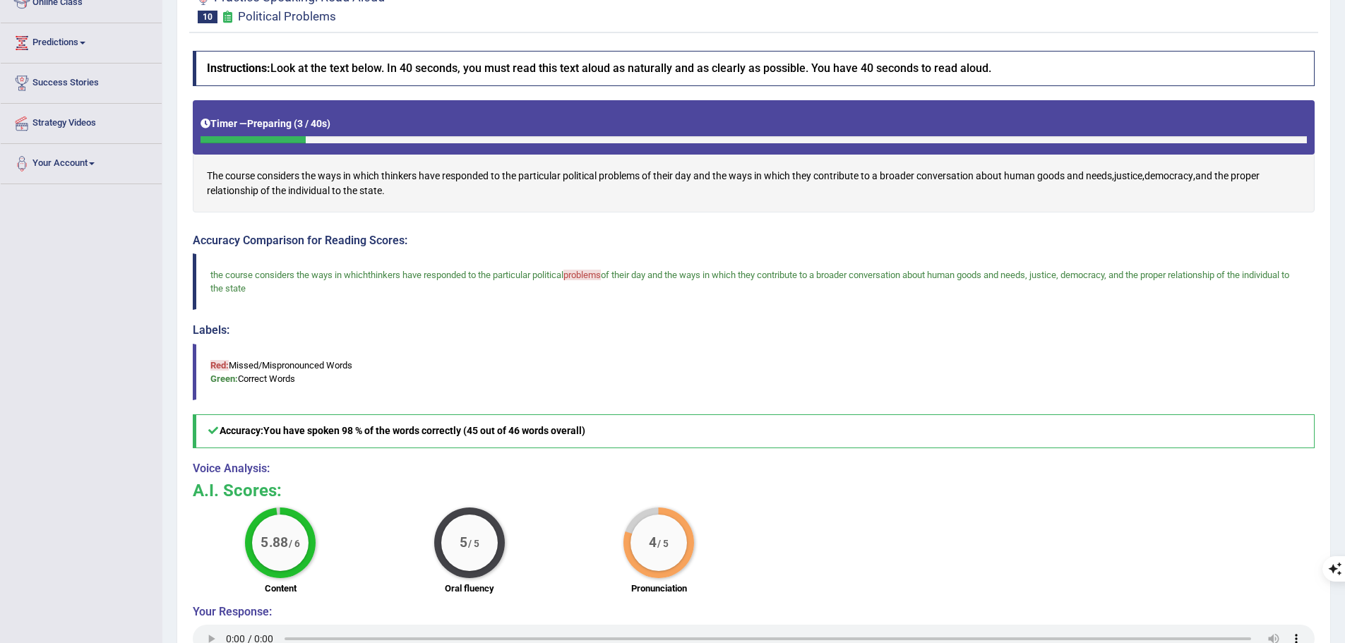
scroll to position [117, 0]
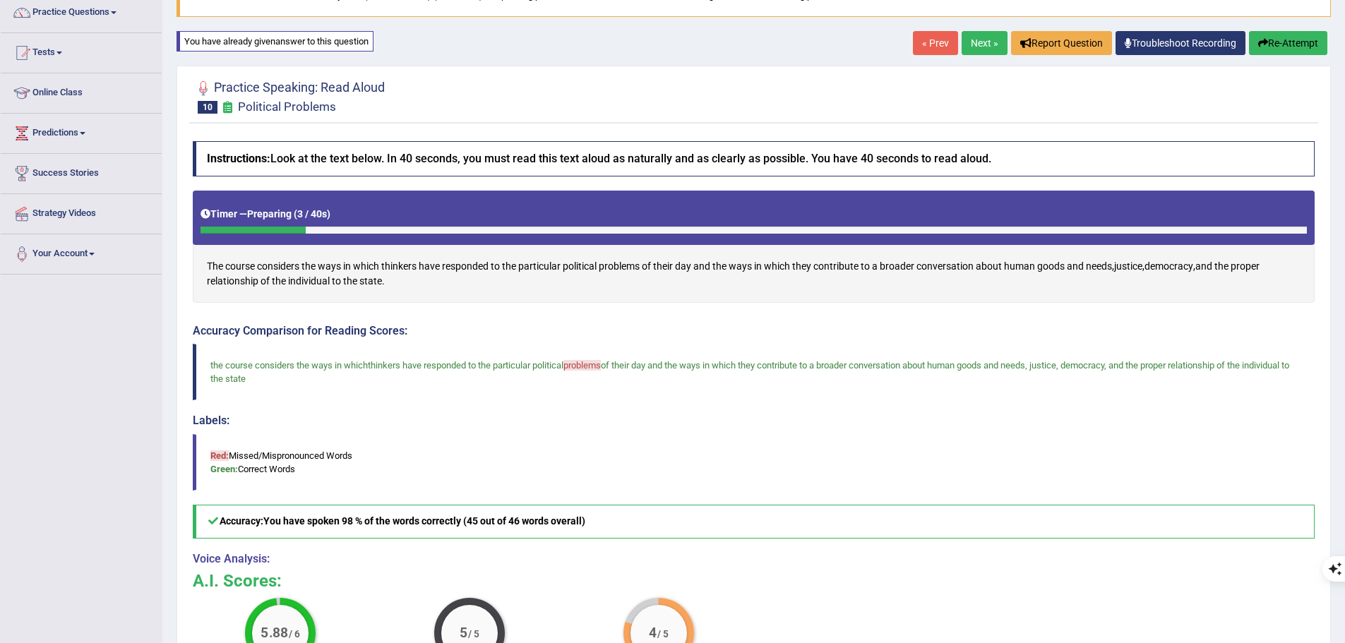
click at [928, 40] on link "« Prev" at bounding box center [935, 43] width 45 height 24
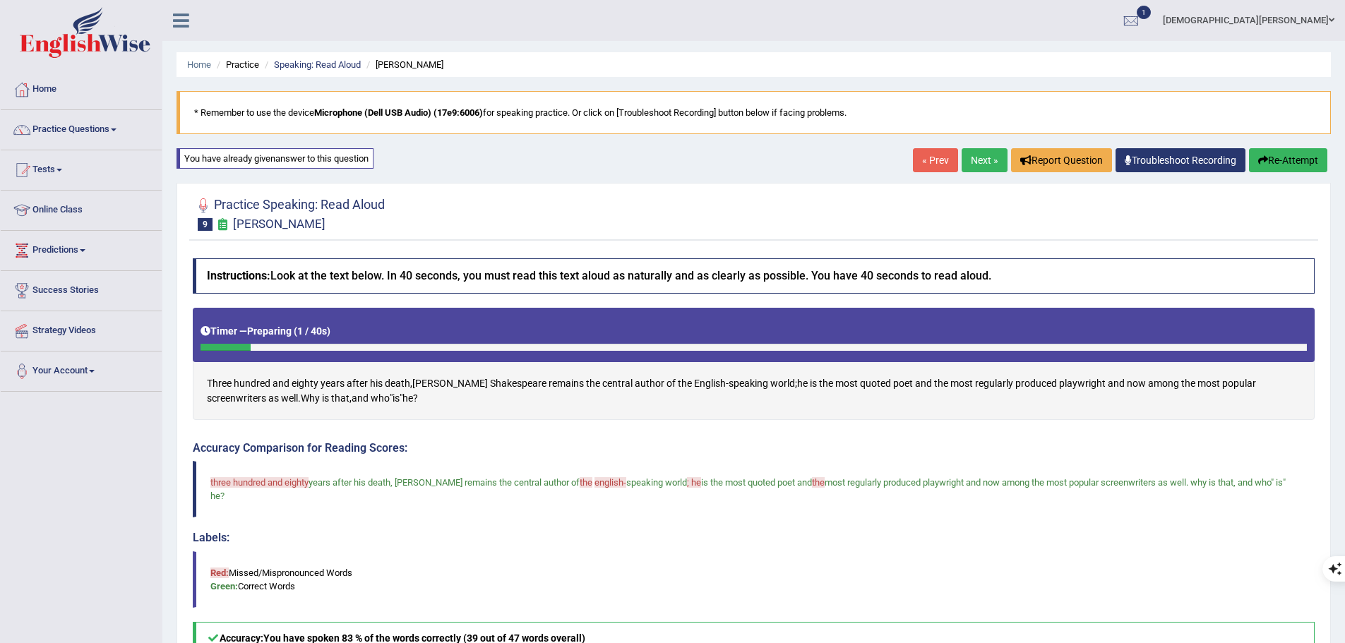
click at [926, 160] on link "« Prev" at bounding box center [935, 160] width 45 height 24
click at [947, 164] on link "« Prev" at bounding box center [935, 160] width 45 height 24
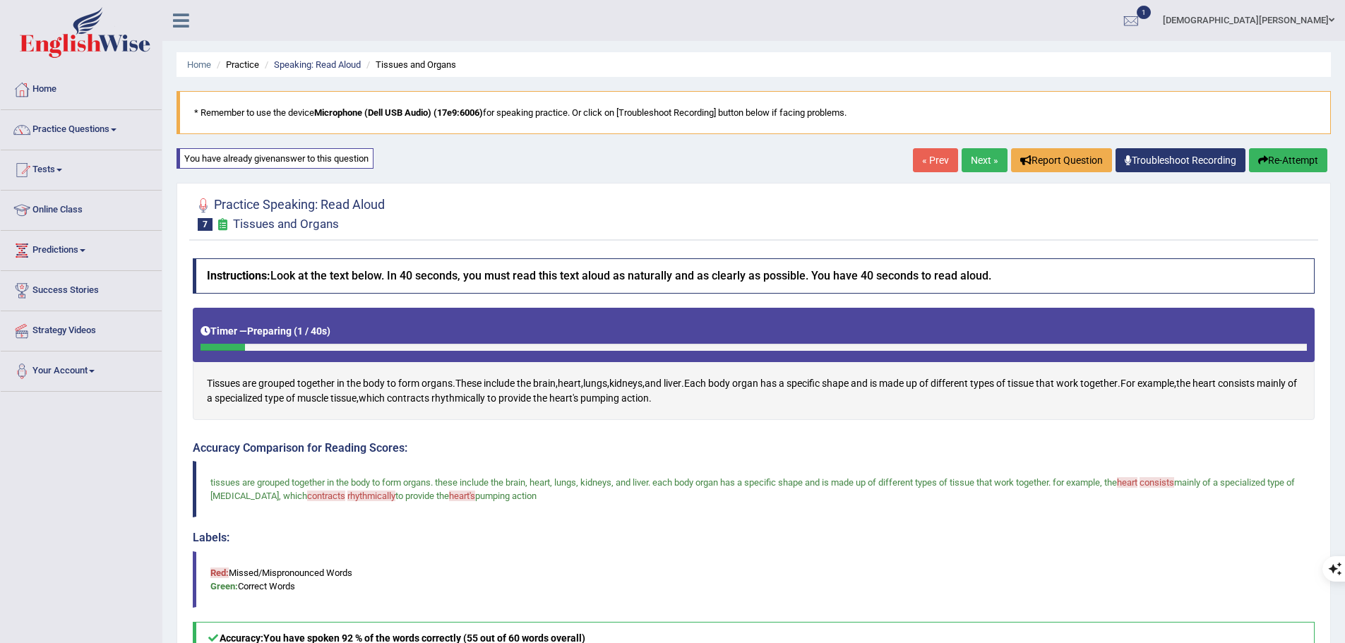
click at [923, 156] on link "« Prev" at bounding box center [935, 160] width 45 height 24
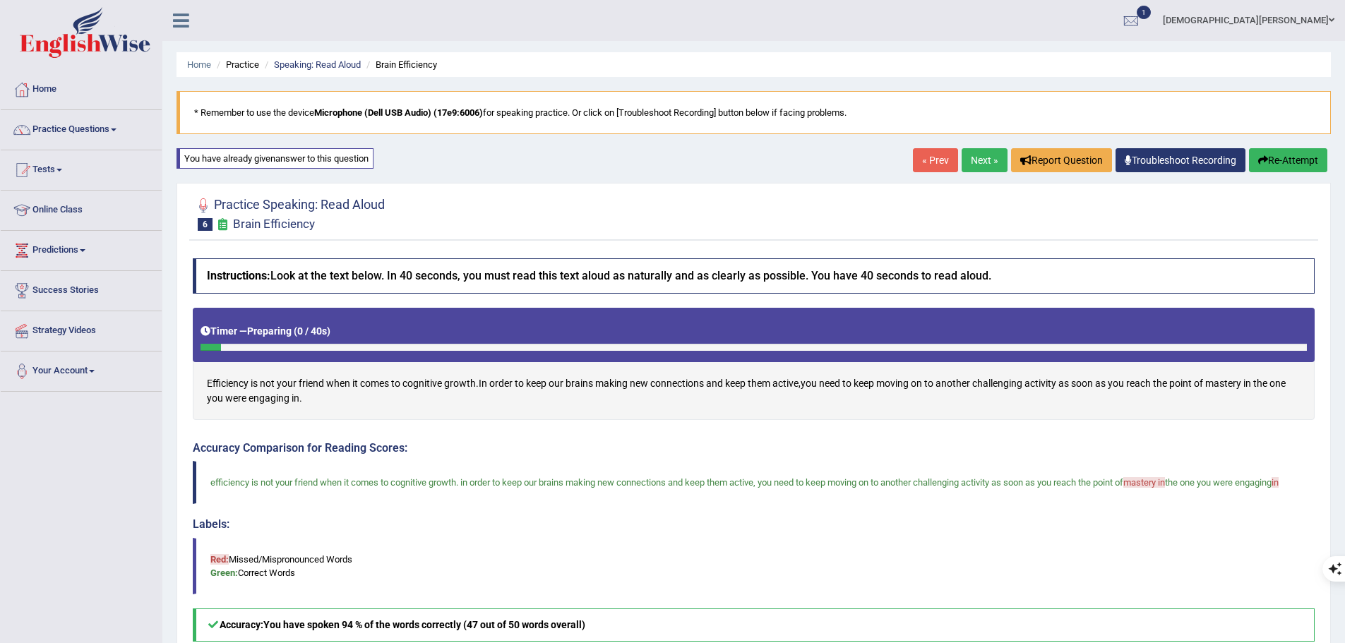
click at [933, 158] on link "« Prev" at bounding box center [935, 160] width 45 height 24
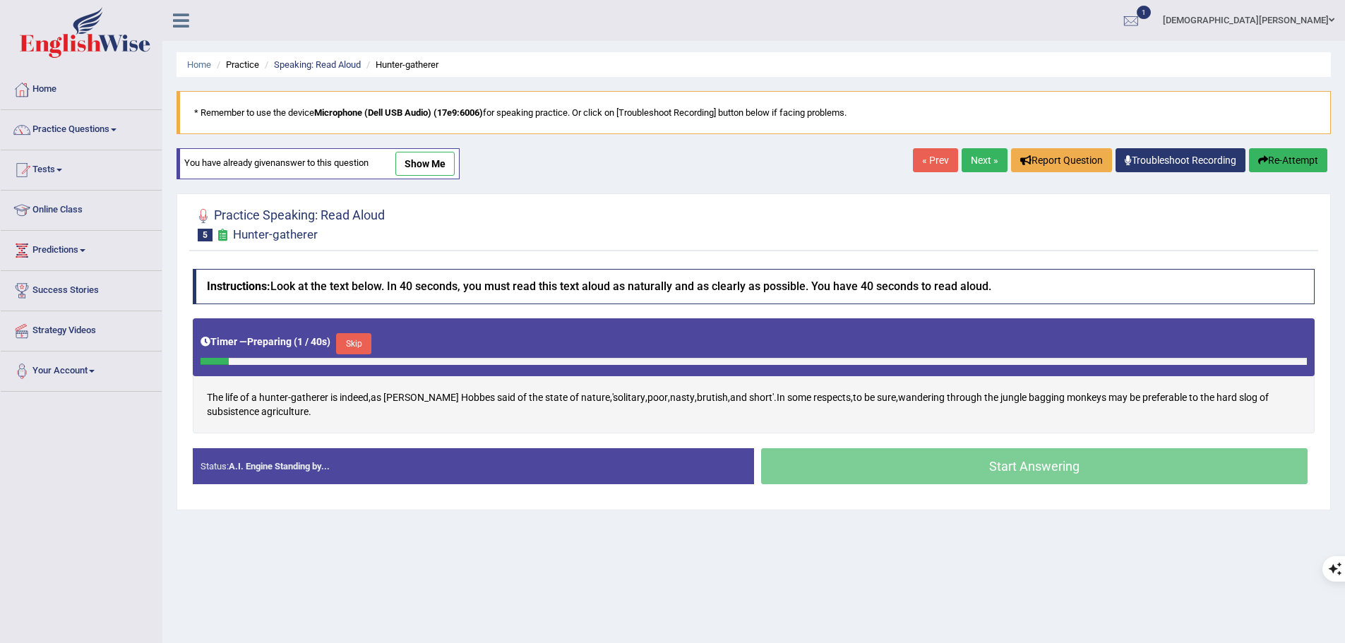
click at [435, 167] on link "show me" at bounding box center [424, 164] width 59 height 24
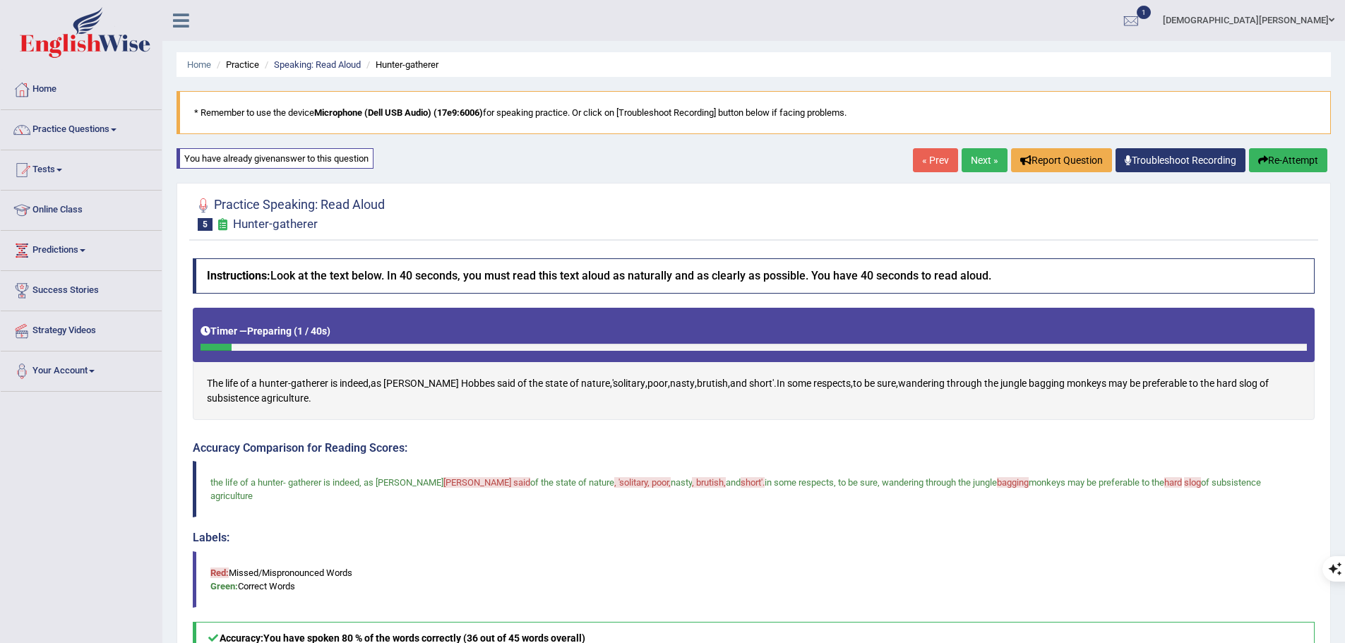
click at [914, 157] on link "« Prev" at bounding box center [935, 160] width 45 height 24
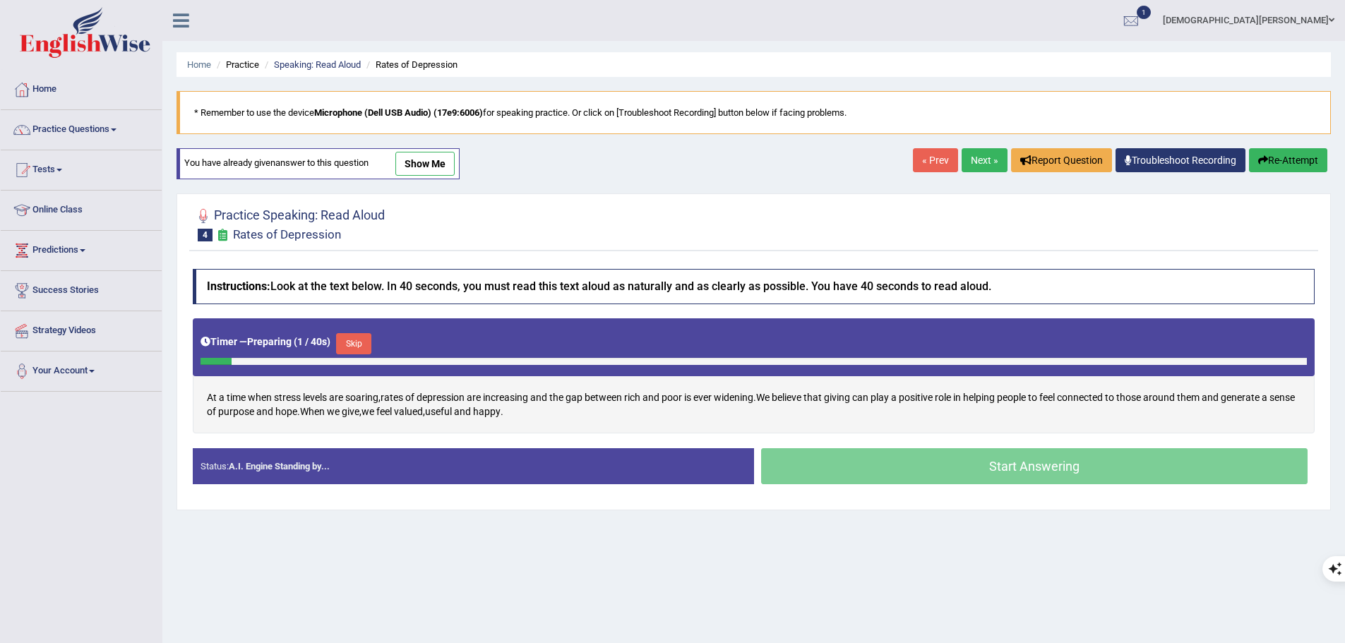
click at [449, 163] on link "show me" at bounding box center [424, 164] width 59 height 24
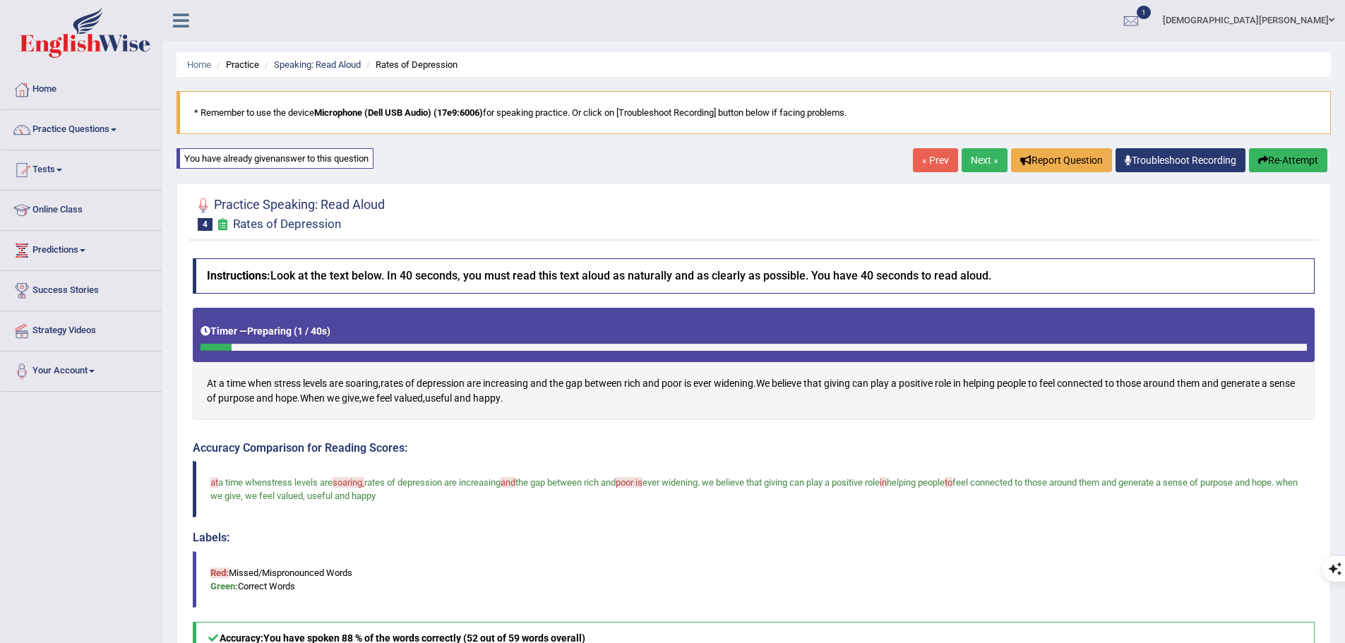
click at [914, 160] on link "« Prev" at bounding box center [935, 160] width 45 height 24
click at [917, 157] on link "« Prev" at bounding box center [935, 160] width 45 height 24
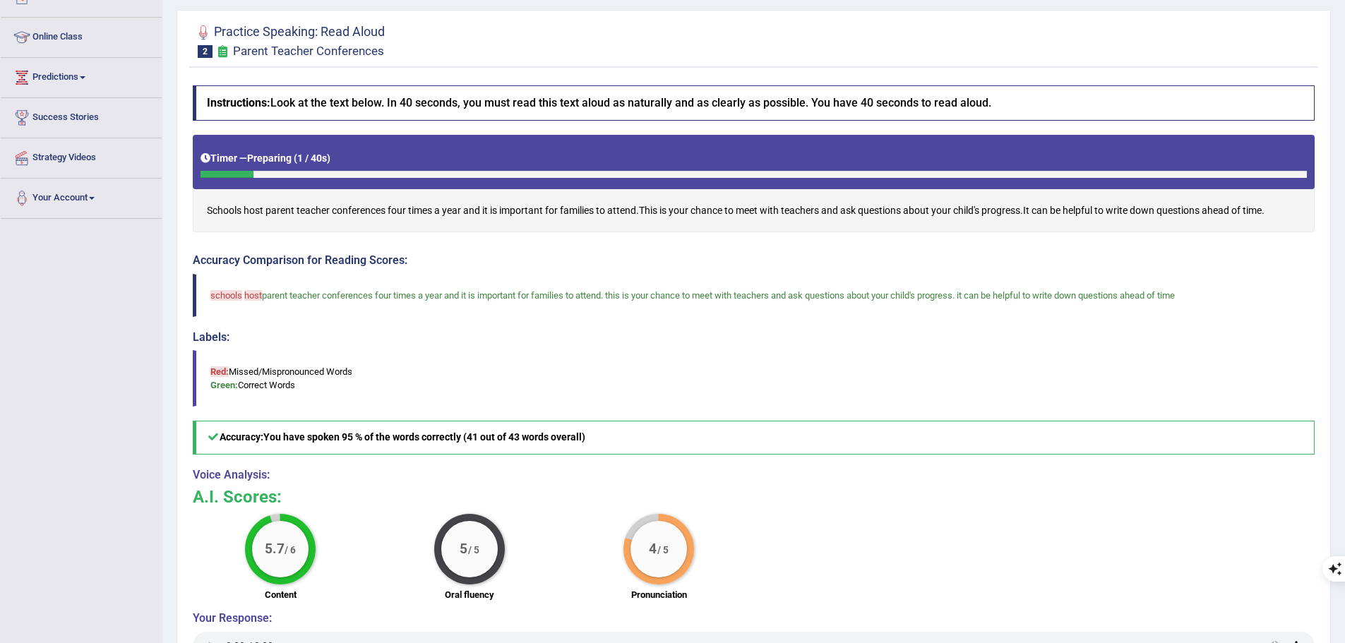
scroll to position [18, 0]
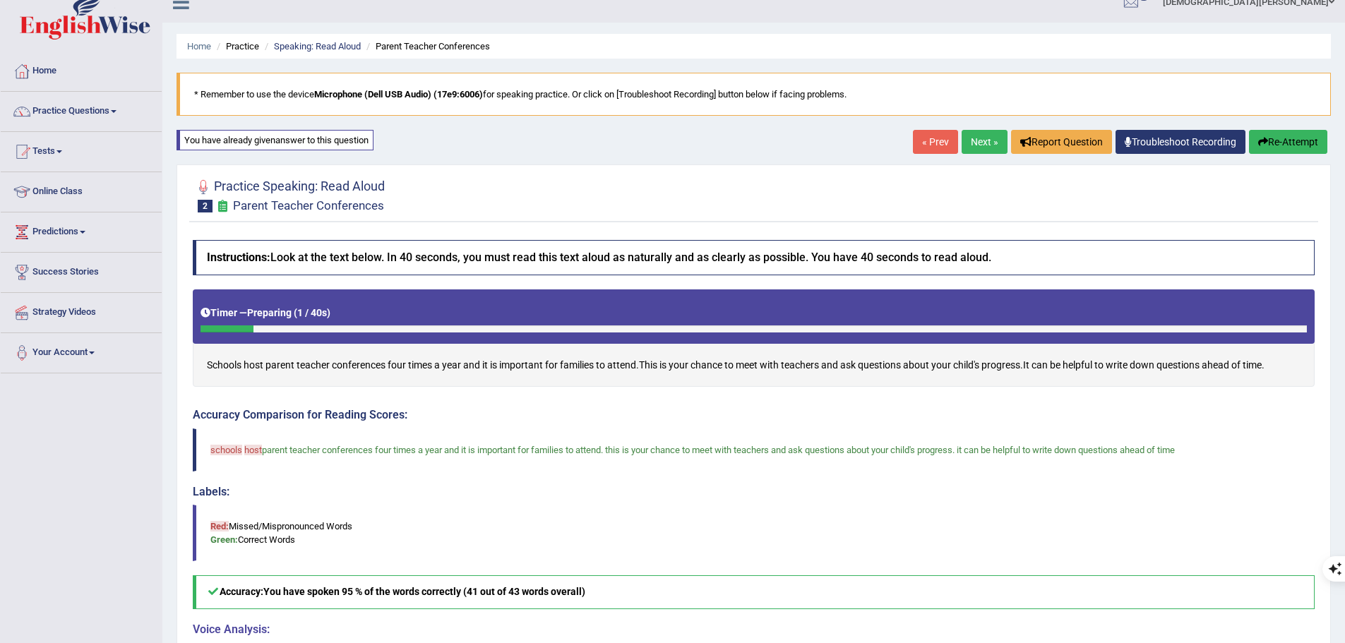
click at [913, 143] on link "« Prev" at bounding box center [935, 142] width 45 height 24
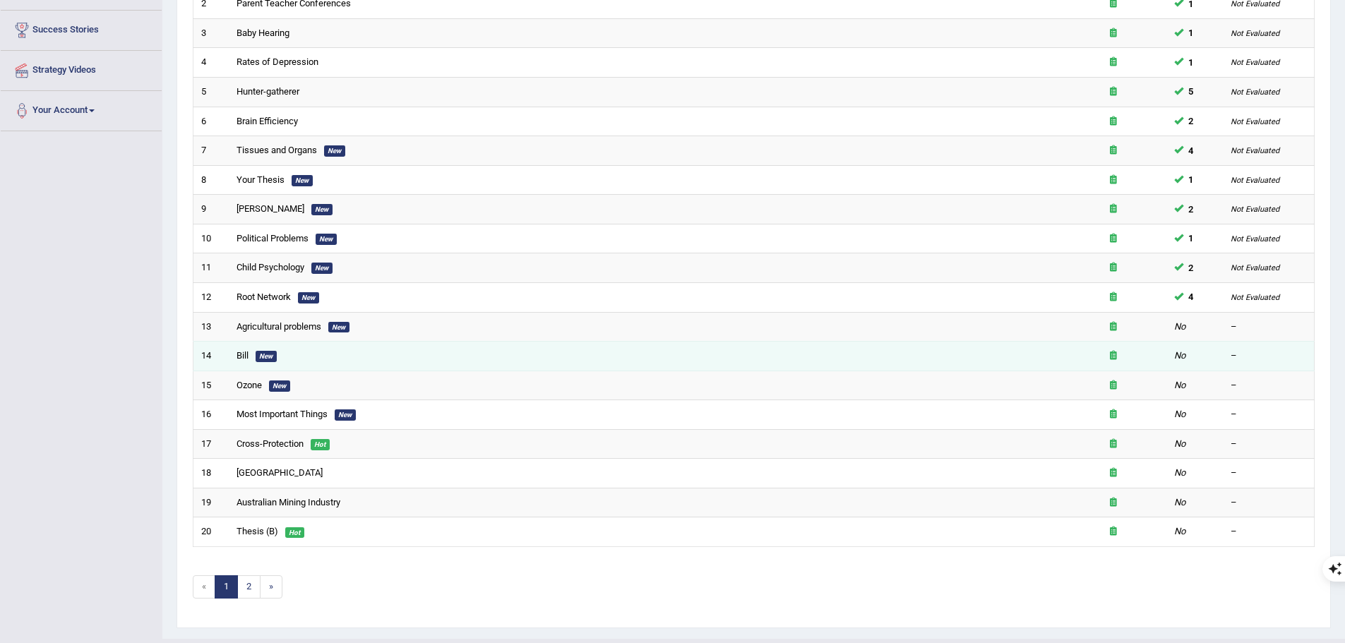
scroll to position [292, 0]
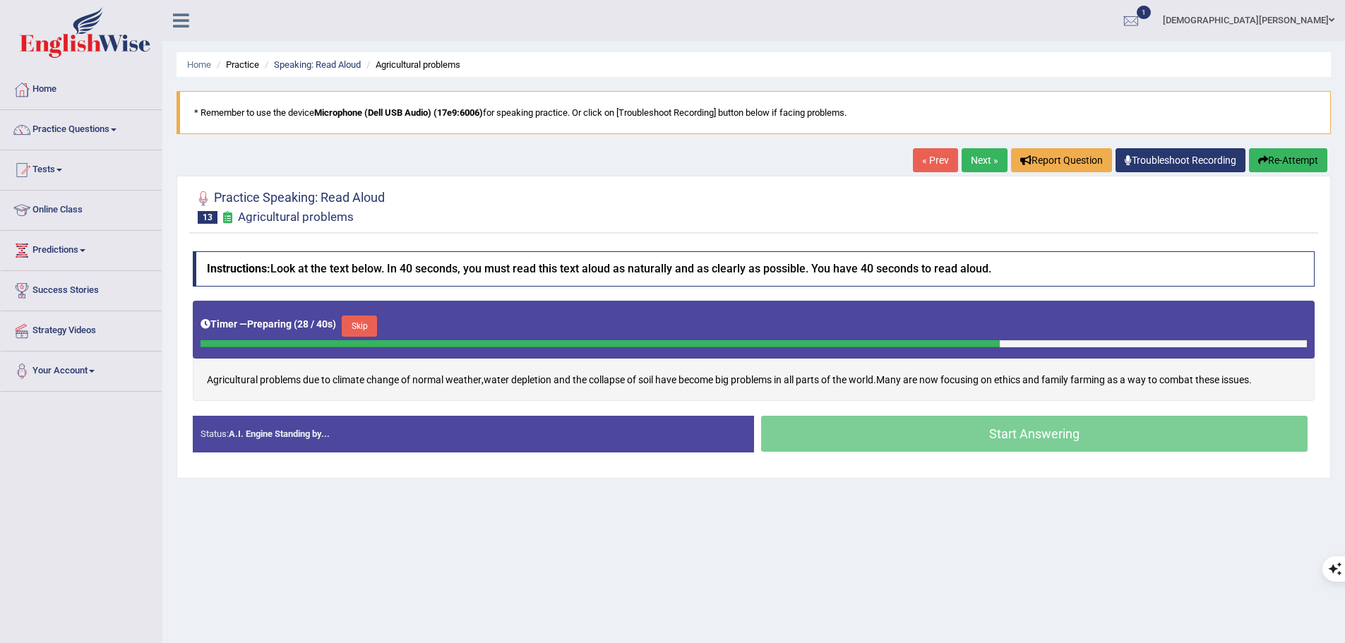
click at [377, 325] on button "Skip" at bounding box center [359, 326] width 35 height 21
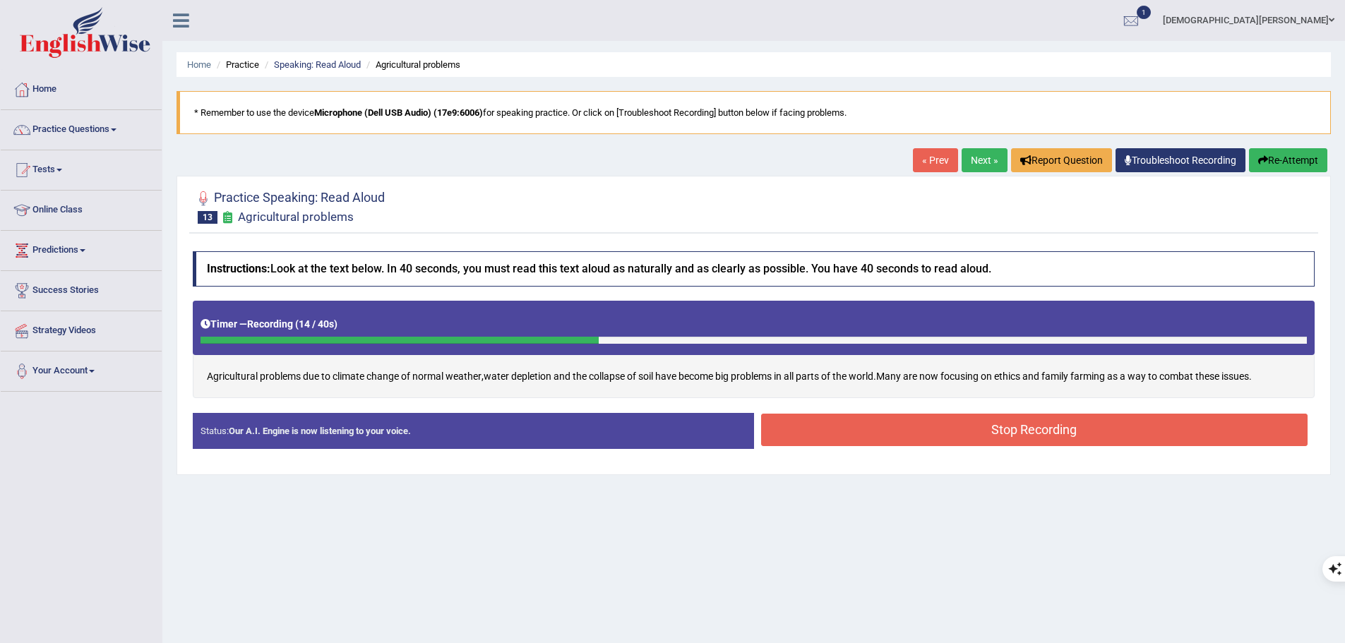
click at [930, 433] on button "Stop Recording" at bounding box center [1034, 430] width 547 height 32
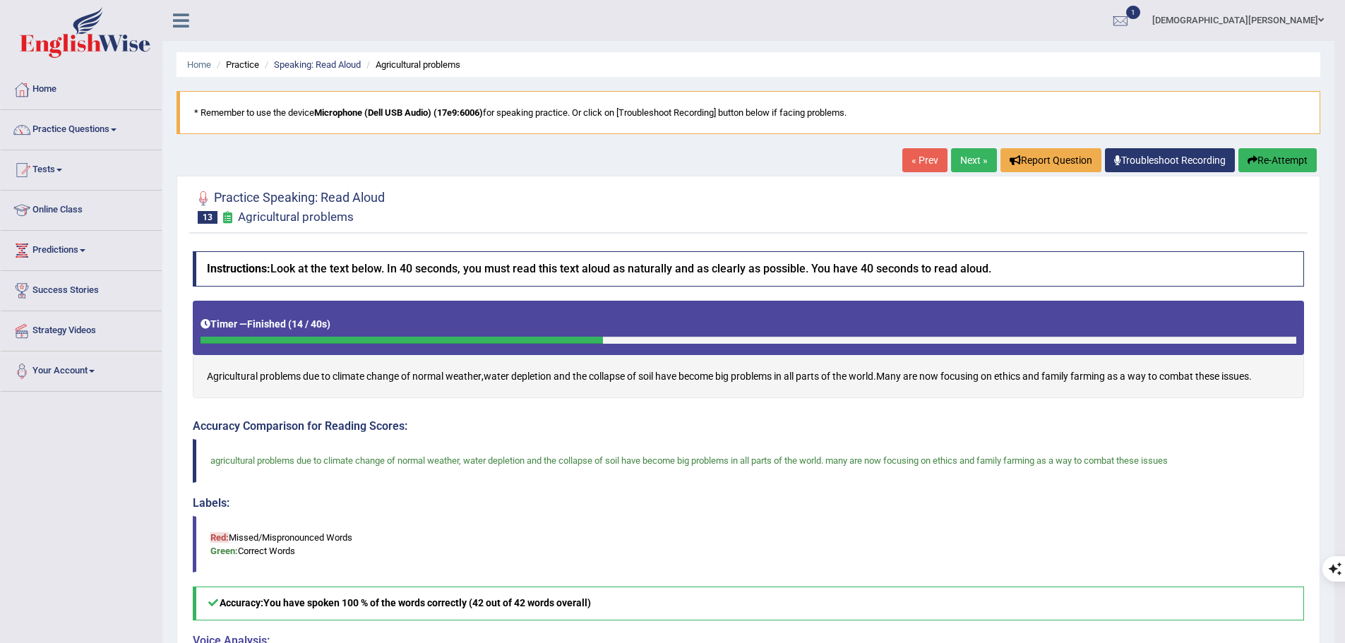
click at [980, 160] on link "Next »" at bounding box center [974, 160] width 46 height 24
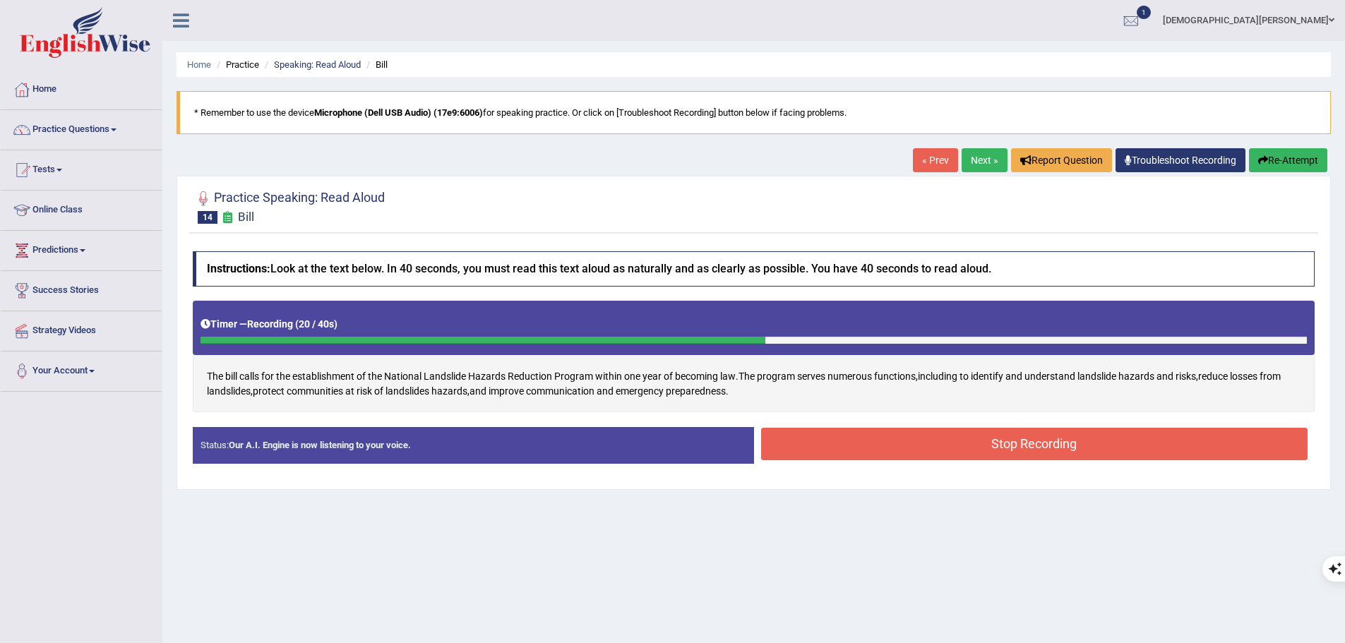
click at [1032, 444] on button "Stop Recording" at bounding box center [1034, 444] width 547 height 32
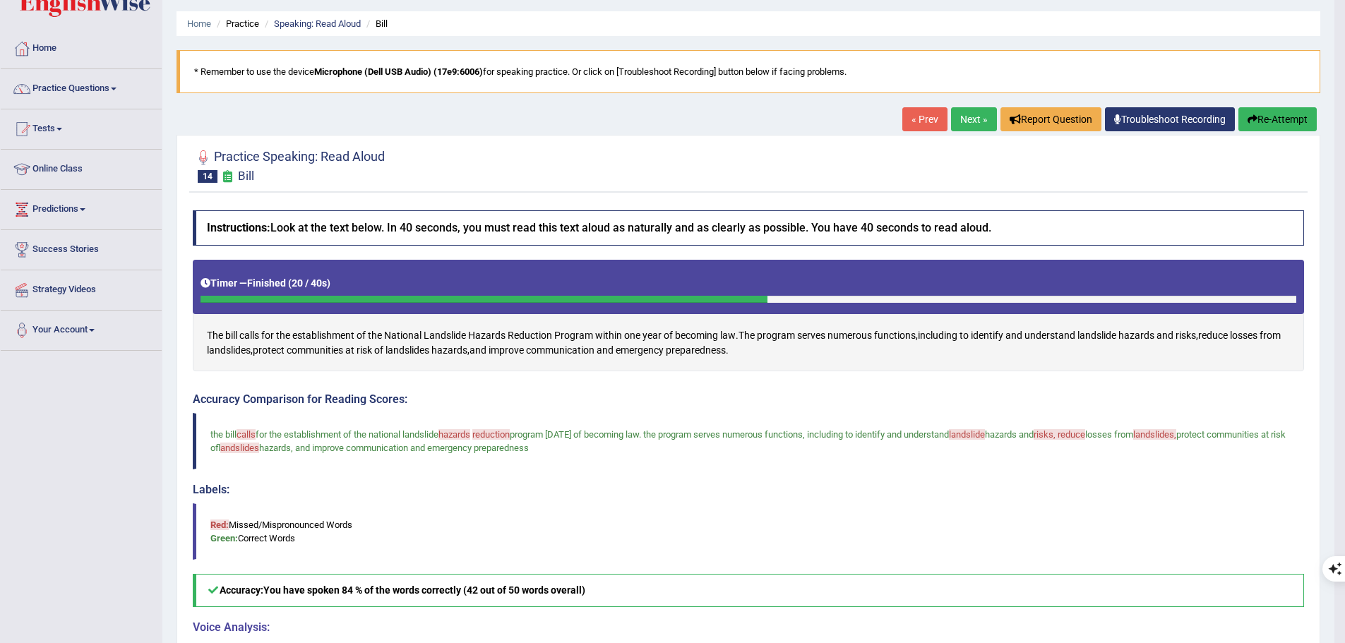
scroll to position [40, 0]
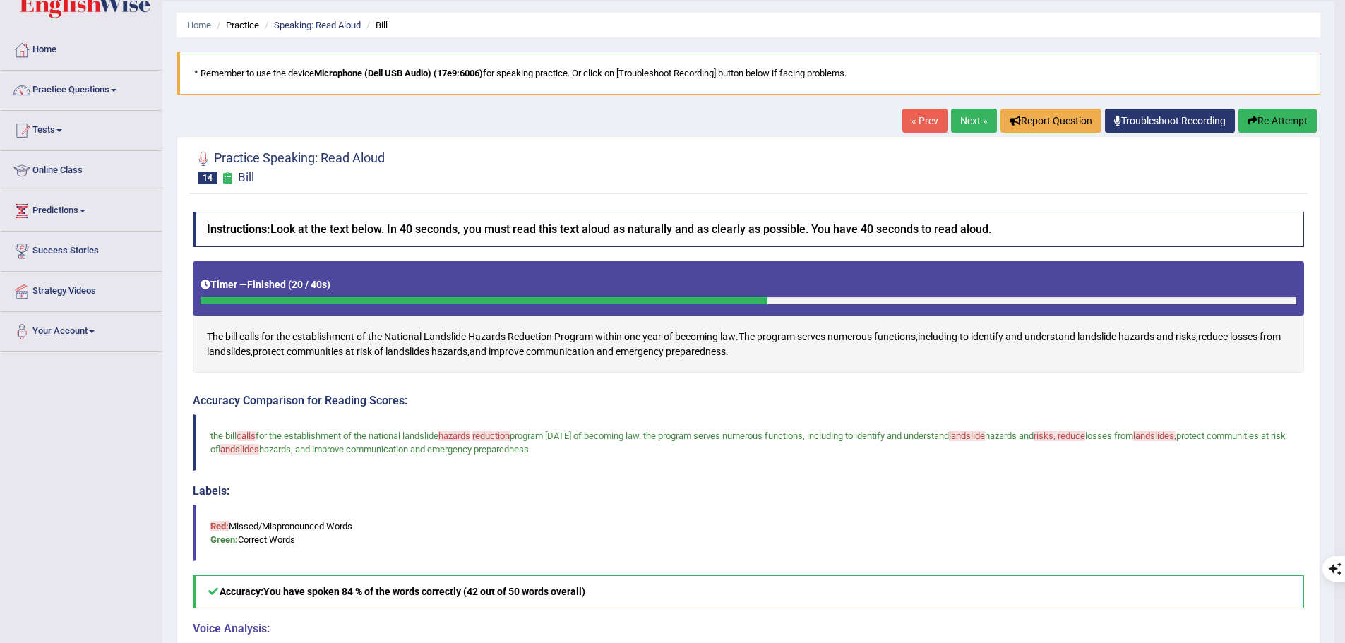
click at [1269, 119] on button "Re-Attempt" at bounding box center [1277, 121] width 78 height 24
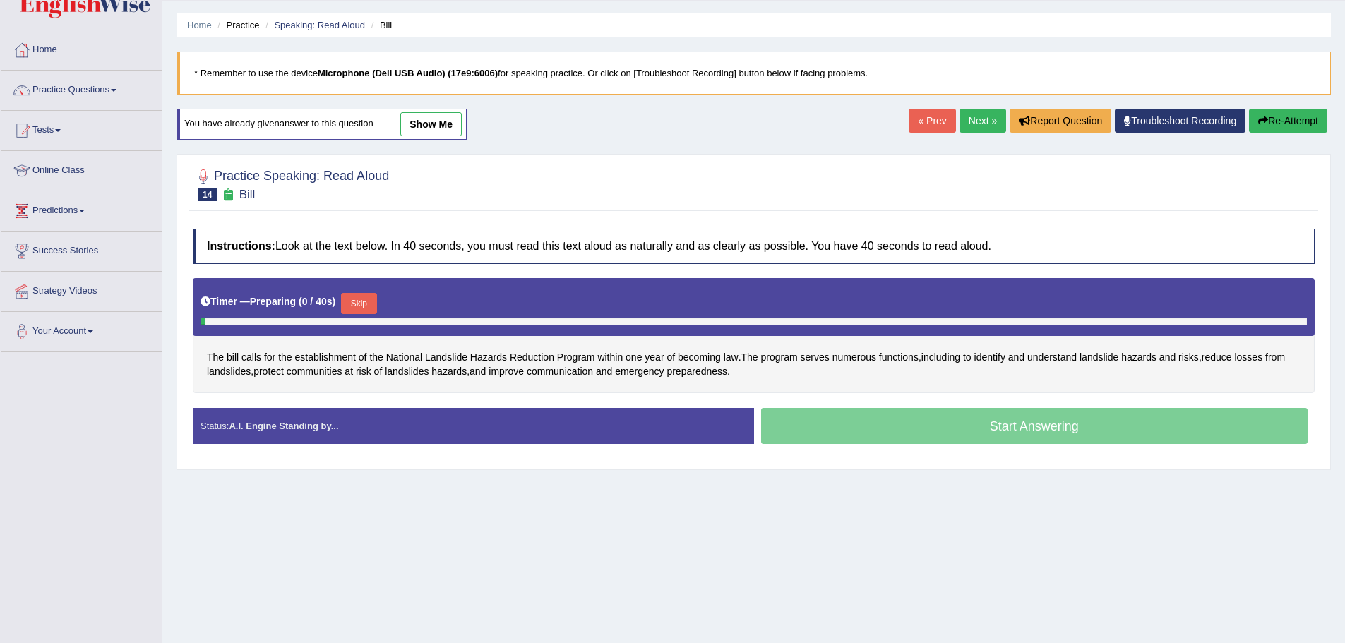
scroll to position [40, 0]
click at [370, 309] on button "Skip" at bounding box center [353, 304] width 35 height 21
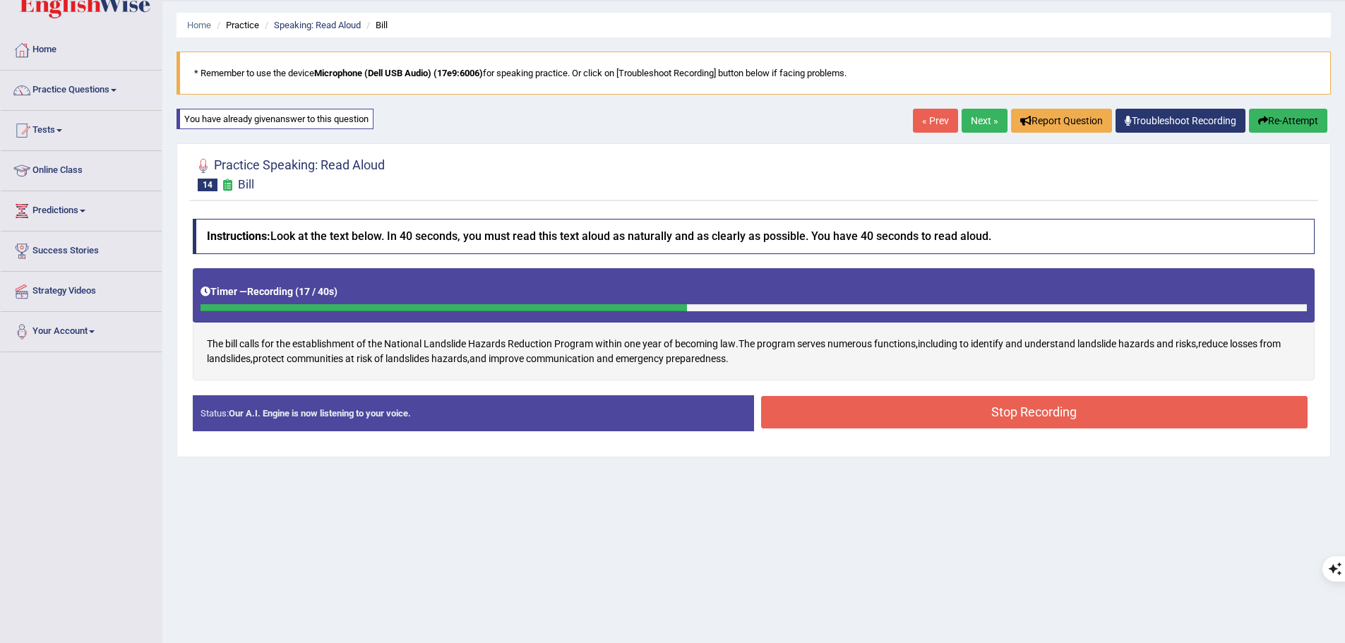
click at [947, 414] on button "Stop Recording" at bounding box center [1034, 412] width 547 height 32
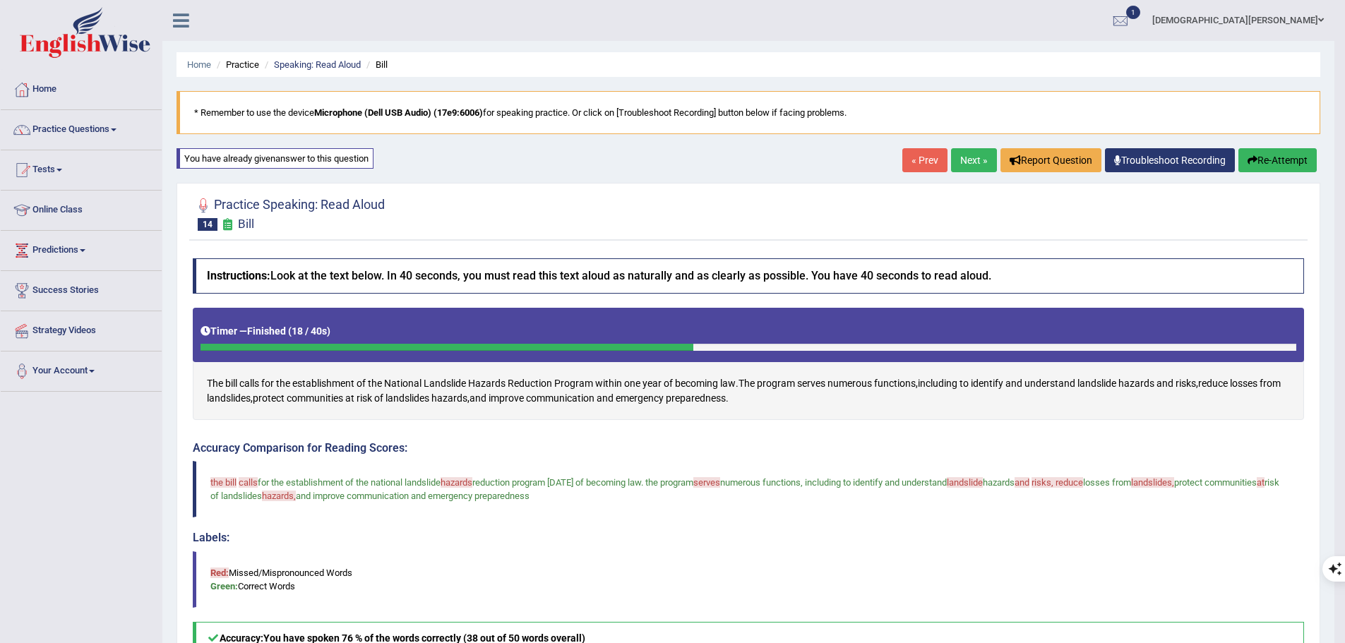
scroll to position [329, 0]
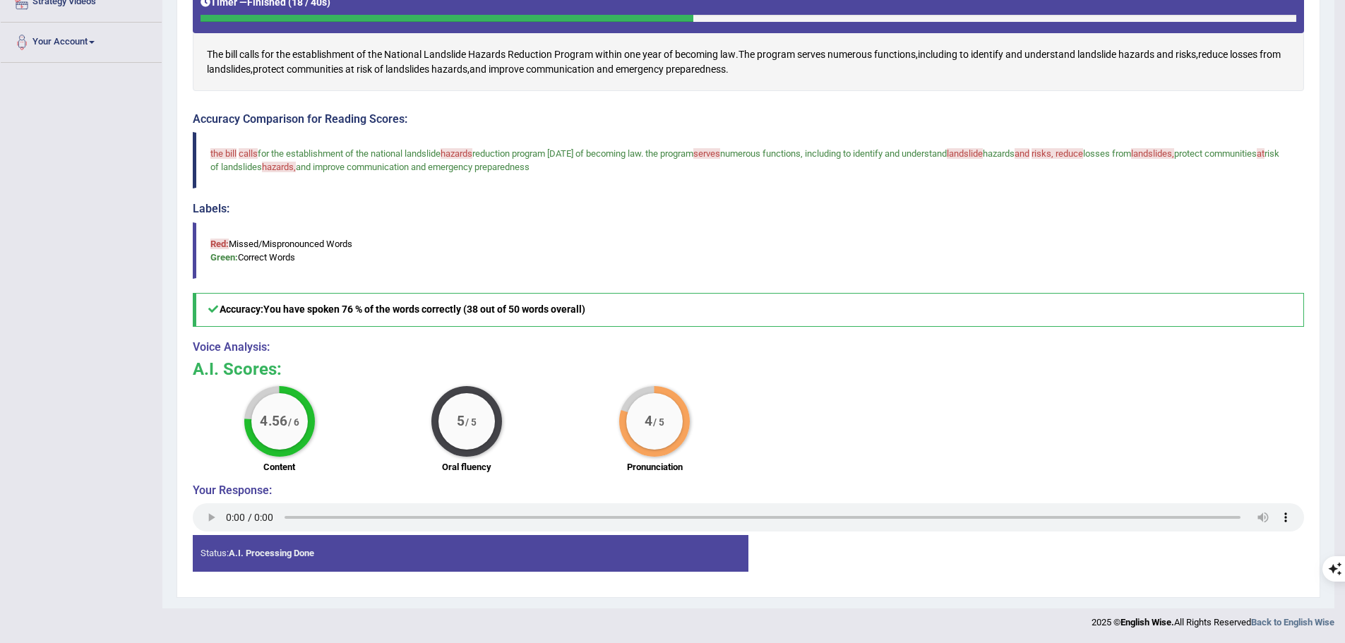
click at [1164, 551] on div "Status: A.I. Processing Done Start Answering Stop Recording" at bounding box center [748, 560] width 1111 height 50
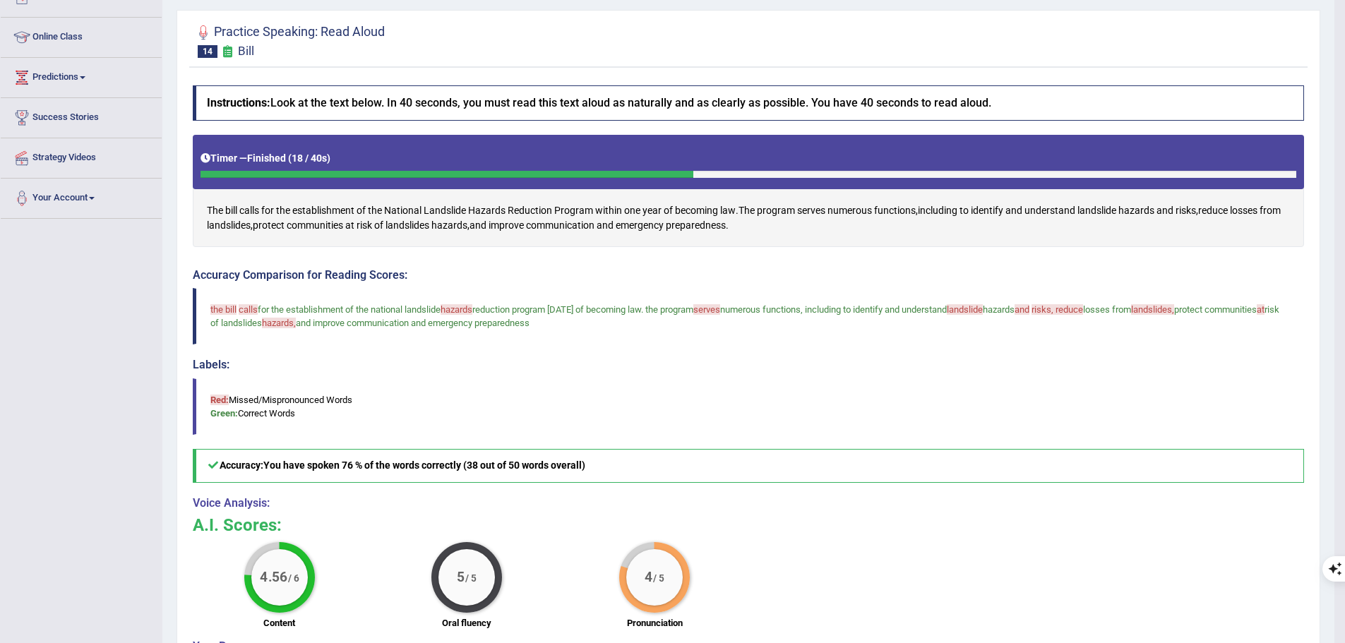
scroll to position [0, 0]
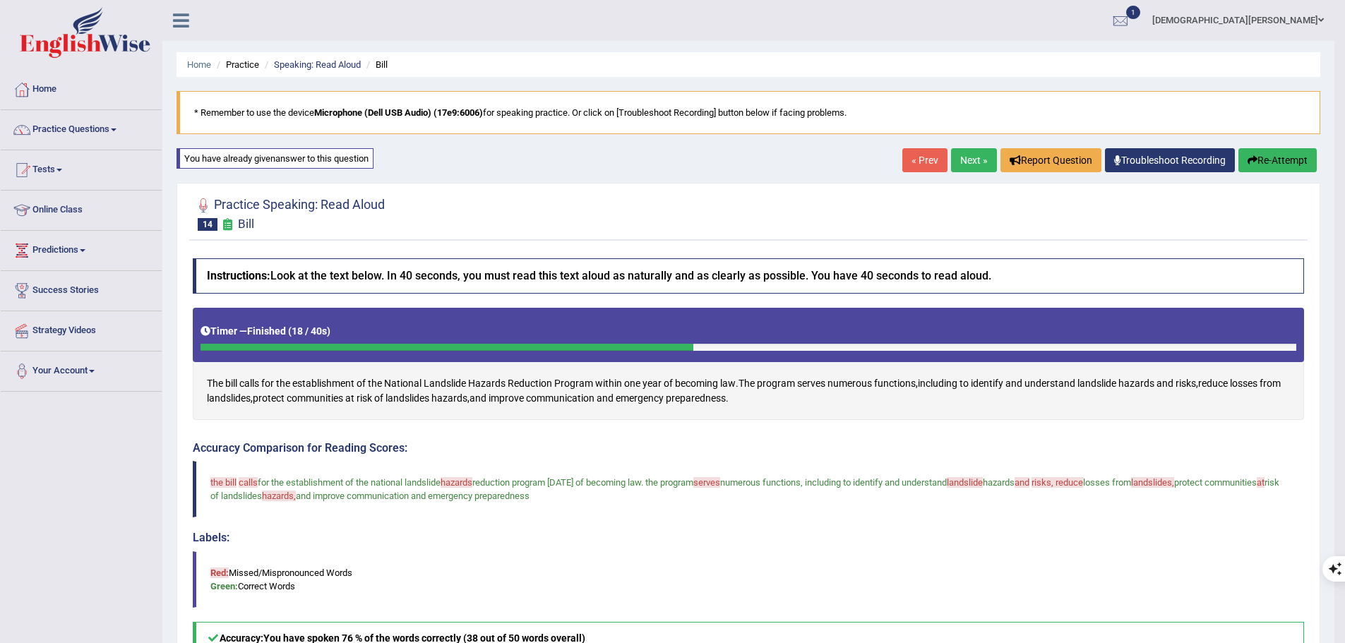
click at [1260, 157] on button "Re-Attempt" at bounding box center [1277, 160] width 78 height 24
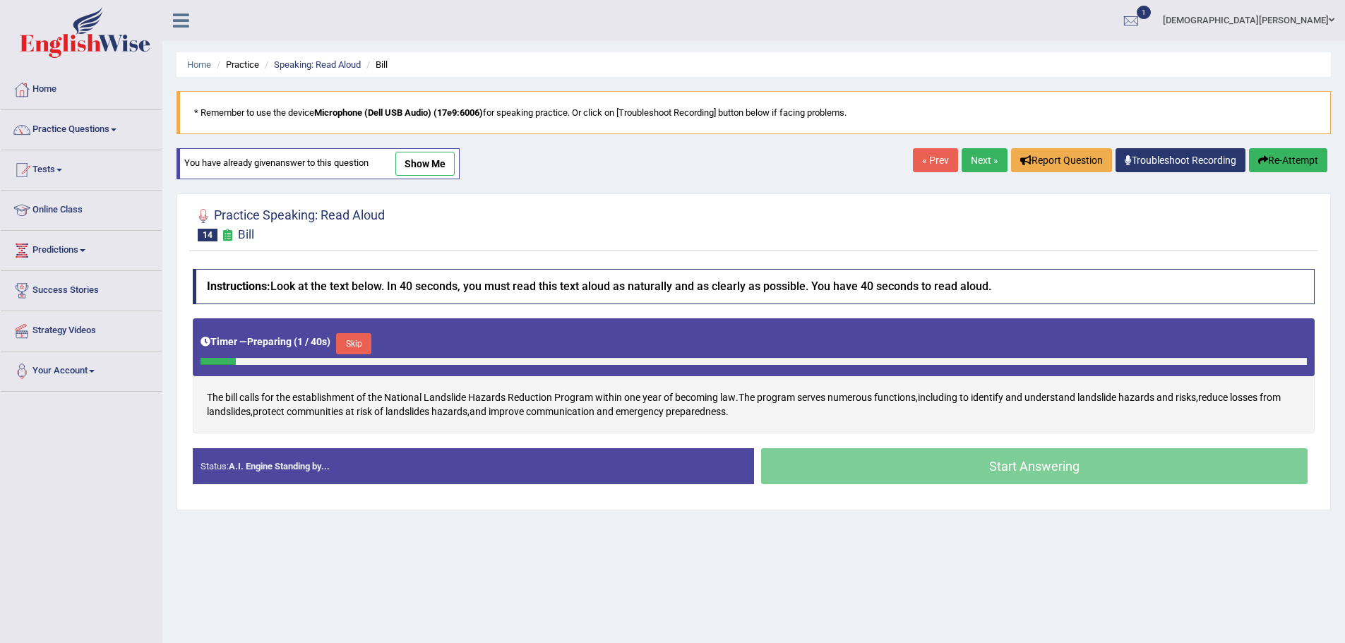
click at [366, 343] on button "Skip" at bounding box center [353, 343] width 35 height 21
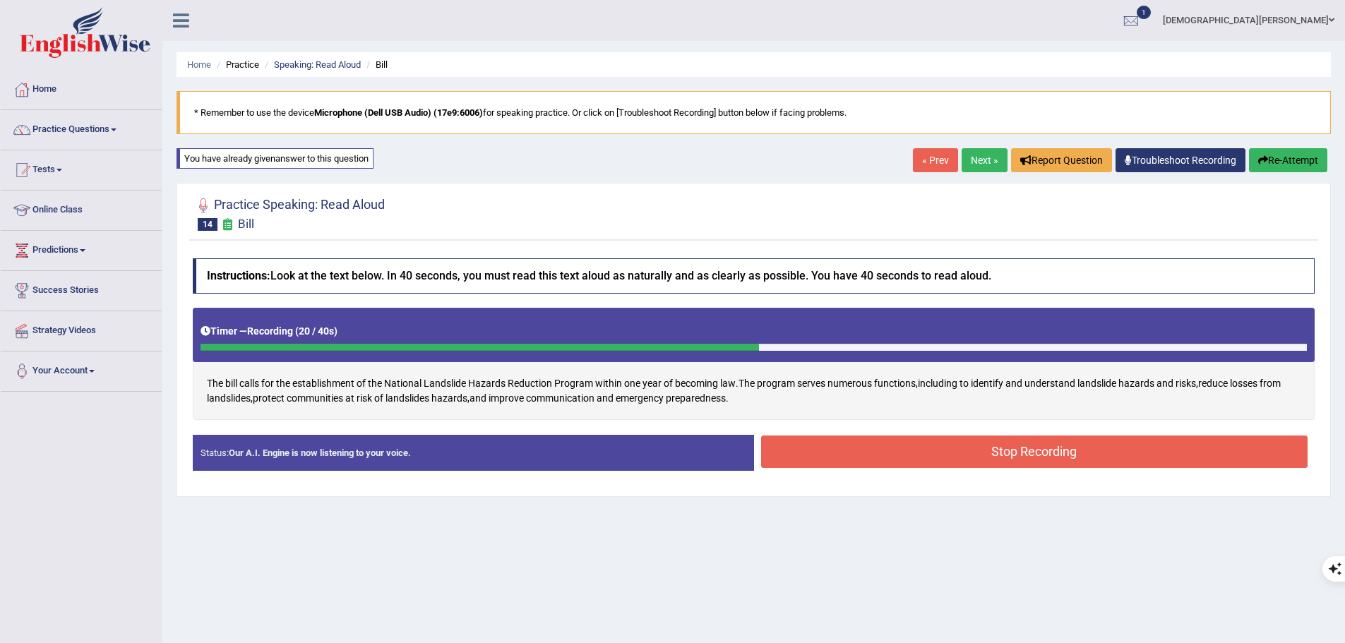
click at [982, 452] on button "Stop Recording" at bounding box center [1034, 452] width 547 height 32
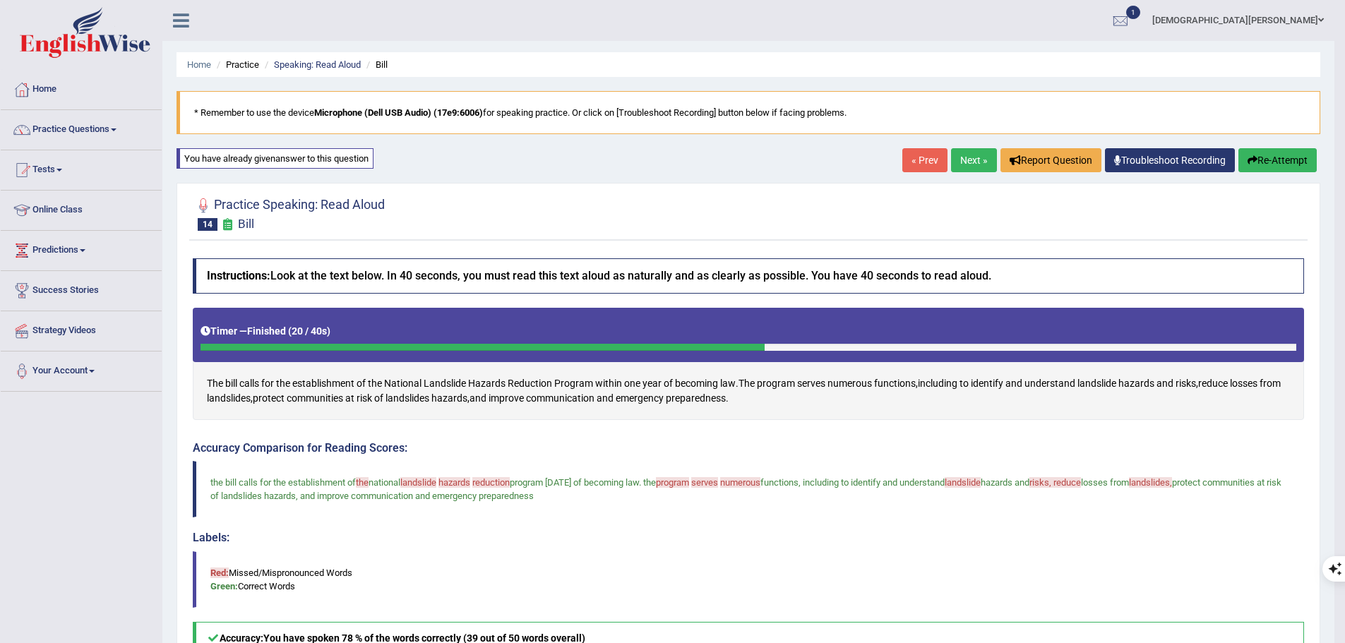
click at [974, 163] on link "Next »" at bounding box center [974, 160] width 46 height 24
